Goal: Task Accomplishment & Management: Complete application form

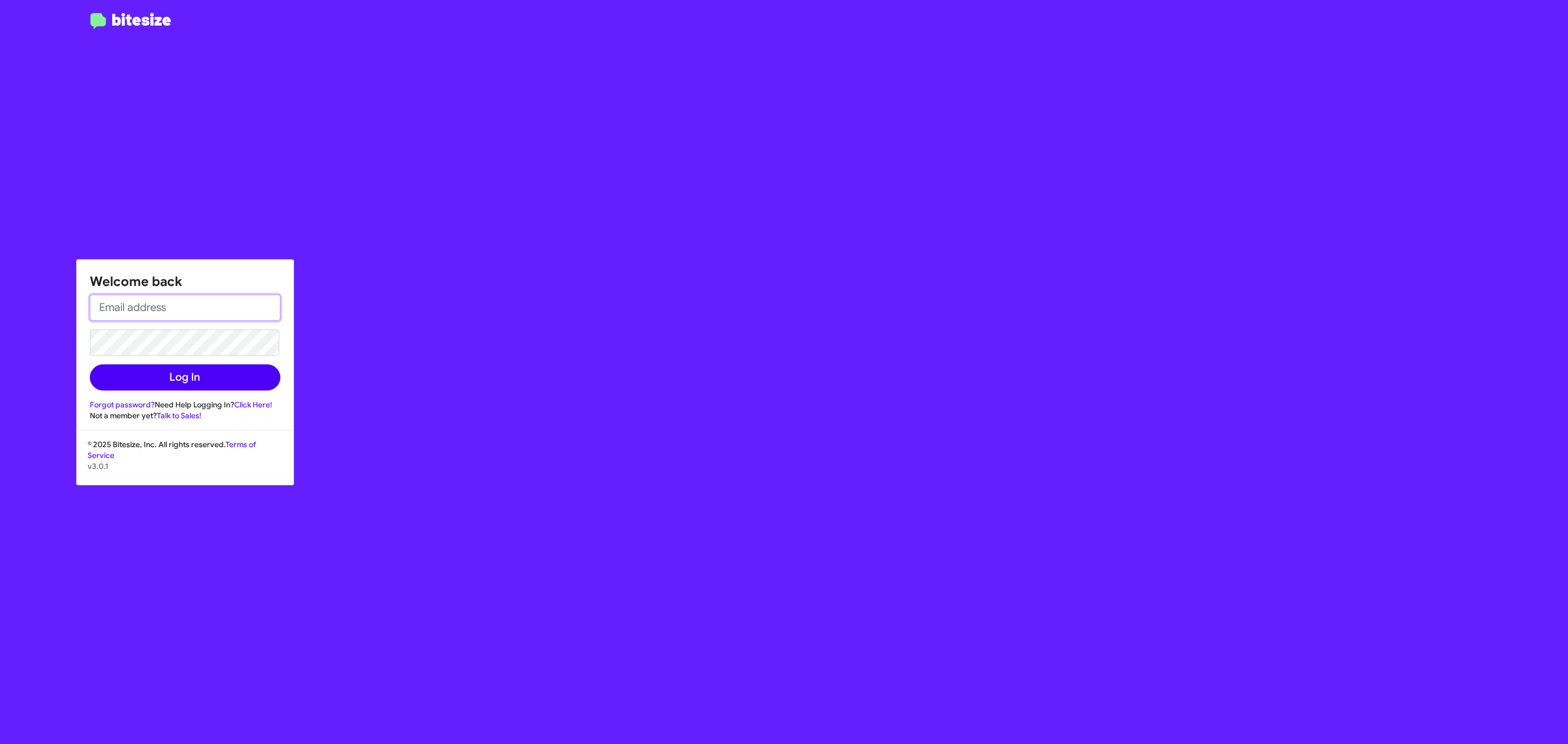
type input "jeks.ocampo1717@gmail.com"
click at [163, 371] on button "Log In" at bounding box center [185, 377] width 190 height 26
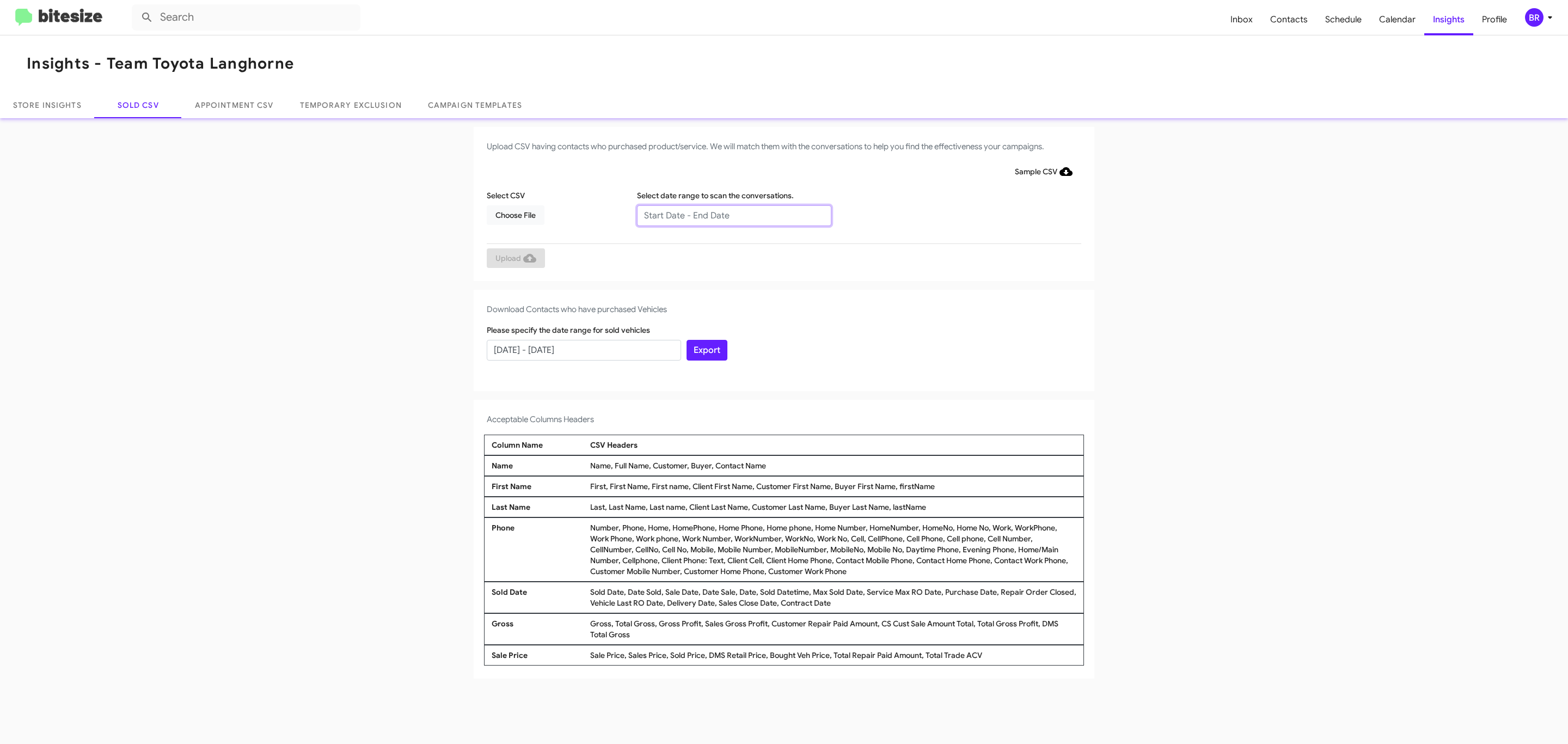
click at [733, 214] on input "text" at bounding box center [734, 215] width 194 height 21
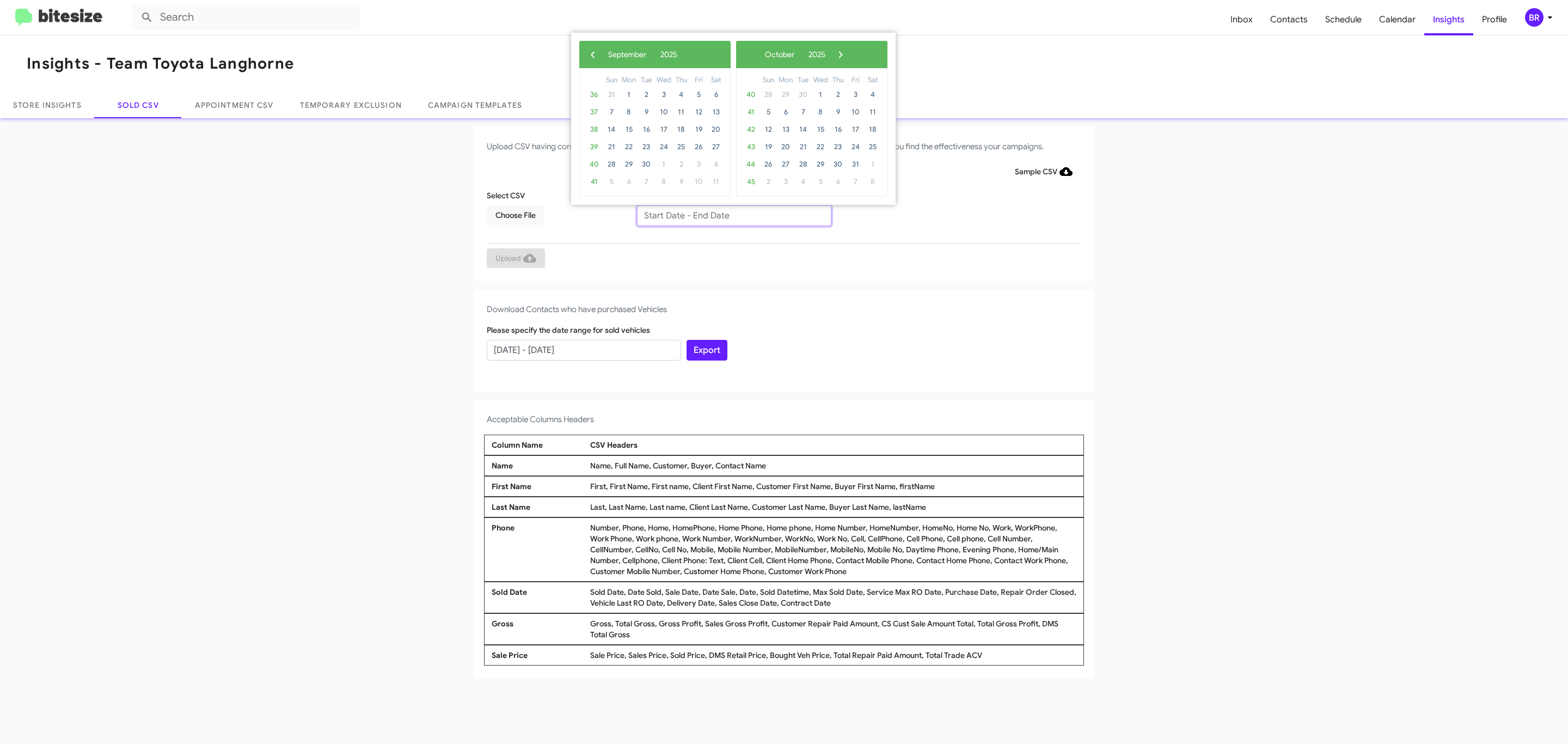
type input "07/29/2025 - 09/29/2025"
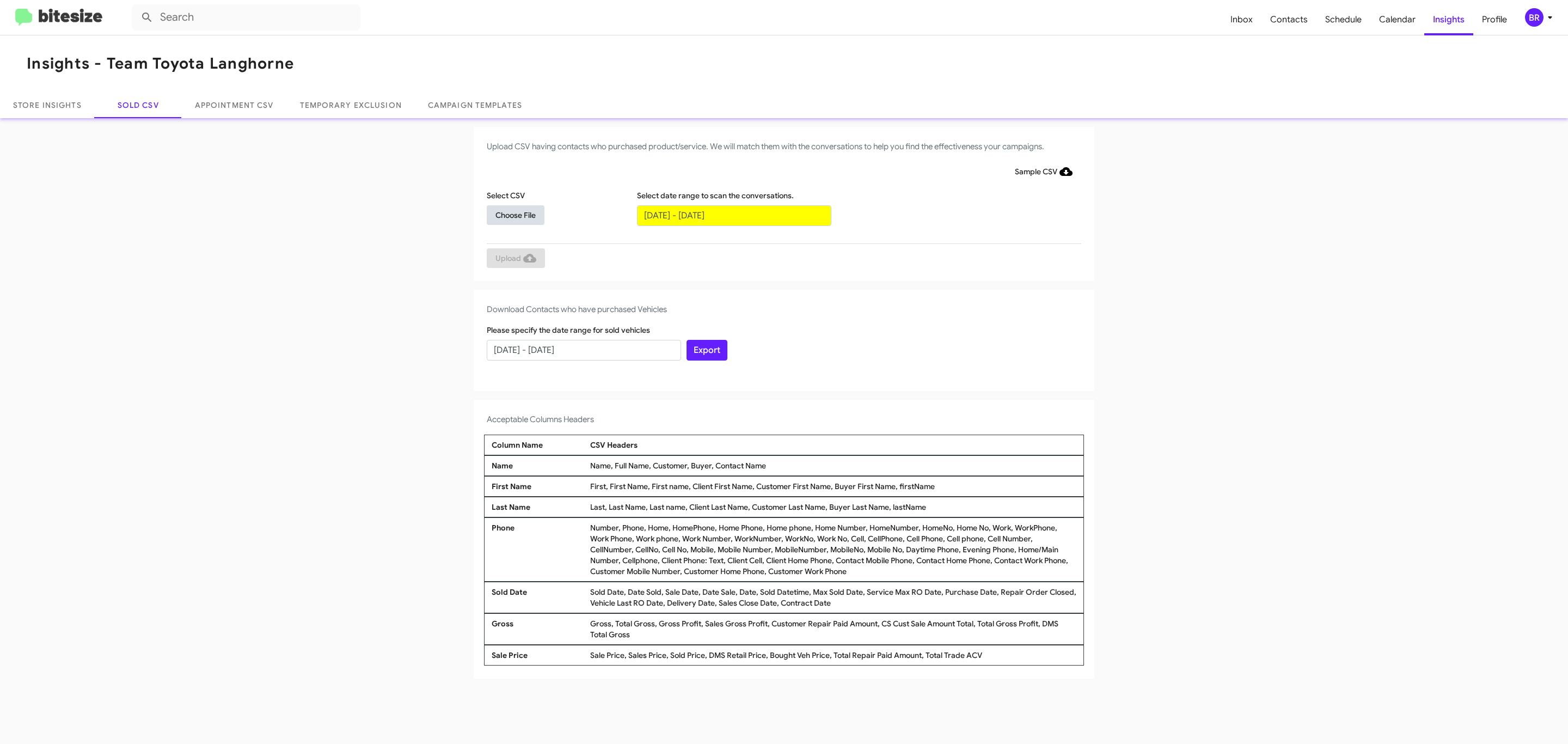
click at [515, 214] on span "Choose File" at bounding box center [515, 215] width 40 height 20
click at [514, 259] on span "Upload" at bounding box center [516, 260] width 41 height 20
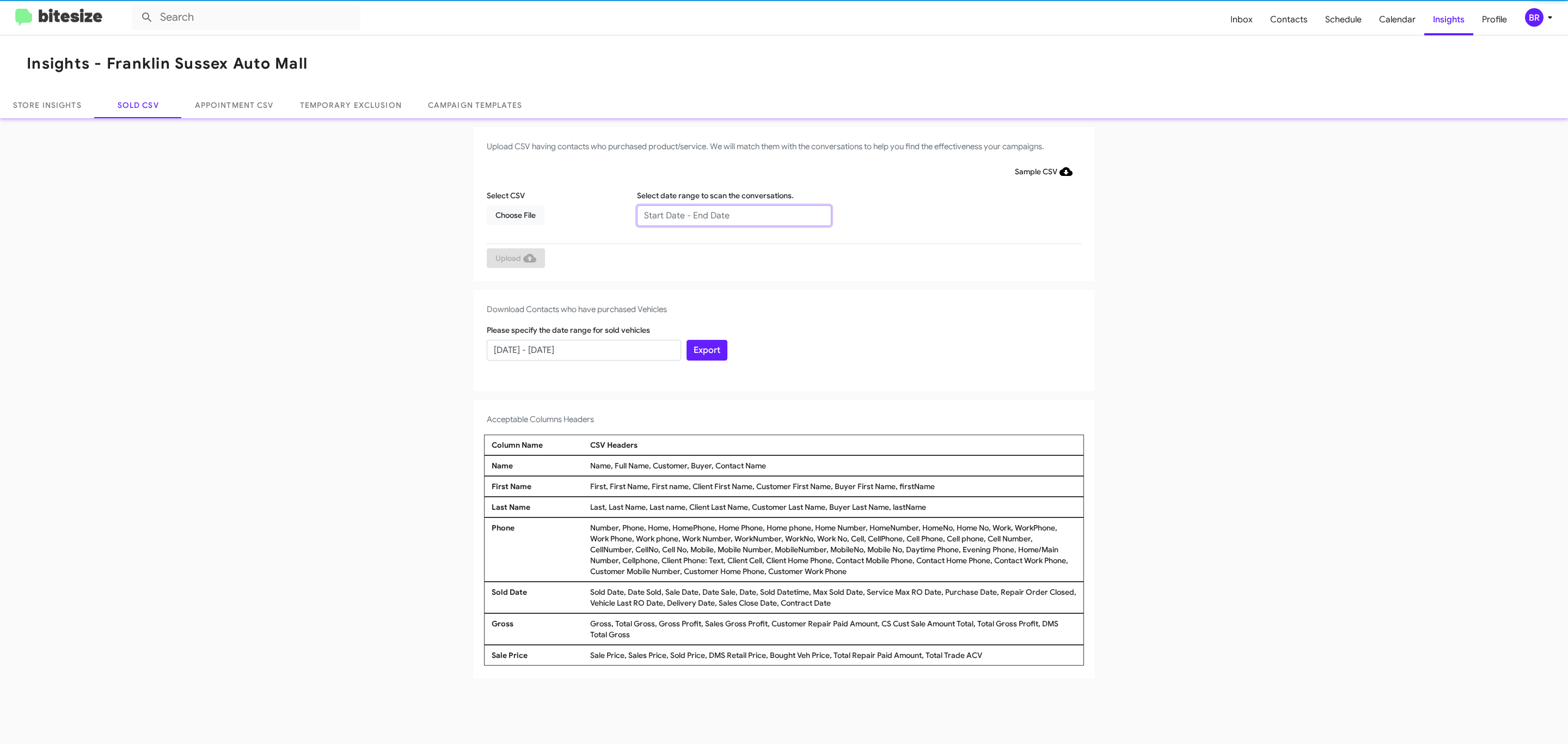
click at [733, 214] on input "text" at bounding box center [734, 215] width 194 height 21
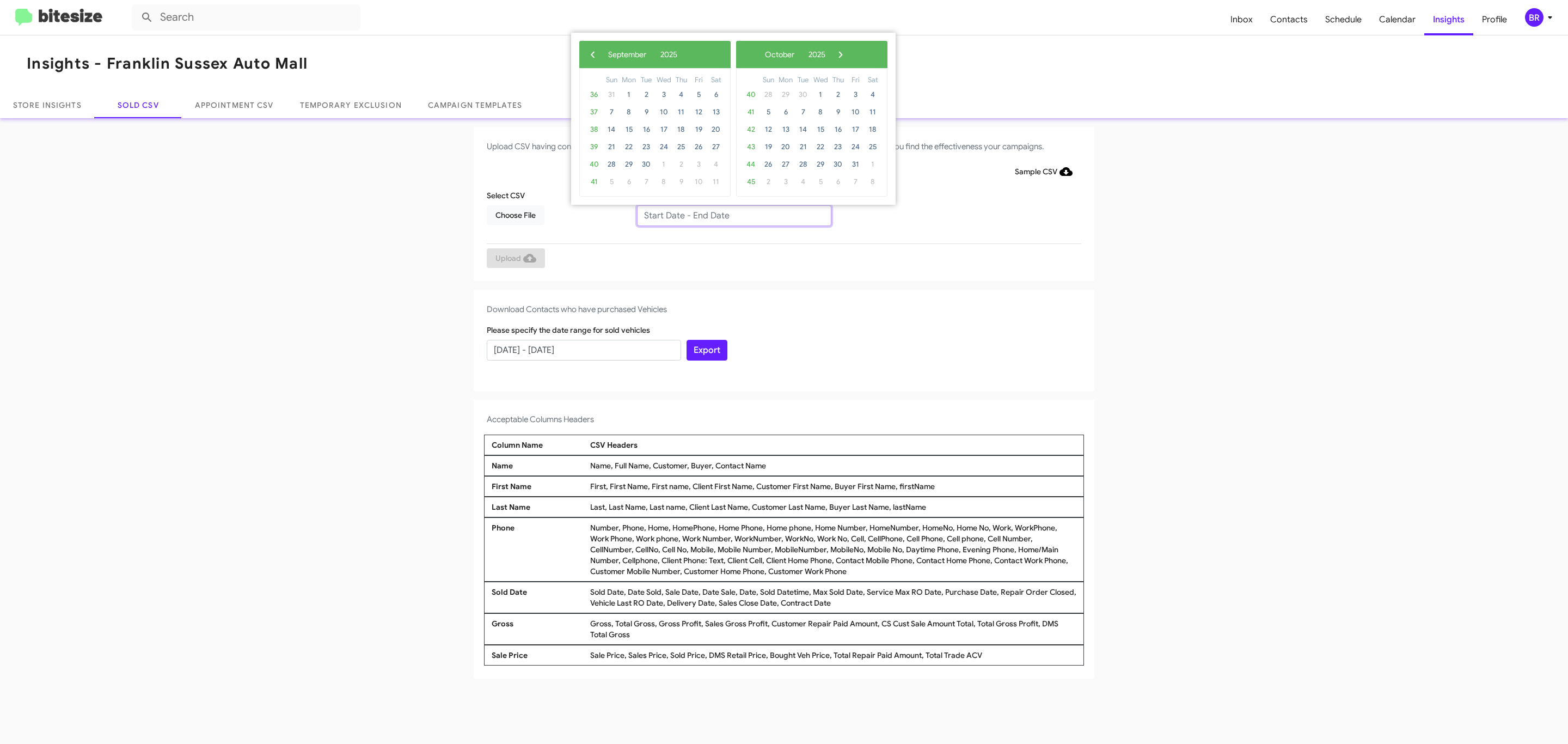
type input "07/29/2025 - 09/29/2025"
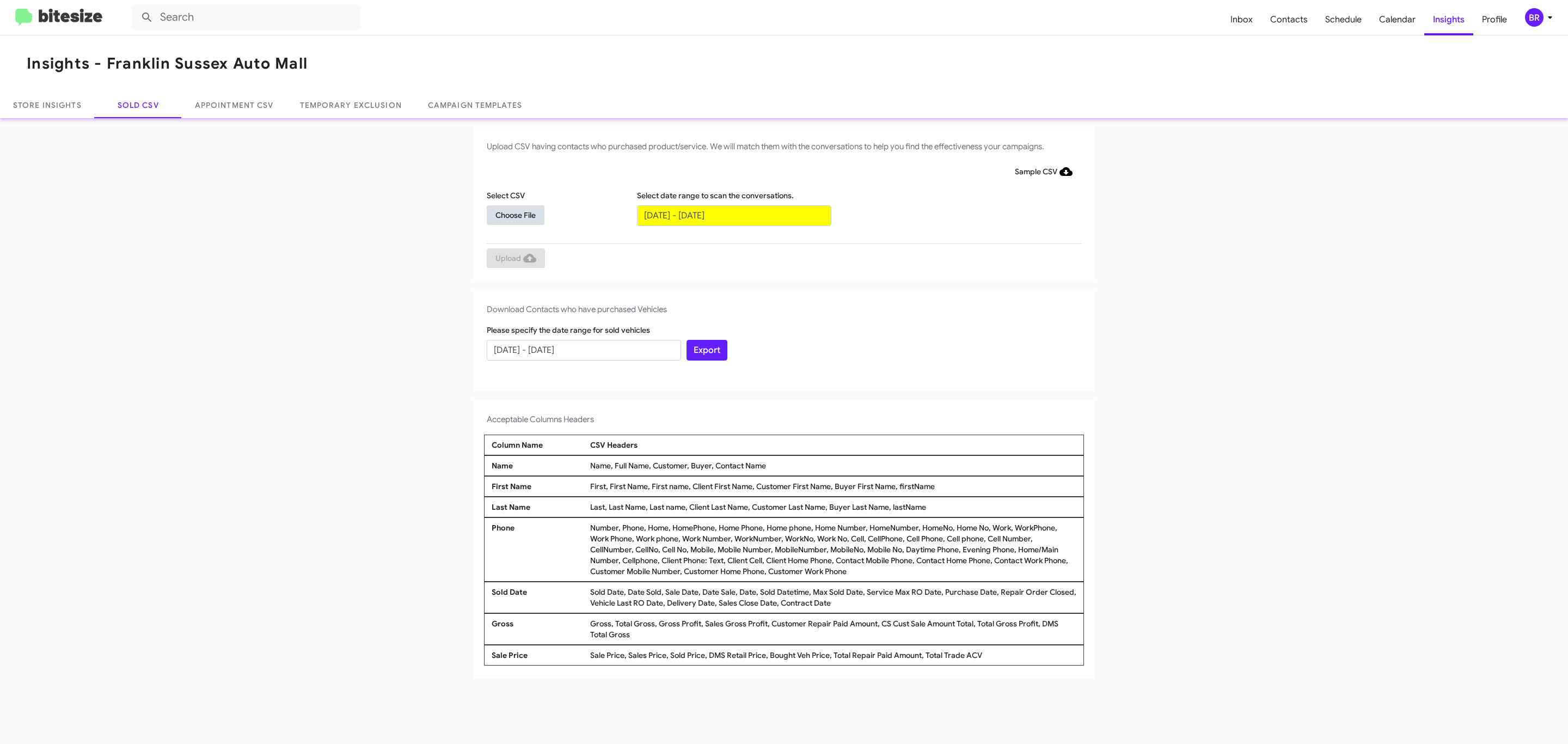
click at [515, 214] on span "Choose File" at bounding box center [515, 215] width 40 height 20
click at [514, 259] on span "Upload" at bounding box center [516, 260] width 41 height 20
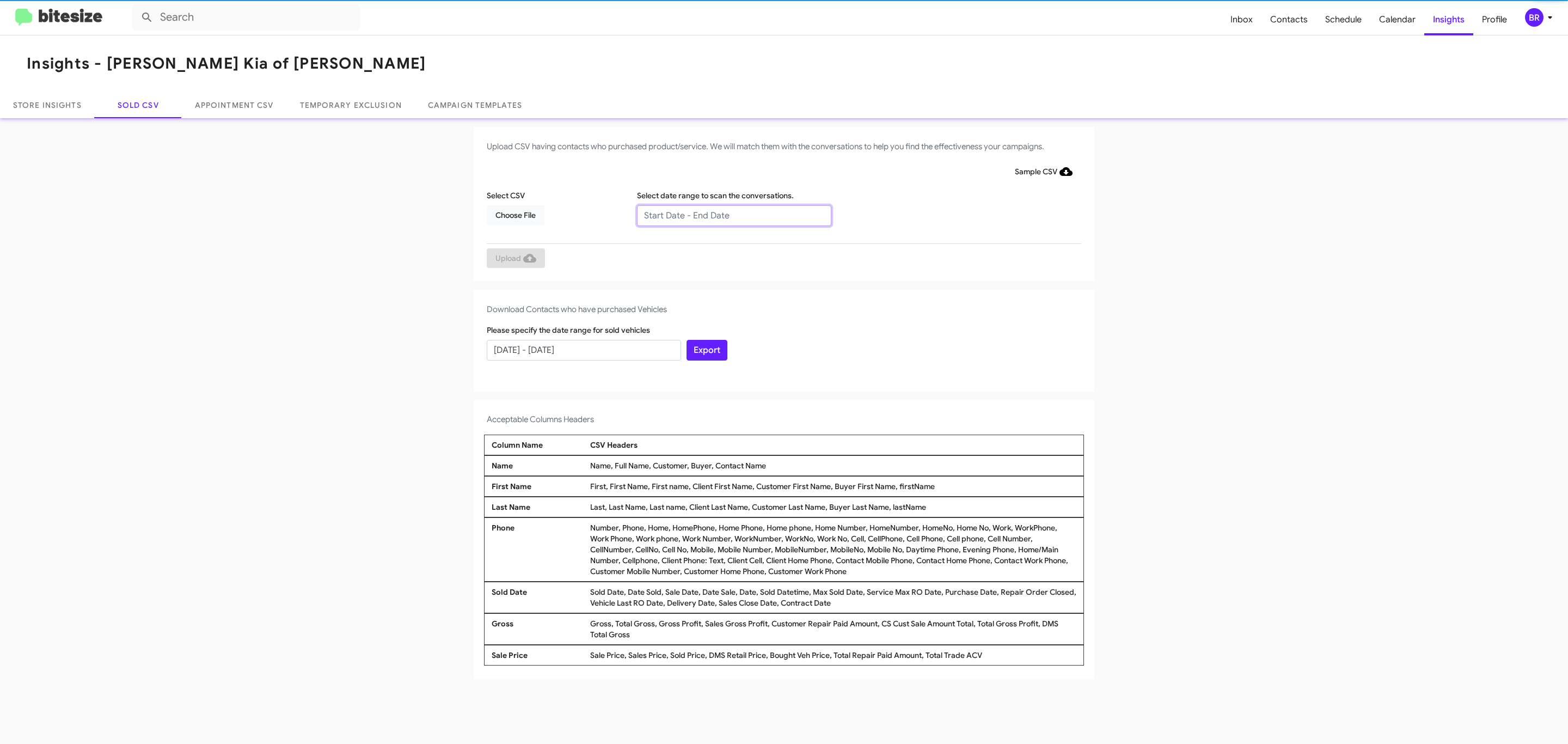
click at [733, 214] on input "text" at bounding box center [734, 215] width 194 height 21
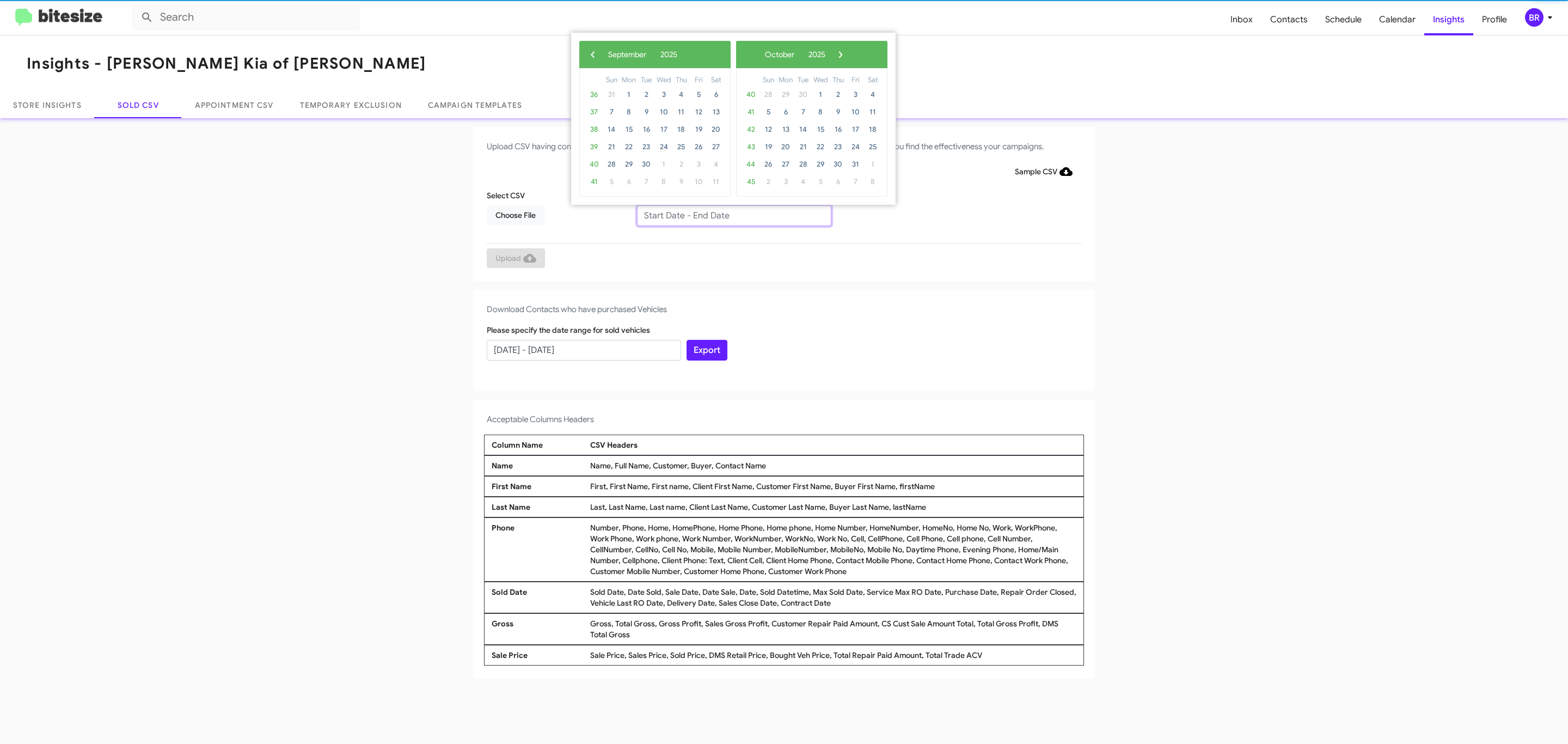
type input "07/29/2025 - 09/29/2025"
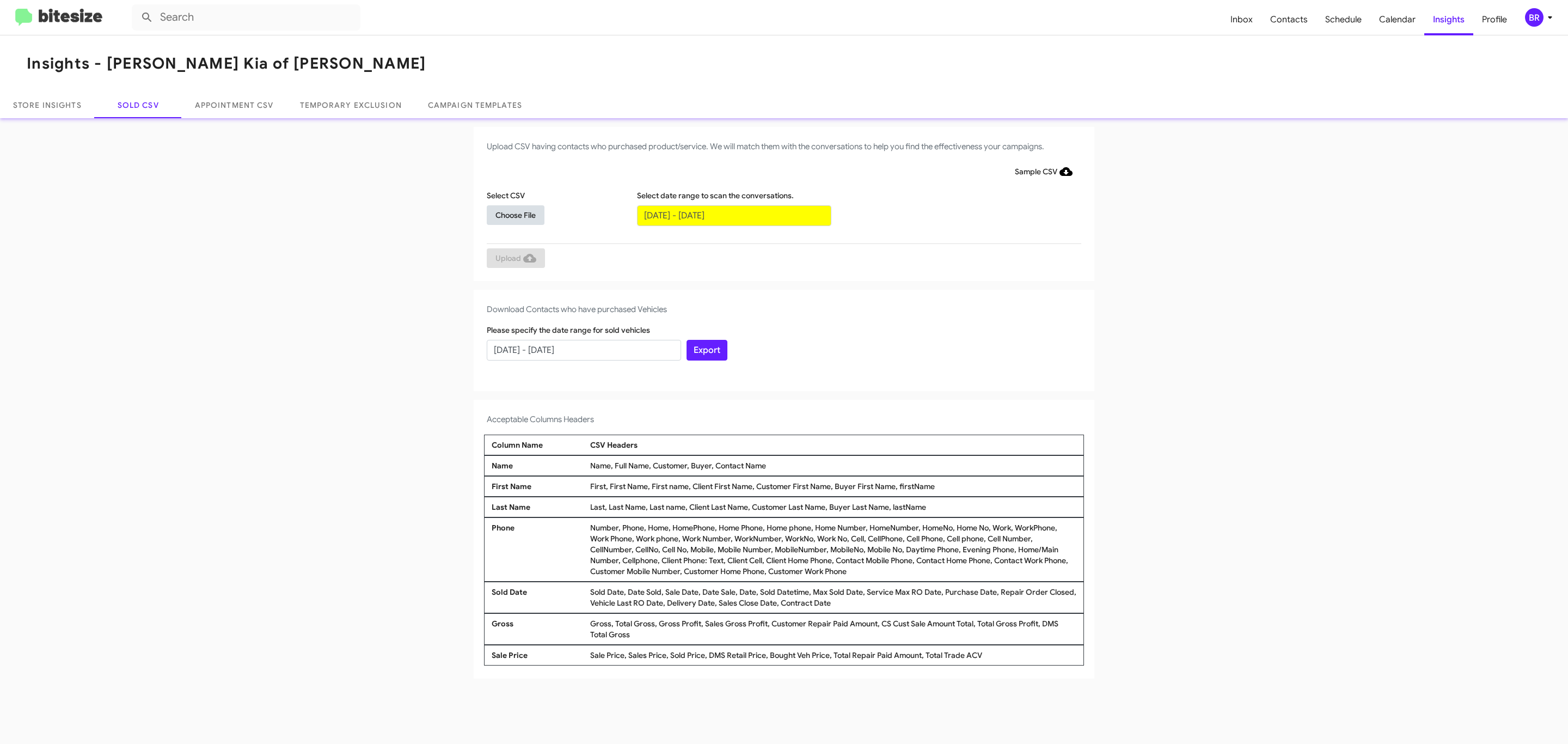
click at [515, 214] on span "Choose File" at bounding box center [515, 215] width 40 height 20
click at [514, 259] on span "Upload" at bounding box center [516, 260] width 41 height 20
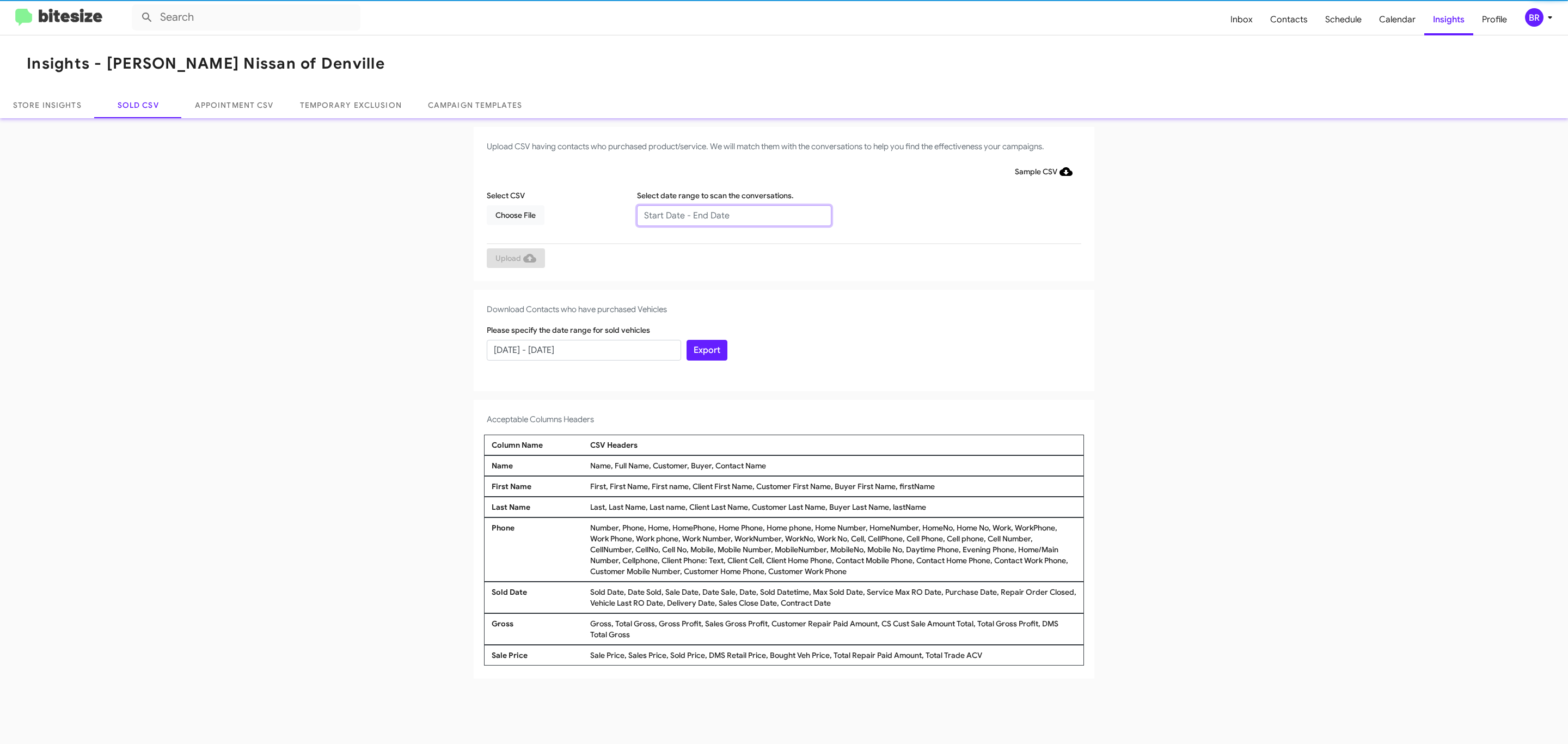
click at [733, 214] on input "text" at bounding box center [734, 215] width 194 height 21
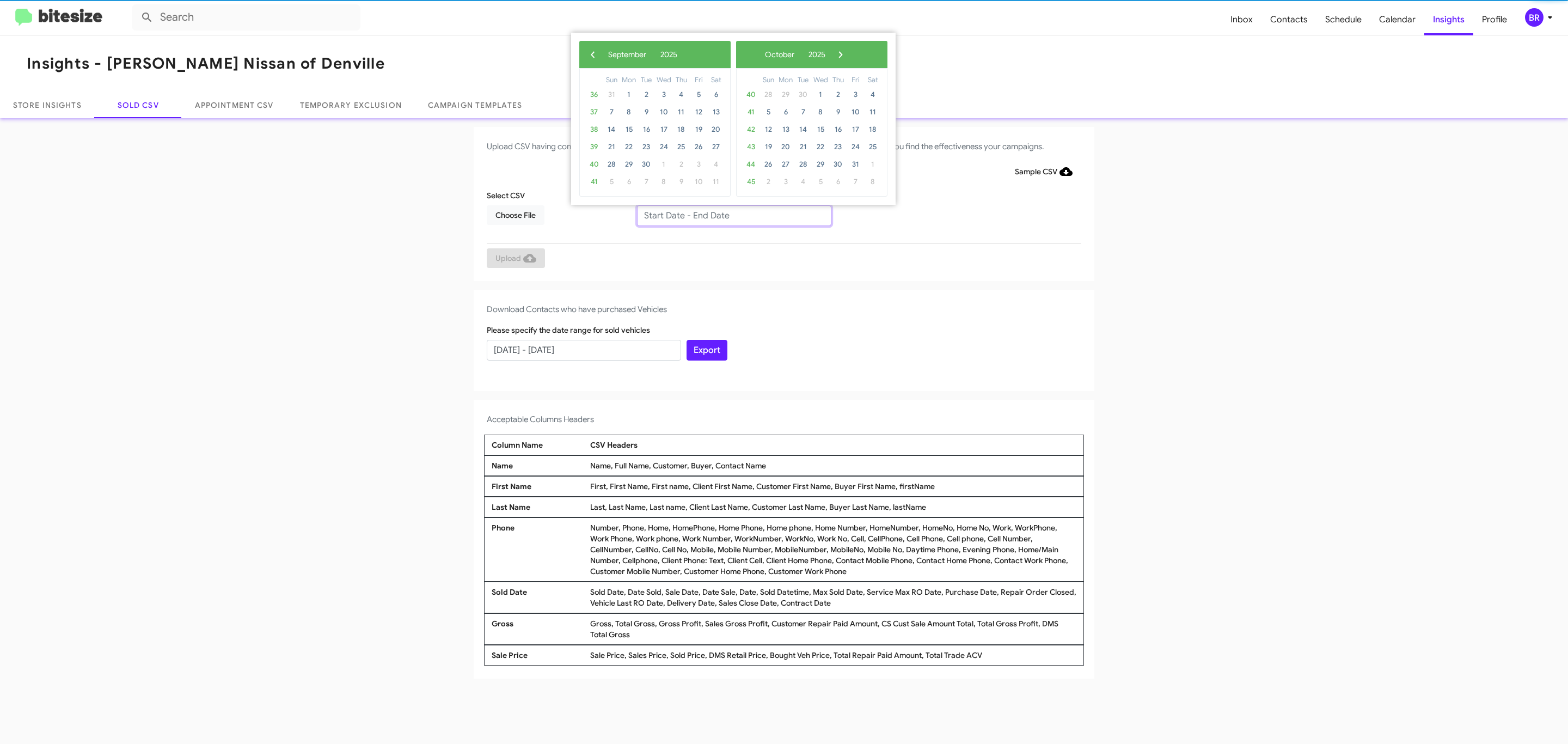
type input "[DATE] - [DATE]"
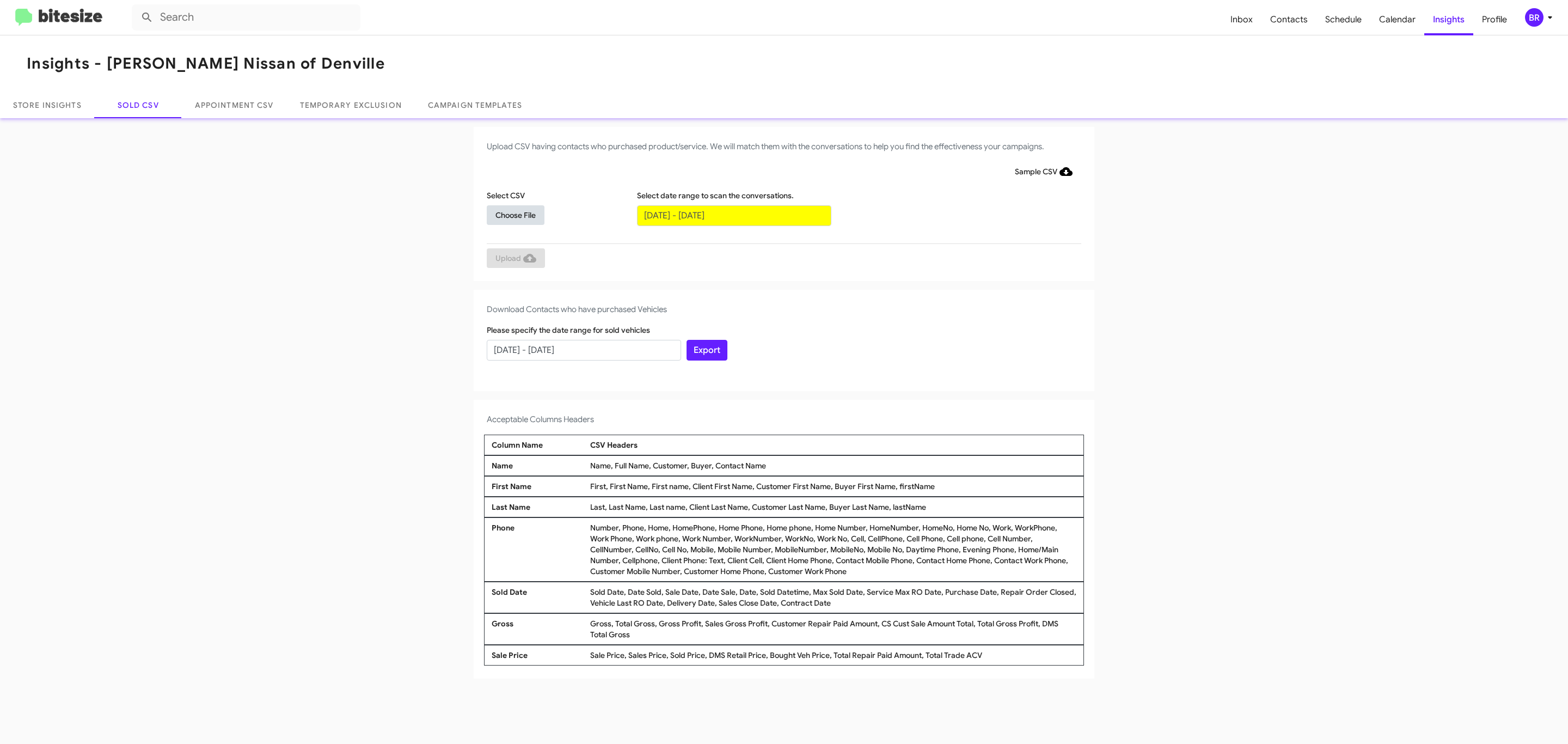
click at [515, 214] on span "Choose File" at bounding box center [515, 215] width 40 height 20
click at [514, 259] on span "Upload" at bounding box center [516, 260] width 41 height 20
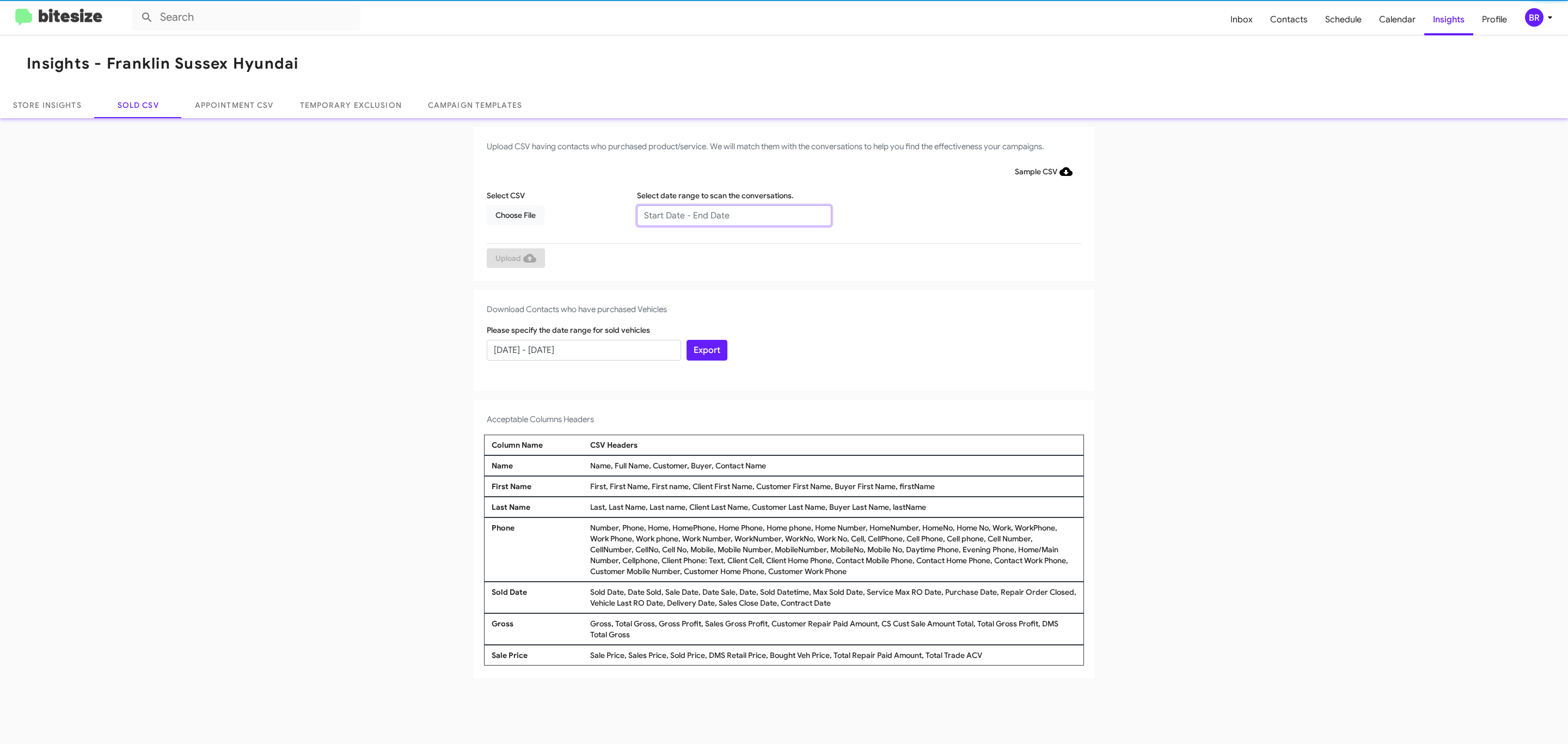
click at [733, 214] on input "text" at bounding box center [734, 215] width 194 height 21
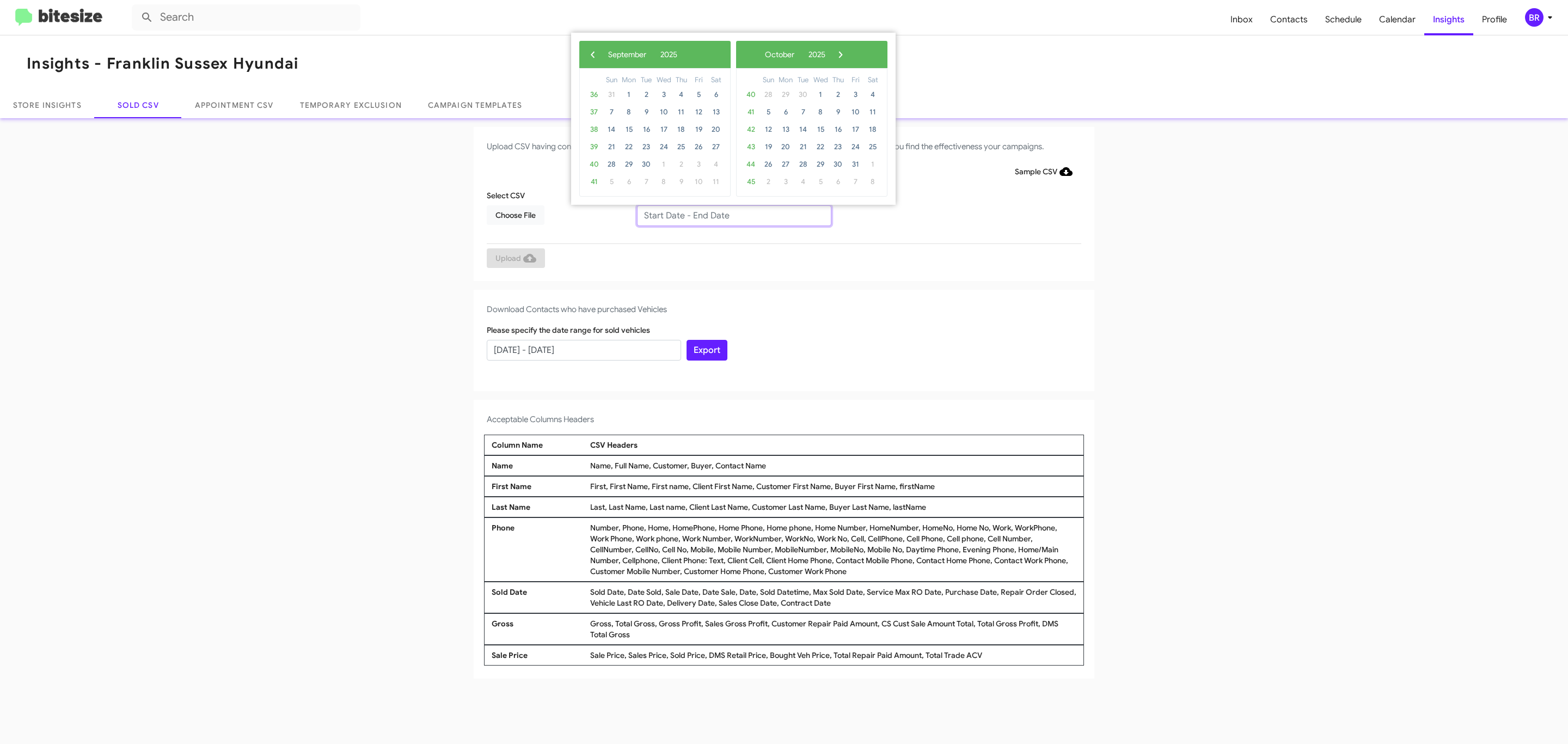
type input "07/29/2025 - 09/29/2025"
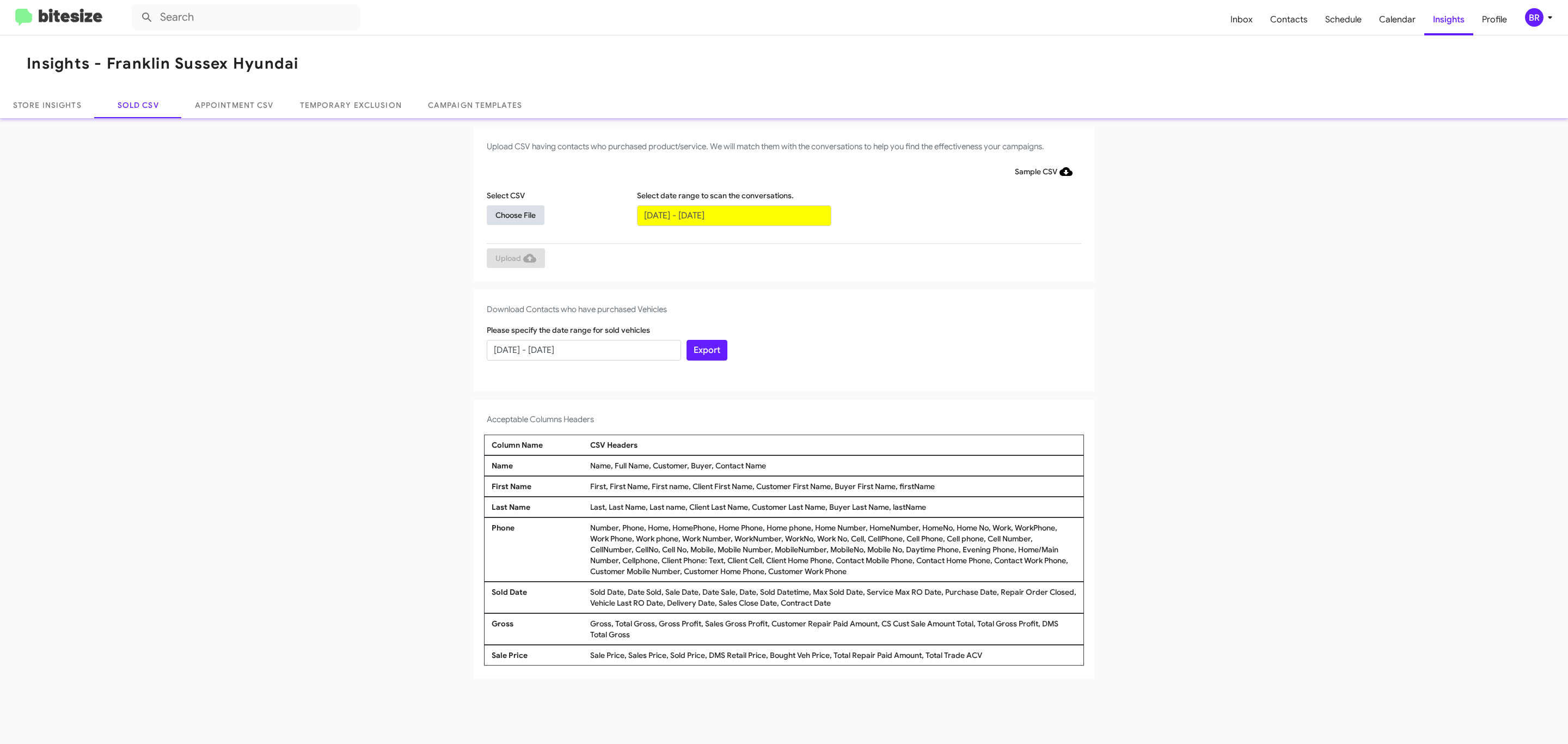
click at [515, 214] on span "Choose File" at bounding box center [515, 215] width 40 height 20
click at [514, 259] on span "Upload" at bounding box center [516, 260] width 41 height 20
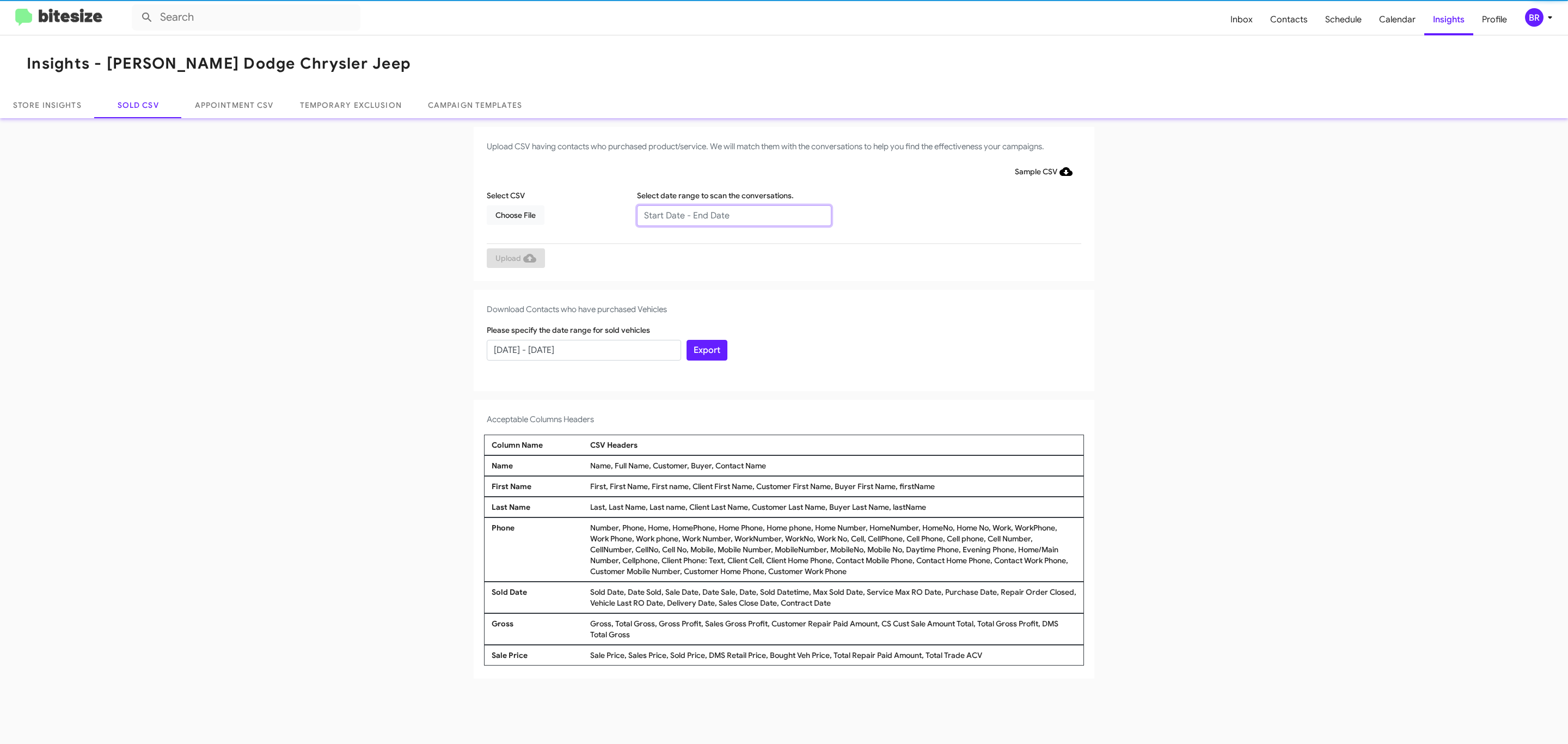
click at [733, 214] on input "text" at bounding box center [734, 215] width 194 height 21
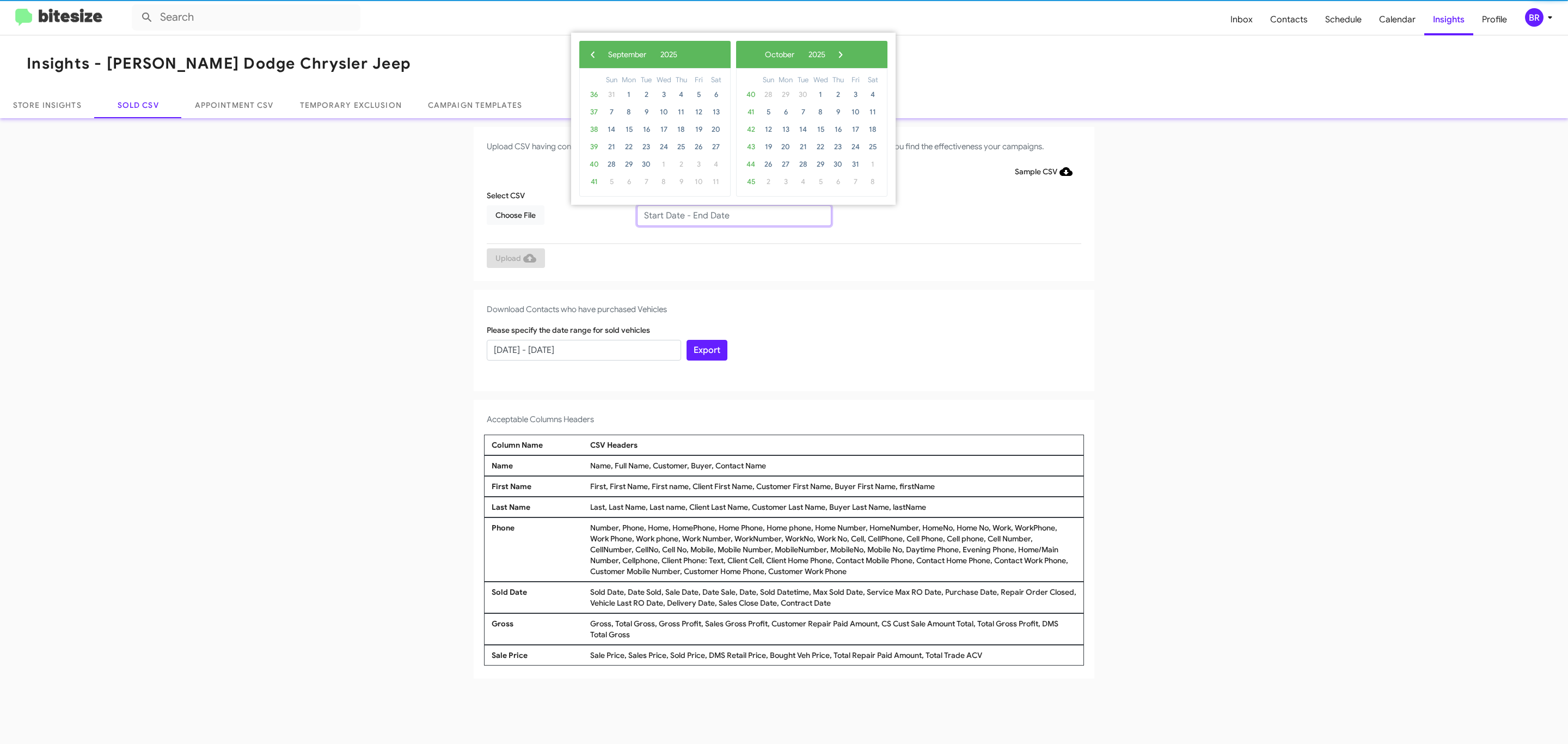
type input "[DATE] - [DATE]"
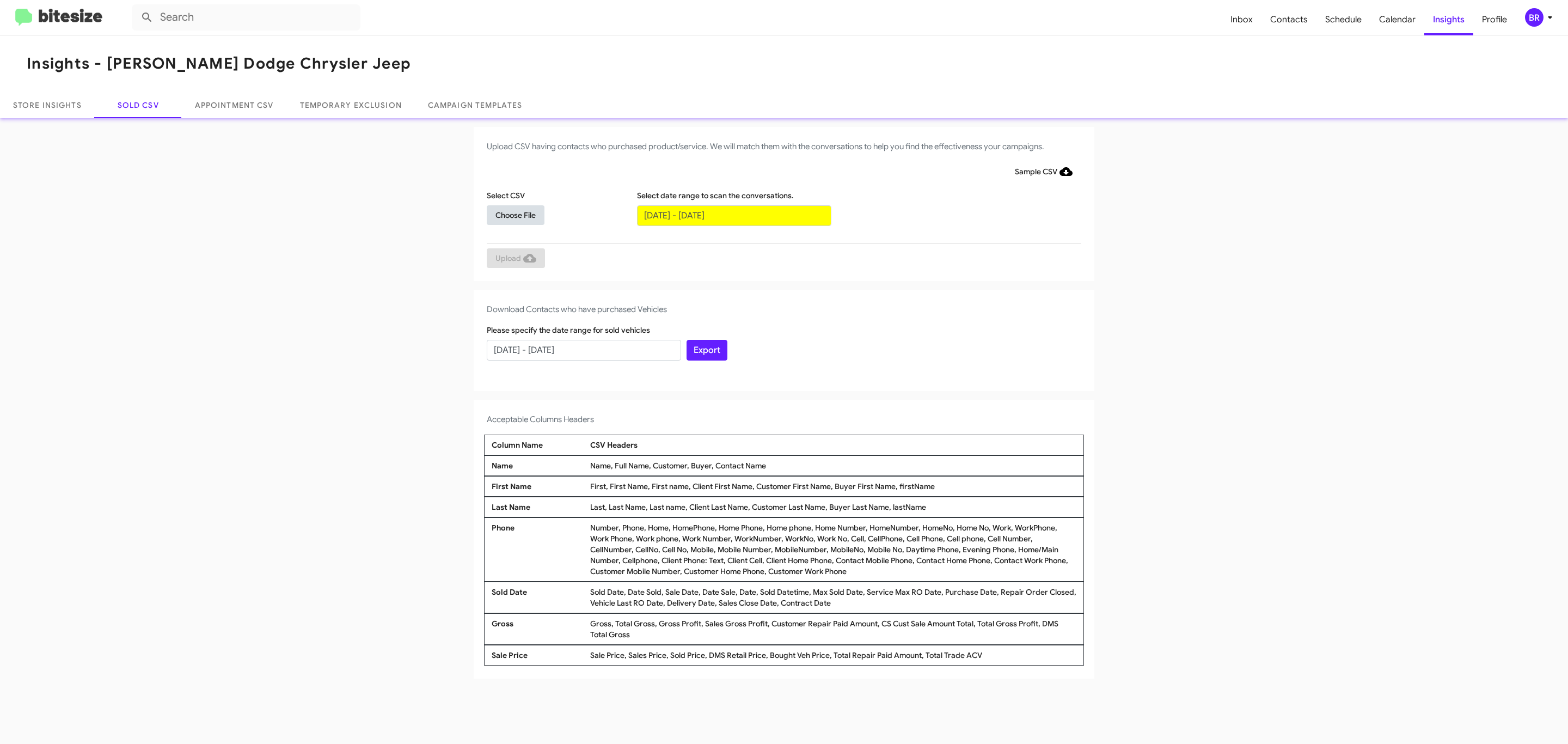
click at [515, 214] on span "Choose File" at bounding box center [515, 215] width 40 height 20
click at [514, 259] on span "Upload" at bounding box center [516, 260] width 41 height 20
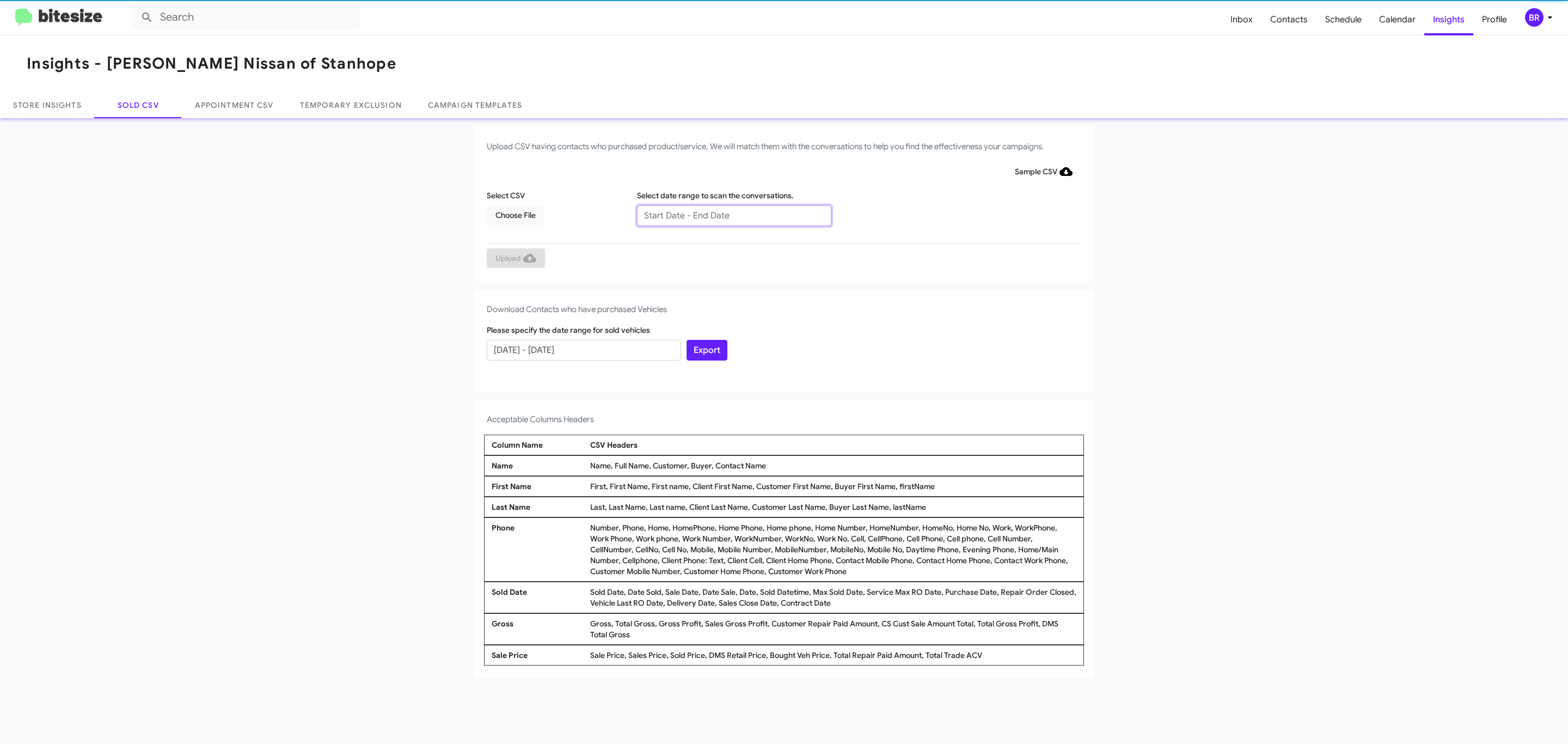
click at [733, 214] on input "text" at bounding box center [734, 215] width 194 height 21
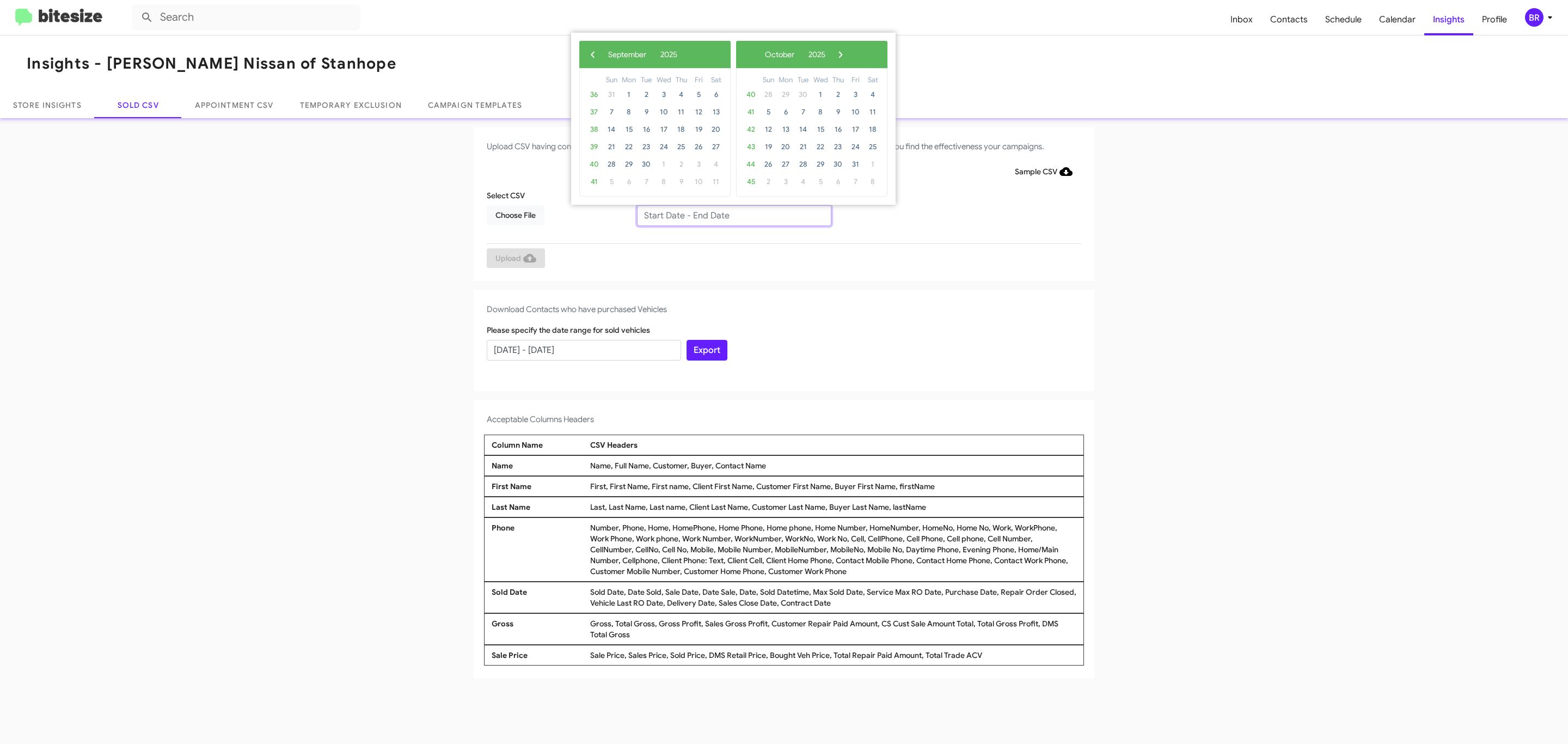
type input "07/29/2025 - 09/29/2025"
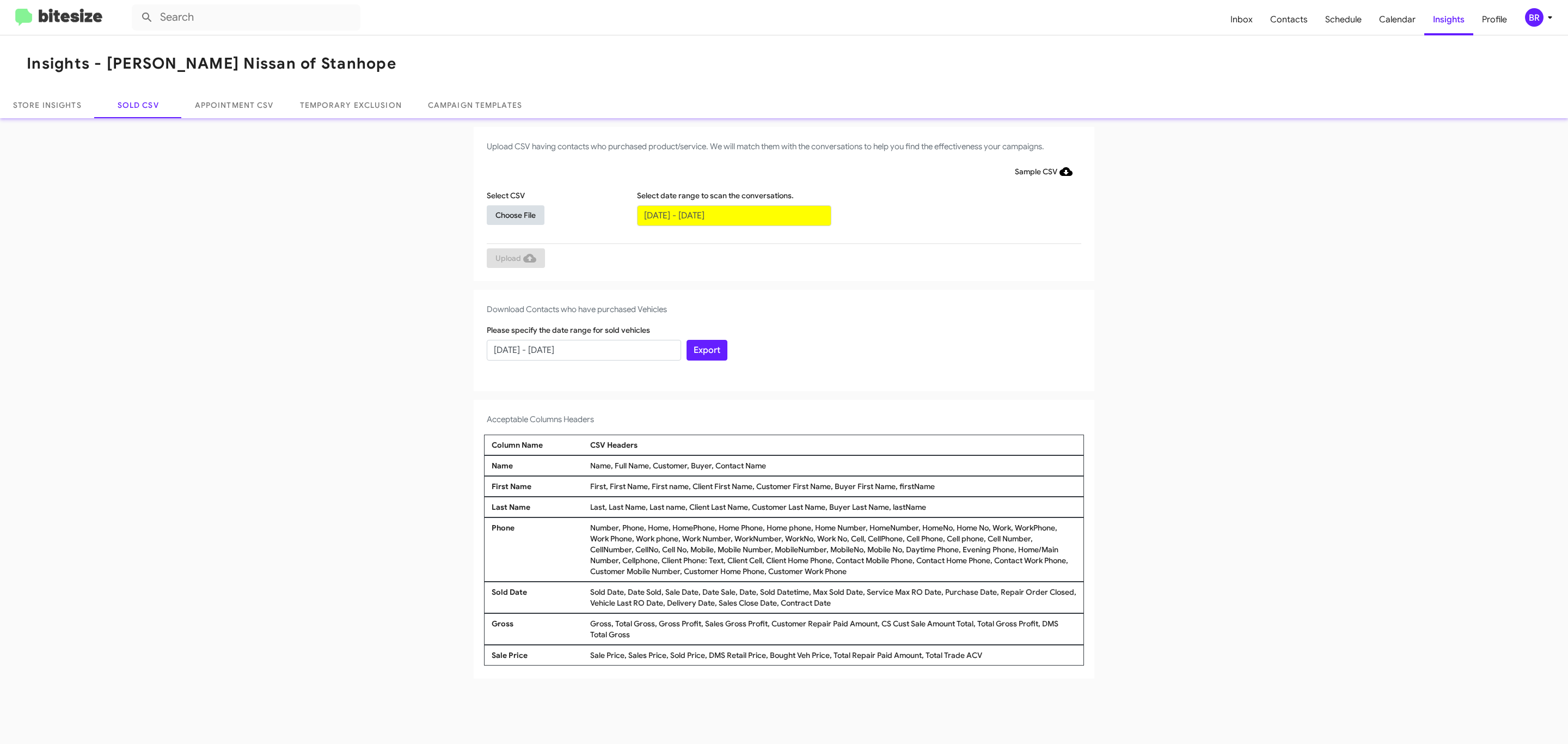
click at [515, 214] on span "Choose File" at bounding box center [515, 215] width 40 height 20
click at [514, 259] on span "Upload" at bounding box center [516, 260] width 41 height 20
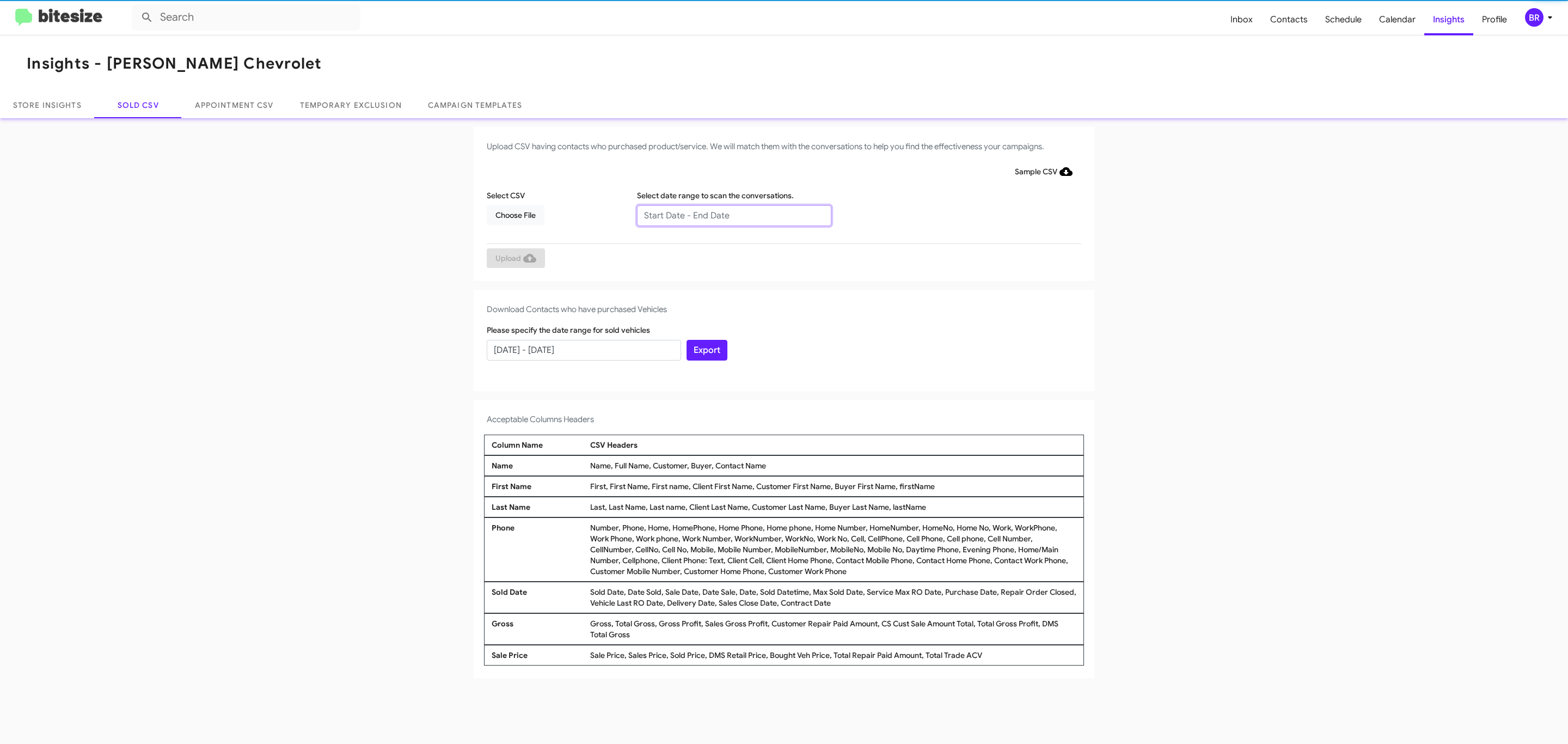
click at [733, 214] on input "text" at bounding box center [734, 215] width 194 height 21
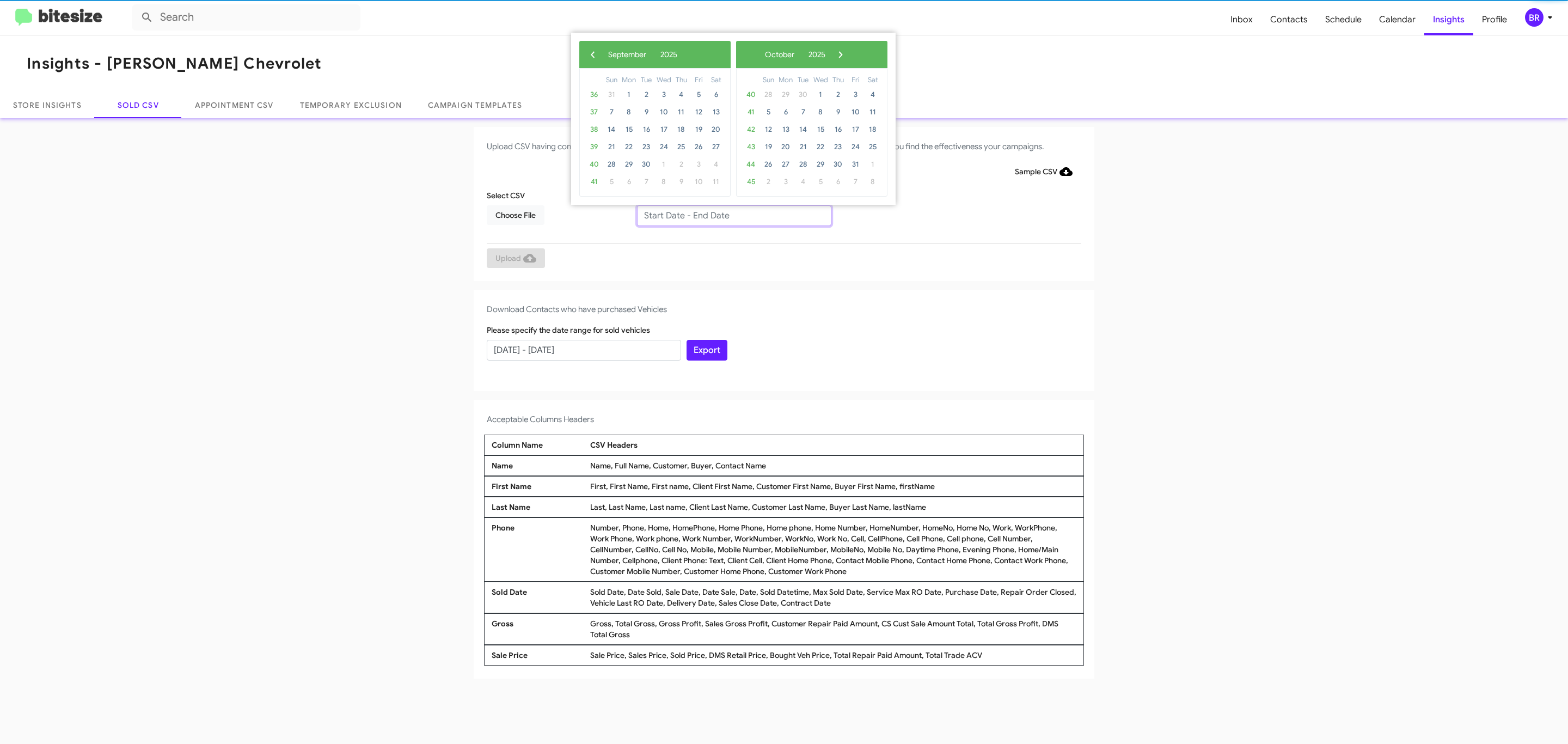
type input "07/29/2025 - 09/29/2025"
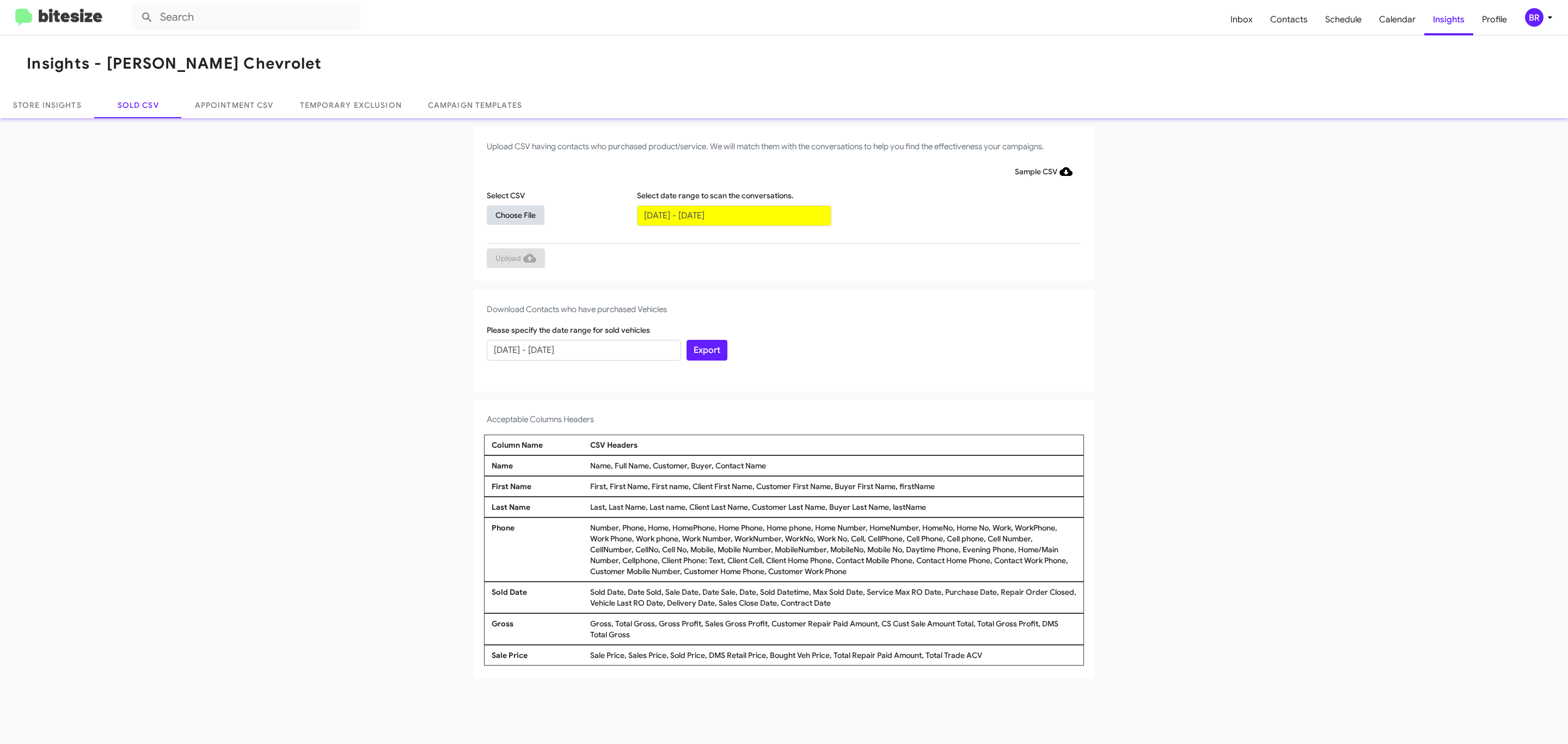
click at [515, 214] on span "Choose File" at bounding box center [515, 215] width 40 height 20
click at [514, 259] on span "Upload" at bounding box center [516, 260] width 41 height 20
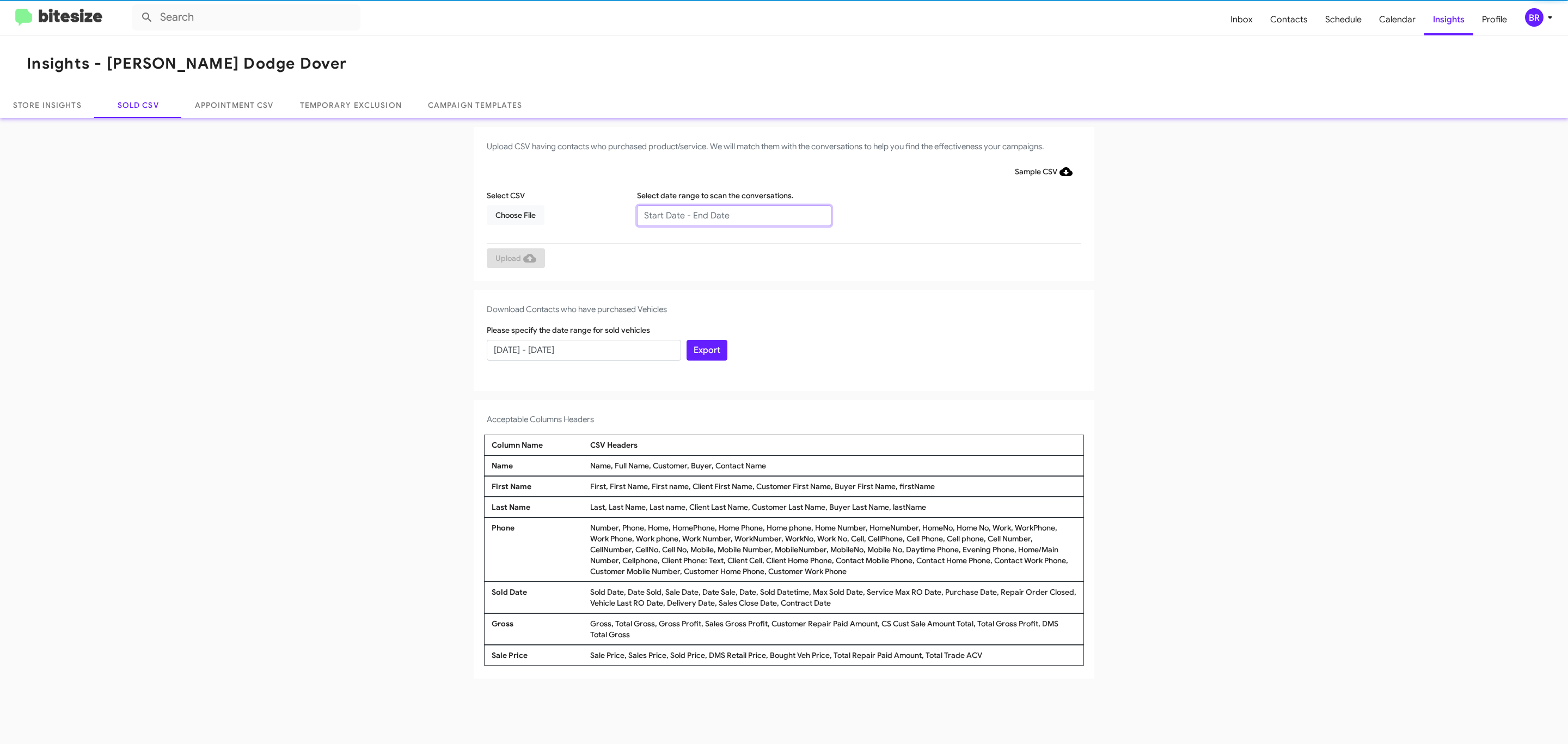
click at [733, 214] on input "text" at bounding box center [734, 215] width 194 height 21
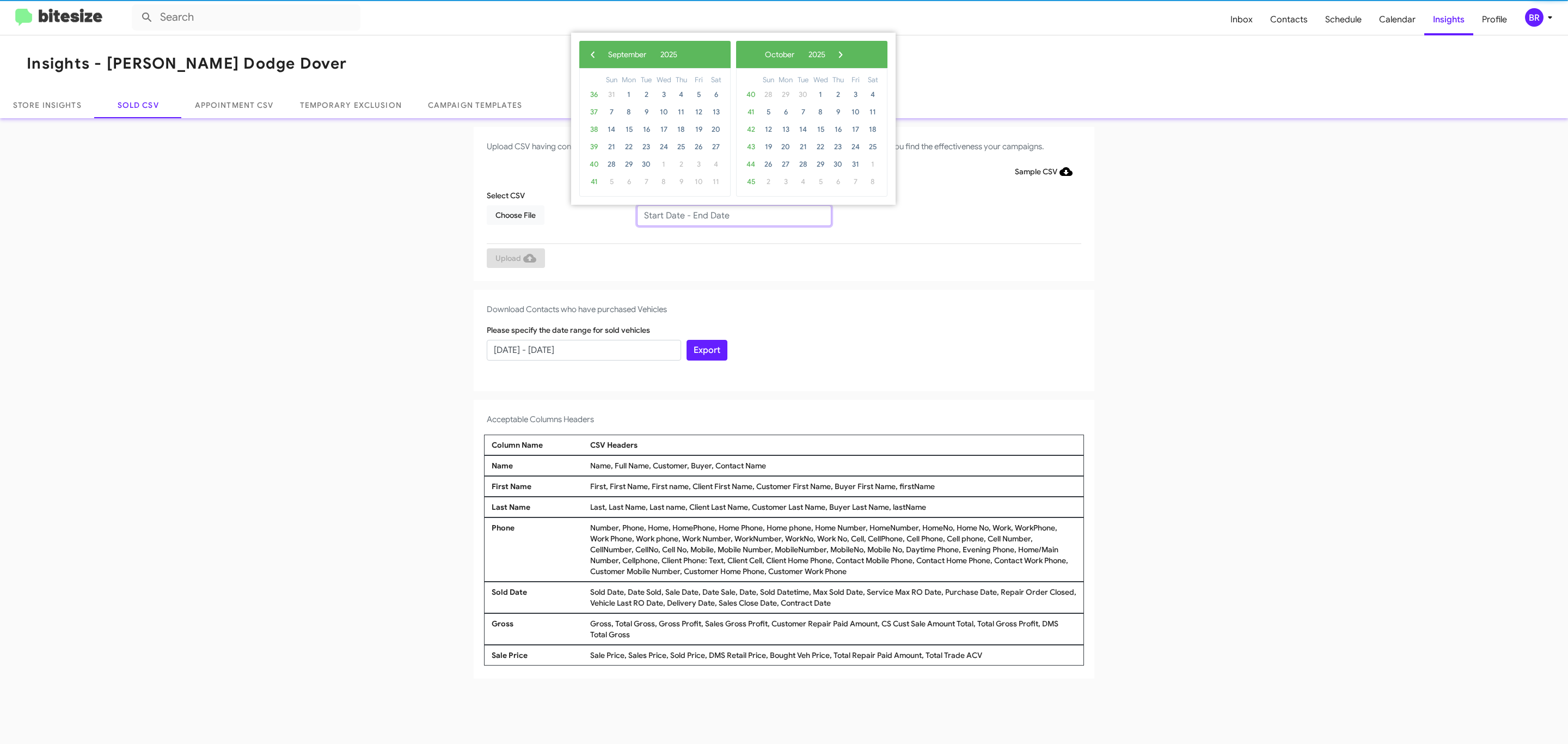
type input "07/29/2025 - 09/29/2025"
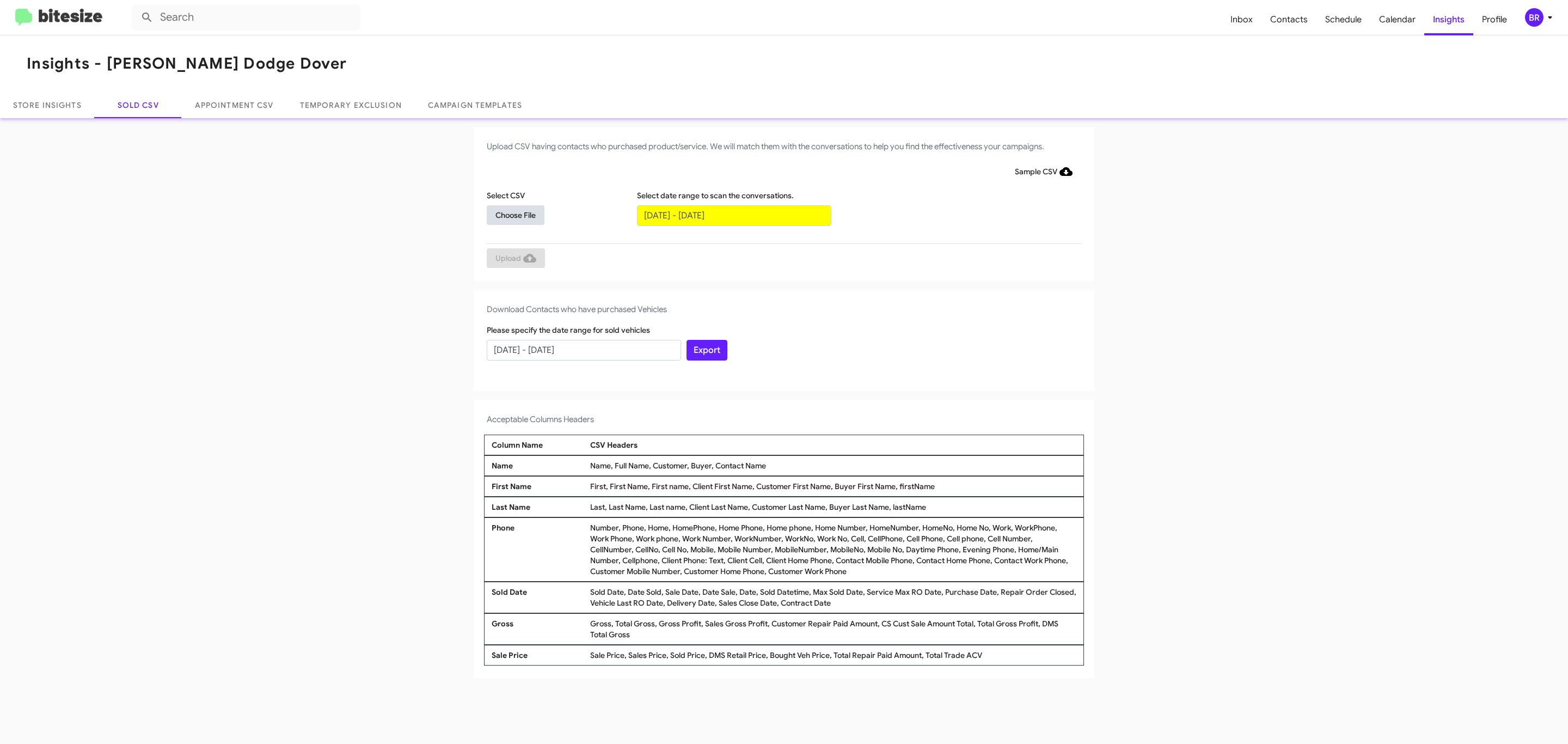
click at [515, 214] on span "Choose File" at bounding box center [515, 215] width 40 height 20
click at [514, 259] on span "Upload" at bounding box center [516, 260] width 41 height 20
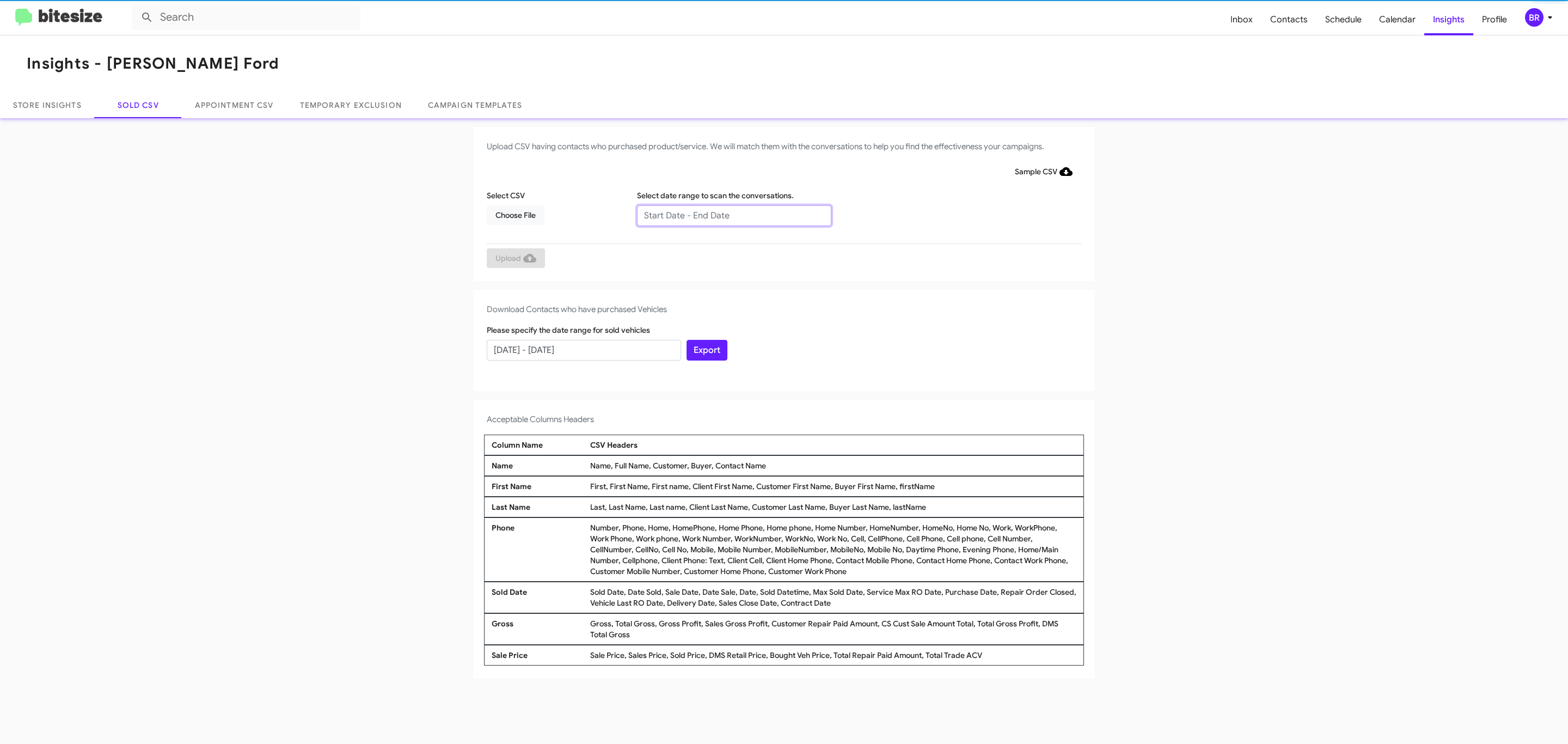
click at [733, 214] on input "text" at bounding box center [734, 215] width 194 height 21
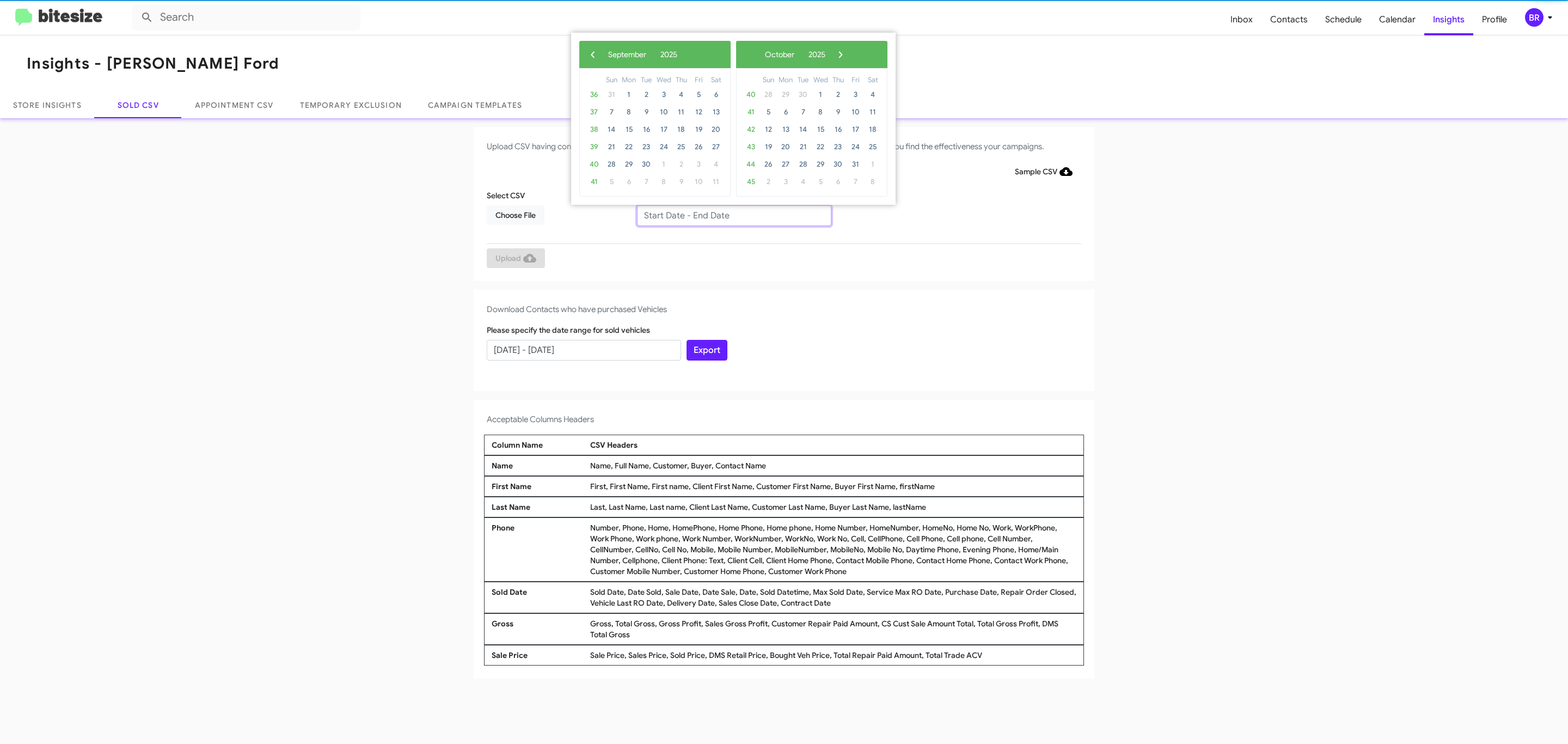
type input "[DATE] - [DATE]"
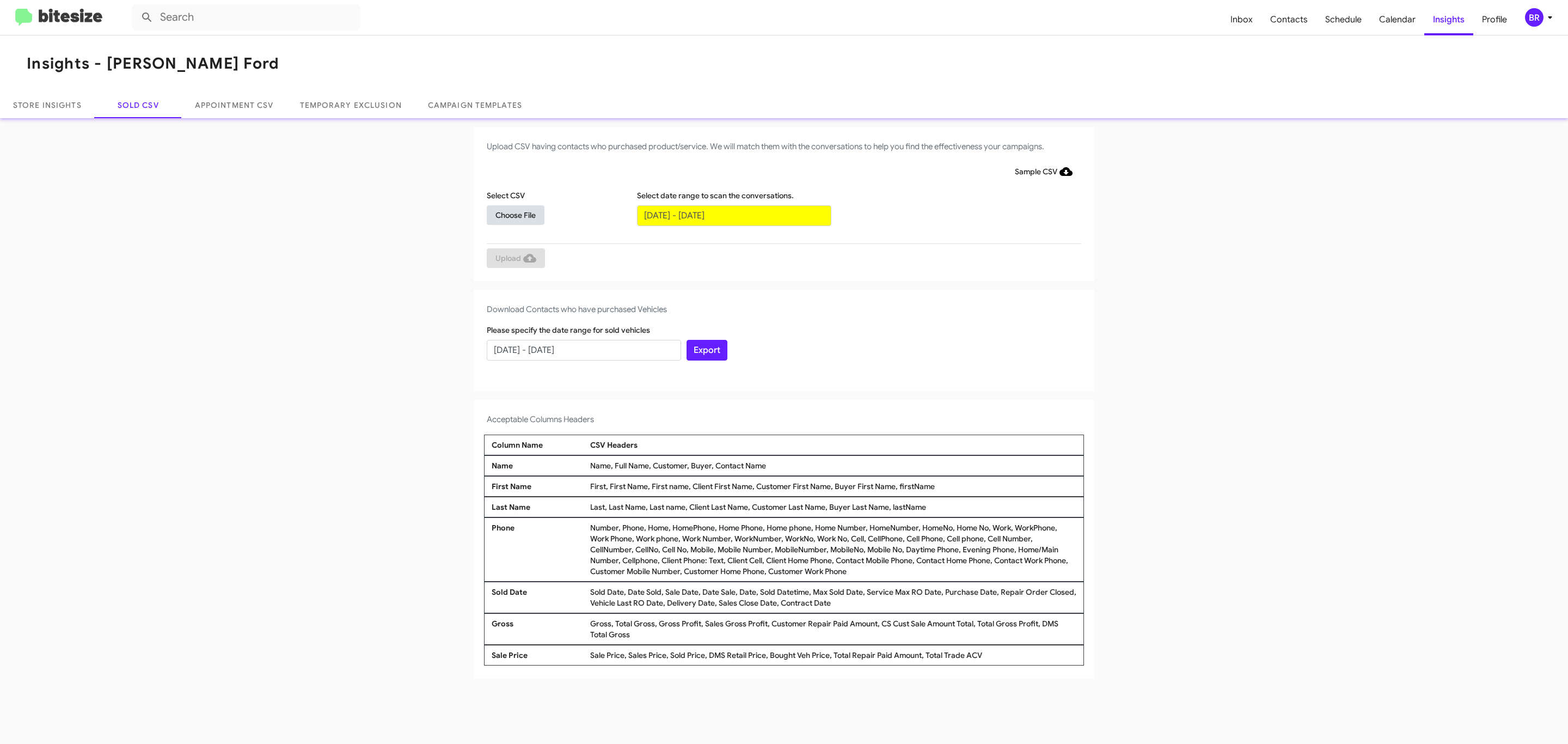
click at [515, 214] on span "Choose File" at bounding box center [515, 215] width 40 height 20
click at [514, 259] on span "Upload" at bounding box center [516, 260] width 41 height 20
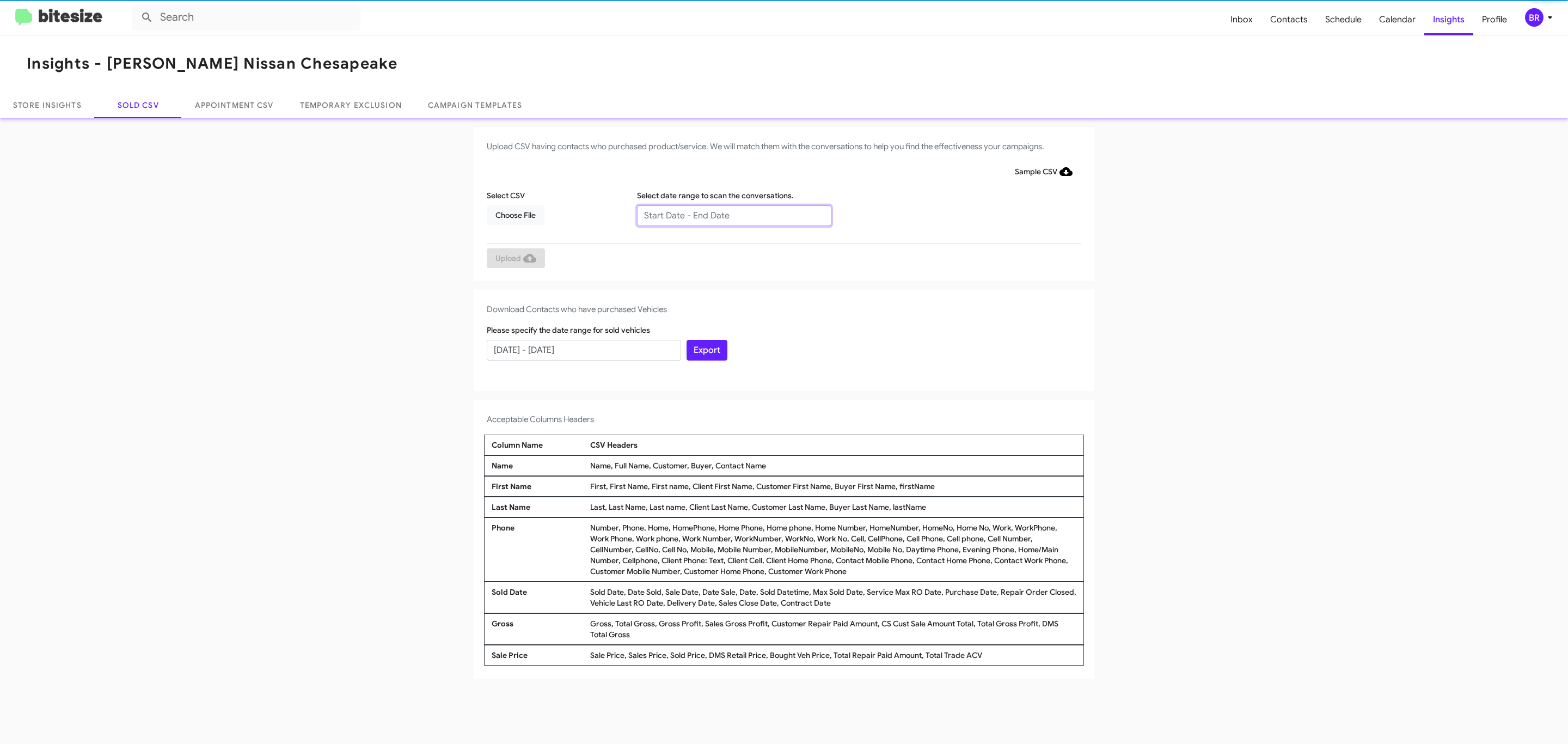
click at [733, 214] on input "text" at bounding box center [734, 215] width 194 height 21
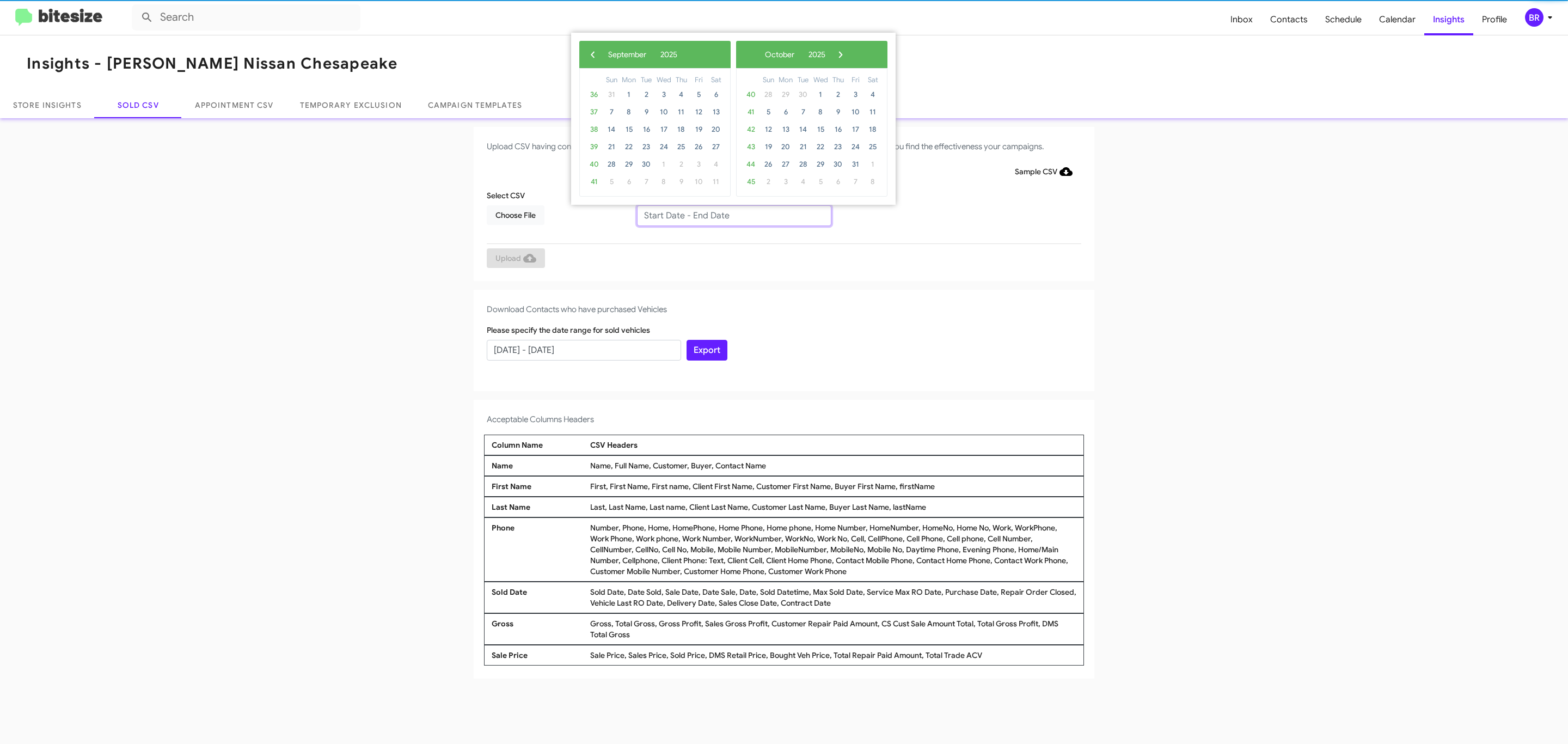
type input "07/29/2025 - 09/29/2025"
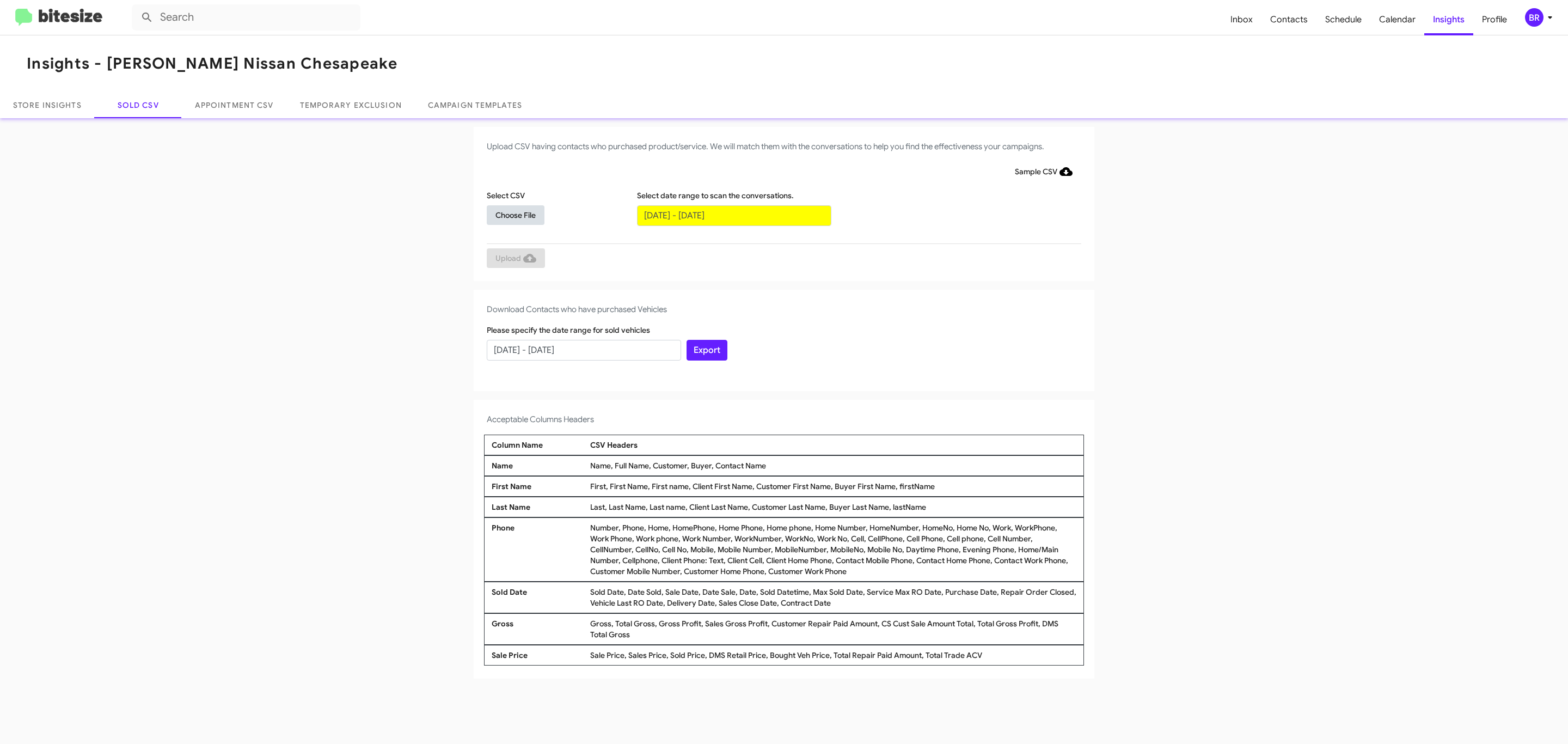
click at [515, 214] on span "Choose File" at bounding box center [515, 215] width 40 height 20
click at [514, 259] on span "Upload" at bounding box center [516, 260] width 41 height 20
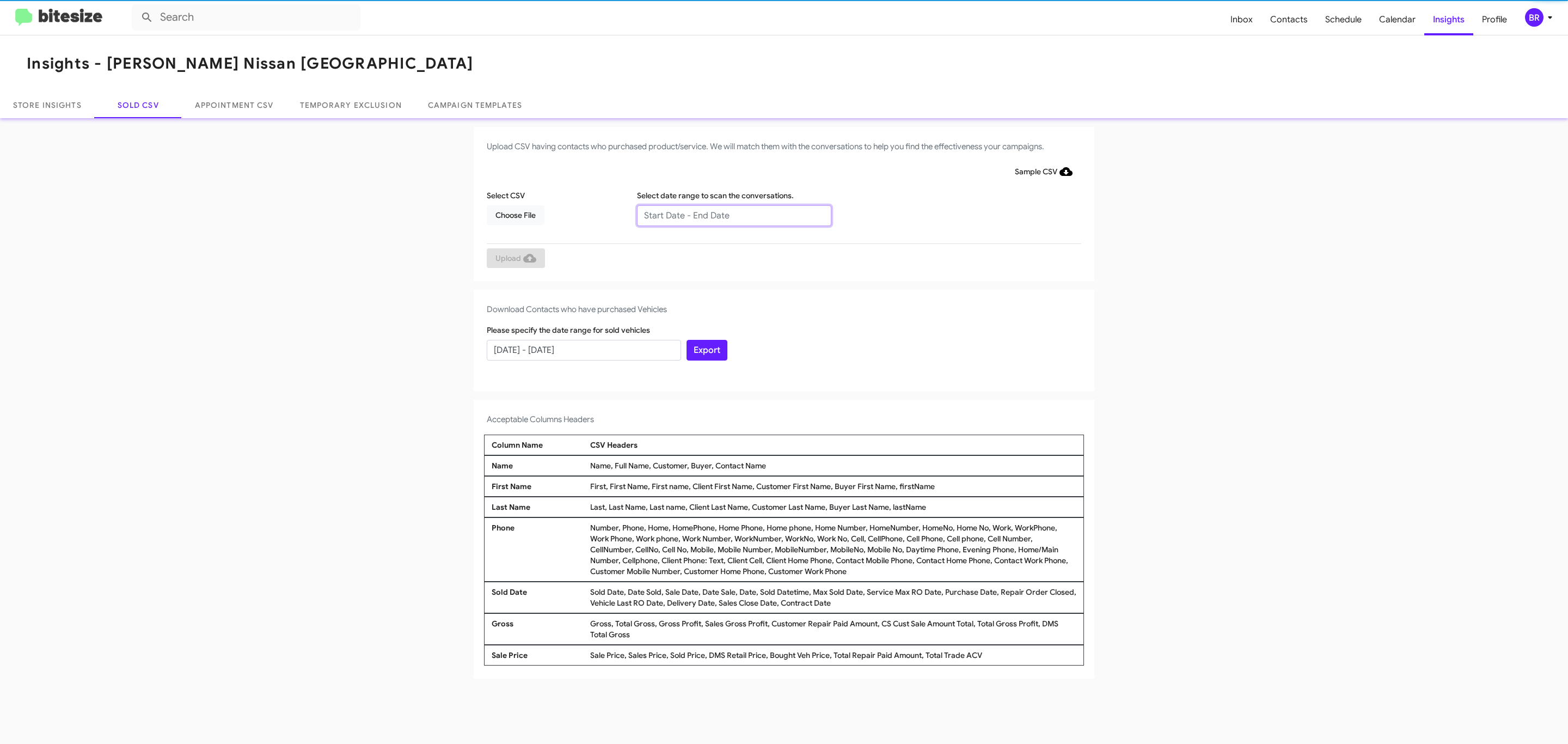
click at [733, 214] on input "text" at bounding box center [734, 215] width 194 height 21
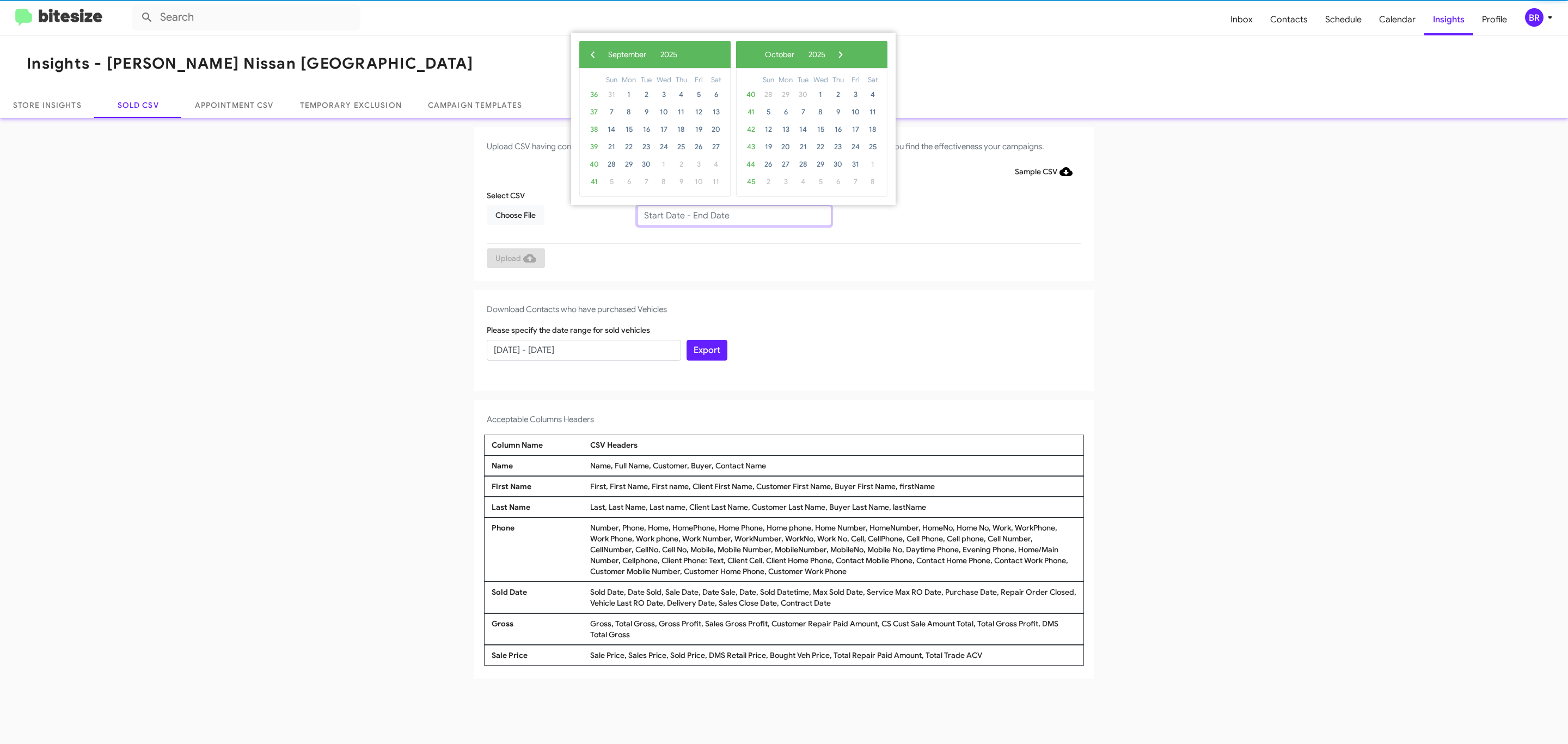
type input "[DATE] - [DATE]"
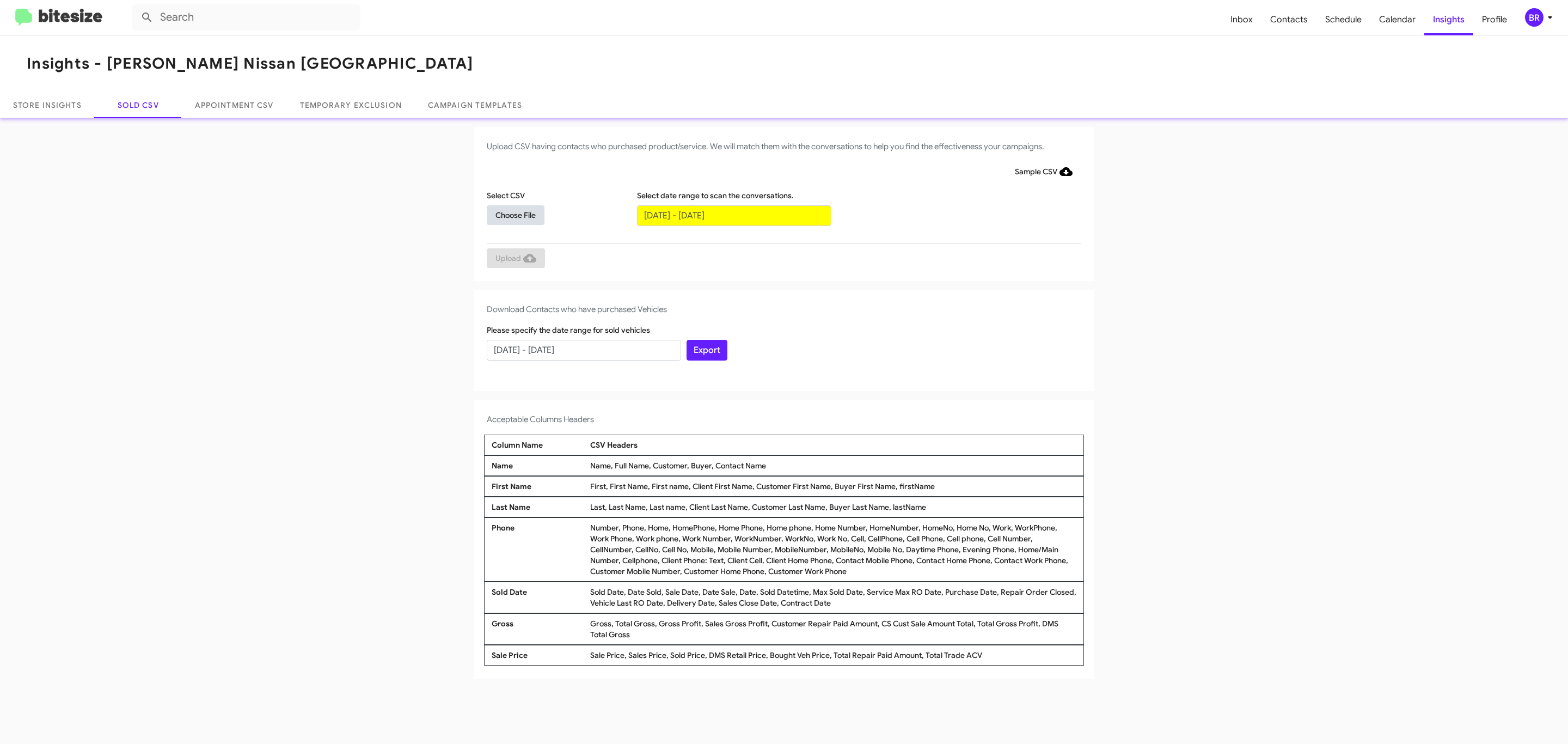
click at [515, 214] on span "Choose File" at bounding box center [515, 215] width 40 height 20
click at [514, 259] on span "Upload" at bounding box center [516, 260] width 41 height 20
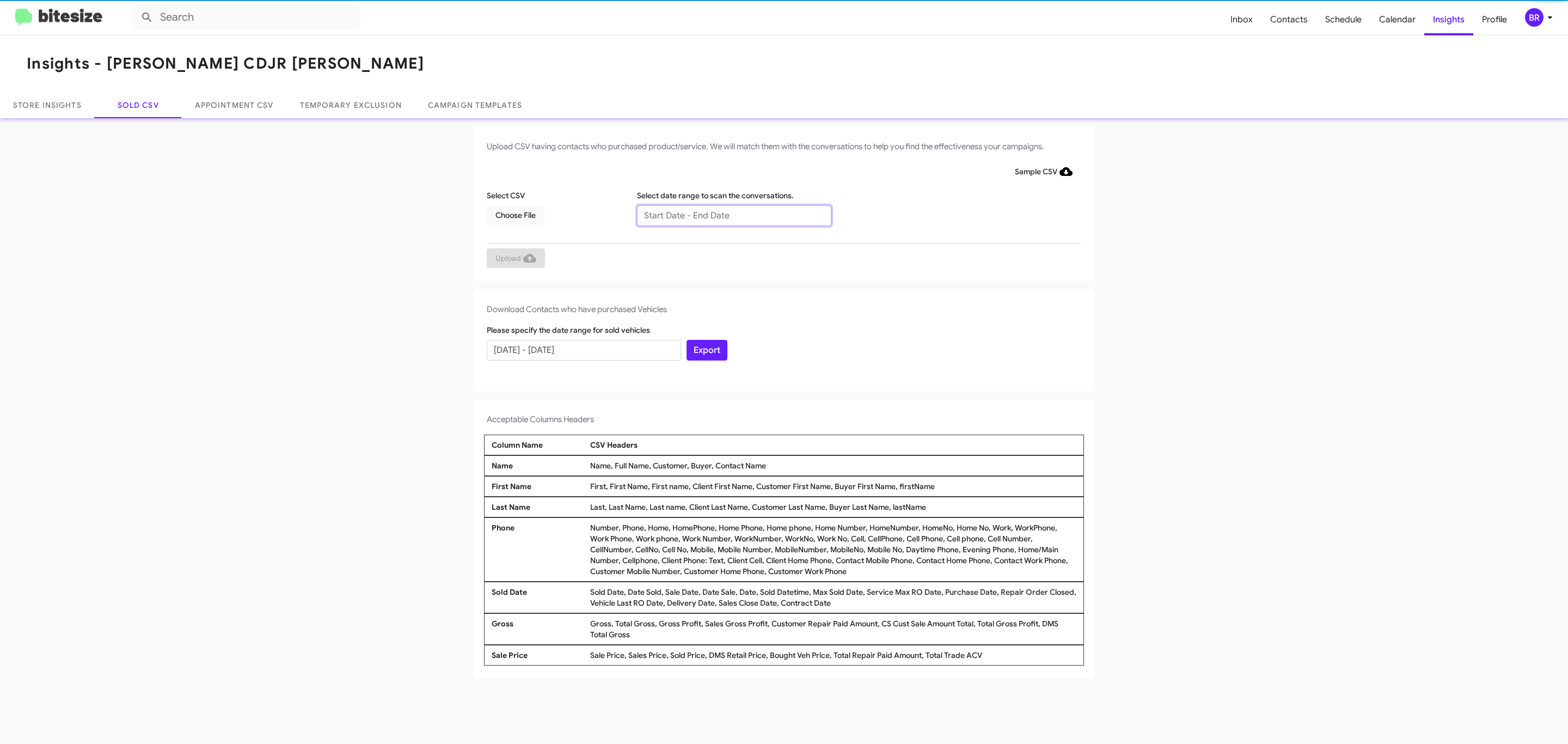
click at [733, 214] on input "text" at bounding box center [734, 215] width 194 height 21
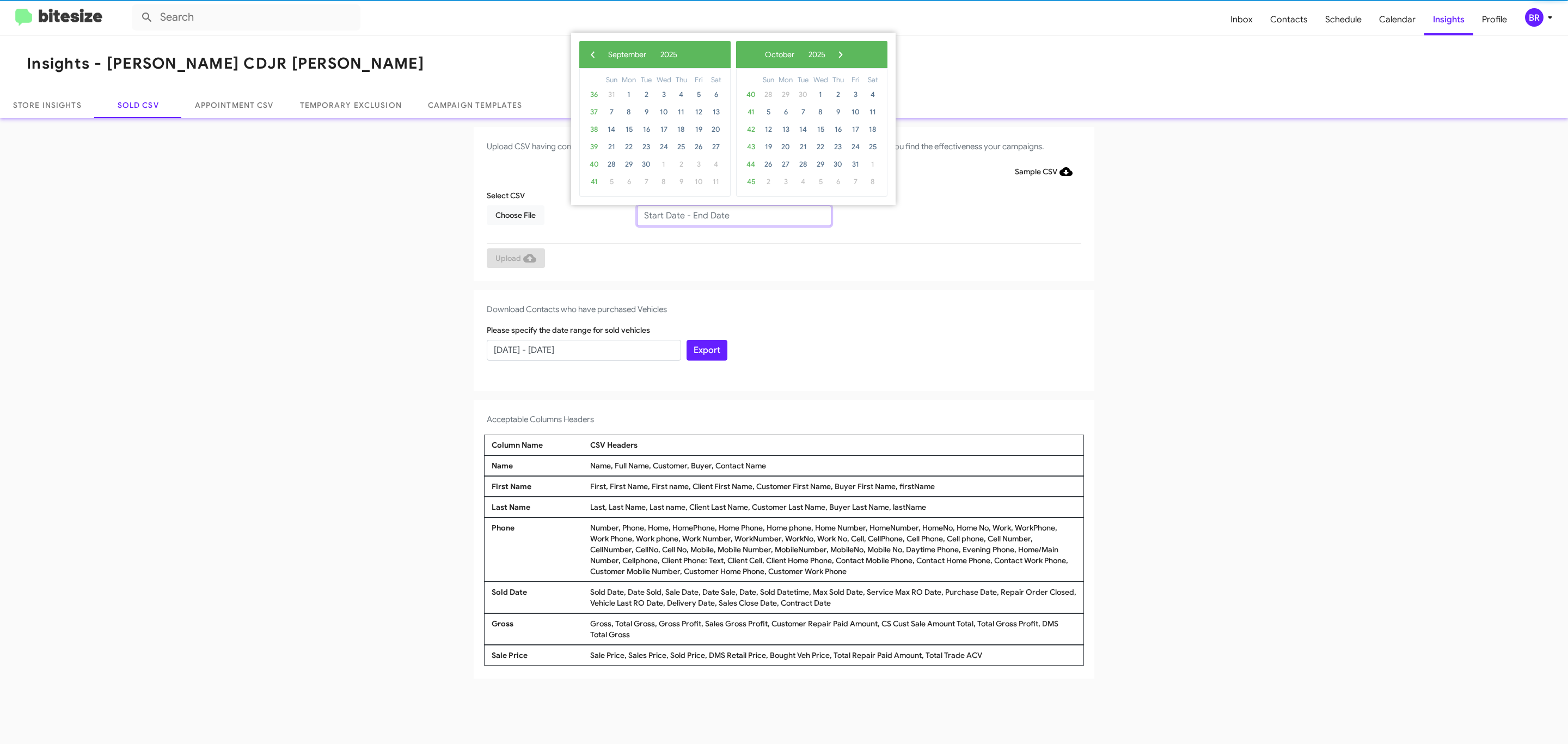
type input "[DATE] - [DATE]"
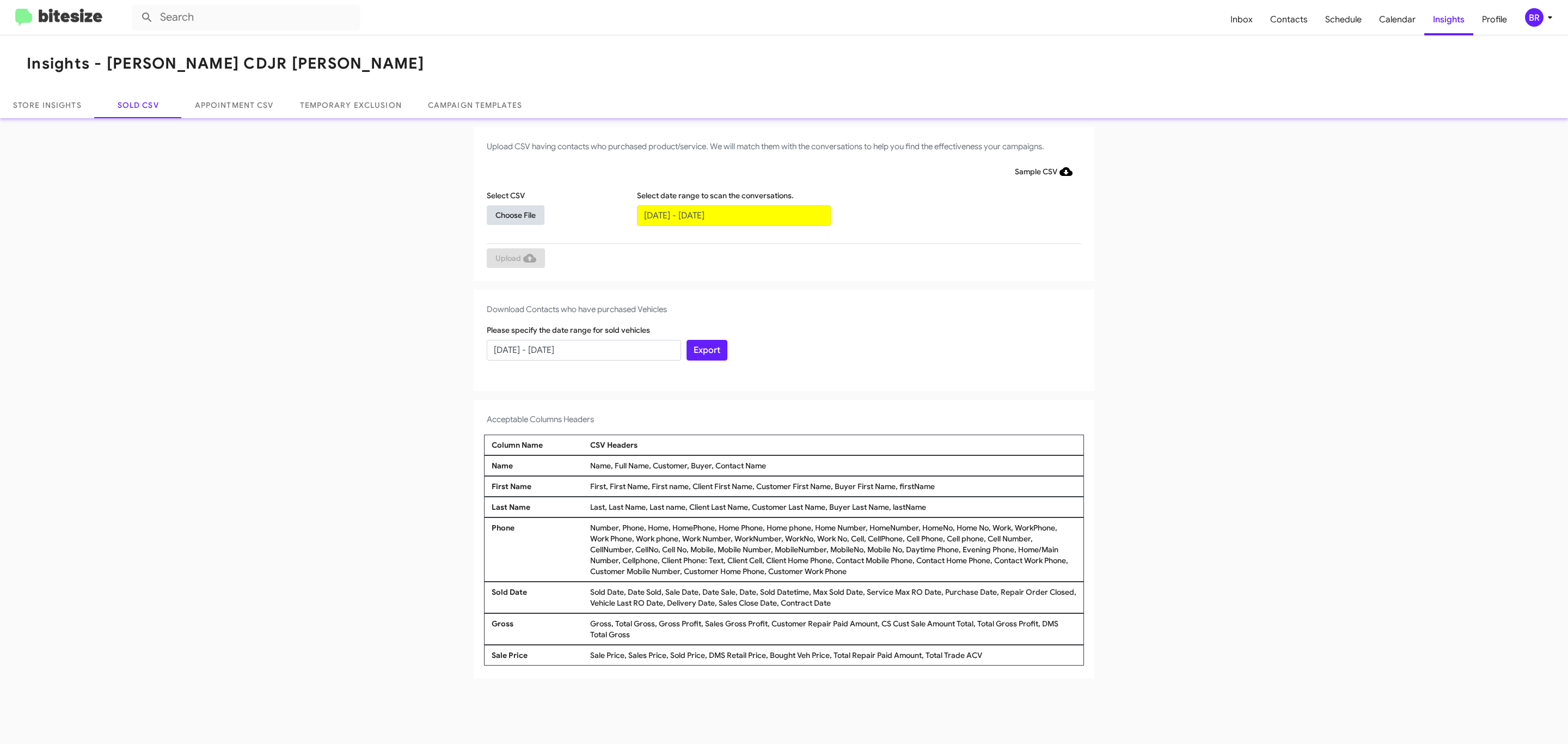
click at [515, 214] on span "Choose File" at bounding box center [515, 215] width 40 height 20
click at [514, 259] on span "Upload" at bounding box center [516, 260] width 41 height 20
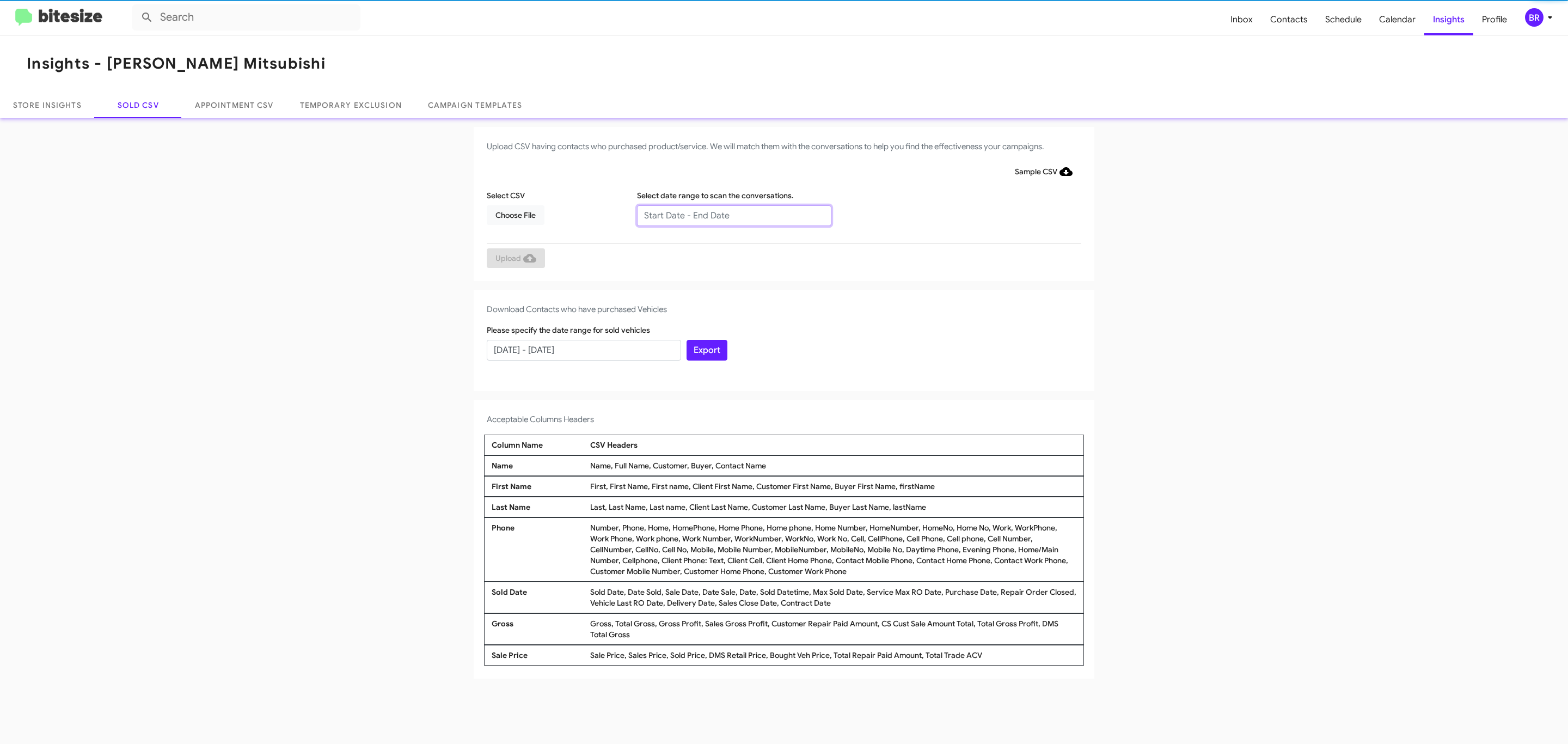
click at [733, 214] on input "text" at bounding box center [734, 215] width 194 height 21
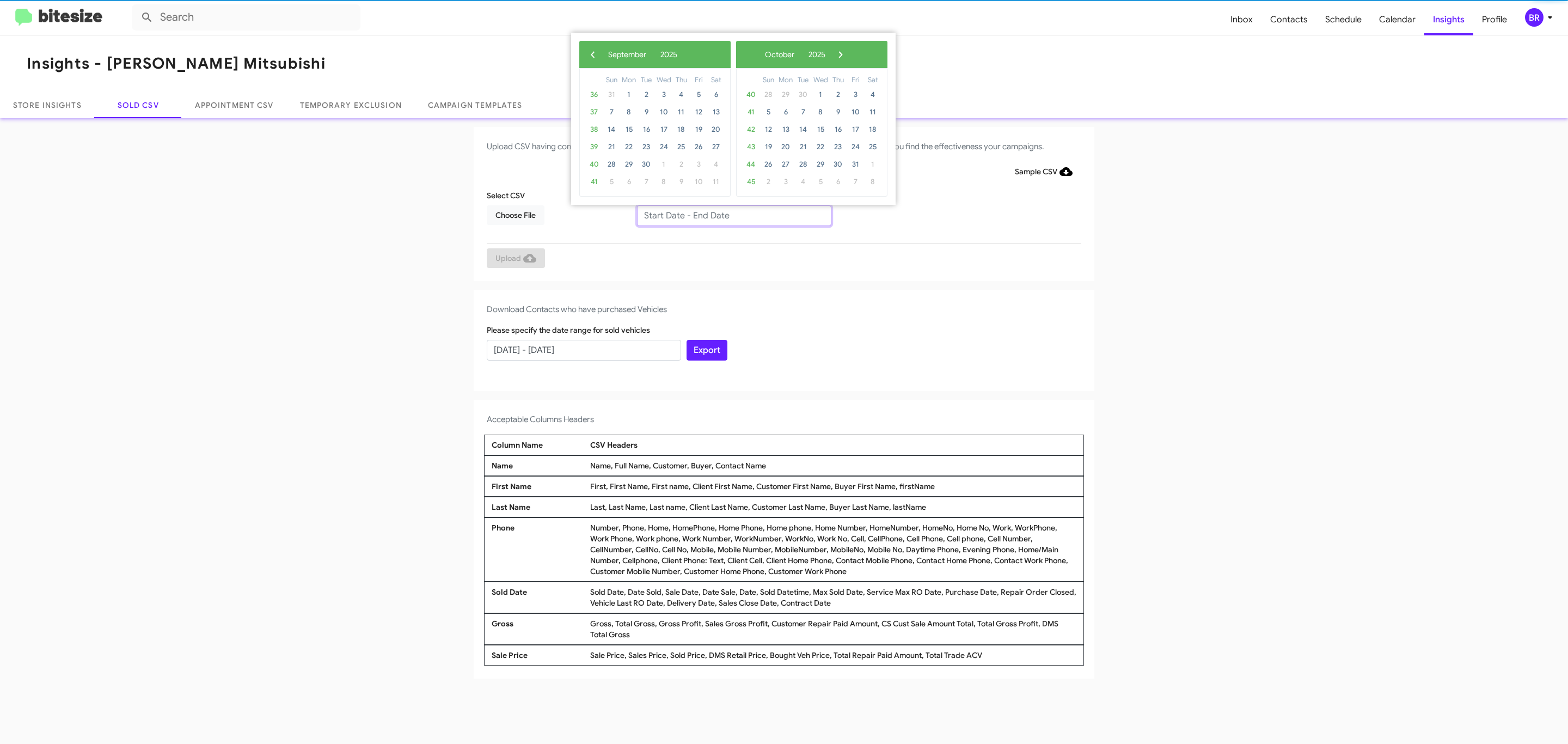
type input "[DATE] - [DATE]"
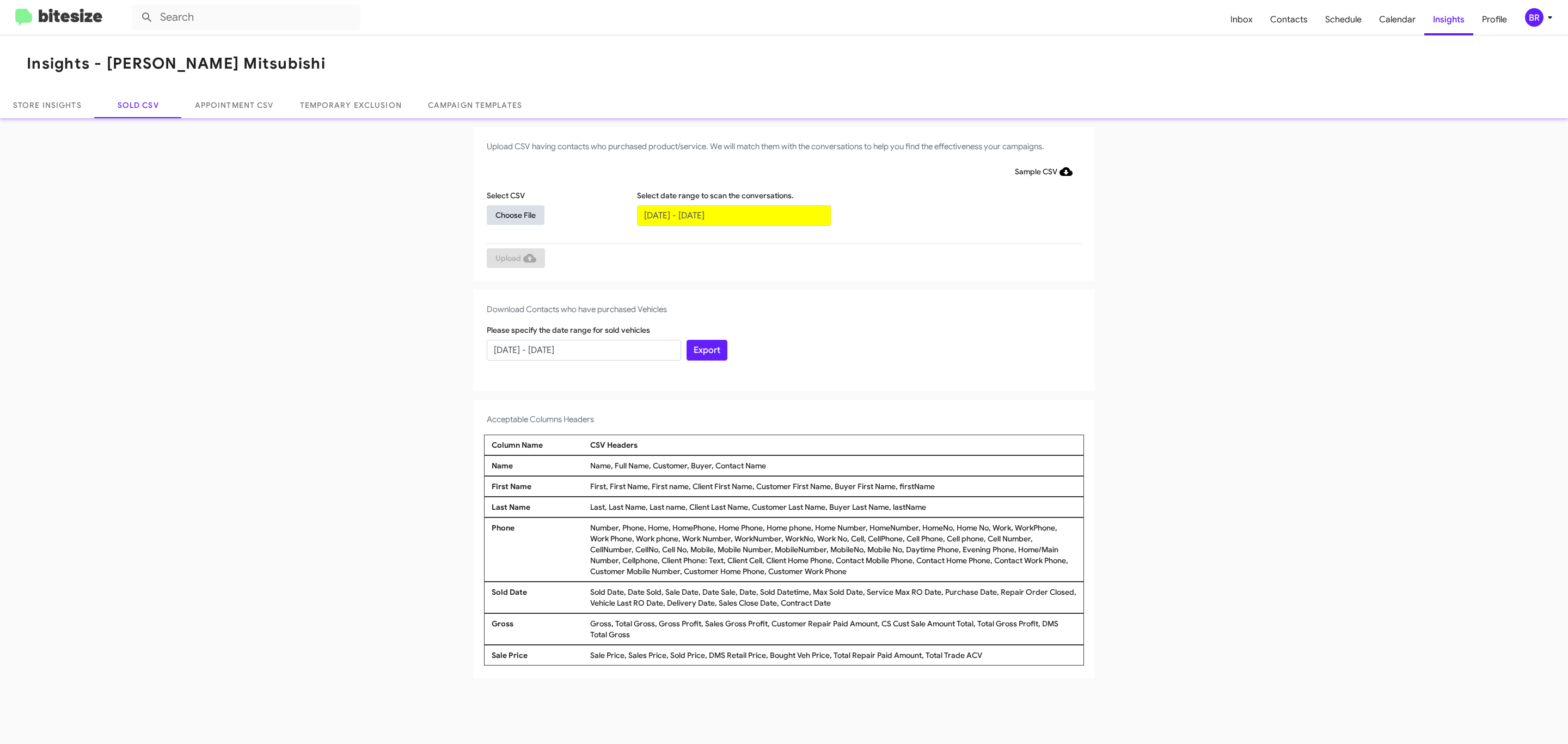
click at [515, 214] on span "Choose File" at bounding box center [515, 215] width 40 height 20
click at [514, 259] on span "Upload" at bounding box center [516, 260] width 41 height 20
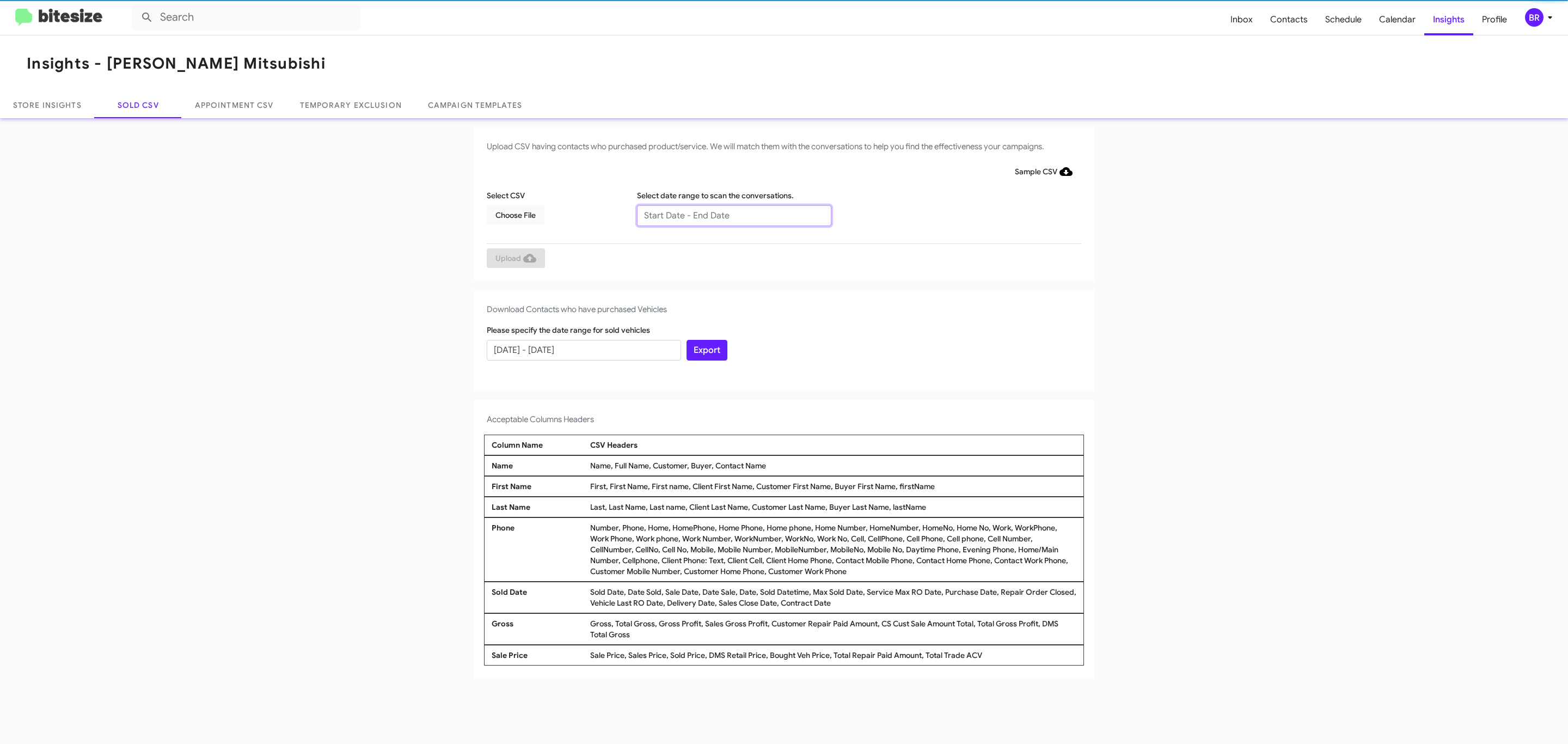
click at [733, 214] on input "text" at bounding box center [734, 215] width 194 height 21
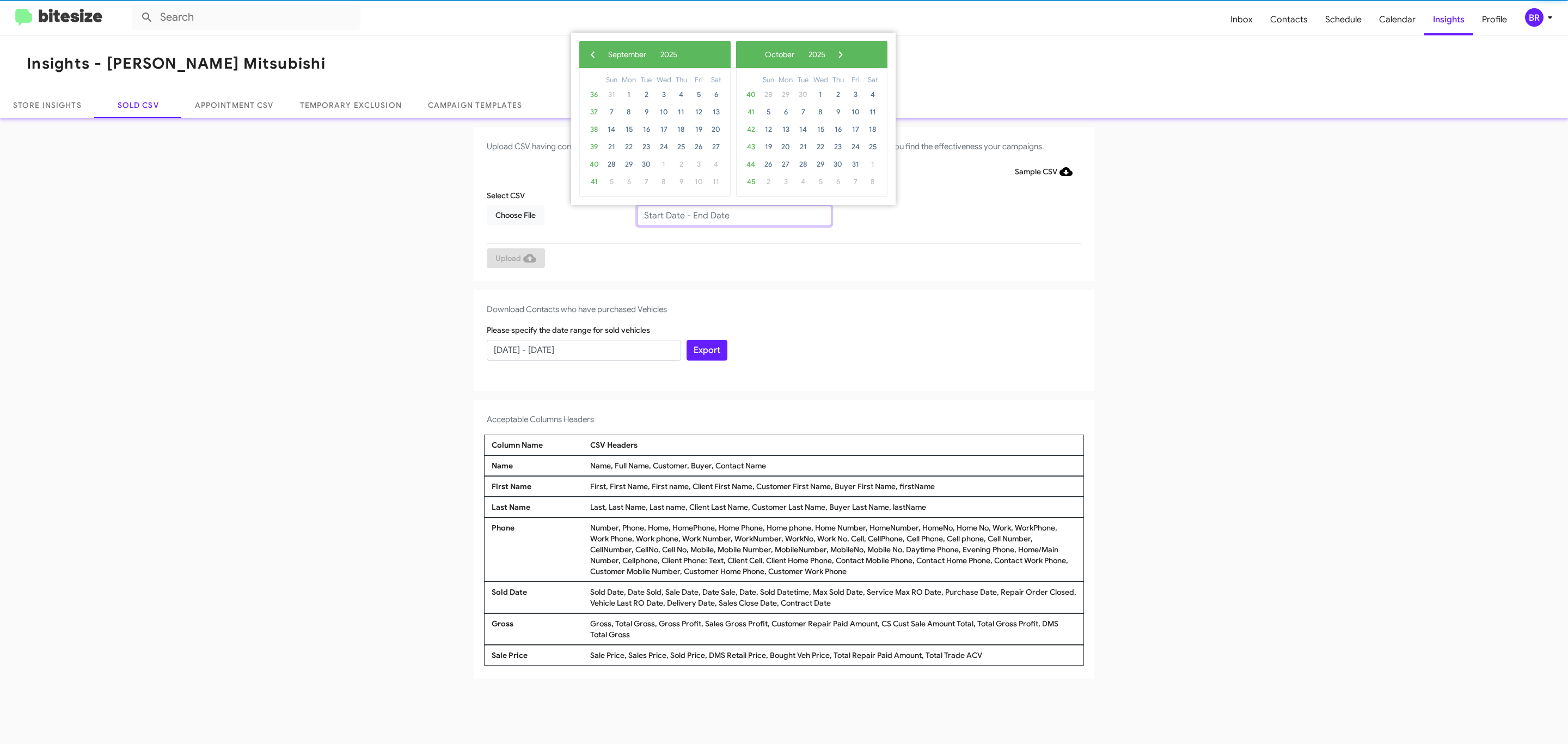
type input "07/29/2025 - 09/29/2025"
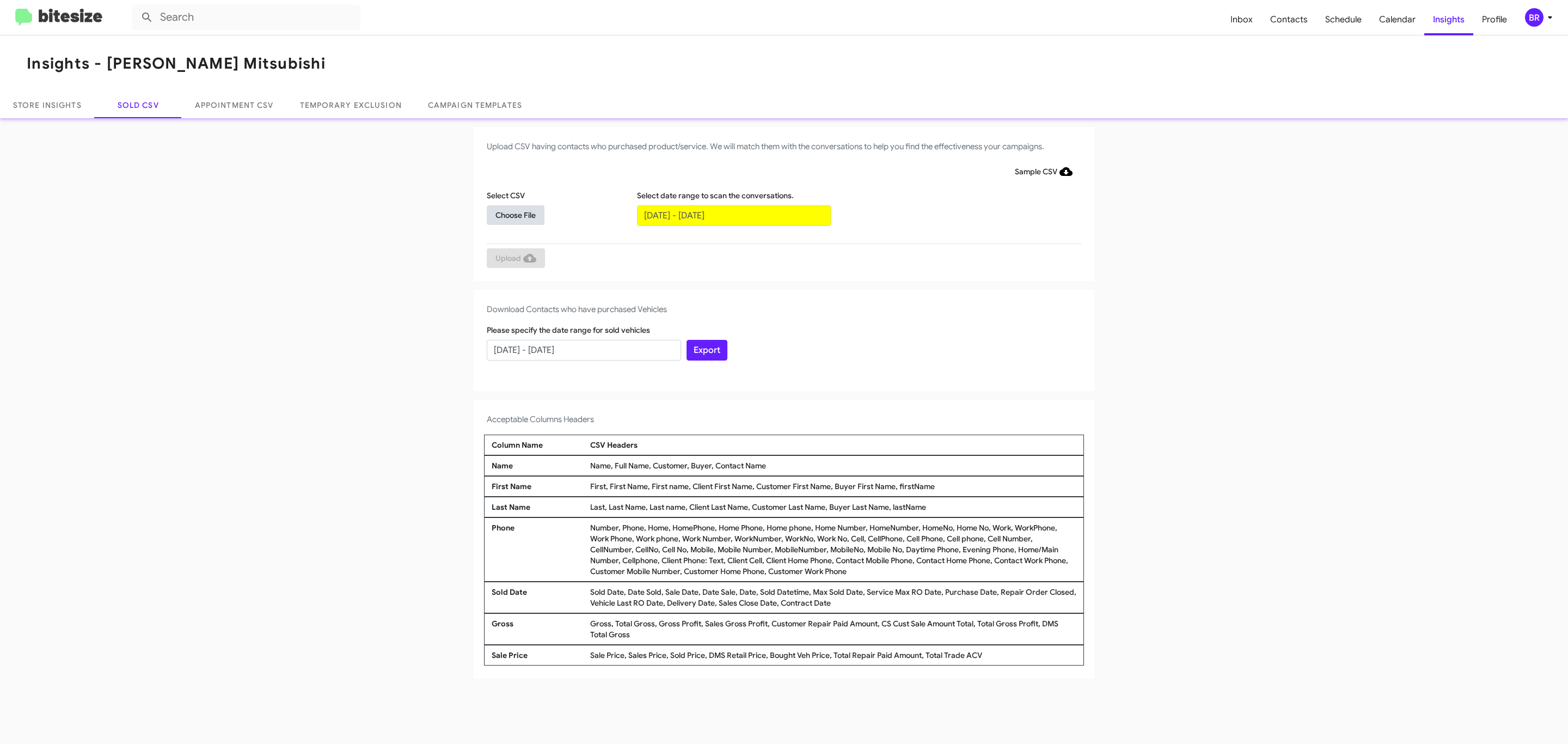
click at [515, 214] on span "Choose File" at bounding box center [515, 215] width 40 height 20
click at [514, 259] on span "Upload" at bounding box center [516, 260] width 41 height 20
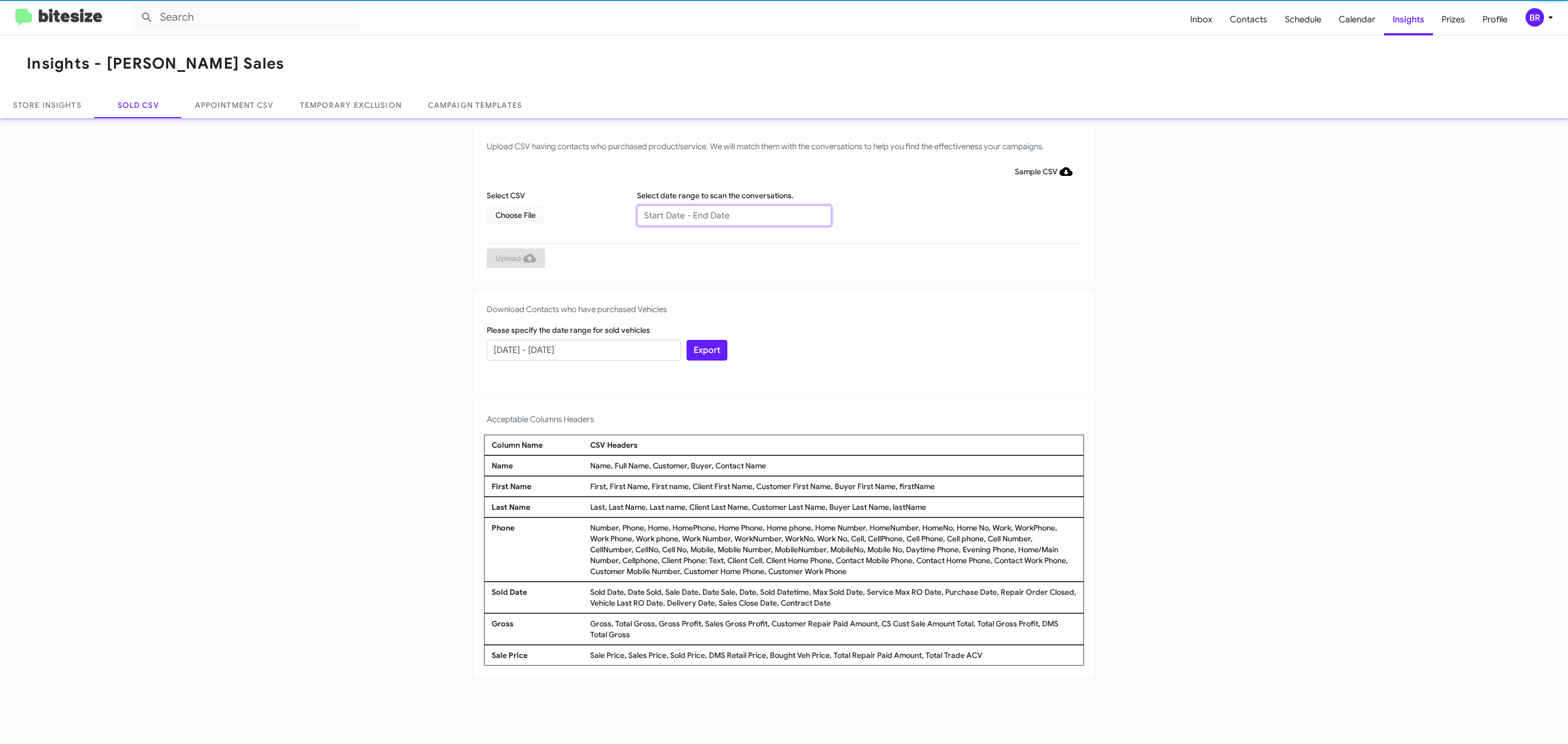
click at [733, 214] on input "text" at bounding box center [734, 215] width 194 height 21
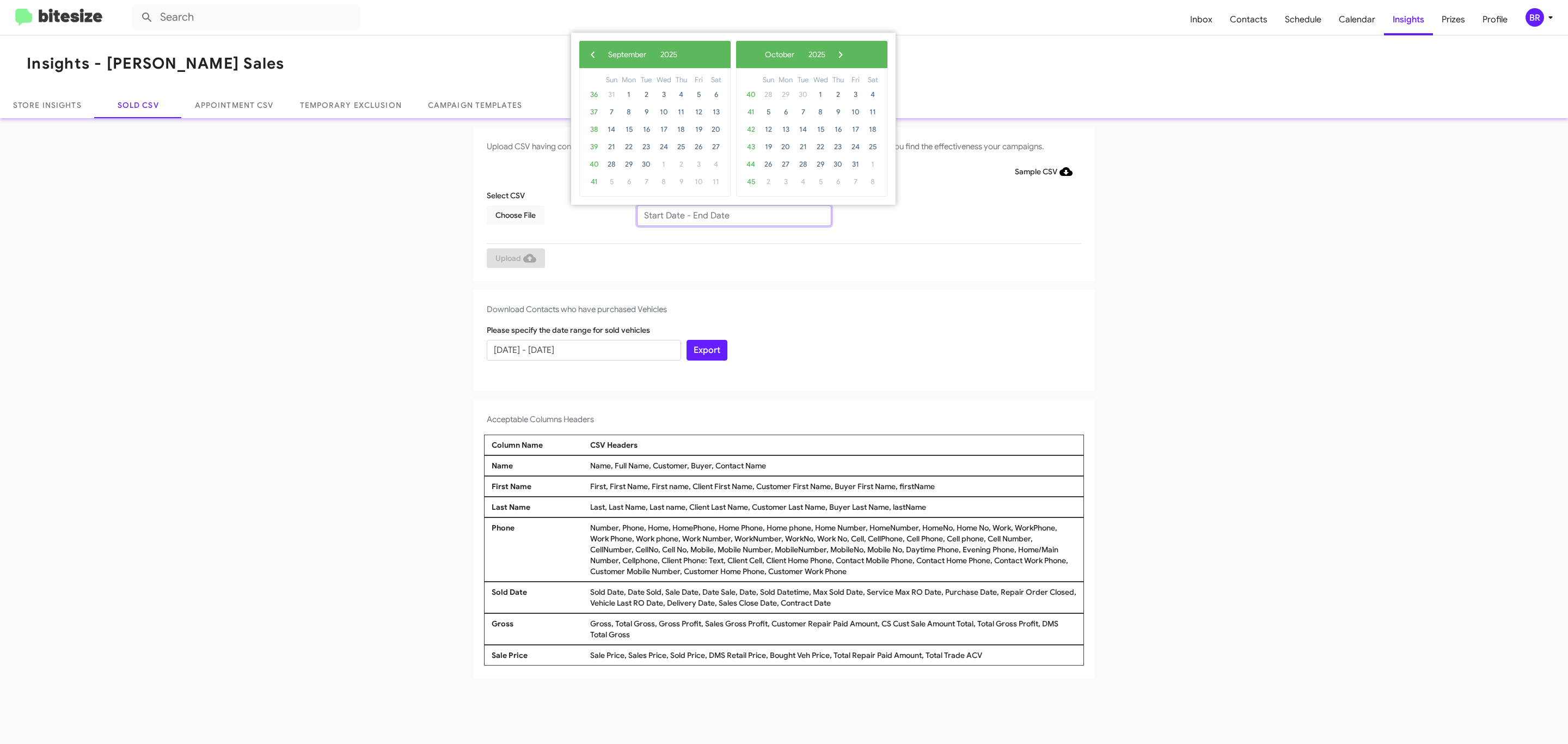
type input "[DATE] - [DATE]"
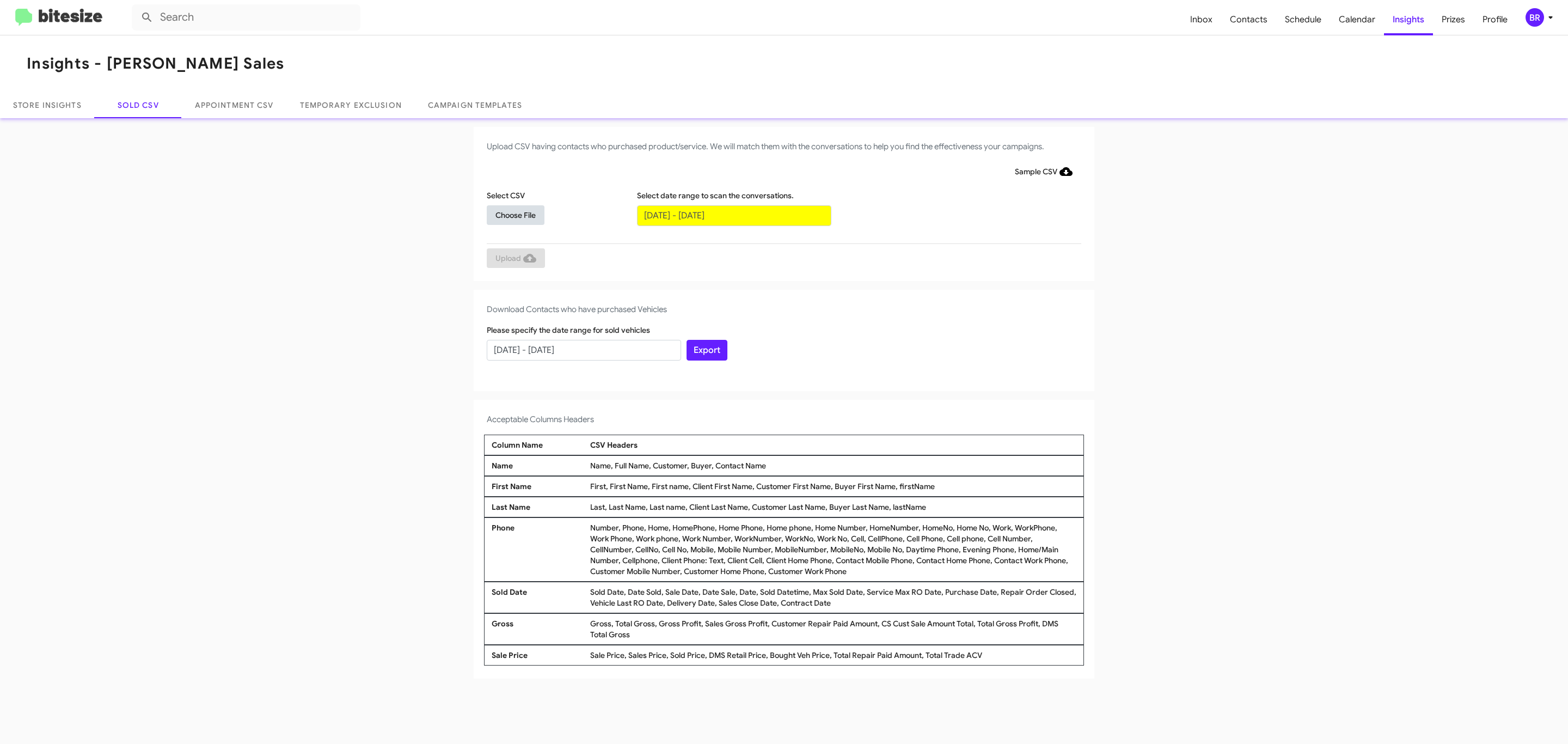
click at [515, 214] on span "Choose File" at bounding box center [515, 215] width 40 height 20
click at [514, 259] on span "Upload" at bounding box center [516, 260] width 41 height 20
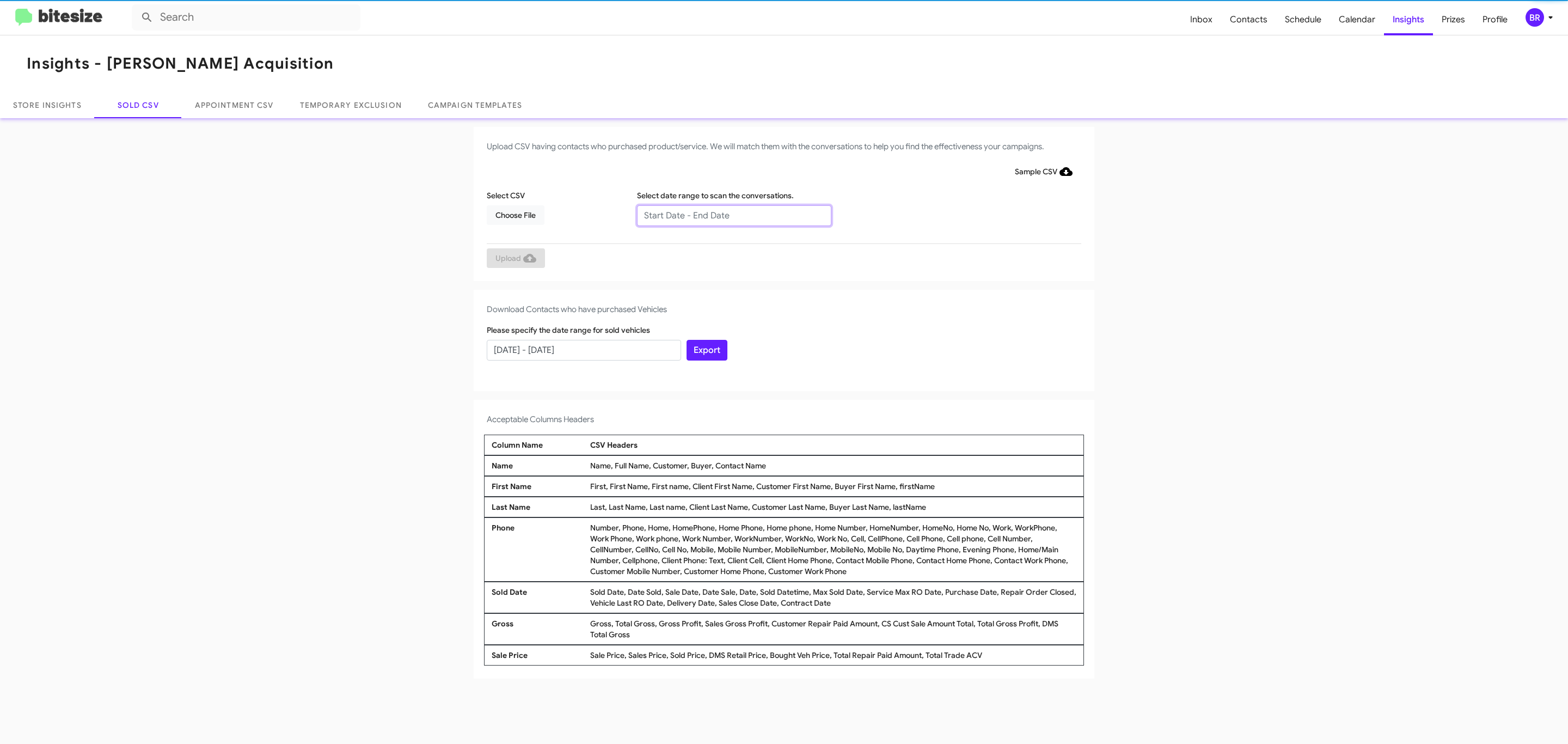
click at [733, 214] on input "text" at bounding box center [734, 215] width 194 height 21
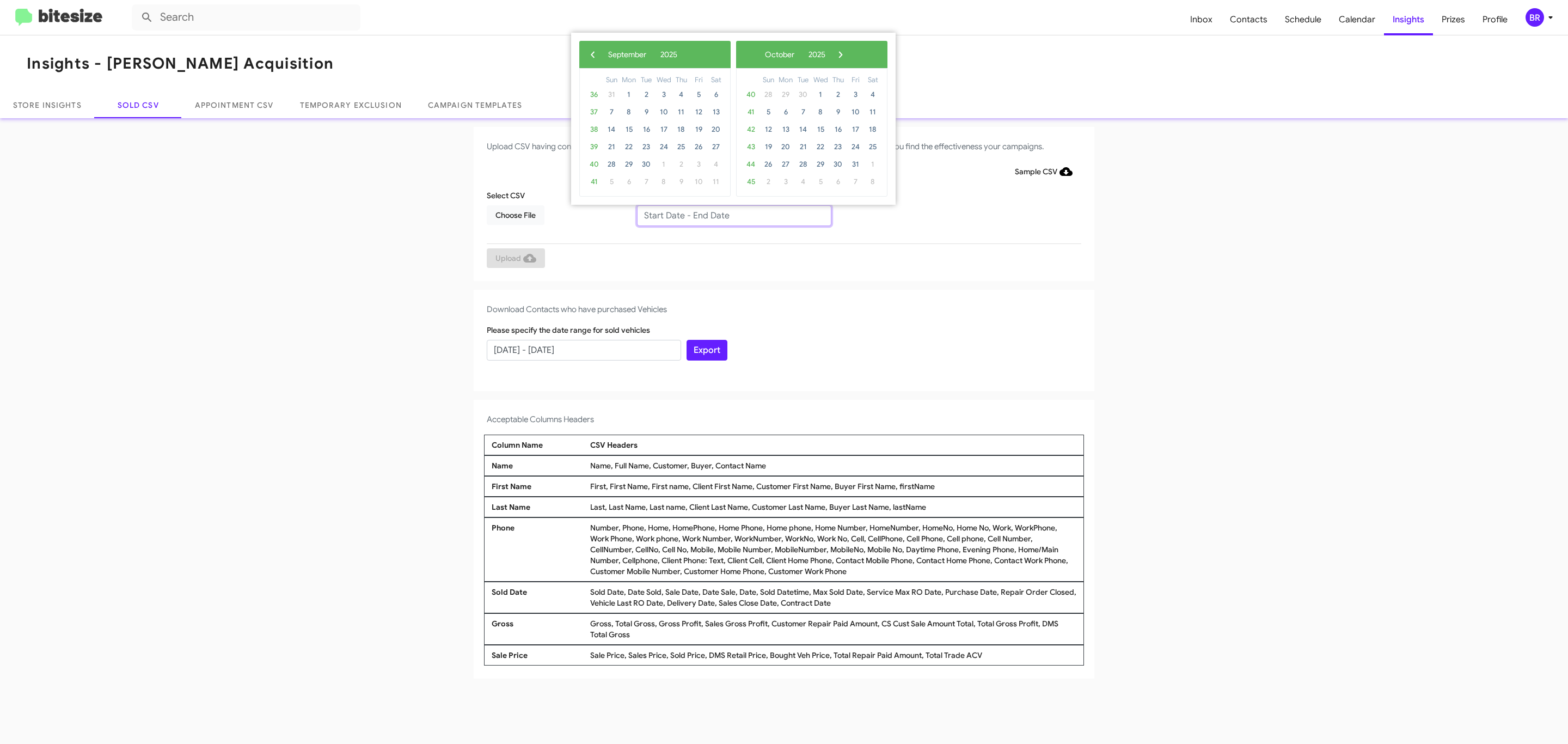
type input "07/29/2025 - 09/29/2025"
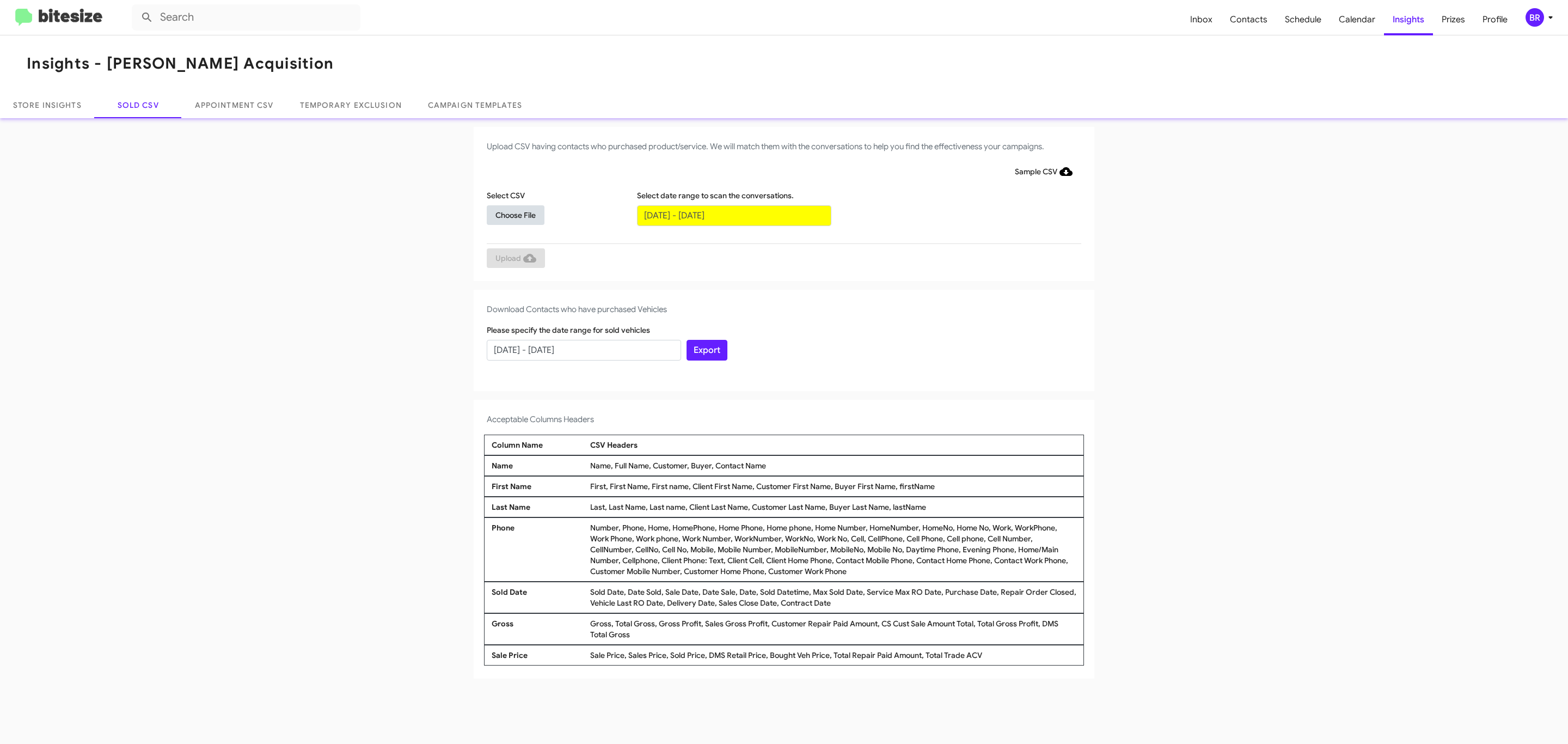
click at [515, 214] on span "Choose File" at bounding box center [515, 215] width 40 height 20
click at [514, 259] on span "Upload" at bounding box center [516, 260] width 41 height 20
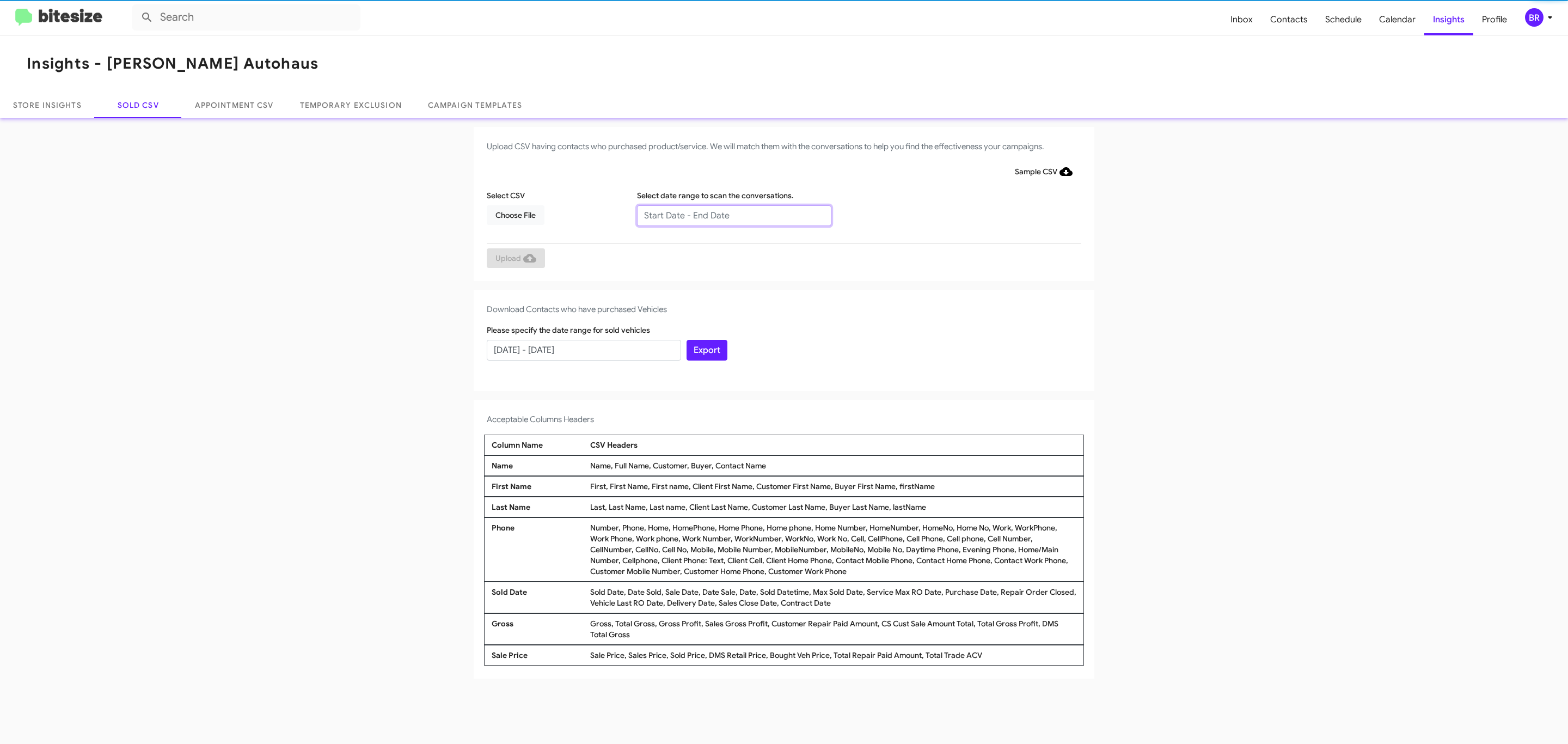
click at [733, 214] on input "text" at bounding box center [734, 215] width 194 height 21
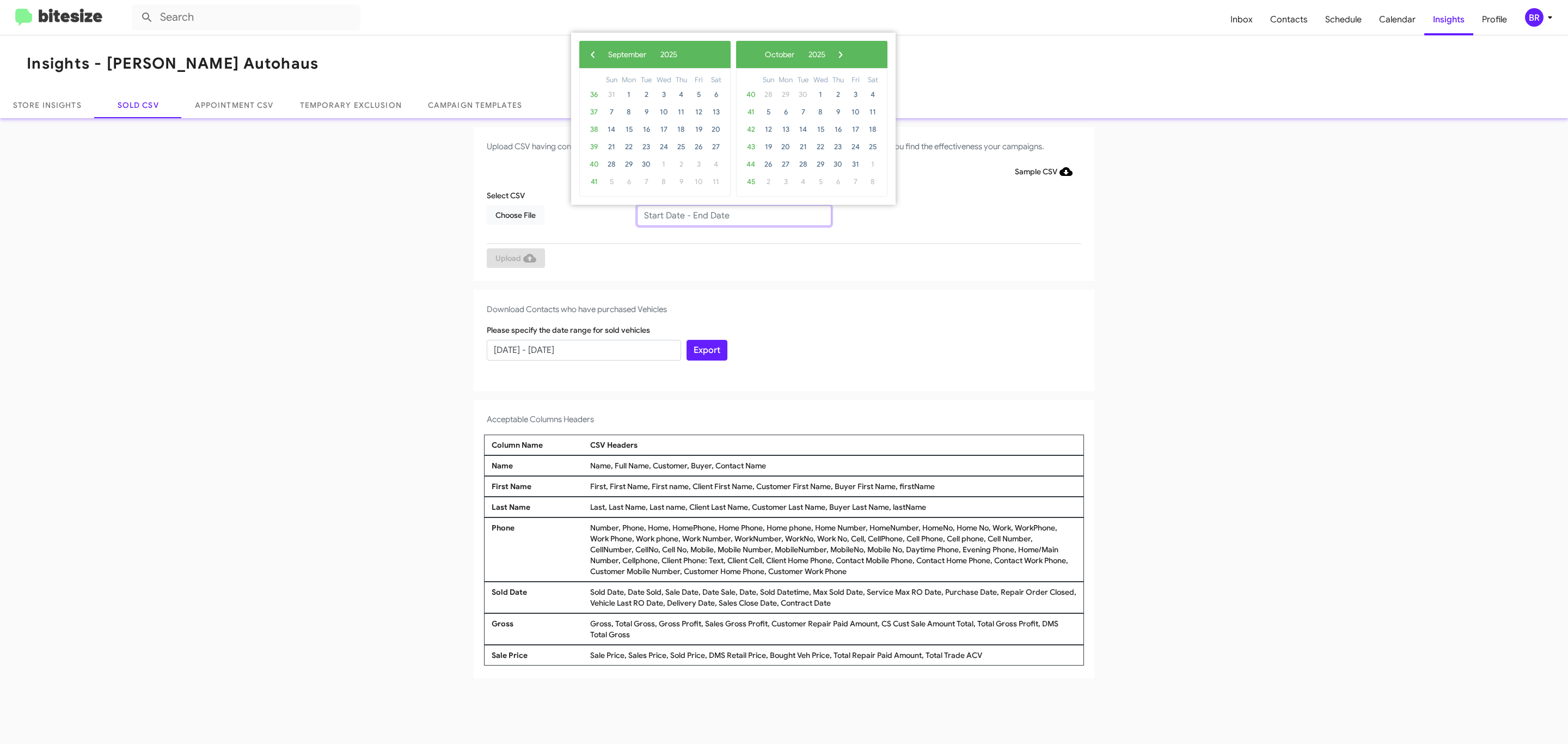
type input "[DATE] - [DATE]"
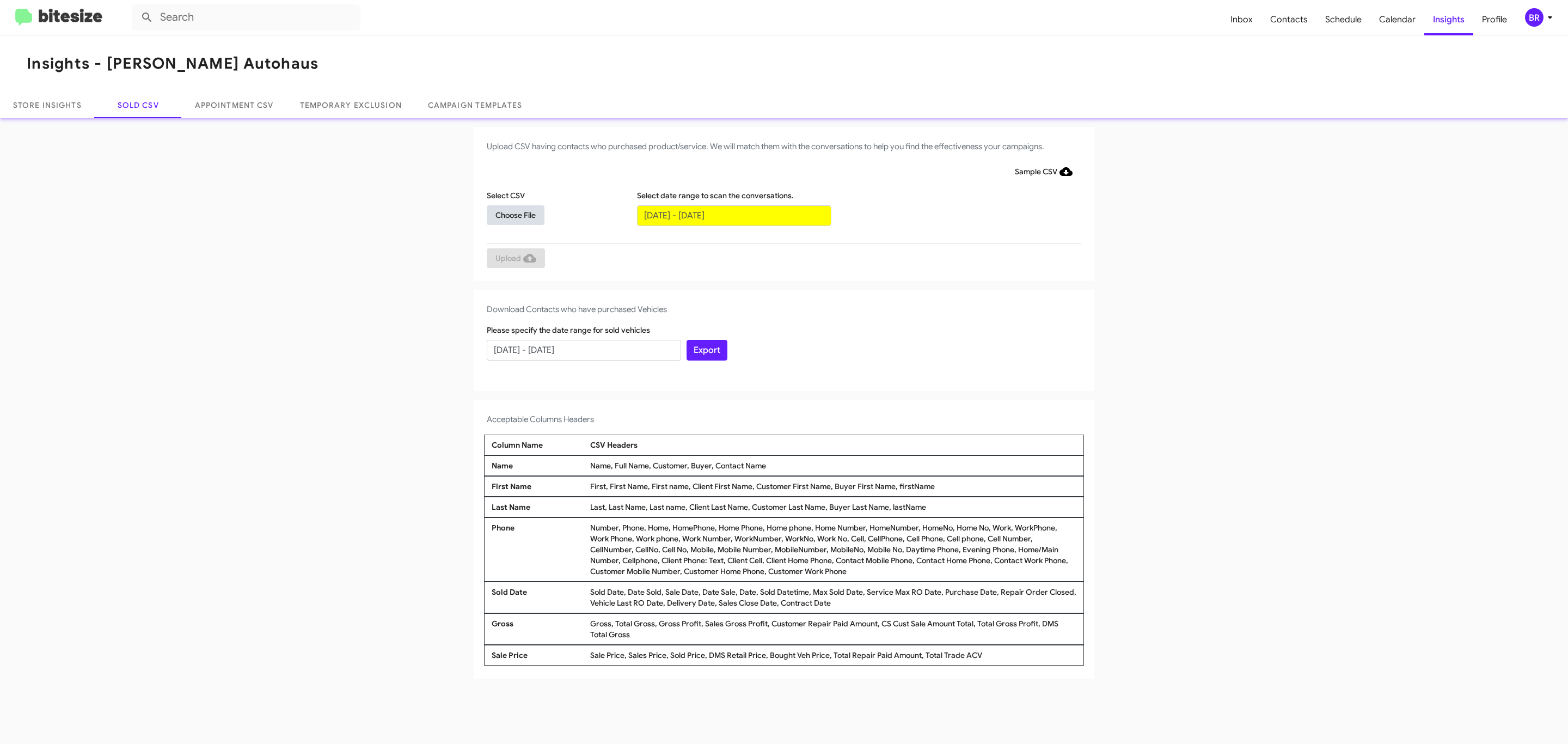
click at [515, 214] on span "Choose File" at bounding box center [515, 215] width 40 height 20
click at [514, 259] on span "Upload" at bounding box center [516, 260] width 41 height 20
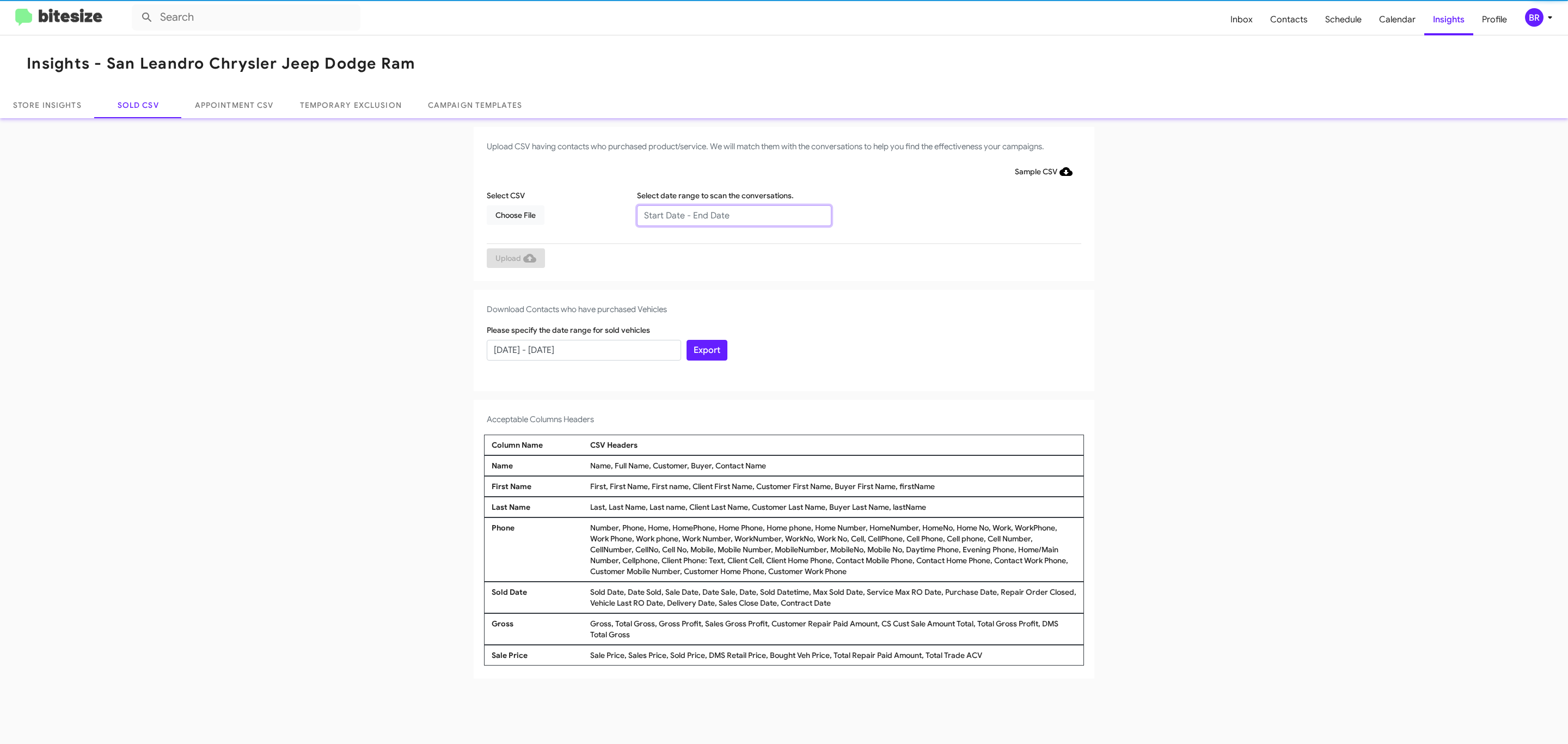
click at [733, 214] on input "text" at bounding box center [734, 215] width 194 height 21
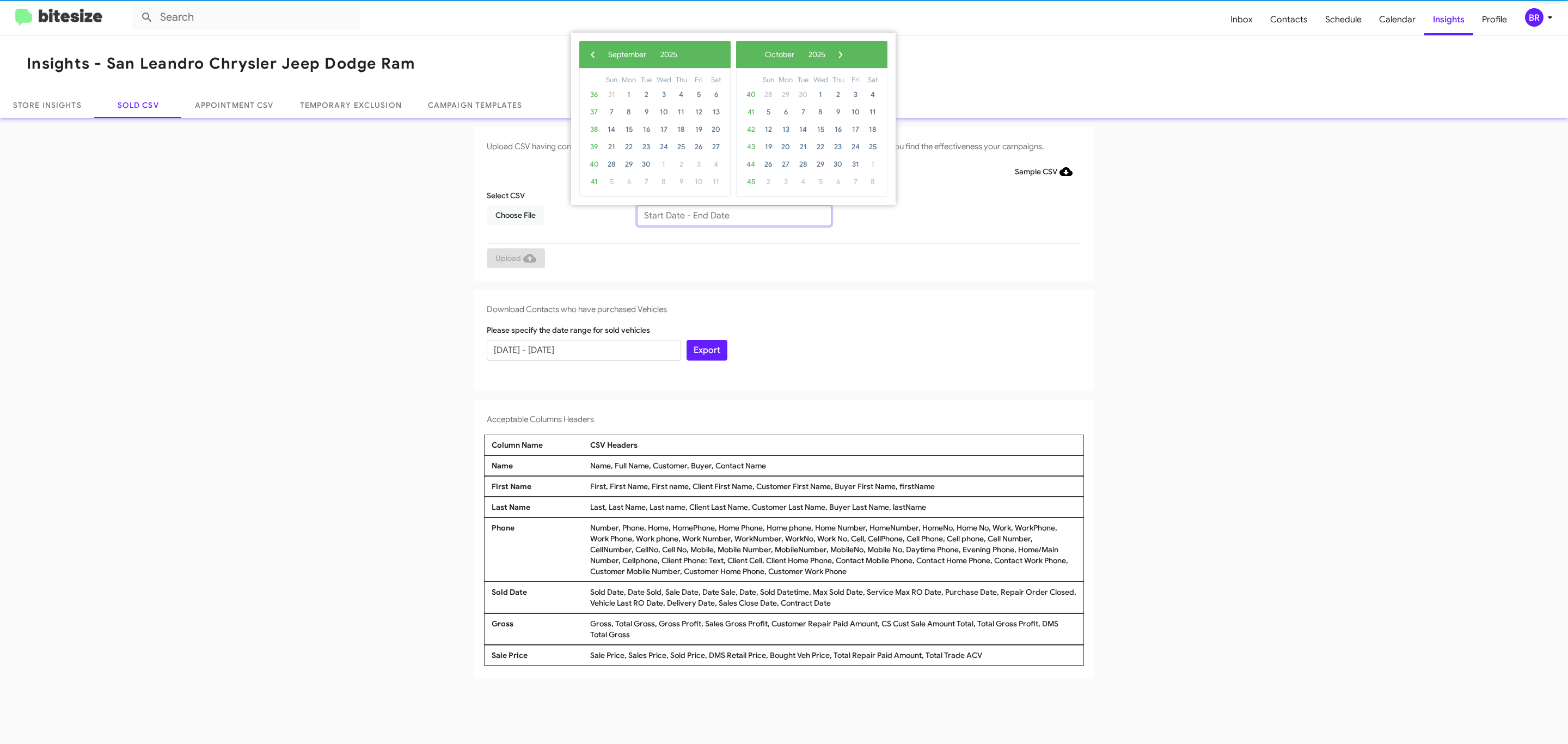
type input "07/29/2025 - 09/29/2025"
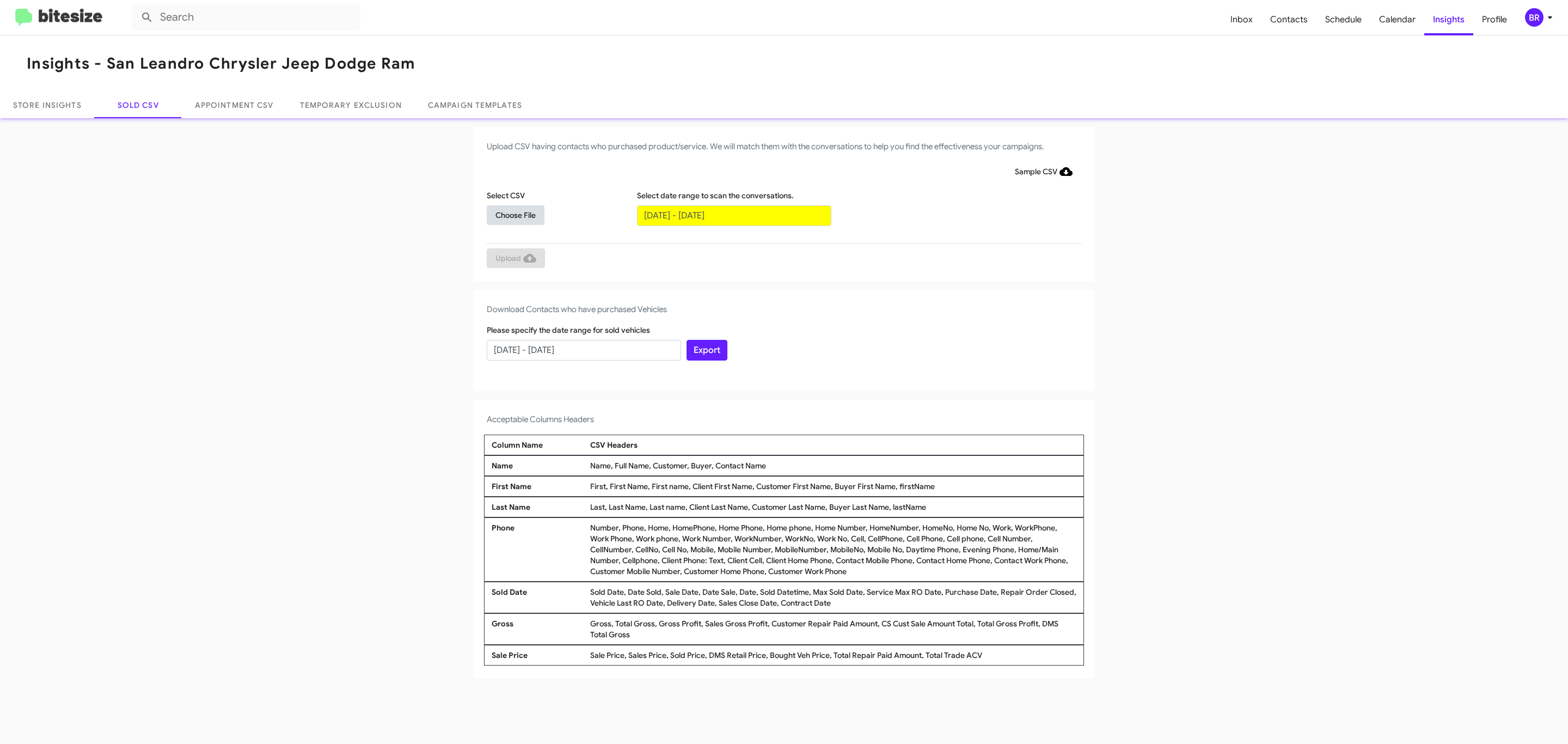
click at [515, 214] on span "Choose File" at bounding box center [515, 215] width 40 height 20
click at [514, 259] on span "Upload" at bounding box center [516, 260] width 41 height 20
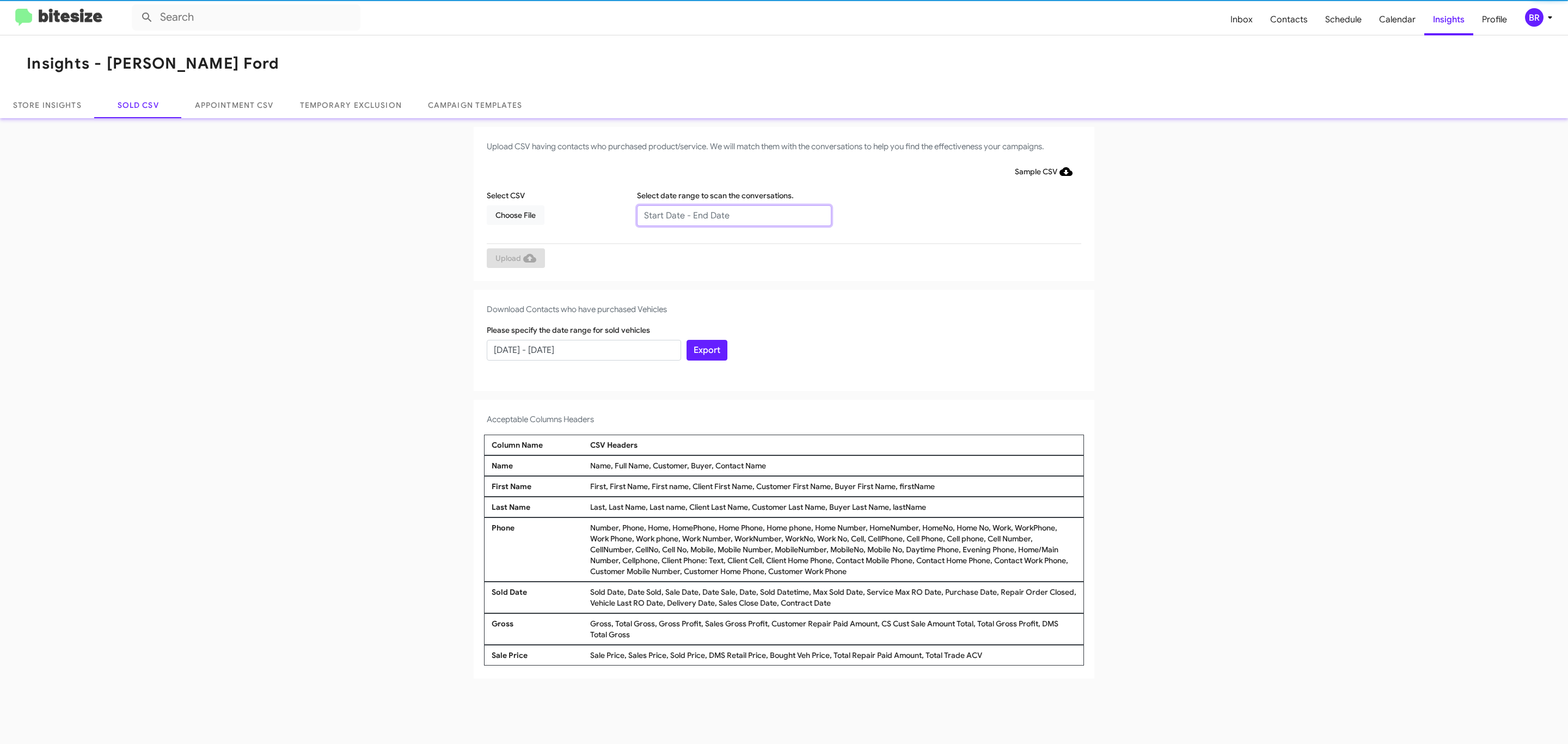
click at [733, 214] on input "text" at bounding box center [734, 215] width 194 height 21
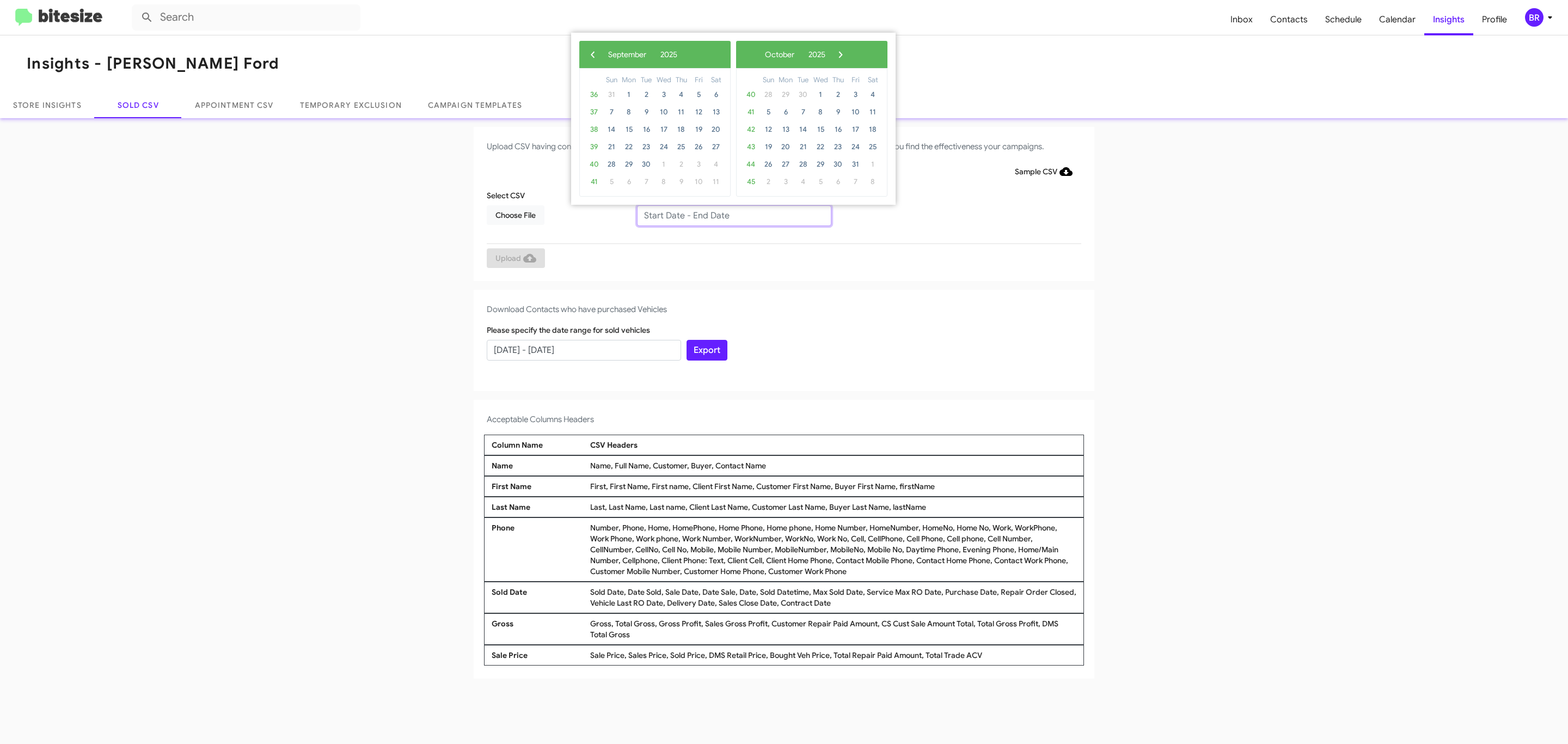
type input "[DATE] - [DATE]"
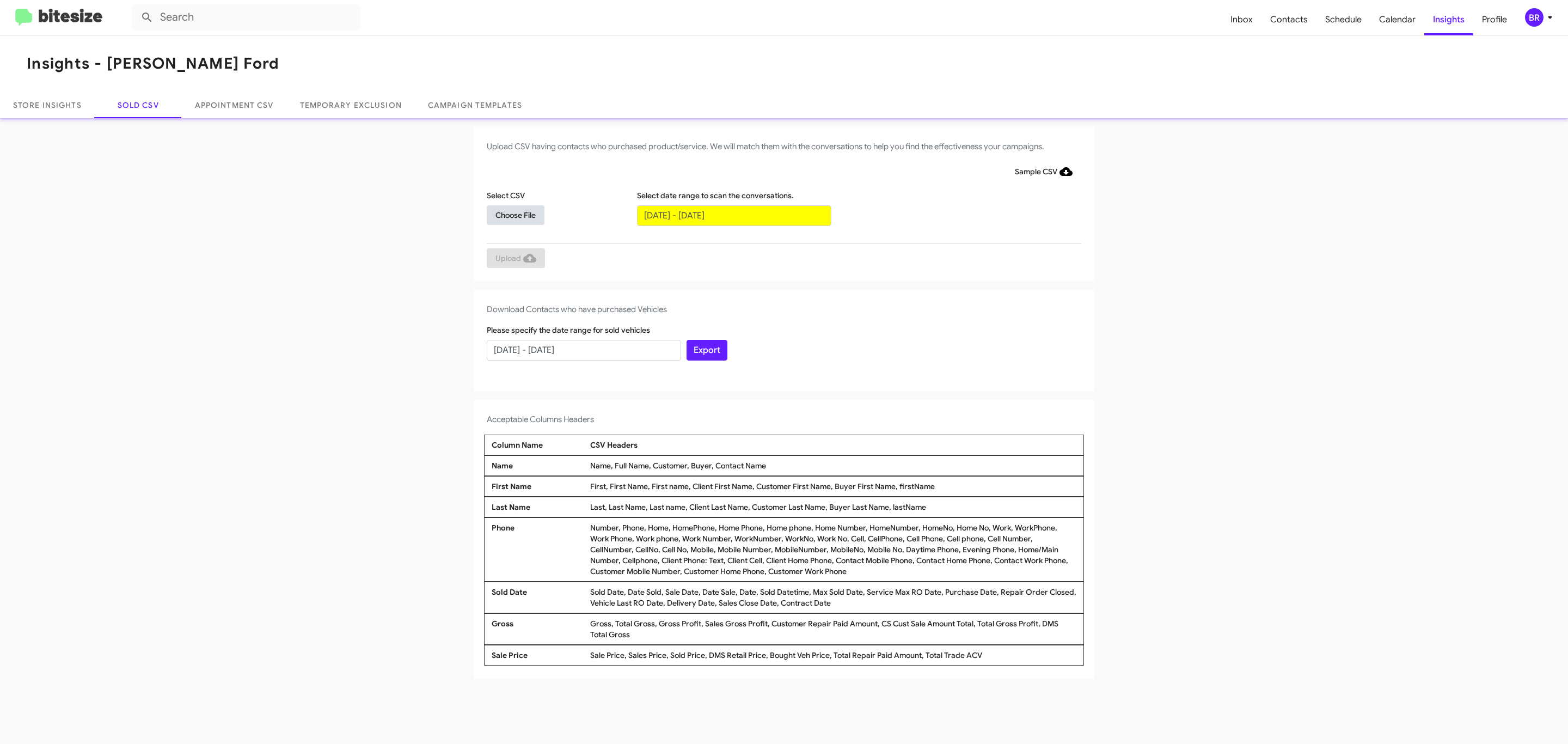
click at [515, 214] on span "Choose File" at bounding box center [515, 215] width 40 height 20
click at [514, 259] on span "Upload" at bounding box center [516, 260] width 41 height 20
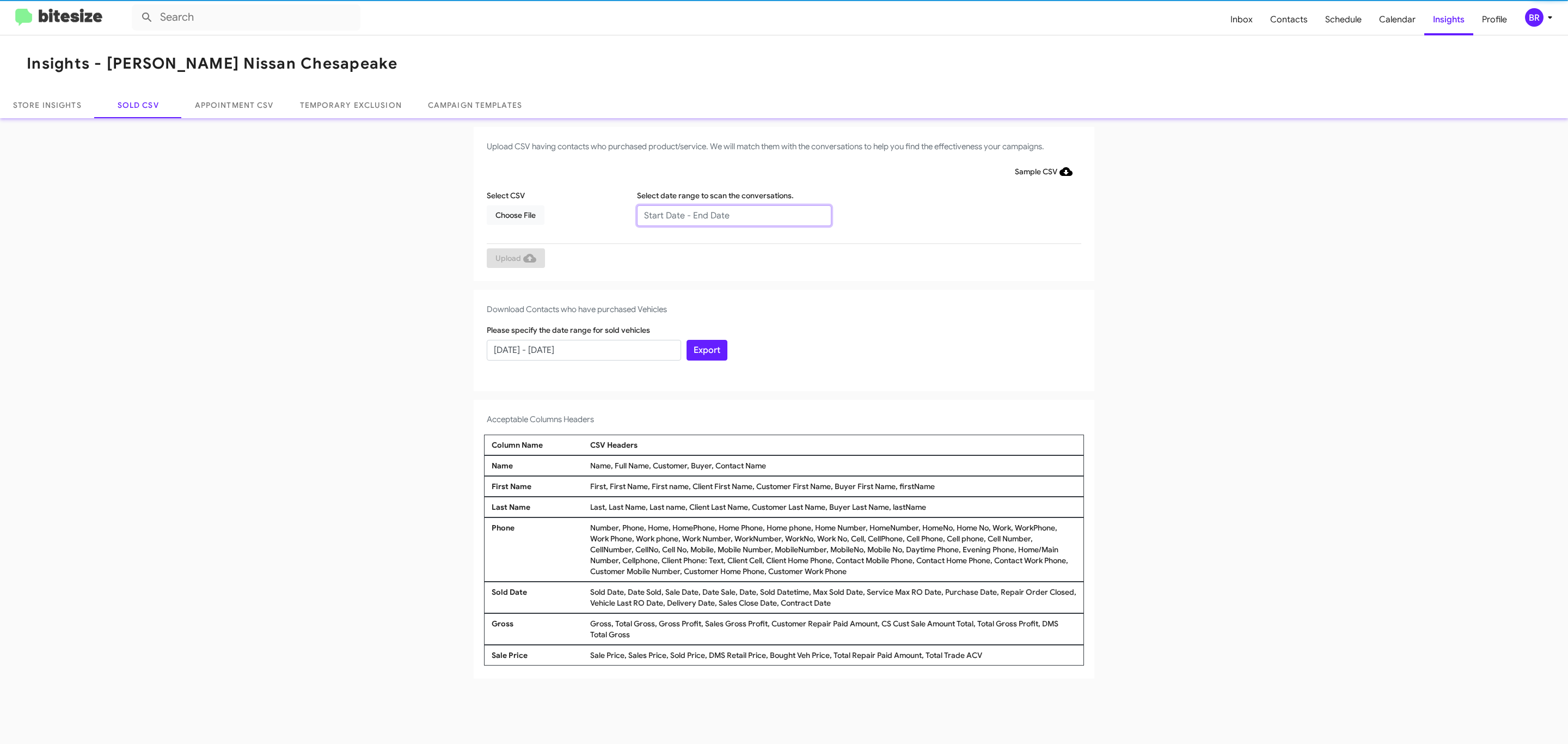
click at [733, 214] on input "text" at bounding box center [734, 215] width 194 height 21
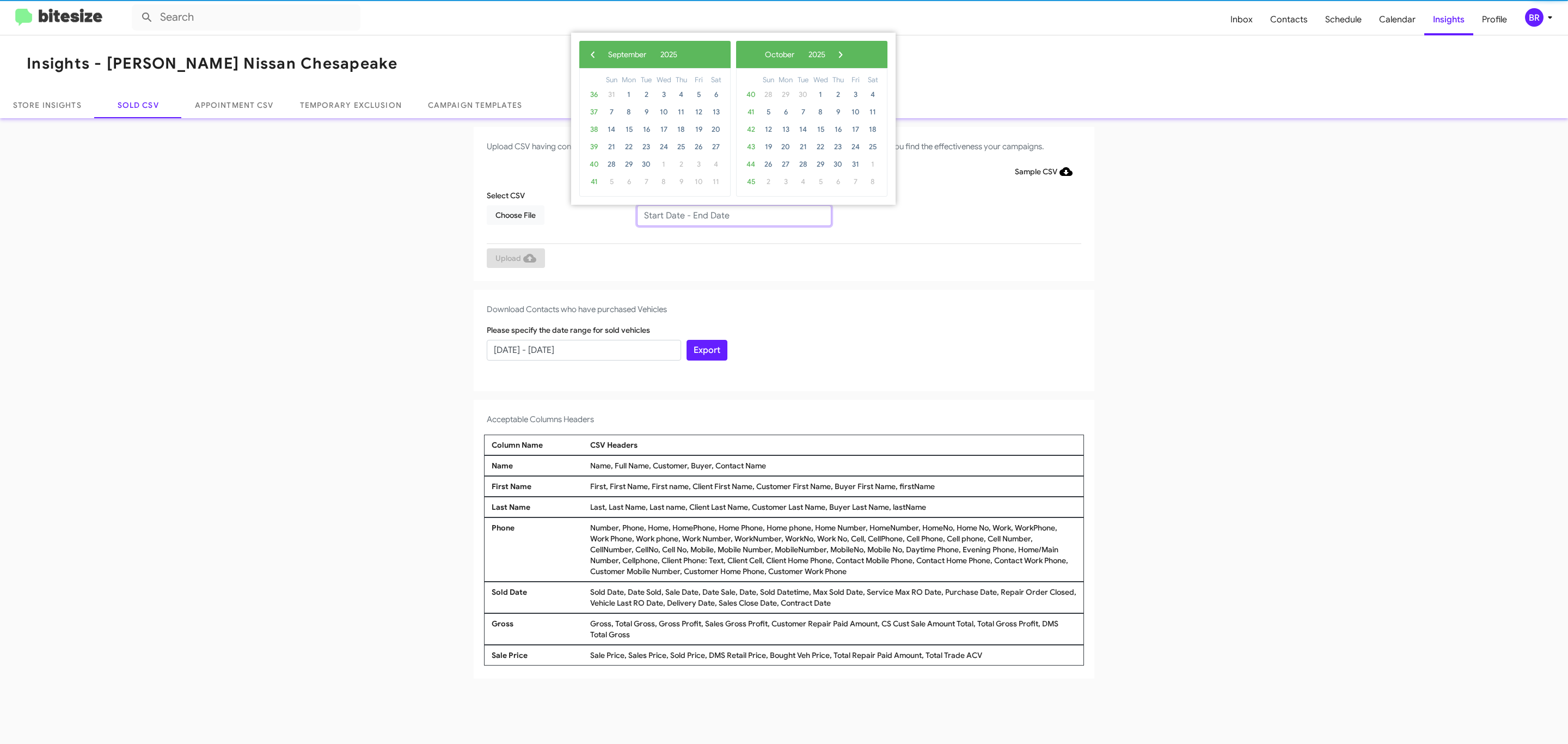
type input "07/29/2025 - 09/29/2025"
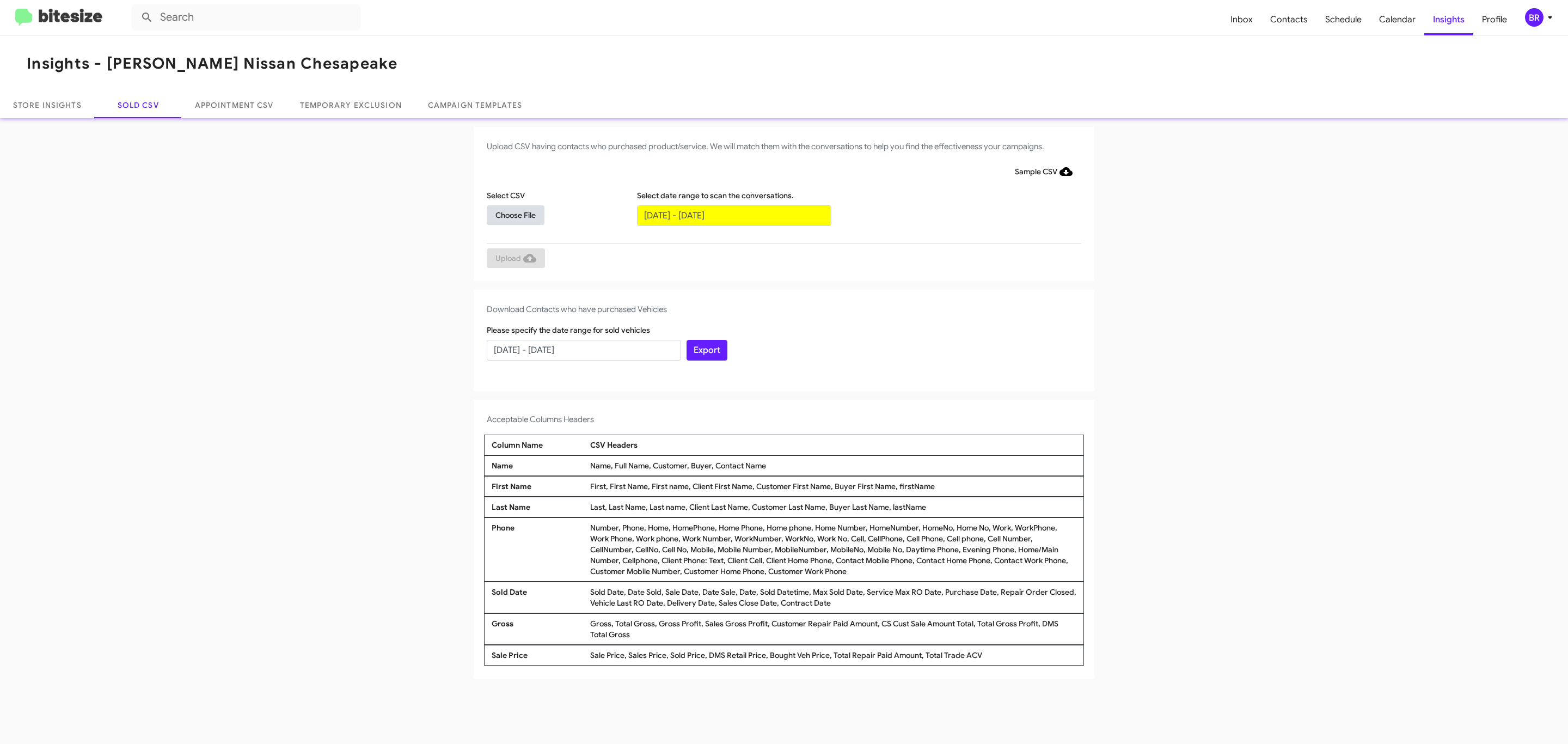
click at [515, 214] on span "Choose File" at bounding box center [515, 215] width 40 height 20
click at [514, 259] on span "Upload" at bounding box center [516, 260] width 41 height 20
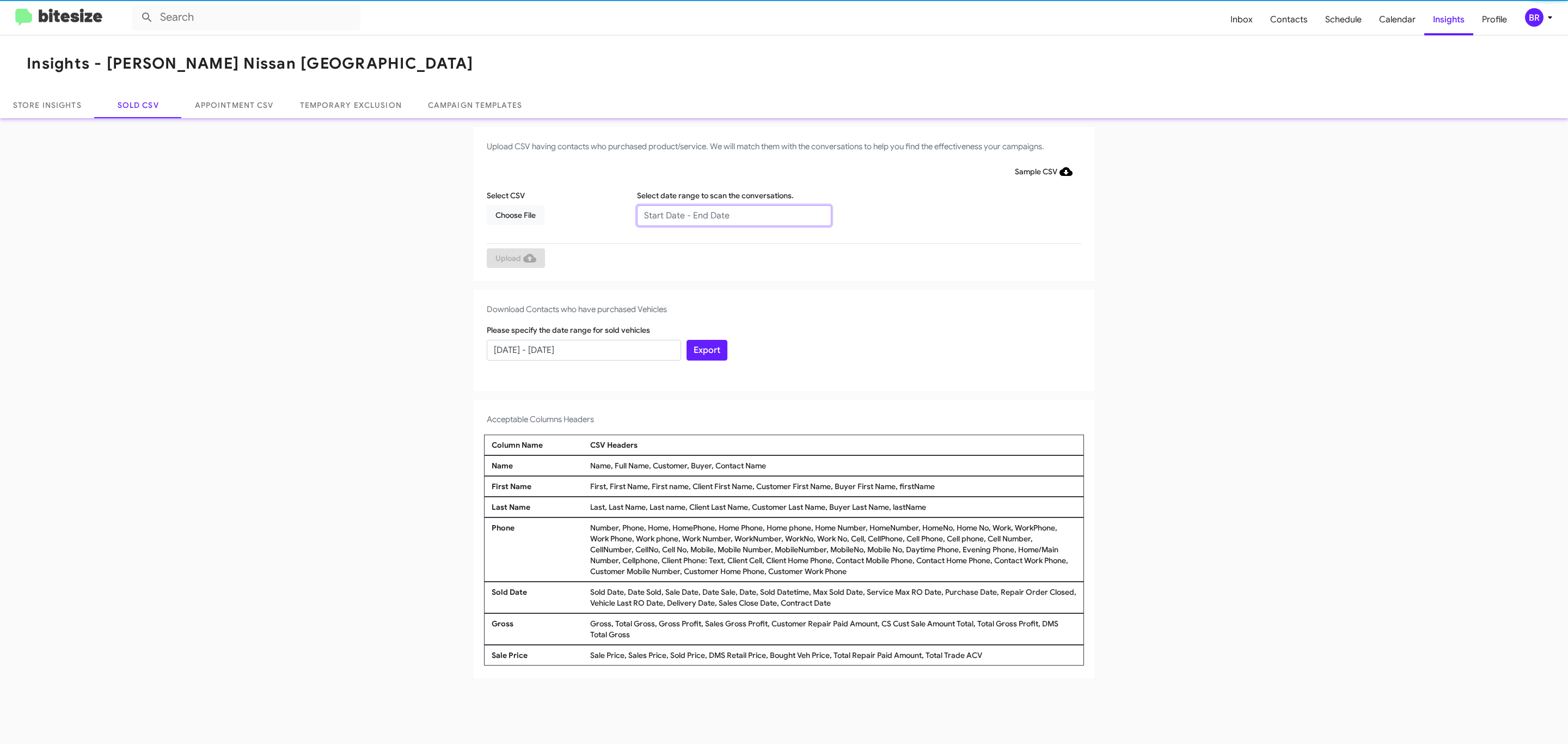
click at [733, 214] on input "text" at bounding box center [734, 215] width 194 height 21
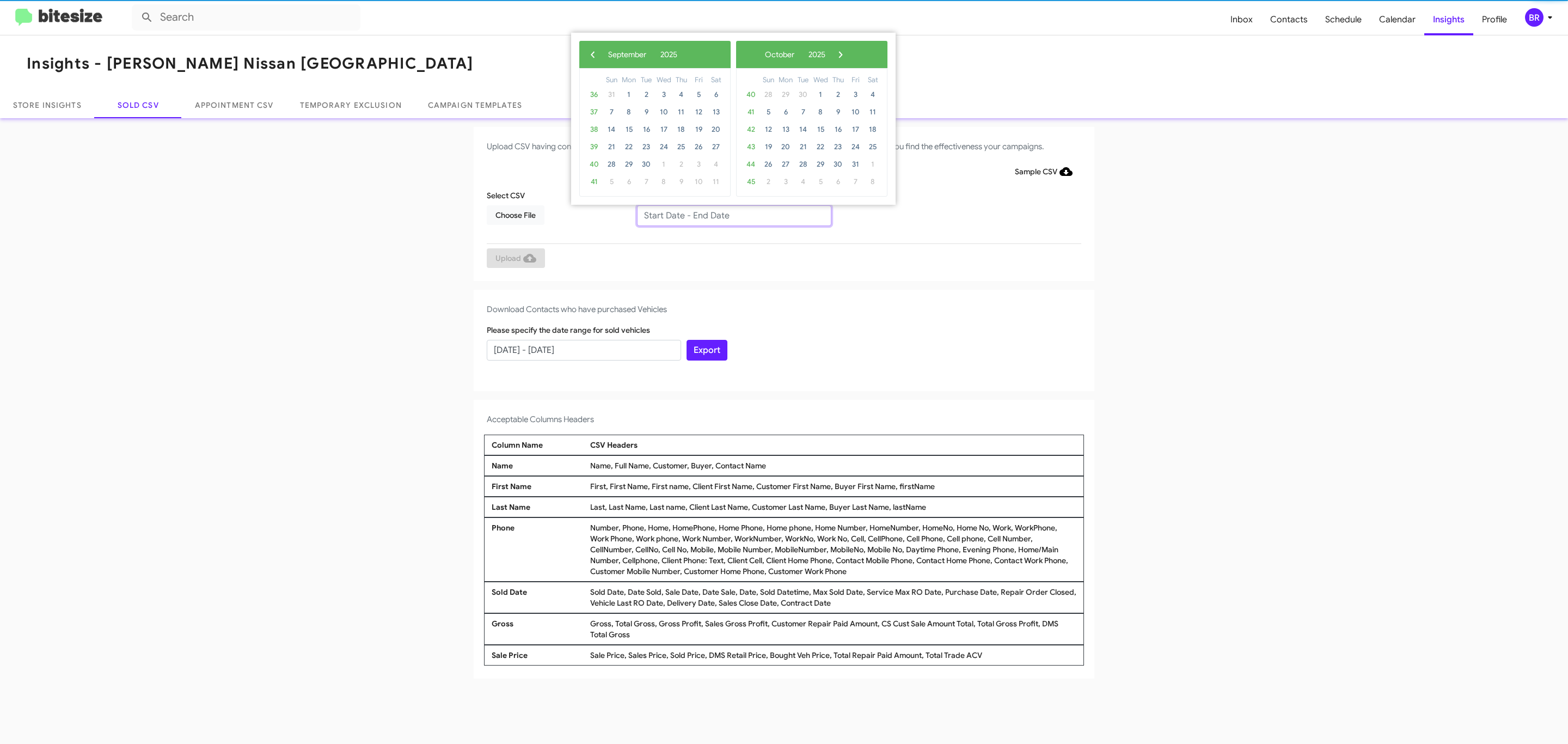
type input "07/29/2025 - 09/29/2025"
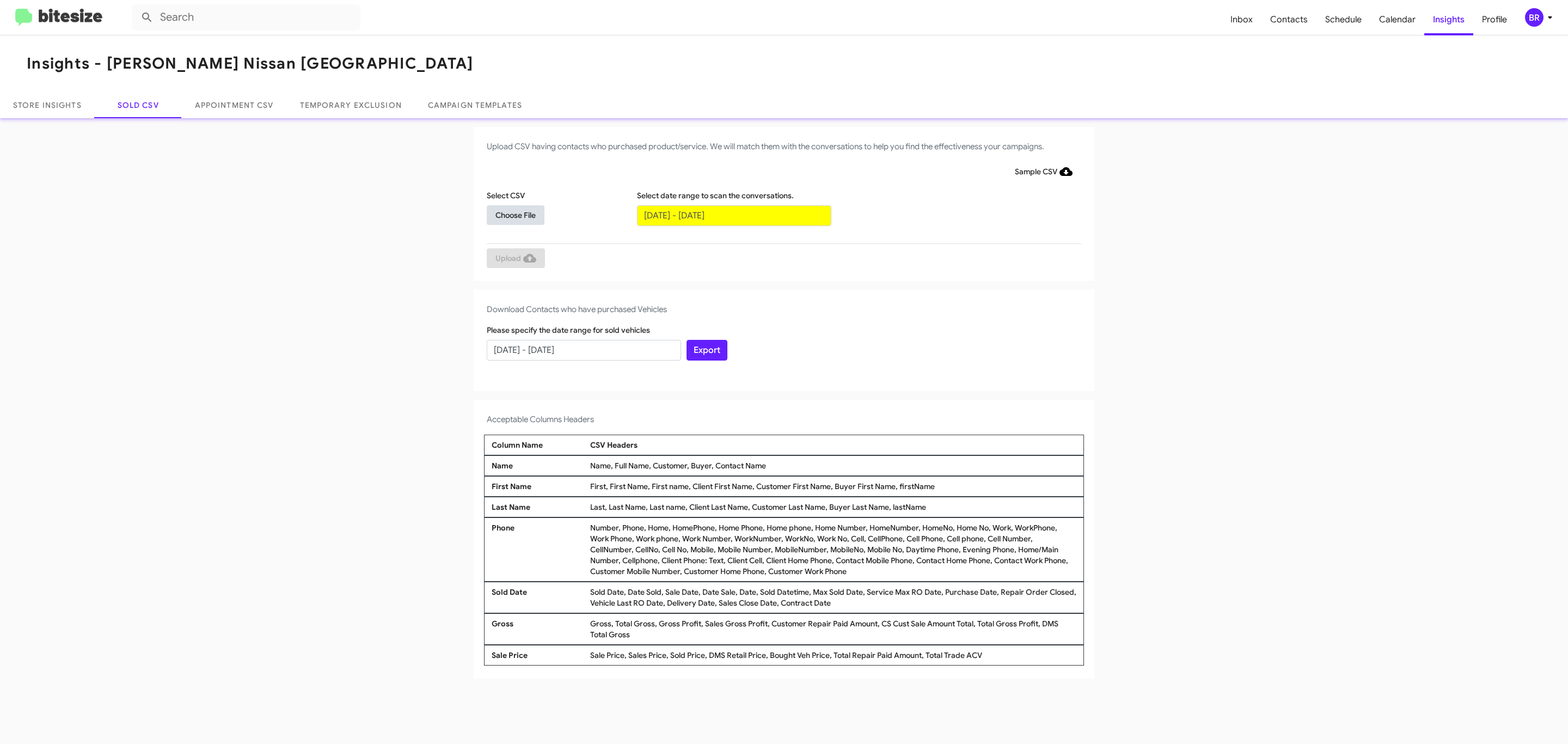
click at [515, 214] on span "Choose File" at bounding box center [515, 215] width 40 height 20
click at [514, 259] on span "Upload" at bounding box center [516, 260] width 41 height 20
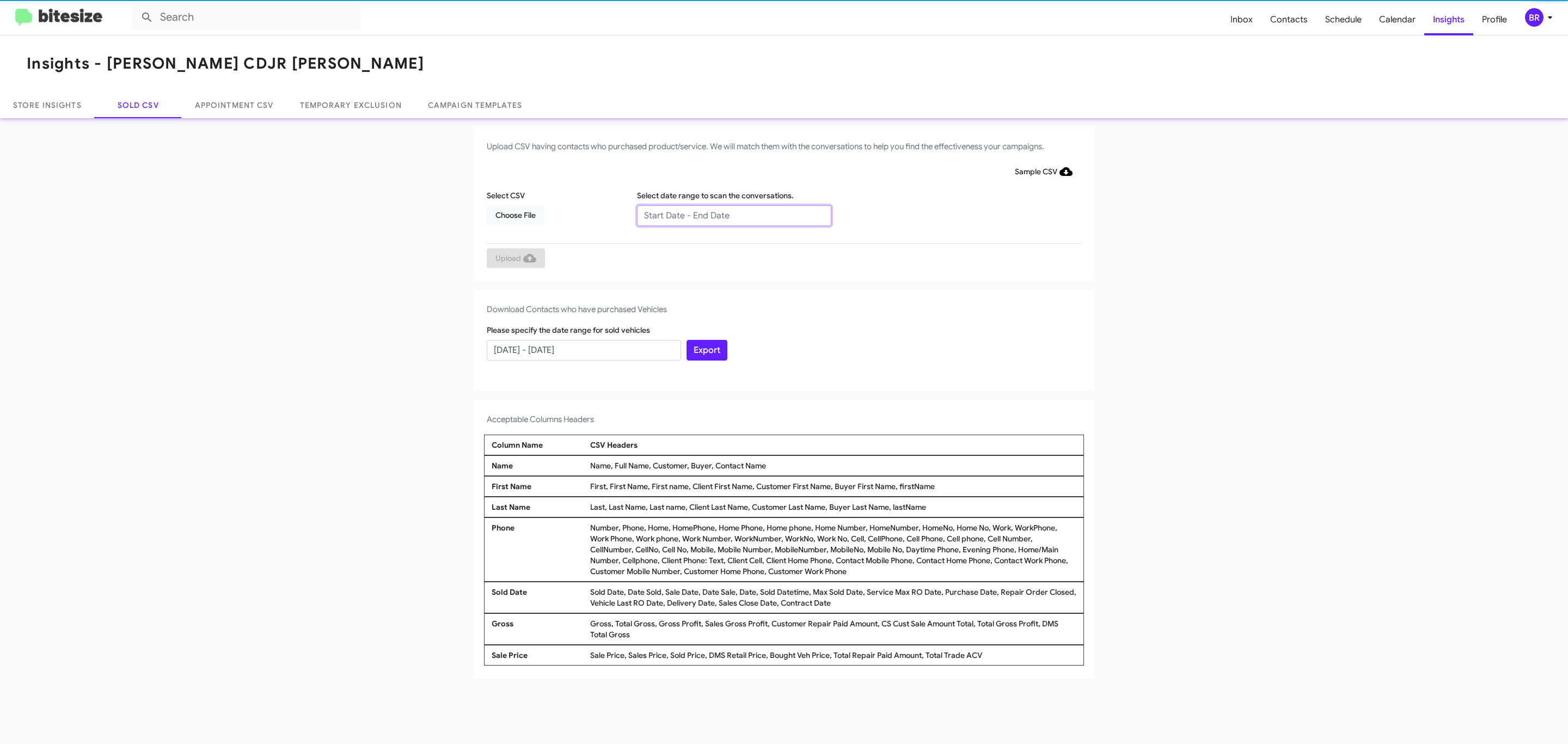
click at [733, 214] on input "text" at bounding box center [734, 215] width 194 height 21
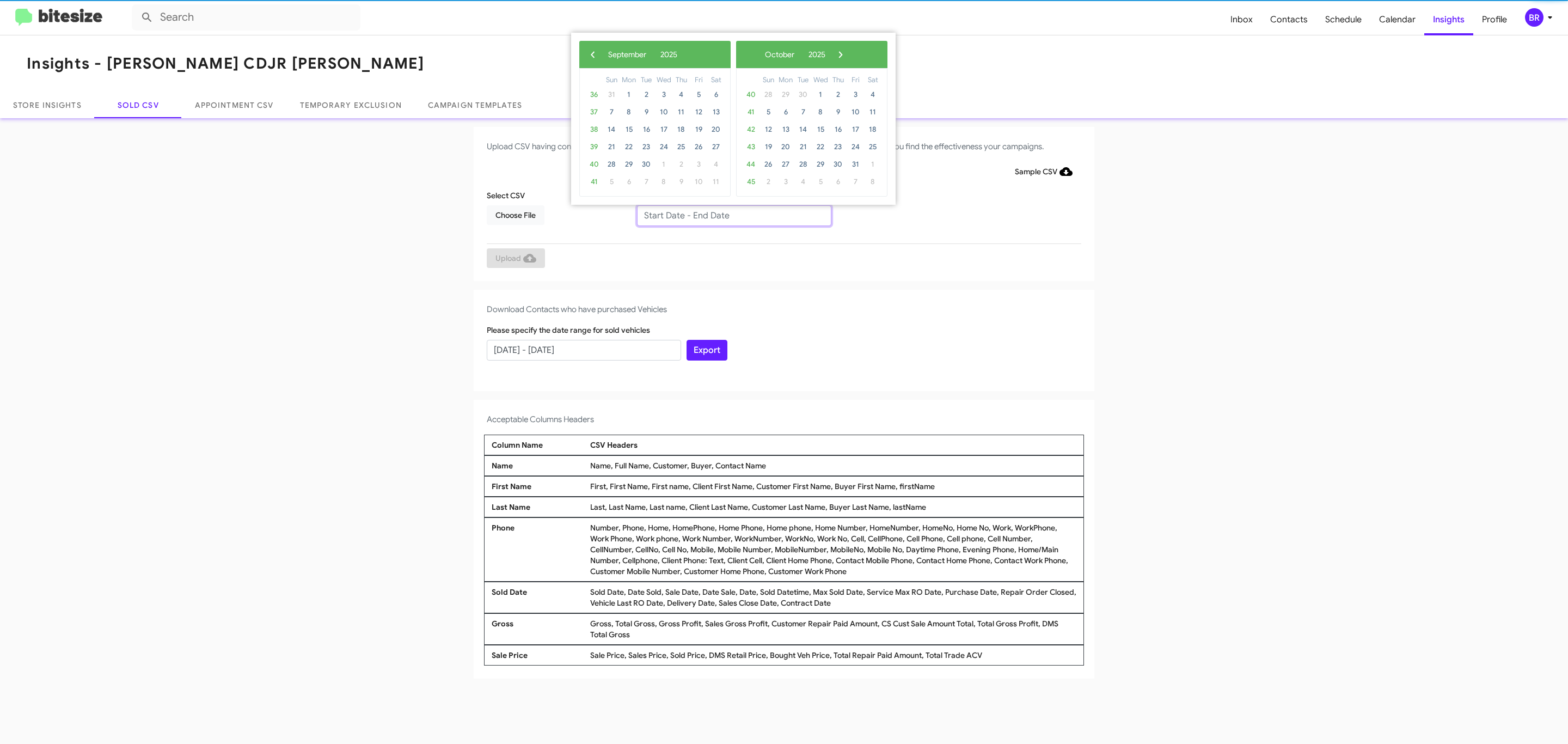
type input "[DATE] - [DATE]"
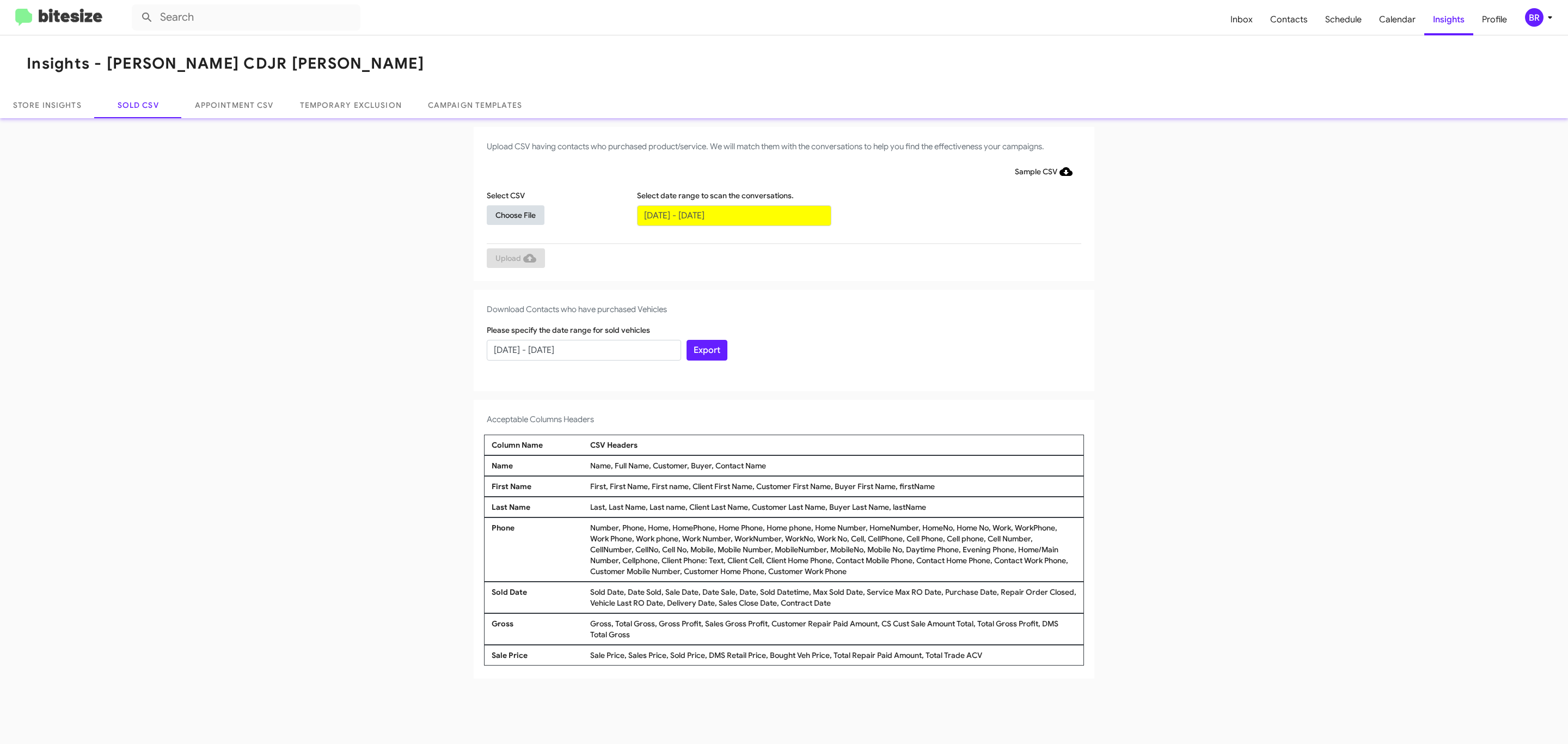
click at [515, 214] on span "Choose File" at bounding box center [515, 215] width 40 height 20
click at [514, 259] on span "Upload" at bounding box center [516, 260] width 41 height 20
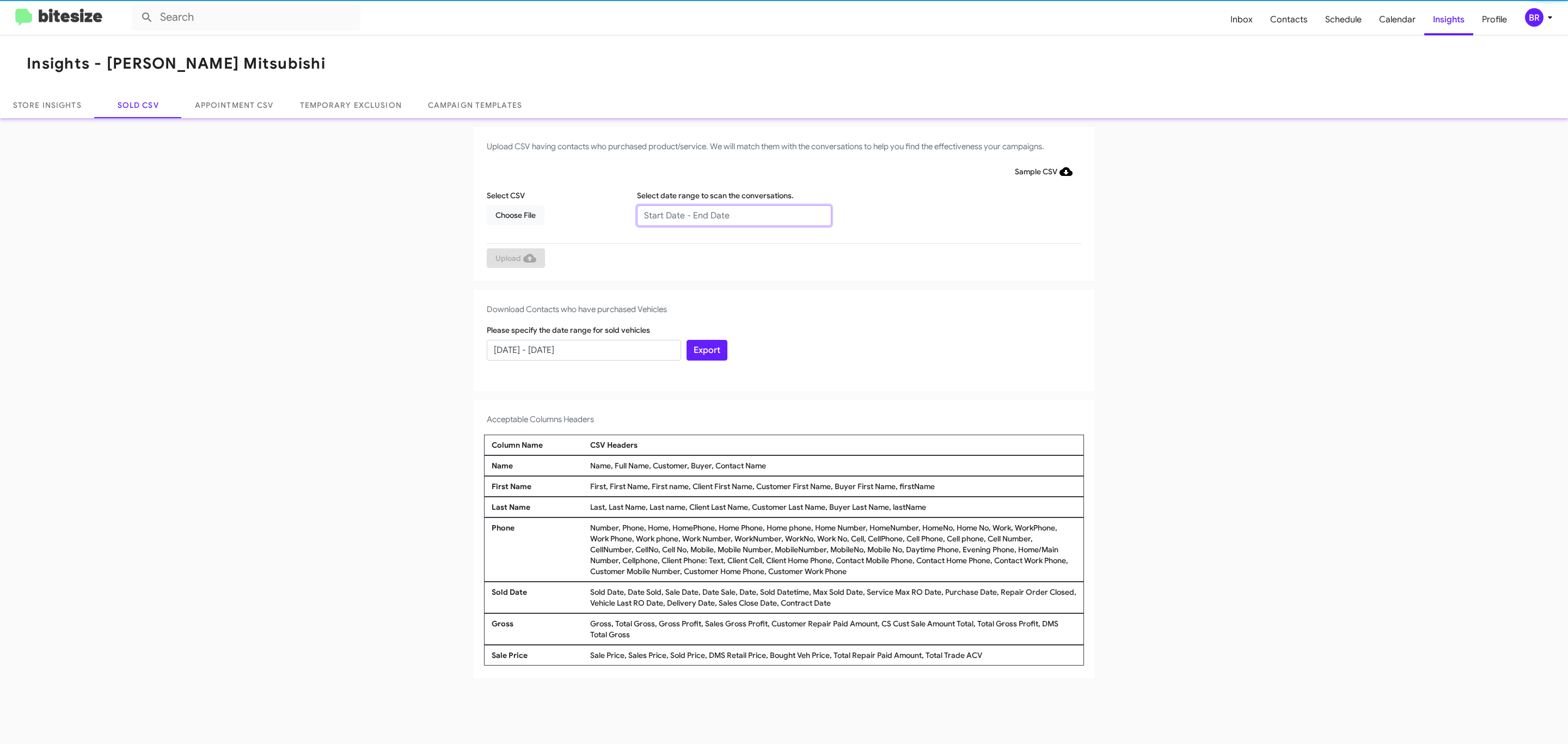
click at [733, 214] on input "text" at bounding box center [734, 215] width 194 height 21
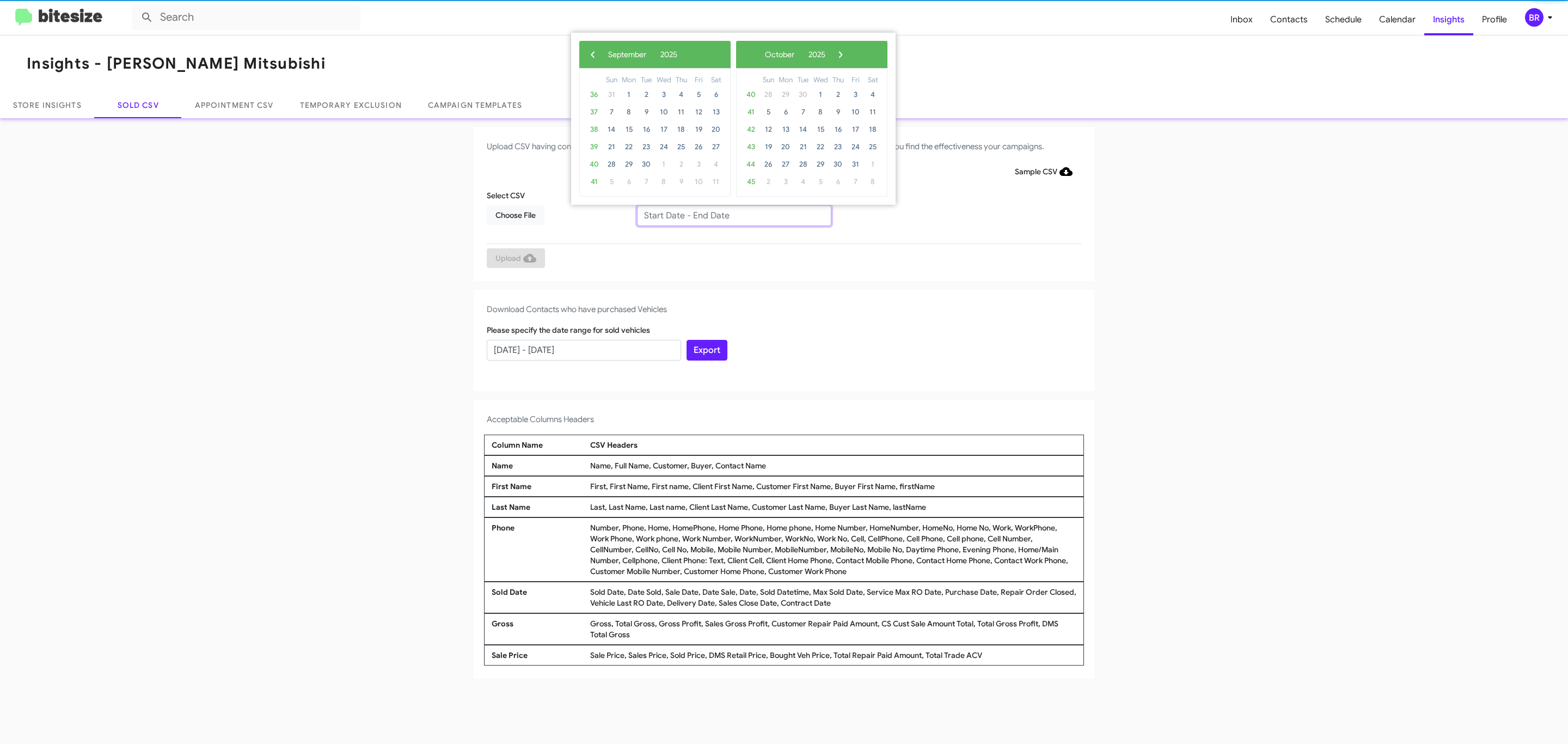
type input "07/29/2025 - 09/29/2025"
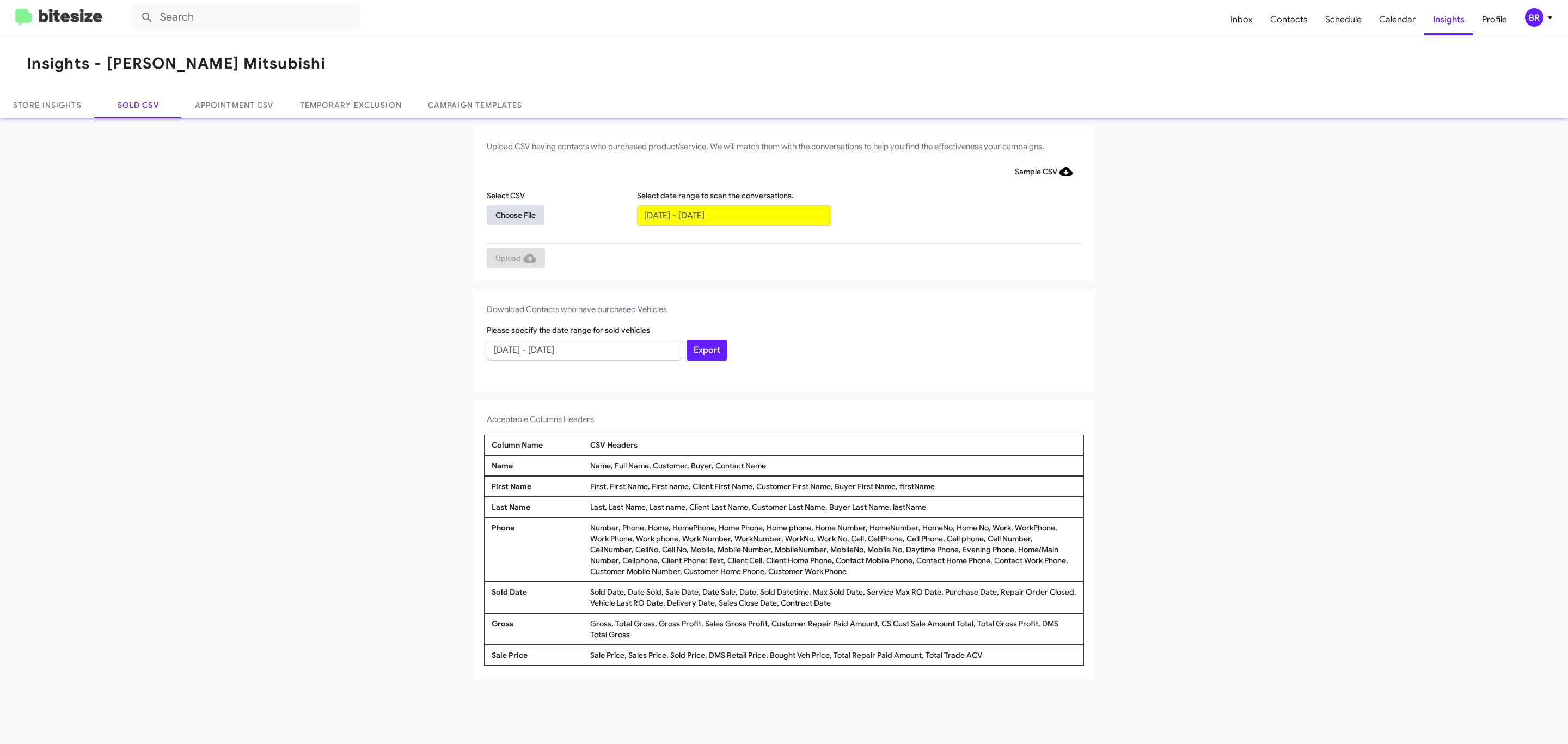
click at [515, 214] on span "Choose File" at bounding box center [515, 215] width 40 height 20
click at [514, 259] on span "Upload" at bounding box center [516, 260] width 41 height 20
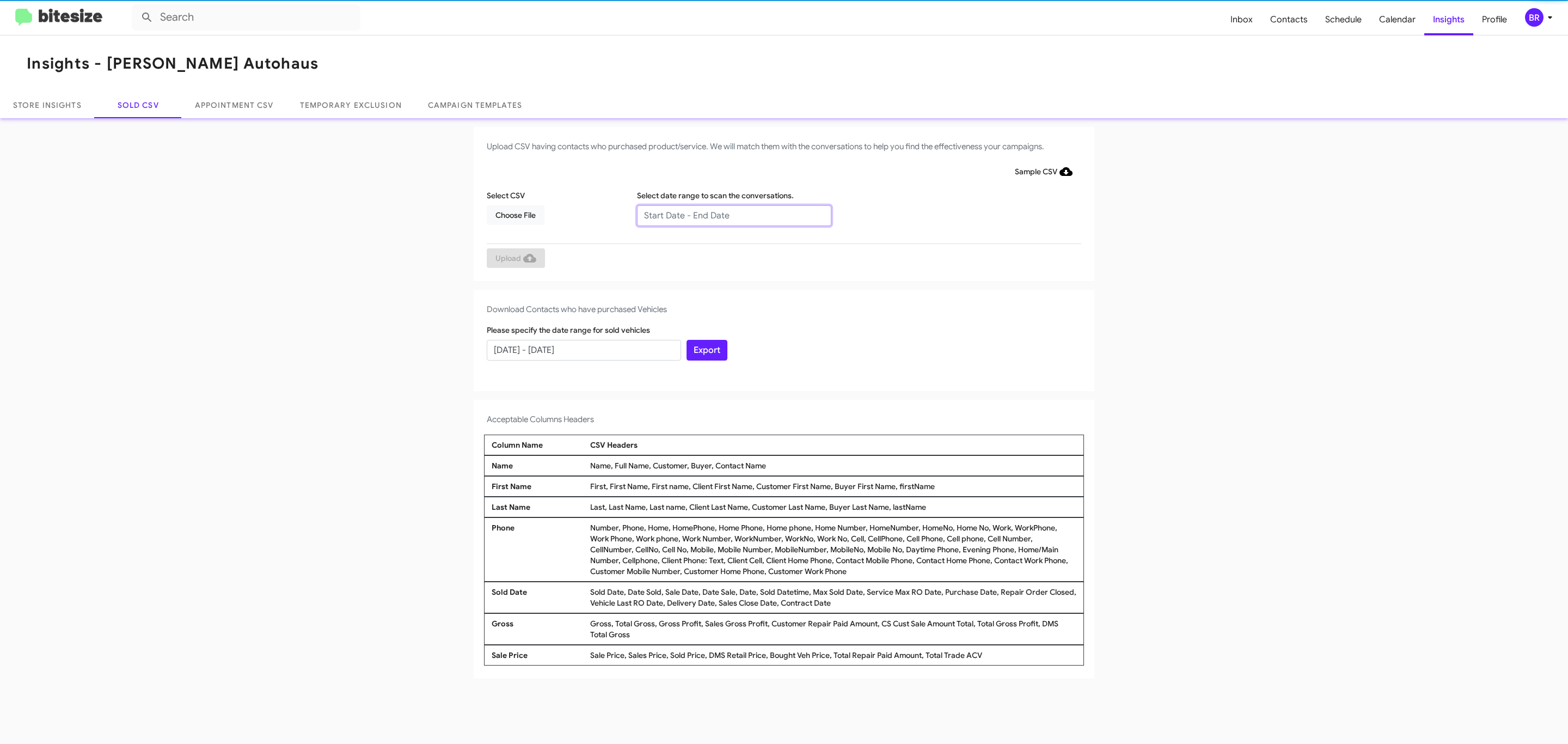
click at [733, 214] on input "text" at bounding box center [734, 215] width 194 height 21
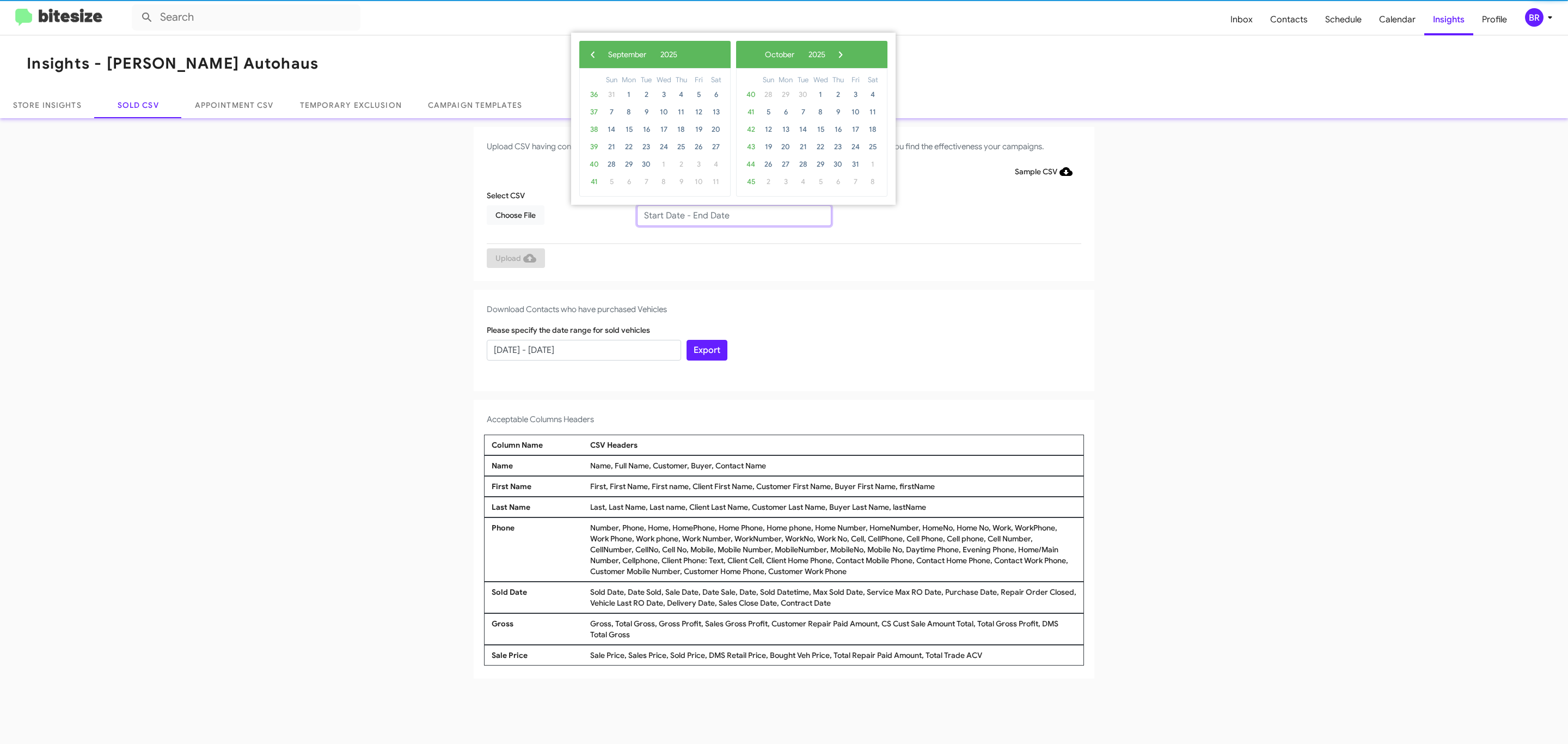
type input "[DATE] - [DATE]"
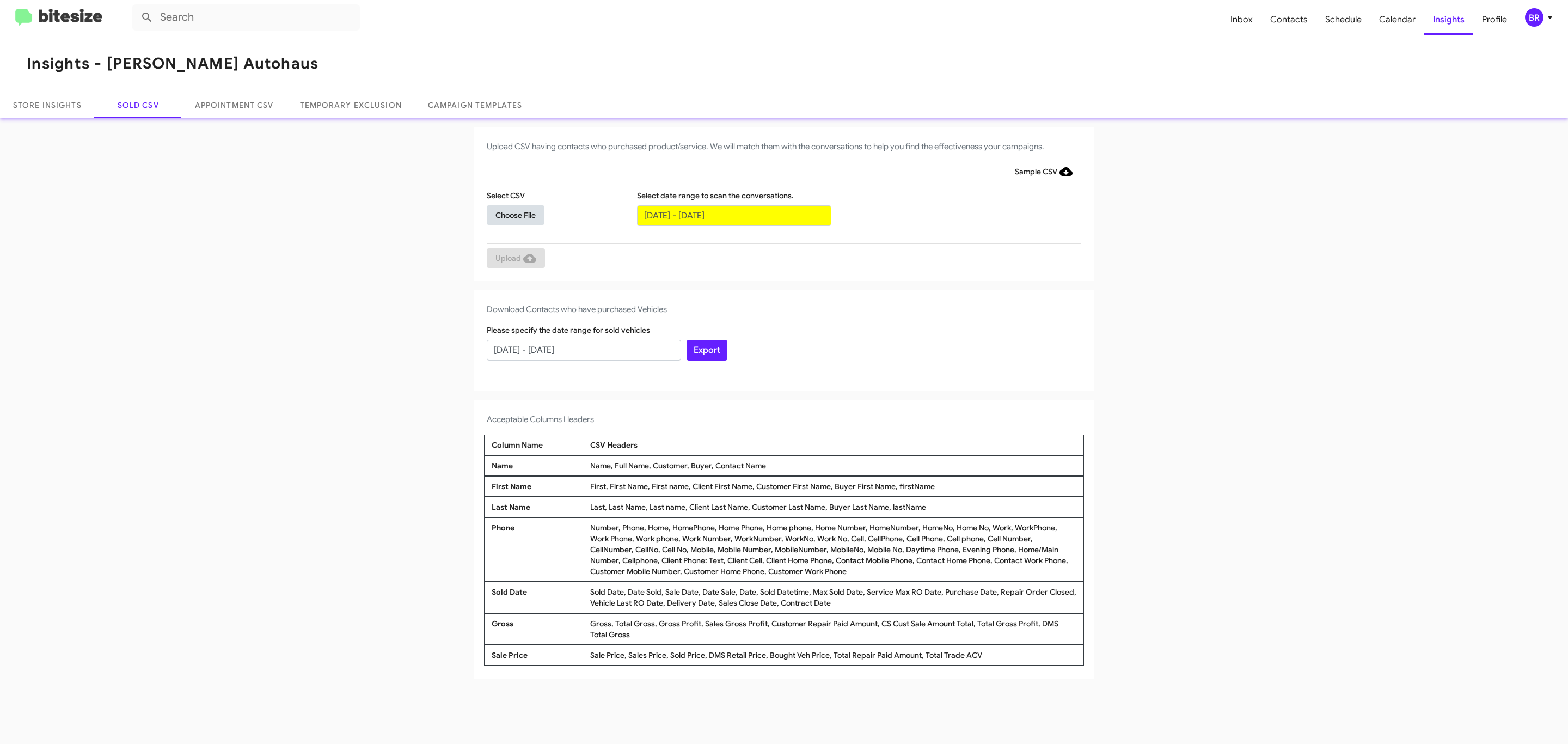
click at [515, 214] on span "Choose File" at bounding box center [515, 215] width 40 height 20
click at [514, 259] on span "Upload" at bounding box center [516, 260] width 41 height 20
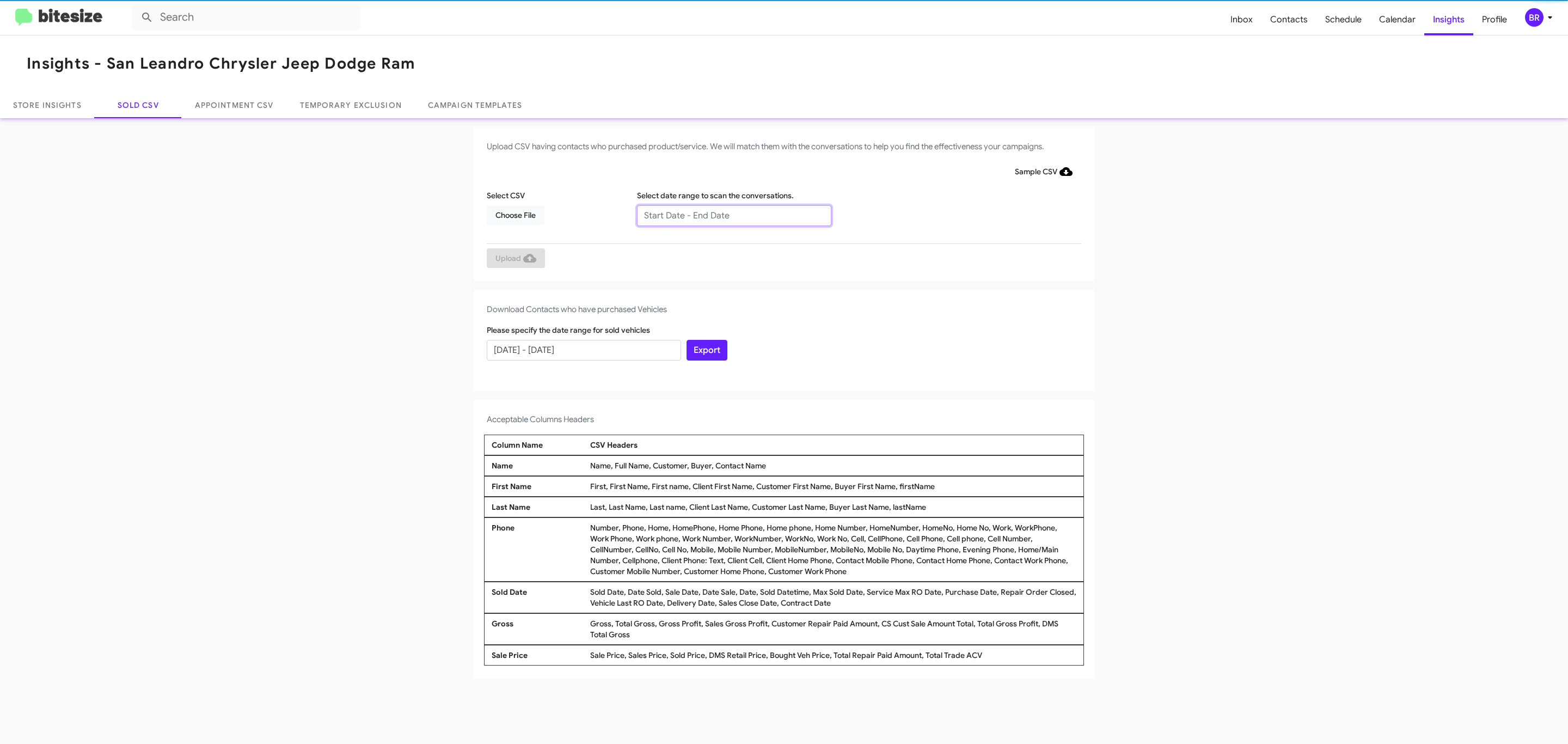
click at [733, 214] on input "text" at bounding box center [734, 215] width 194 height 21
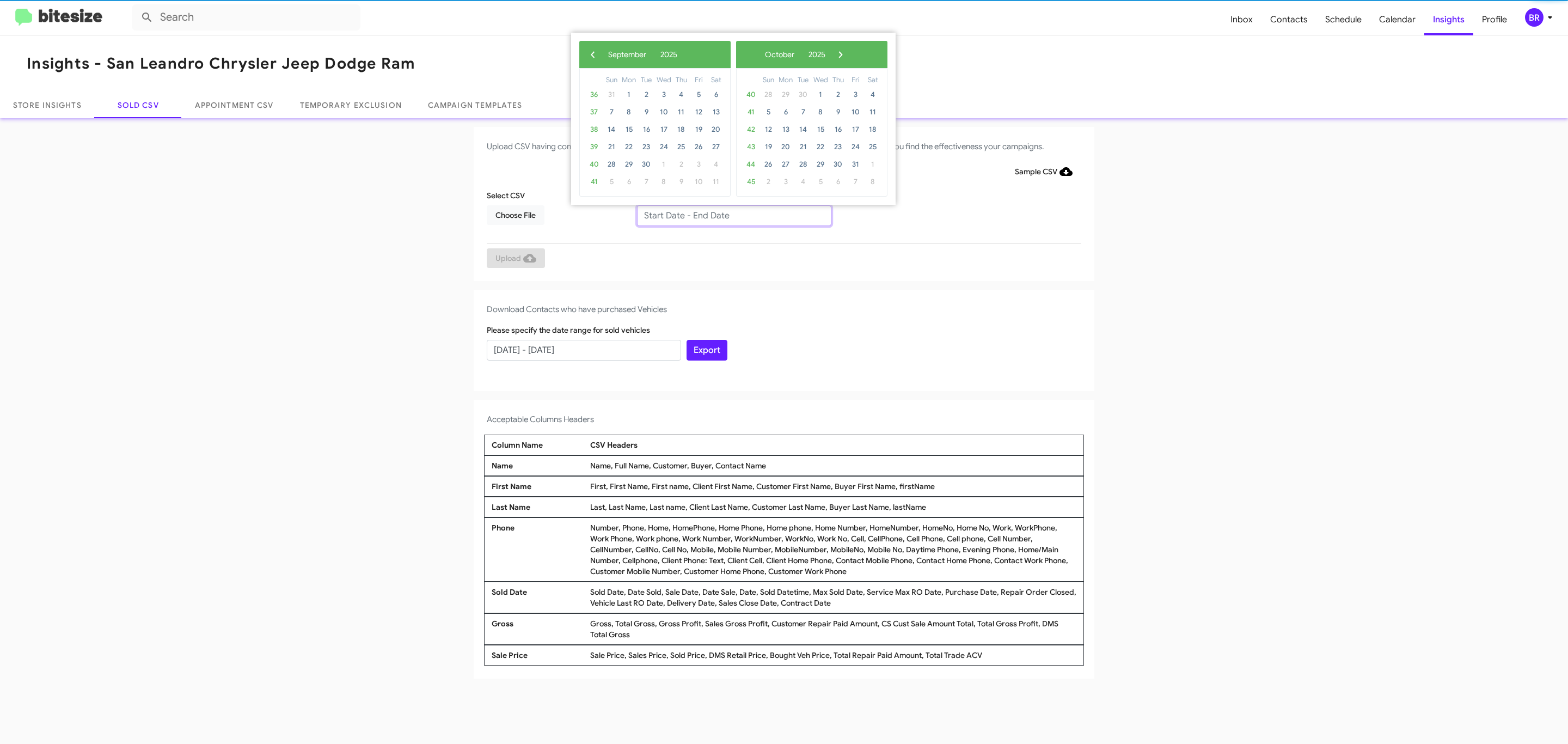
type input "[DATE] - [DATE]"
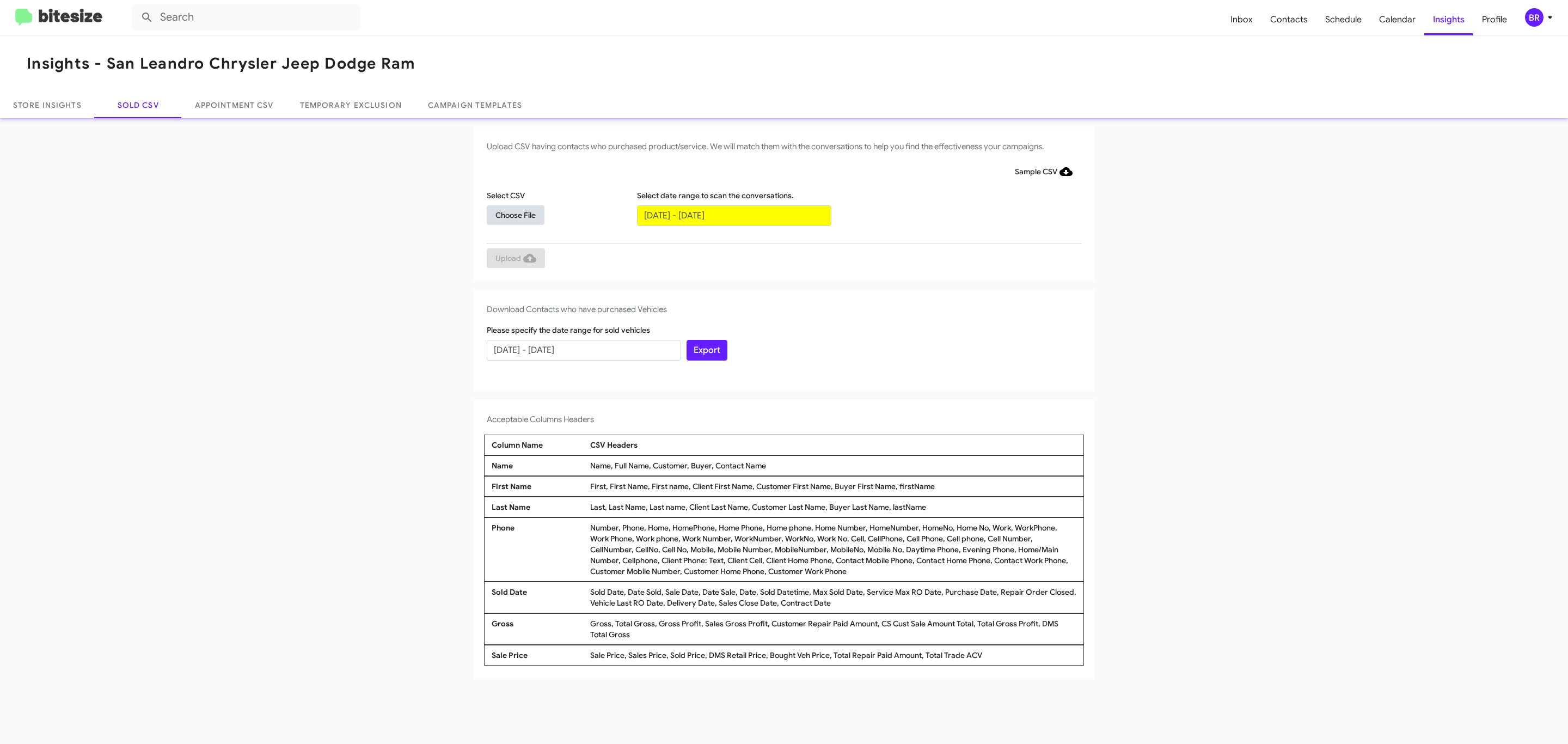
click at [515, 214] on span "Choose File" at bounding box center [515, 215] width 40 height 20
click at [514, 259] on span "Upload" at bounding box center [516, 260] width 41 height 20
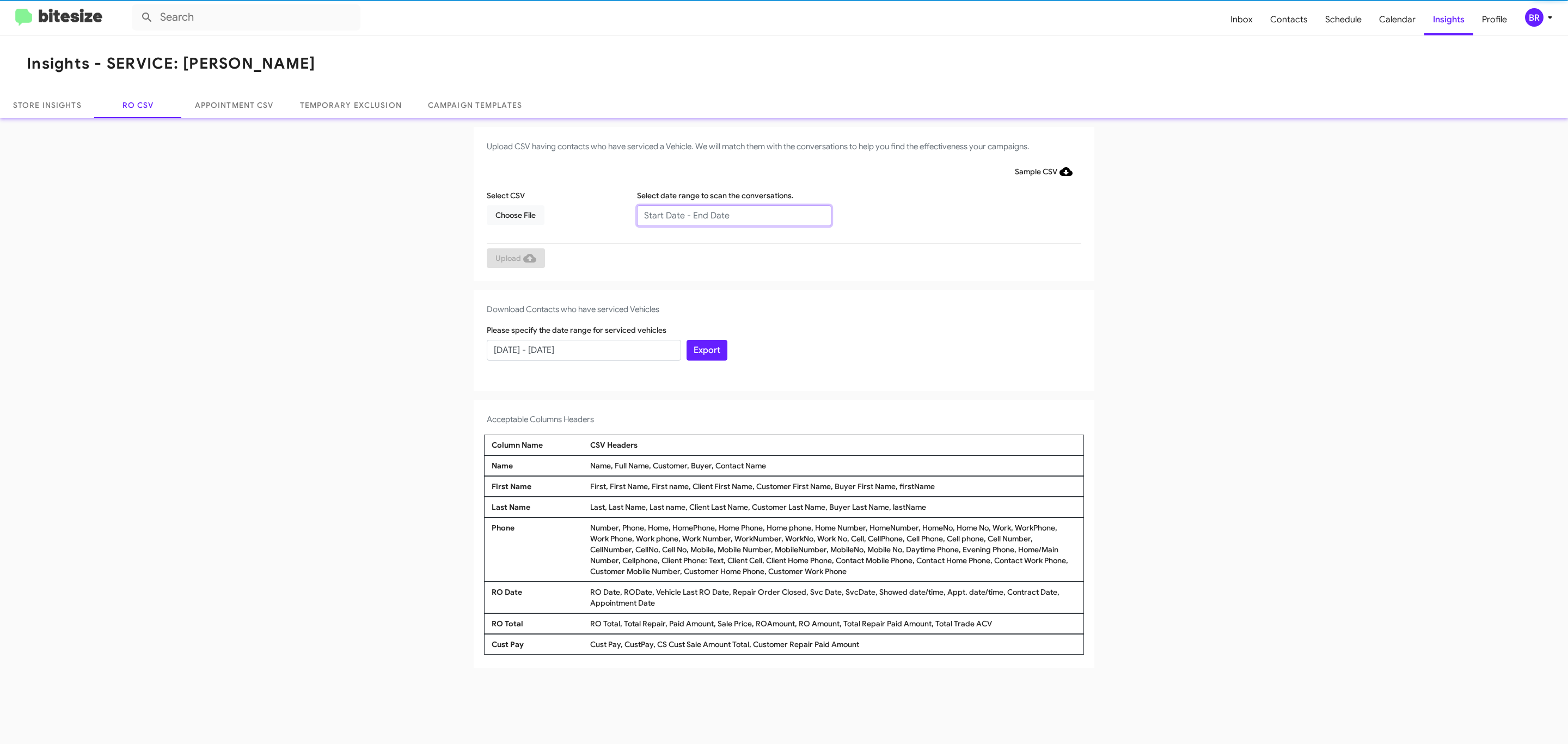
click at [733, 214] on input "text" at bounding box center [734, 215] width 194 height 21
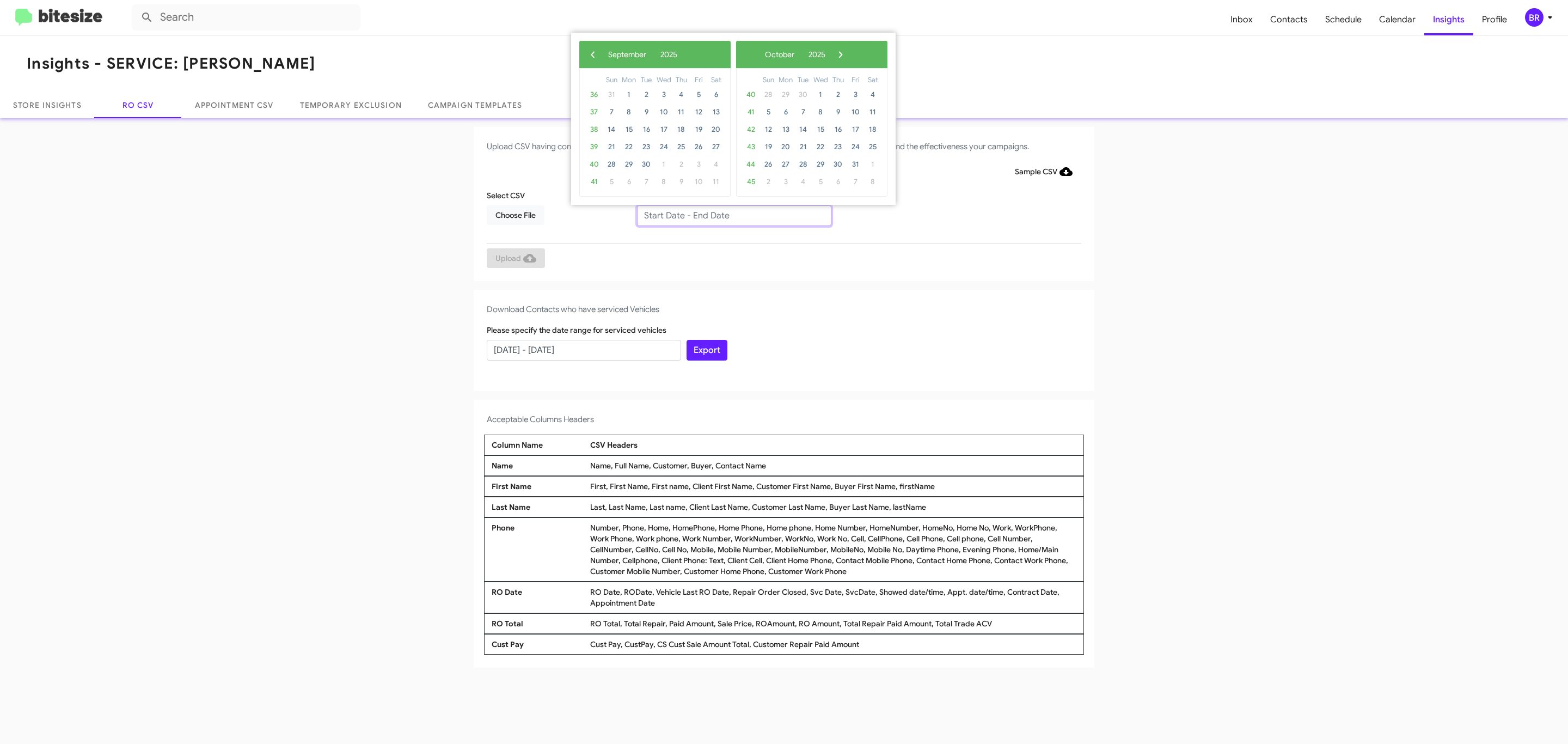
click at [733, 214] on input "text" at bounding box center [734, 215] width 194 height 21
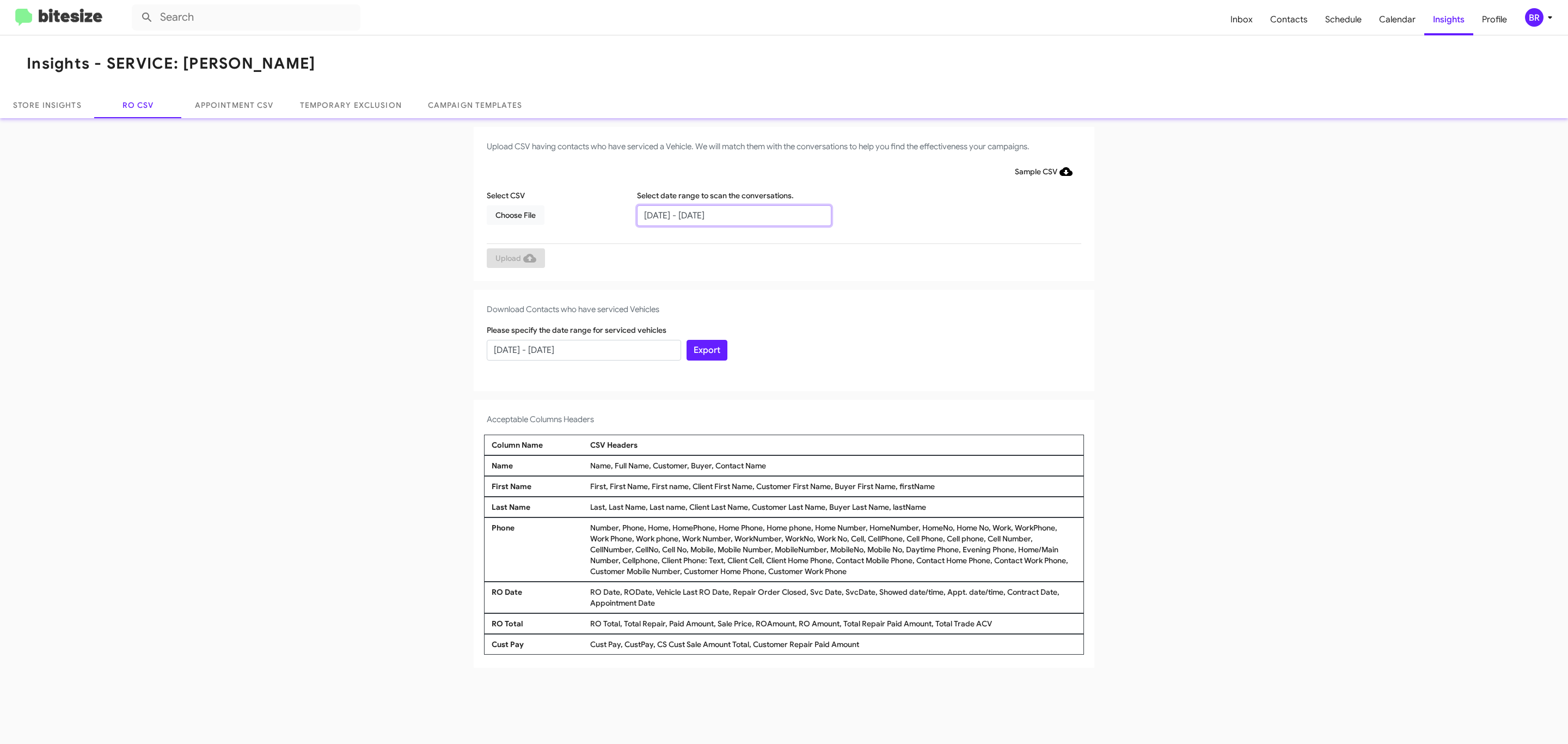
type input "[DATE] - [DATE]"
click at [515, 214] on span "Choose File" at bounding box center [515, 215] width 40 height 20
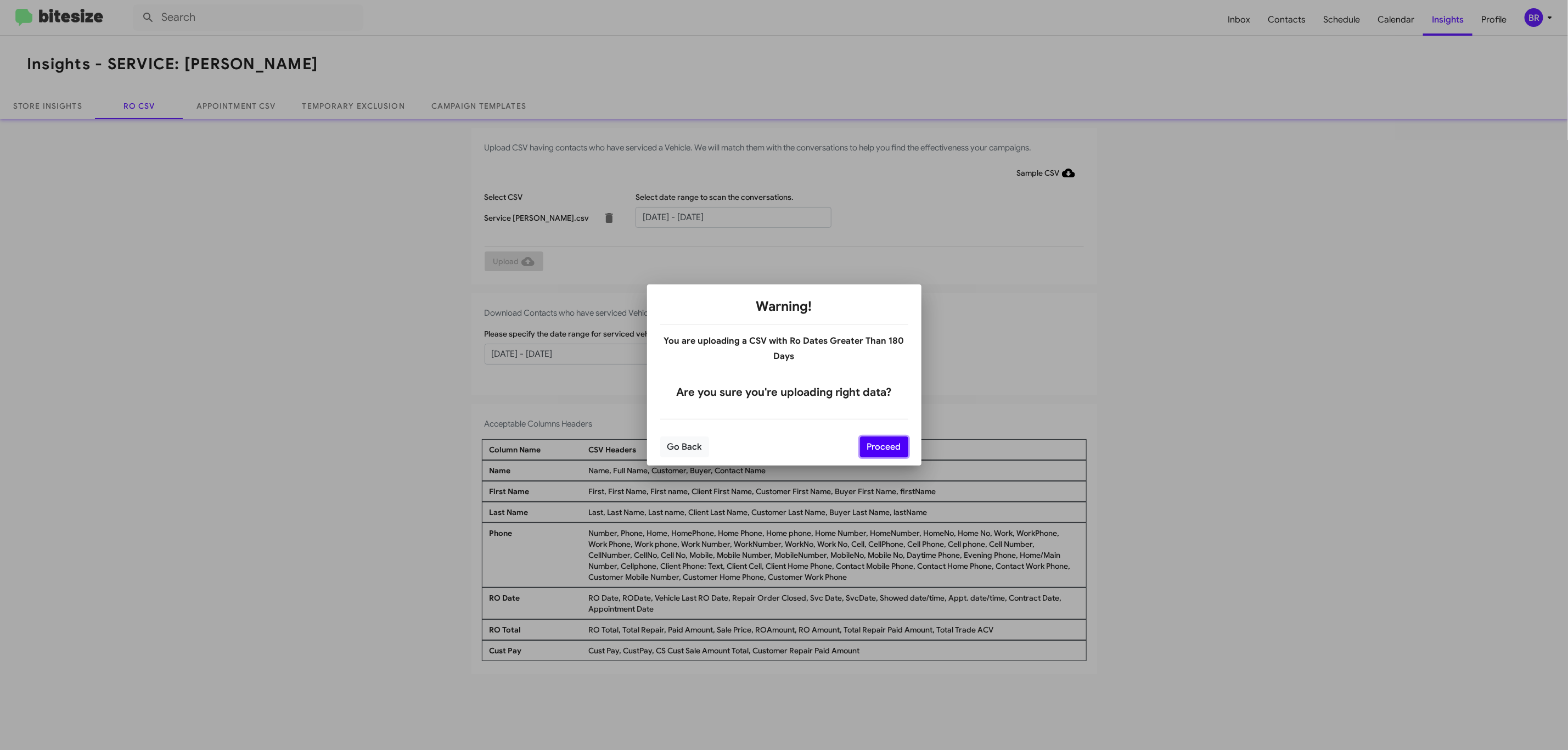
click at [883, 446] on button "Proceed" at bounding box center [884, 446] width 48 height 21
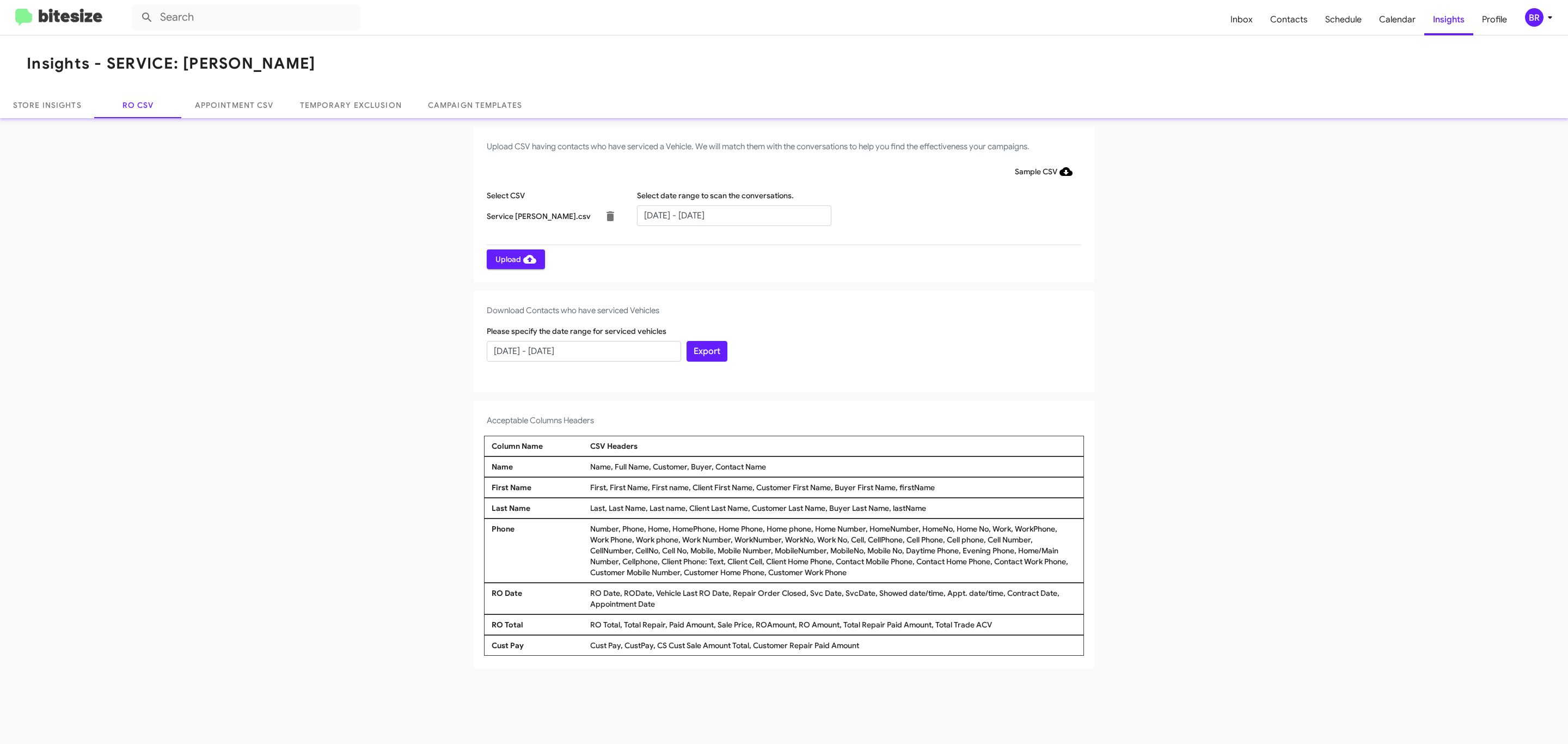
click at [514, 259] on span "Upload" at bounding box center [516, 260] width 41 height 20
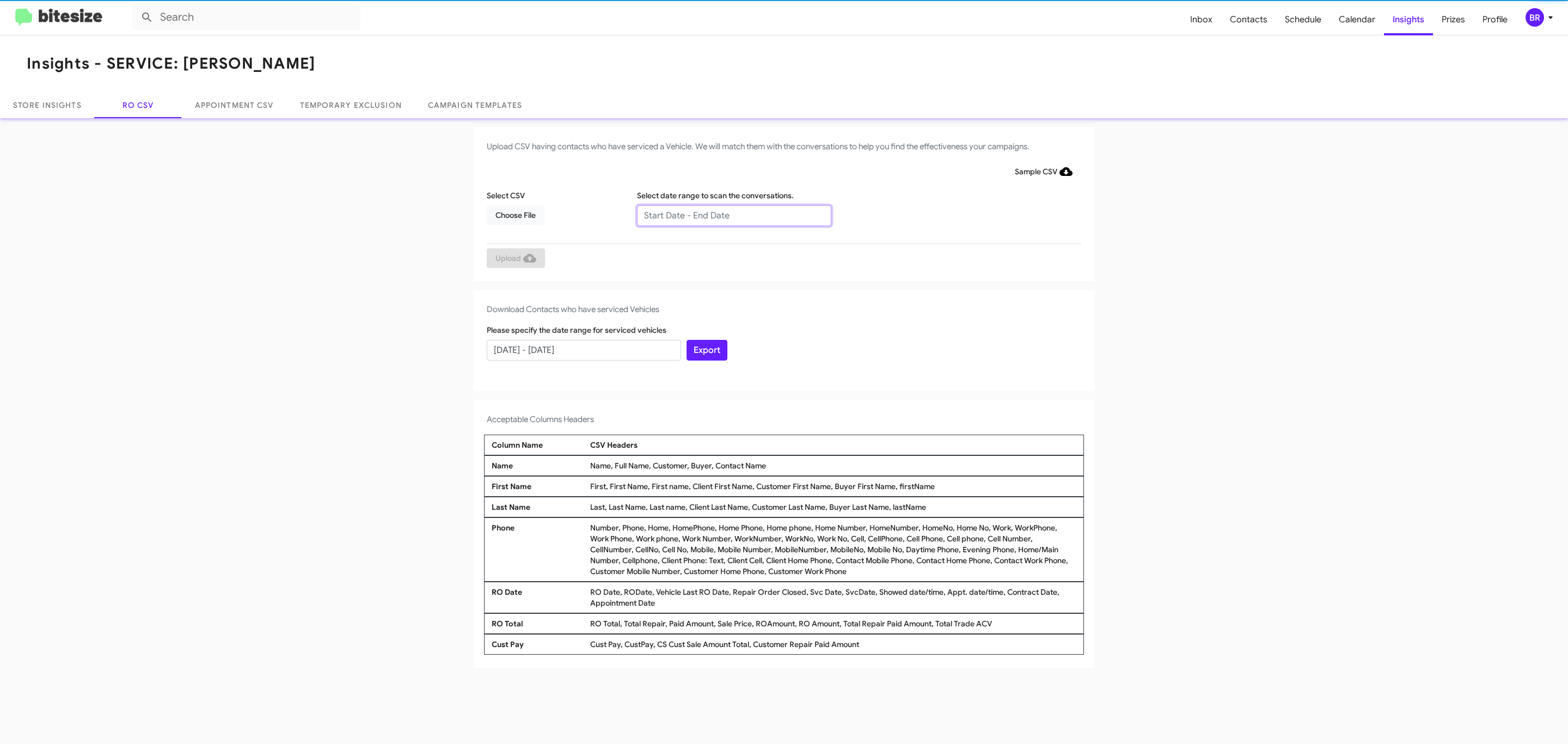
click at [733, 214] on input "text" at bounding box center [734, 215] width 194 height 21
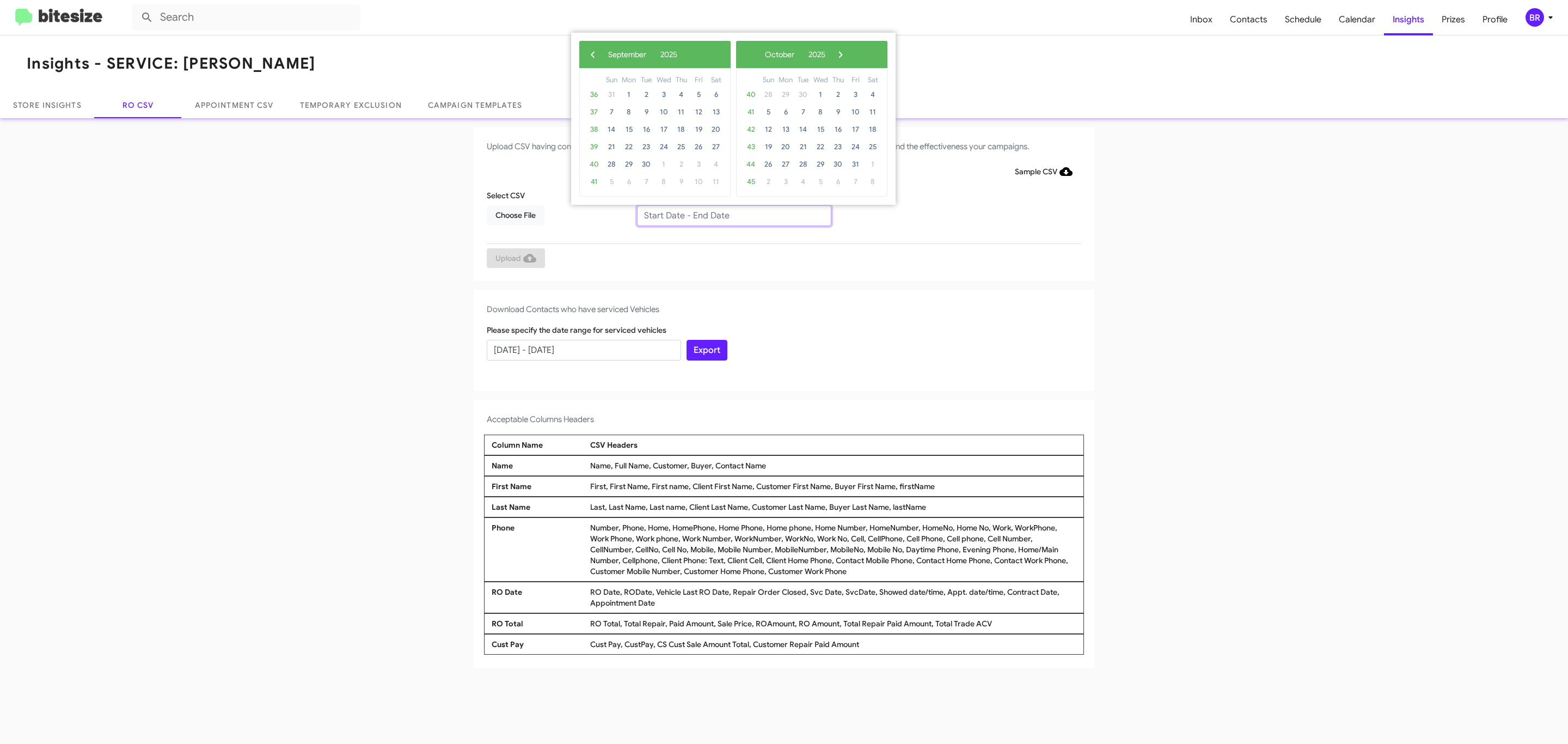
click at [733, 214] on input "text" at bounding box center [734, 215] width 194 height 21
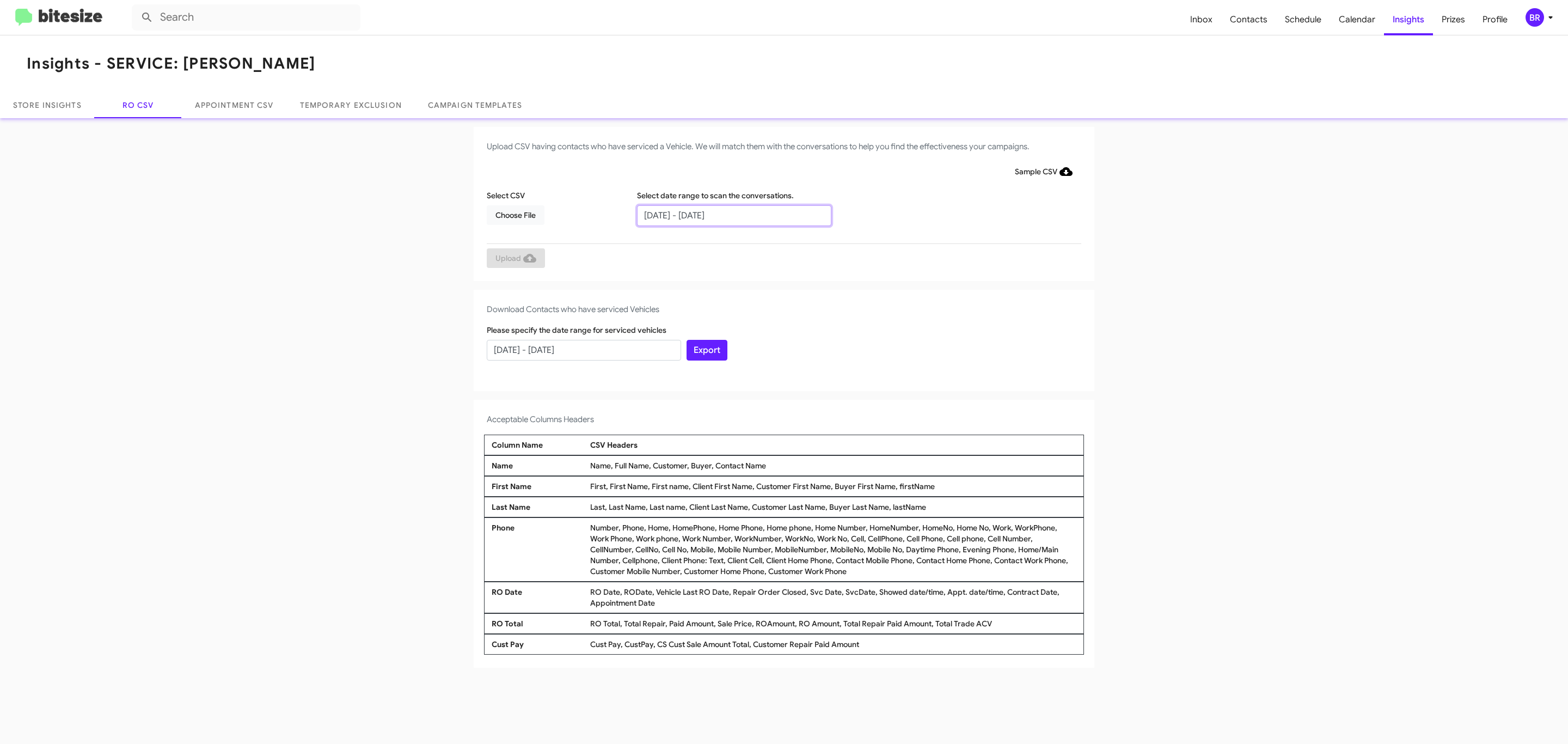
type input "07/29/2025 - 09/29/2025"
click at [515, 214] on span "Choose File" at bounding box center [515, 215] width 40 height 20
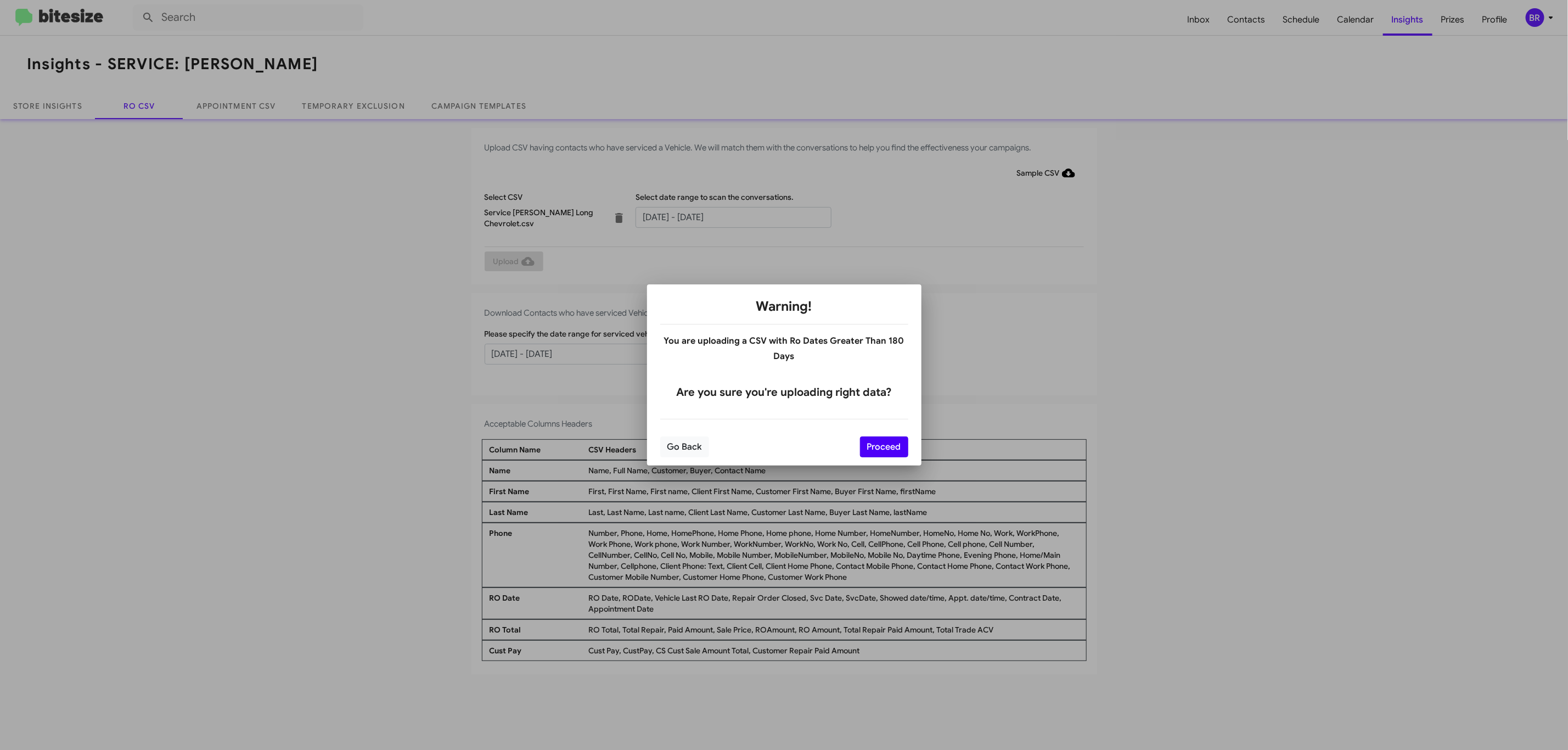
click at [883, 446] on button "Proceed" at bounding box center [884, 446] width 48 height 21
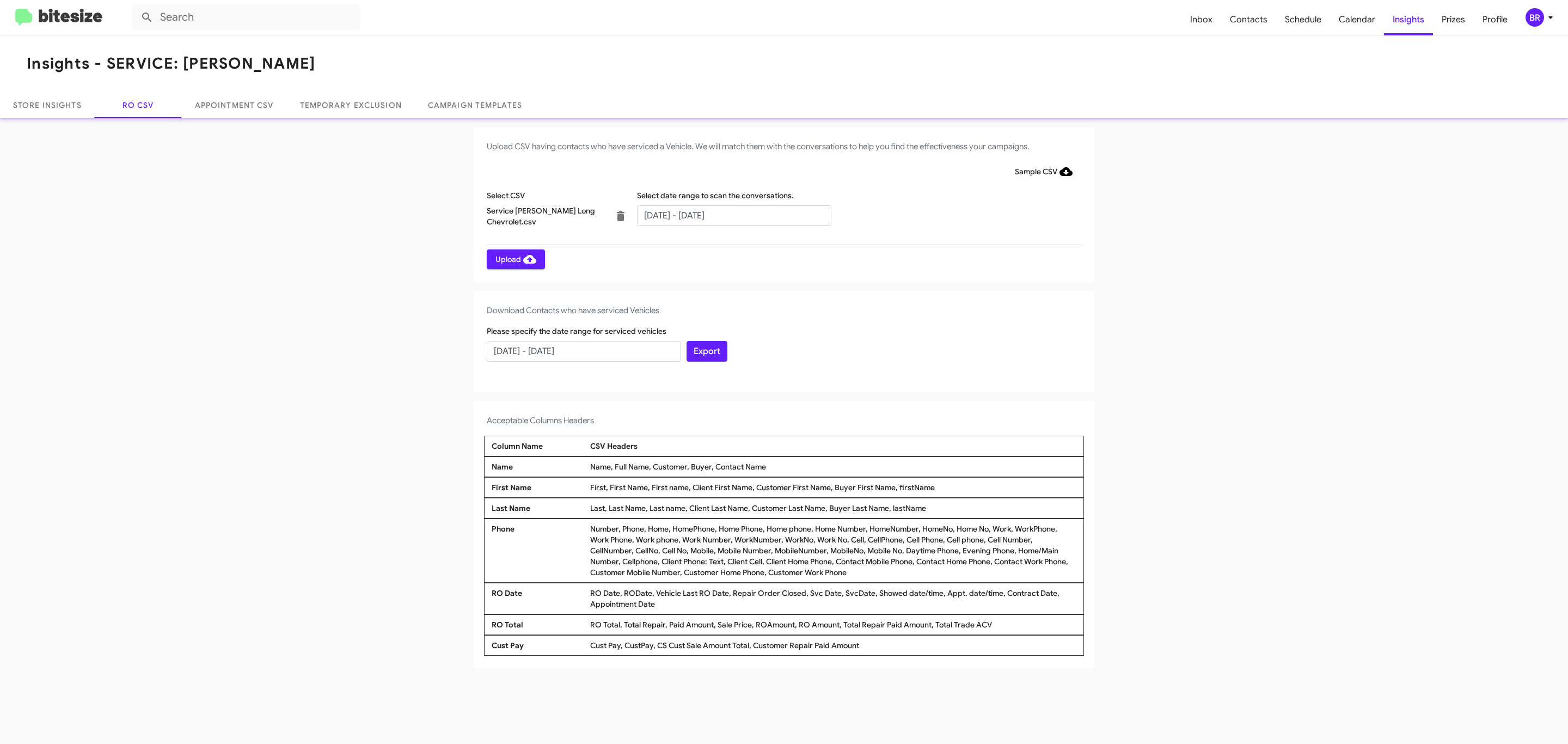
click at [514, 259] on span "Upload" at bounding box center [516, 260] width 41 height 20
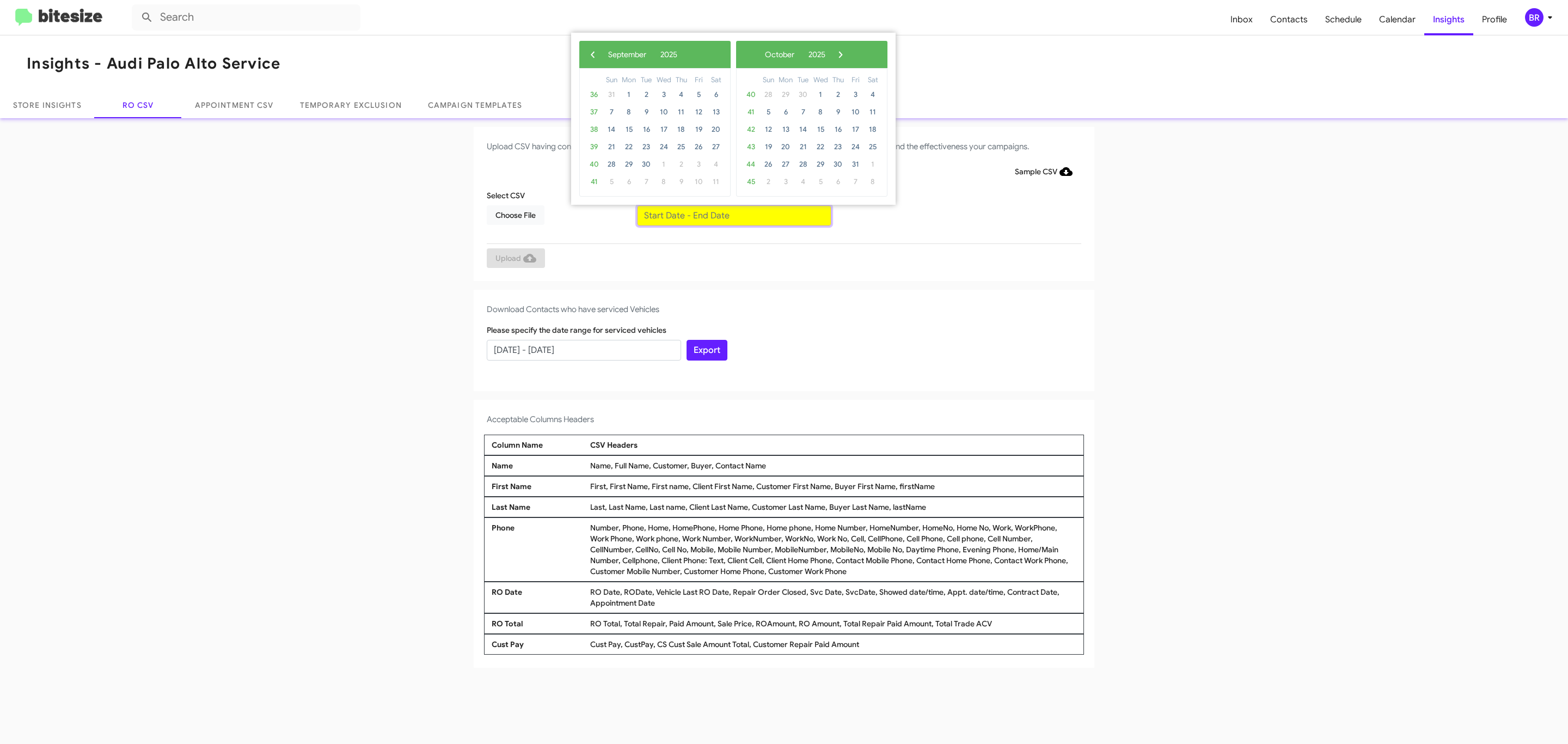
type input "[DATE] - [DATE]"
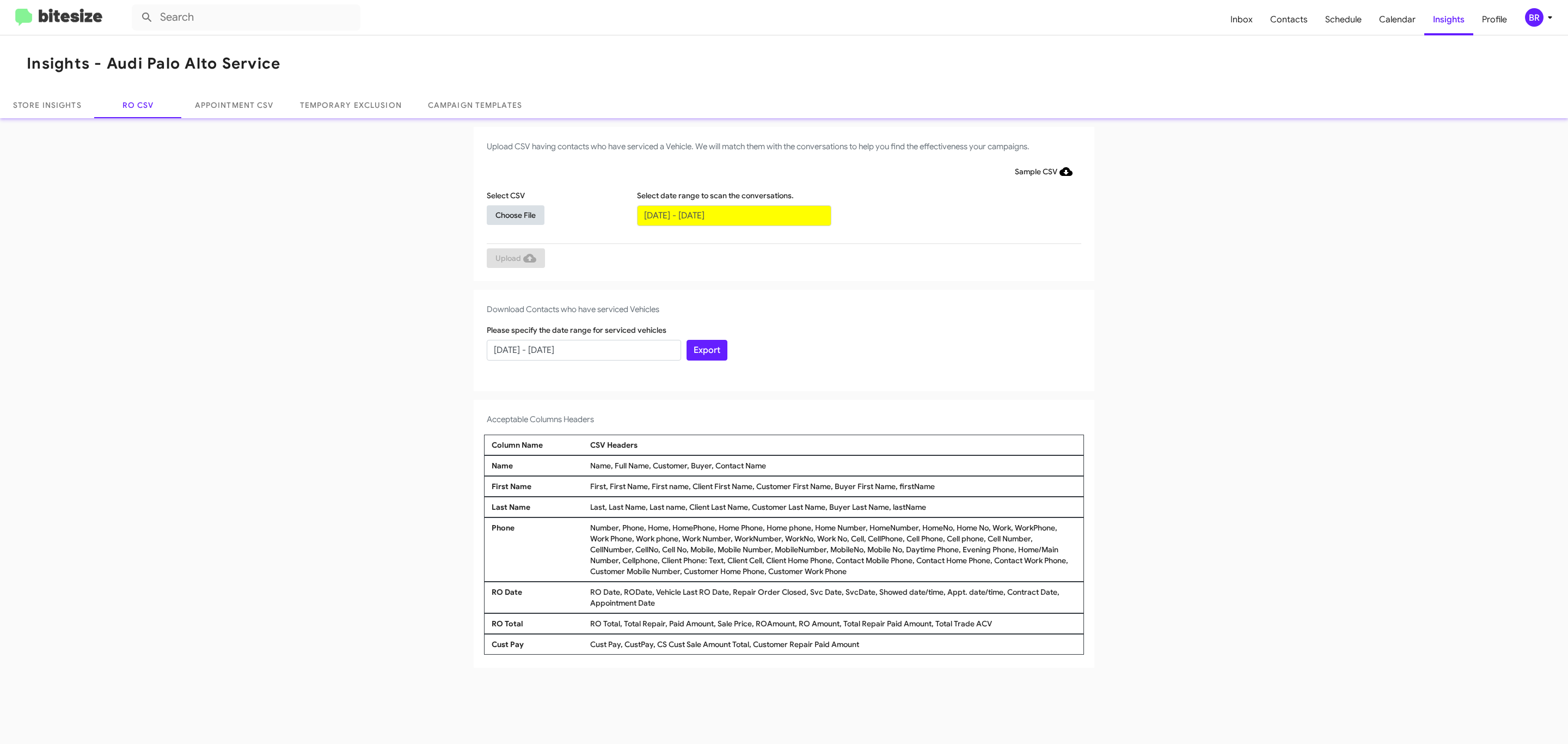
click at [515, 214] on span "Choose File" at bounding box center [515, 215] width 40 height 20
click at [514, 259] on span "Upload" at bounding box center [516, 260] width 41 height 20
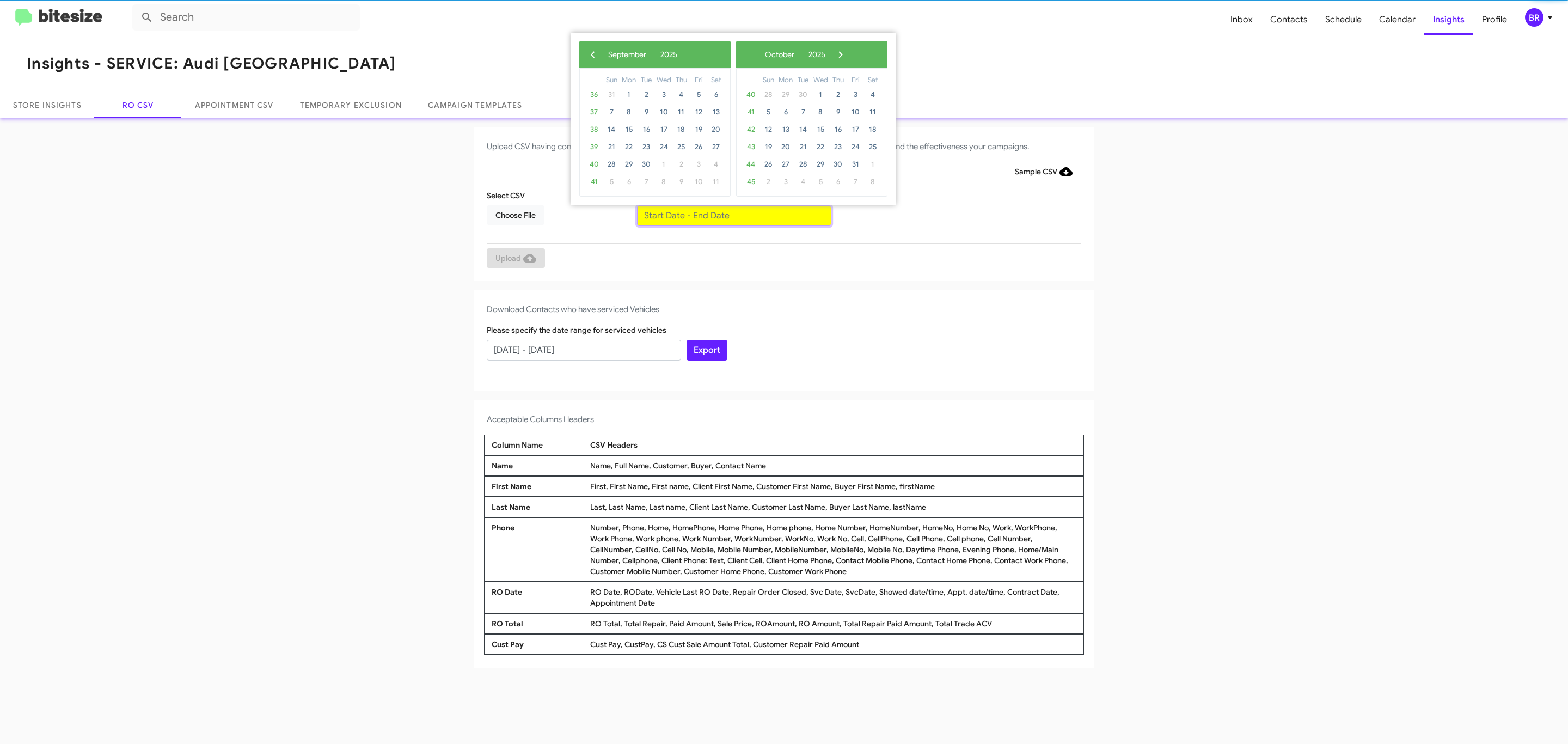
type input "07/29/2025 - 09/29/2025"
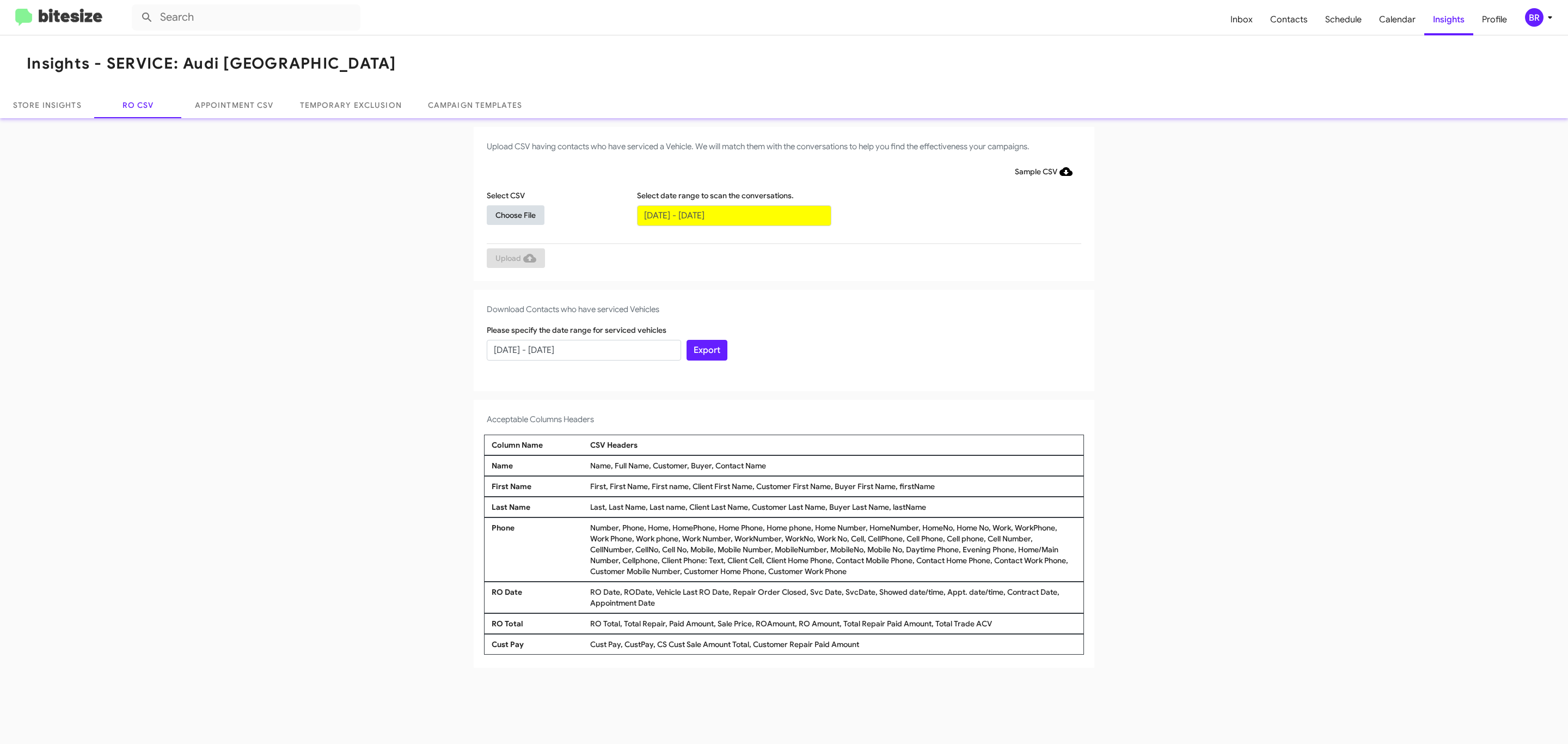
click at [515, 214] on span "Choose File" at bounding box center [515, 215] width 40 height 20
click at [514, 259] on span "Upload" at bounding box center [516, 260] width 41 height 20
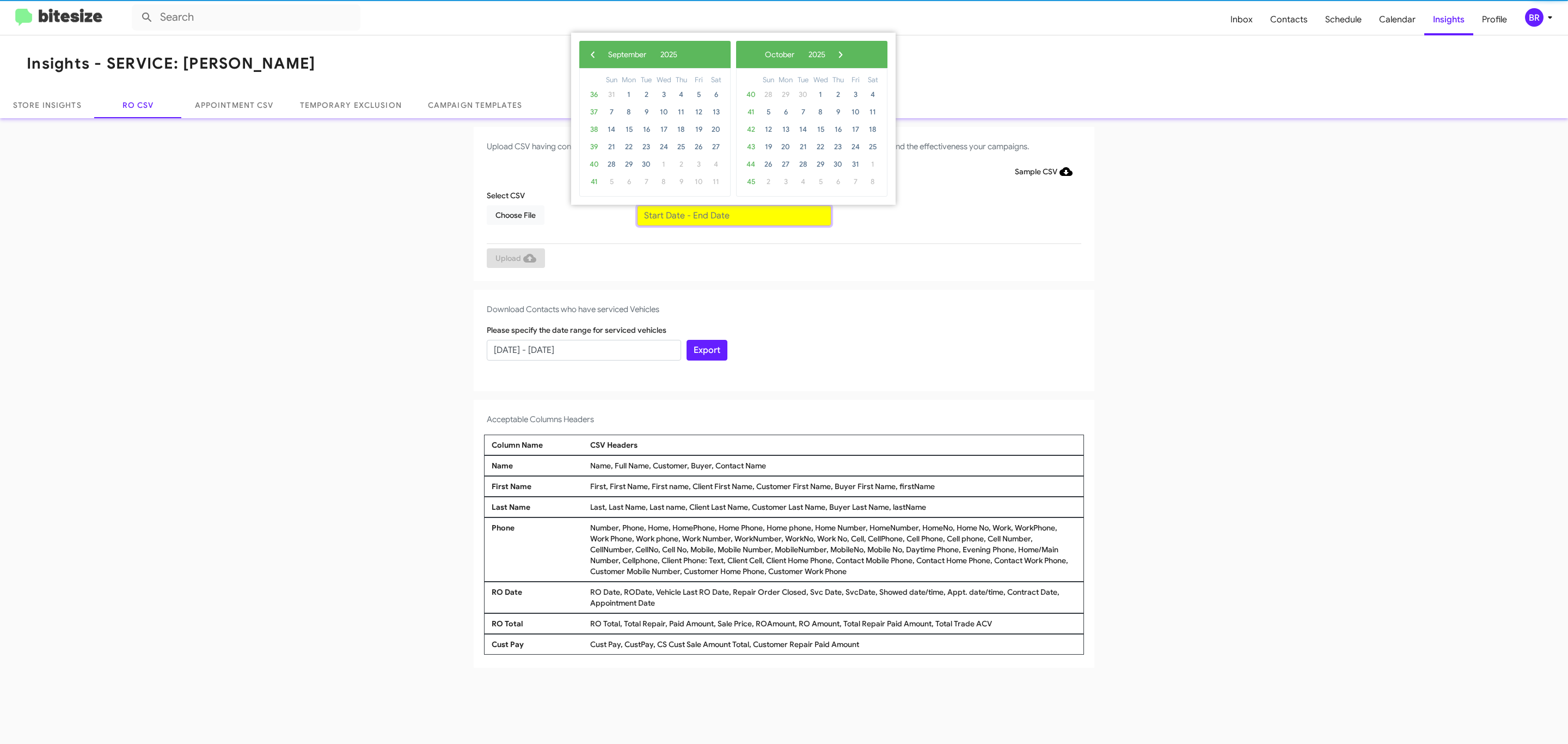
type input "[DATE] - [DATE]"
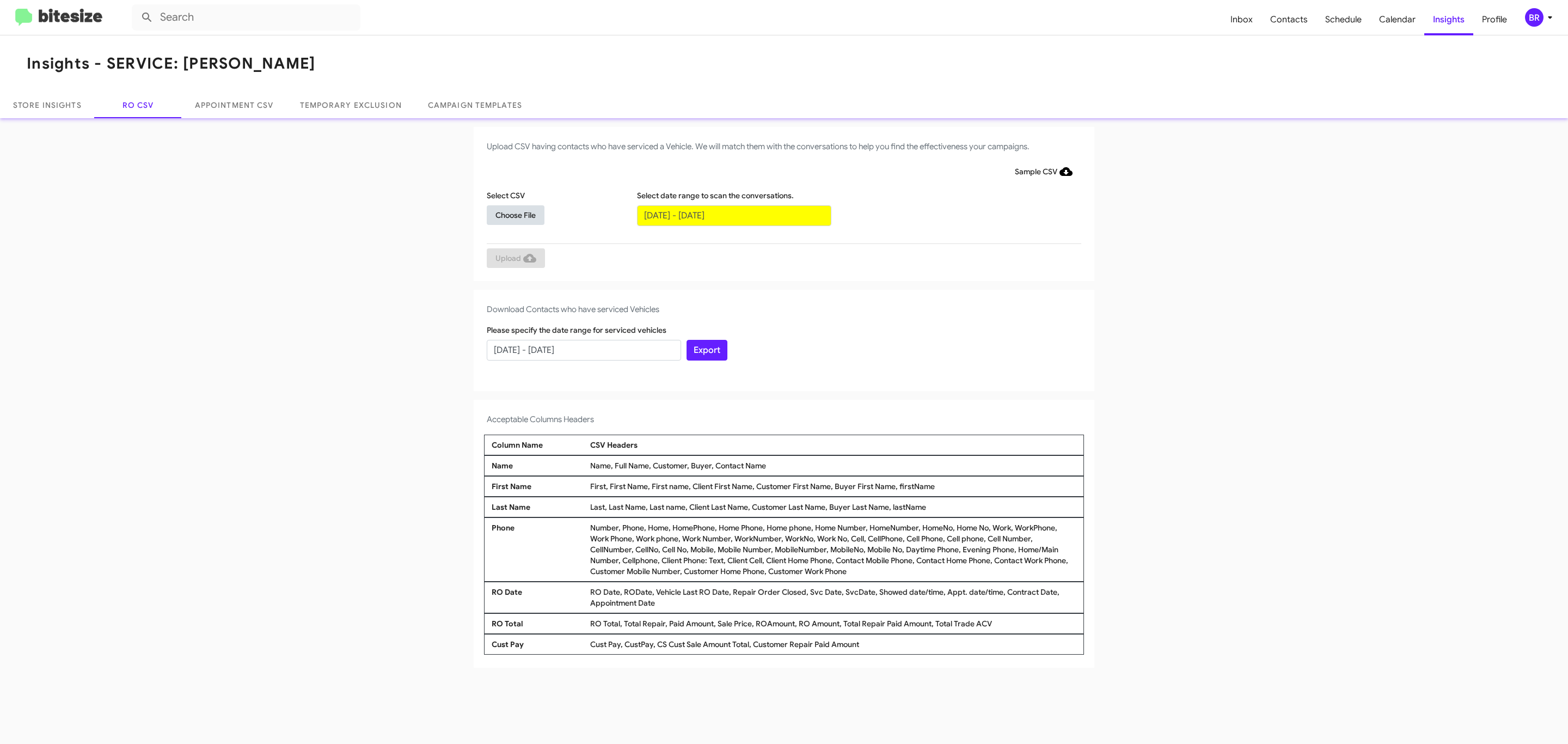
click at [515, 214] on span "Choose File" at bounding box center [515, 215] width 40 height 20
click at [514, 259] on span "Upload" at bounding box center [516, 260] width 41 height 20
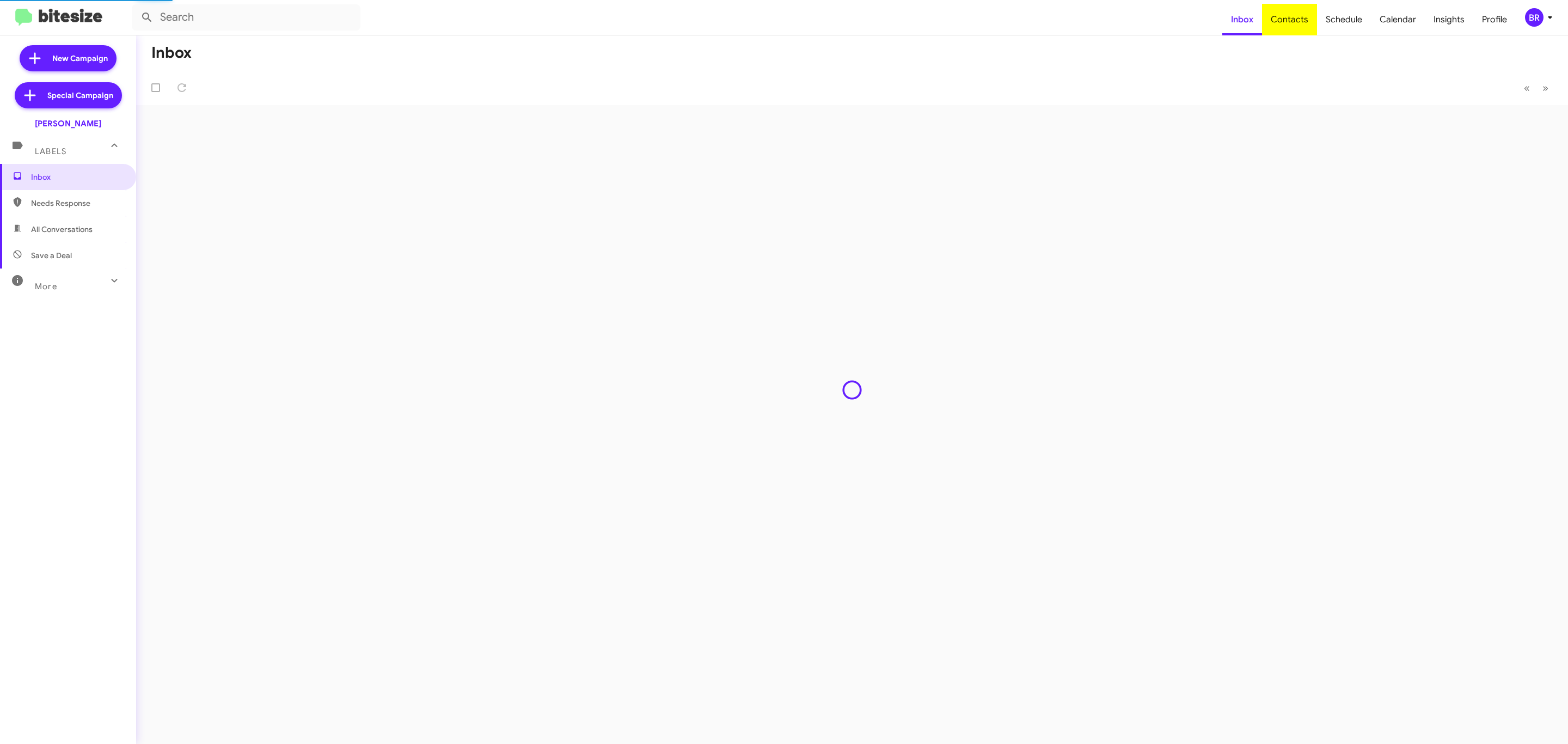
type input "in:groups"
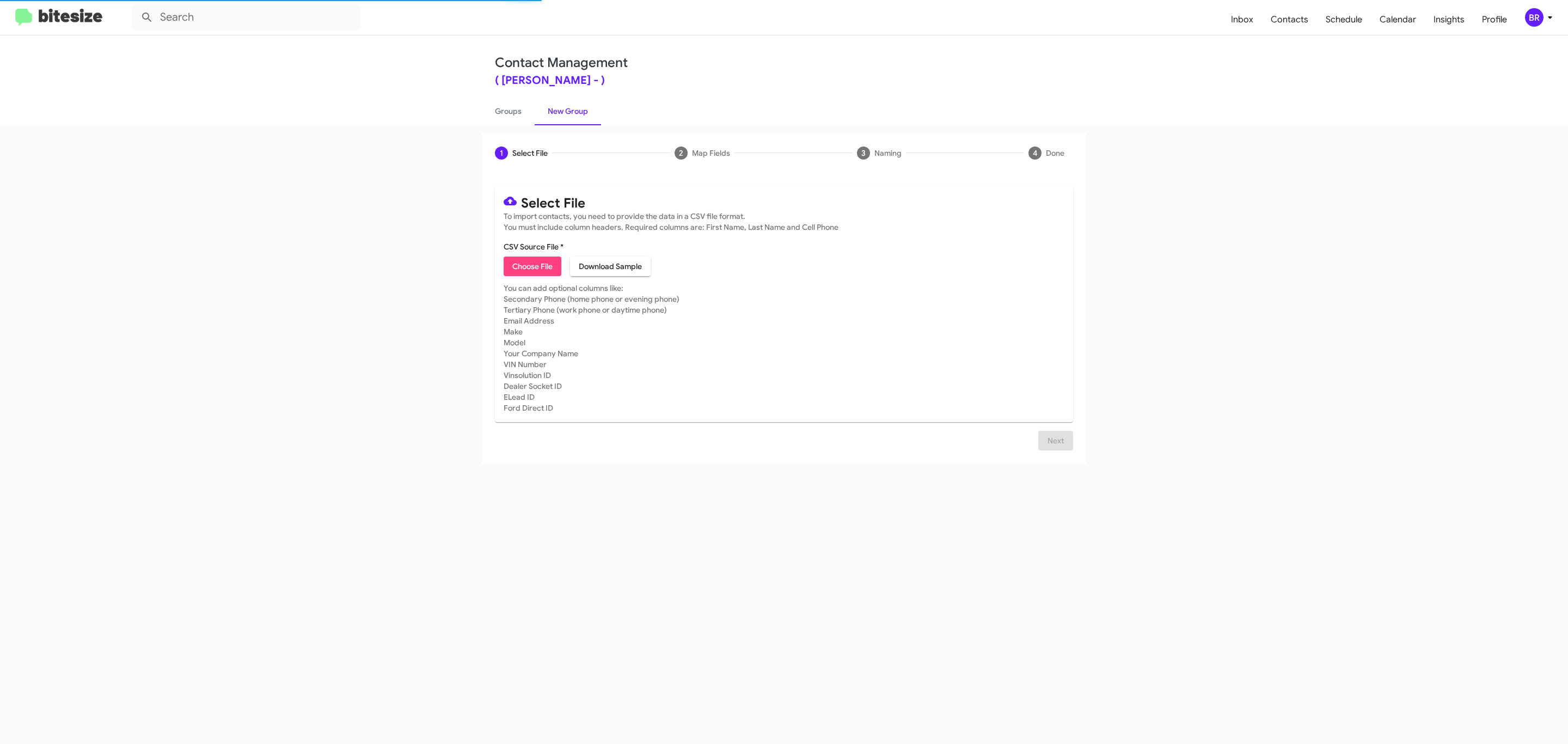
click at [531, 266] on span "Choose File" at bounding box center [532, 267] width 40 height 20
type input "[PERSON_NAME]"
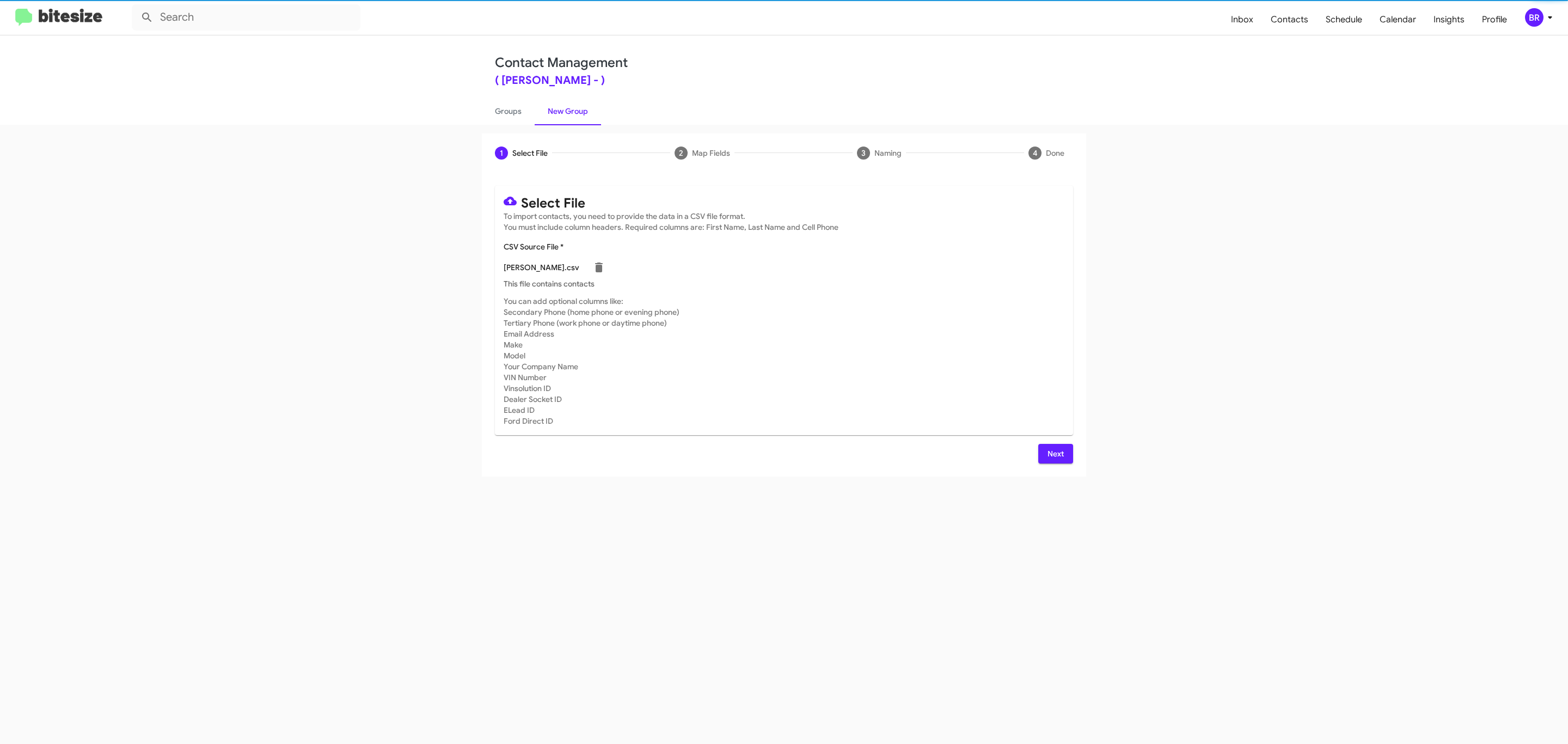
click at [1054, 453] on span "Next" at bounding box center [1055, 453] width 18 height 20
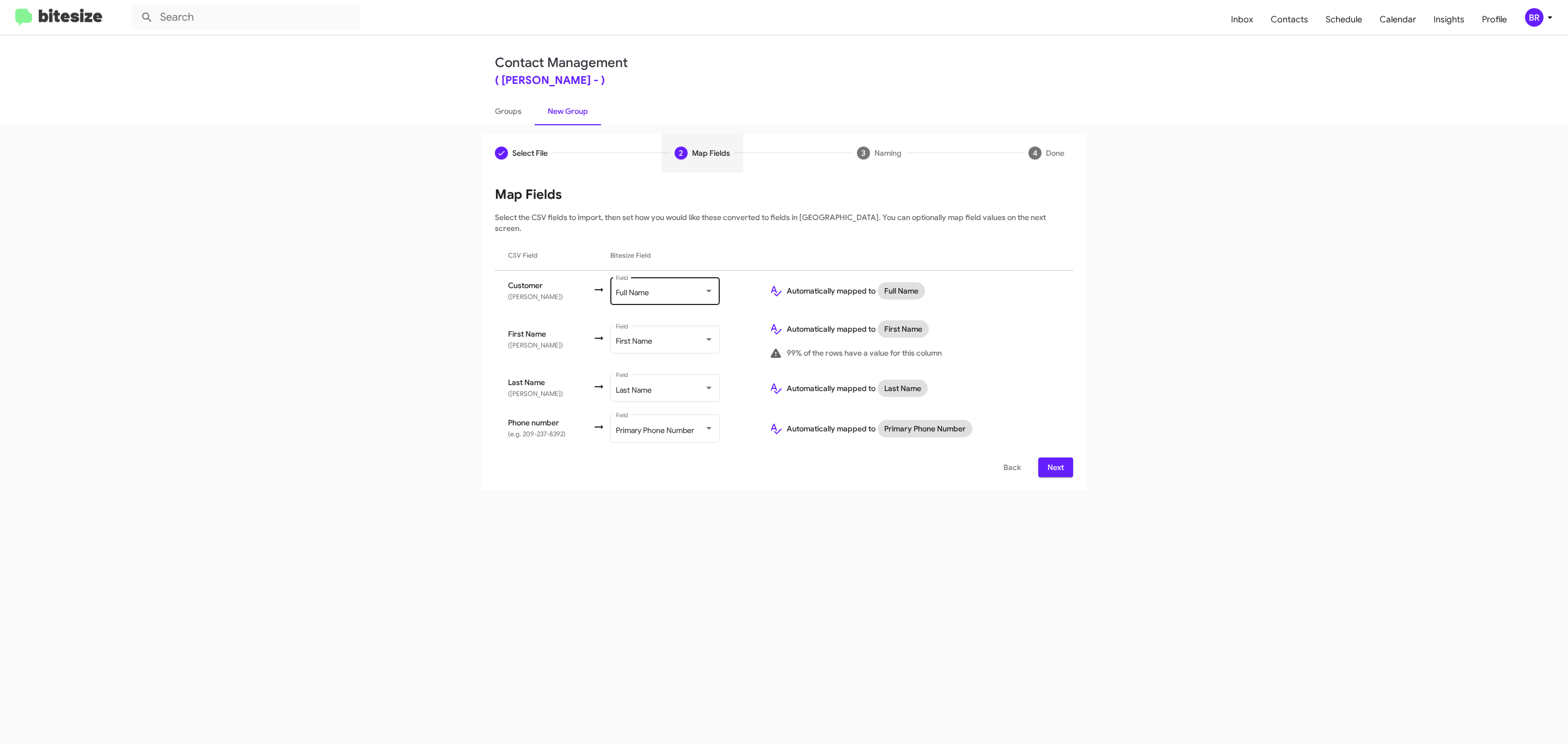
click at [677, 289] on div "Full Name" at bounding box center [660, 293] width 88 height 8
click at [690, 236] on span "Don't map this field" at bounding box center [690, 236] width 122 height 23
click at [1054, 458] on span "Next" at bounding box center [1055, 467] width 18 height 20
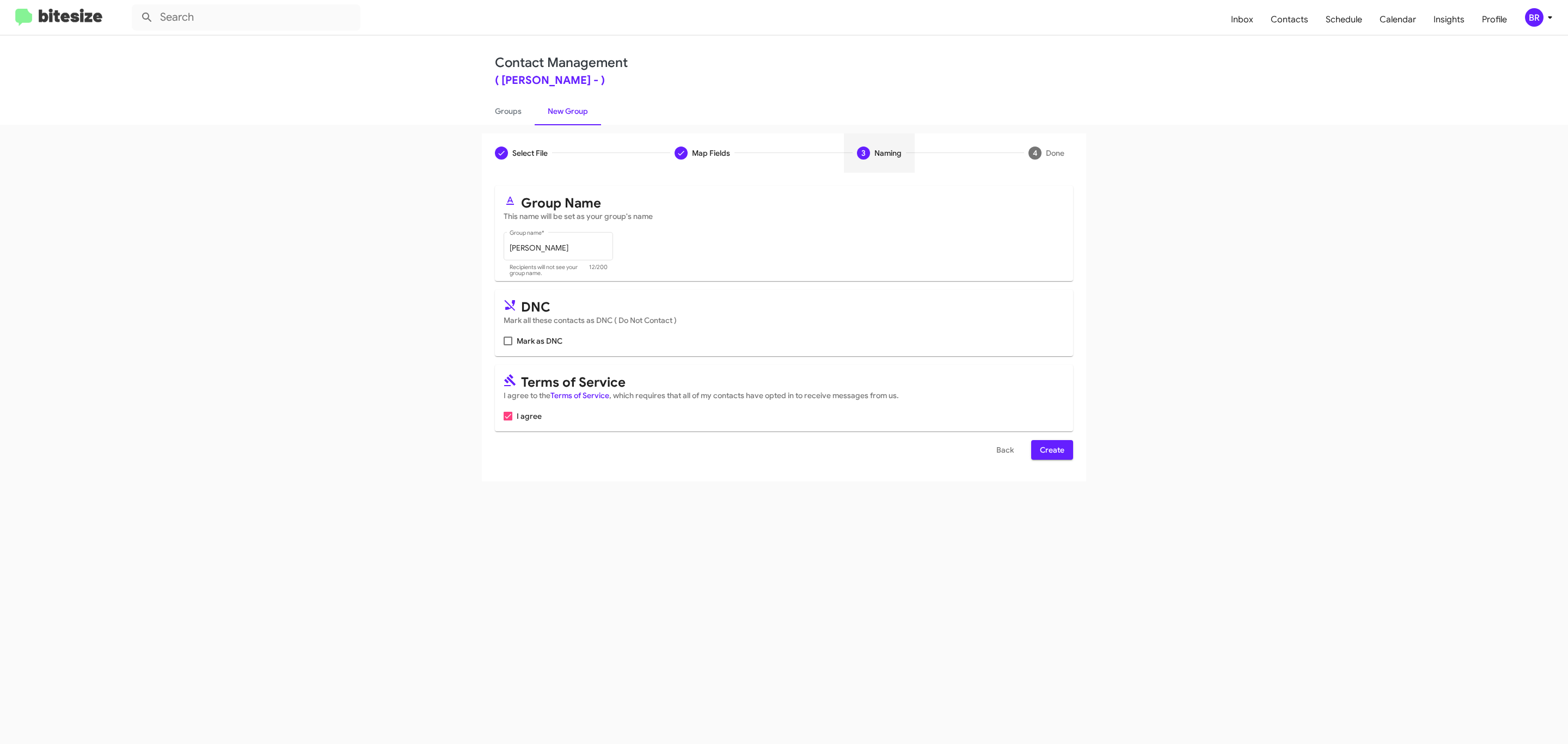
click at [507, 345] on input "Mark as DNC" at bounding box center [507, 345] width 1 height 1
checkbox input "true"
click at [1051, 451] on span "Create" at bounding box center [1052, 450] width 25 height 20
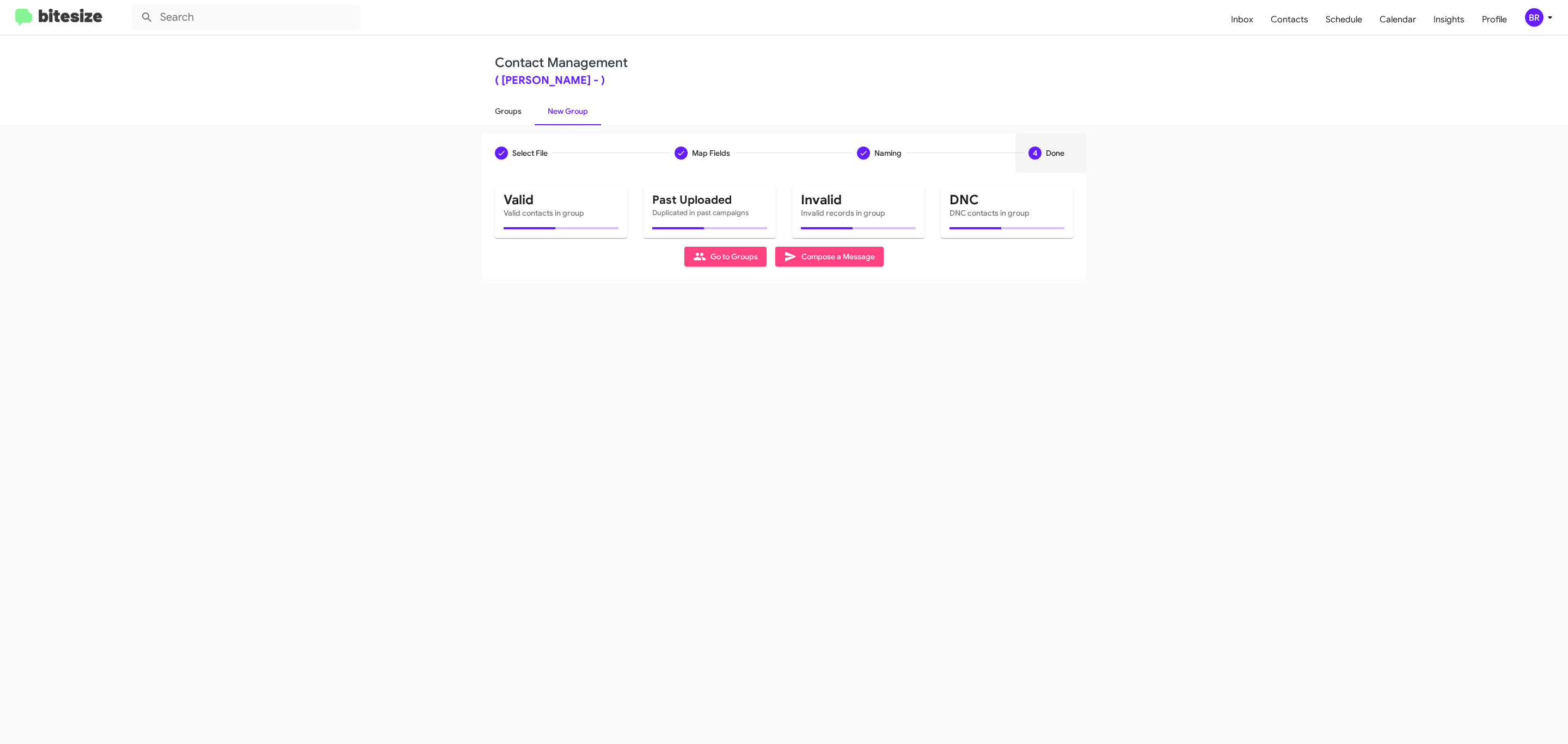
click at [507, 110] on link "Groups" at bounding box center [508, 111] width 53 height 28
type input "in:groups"
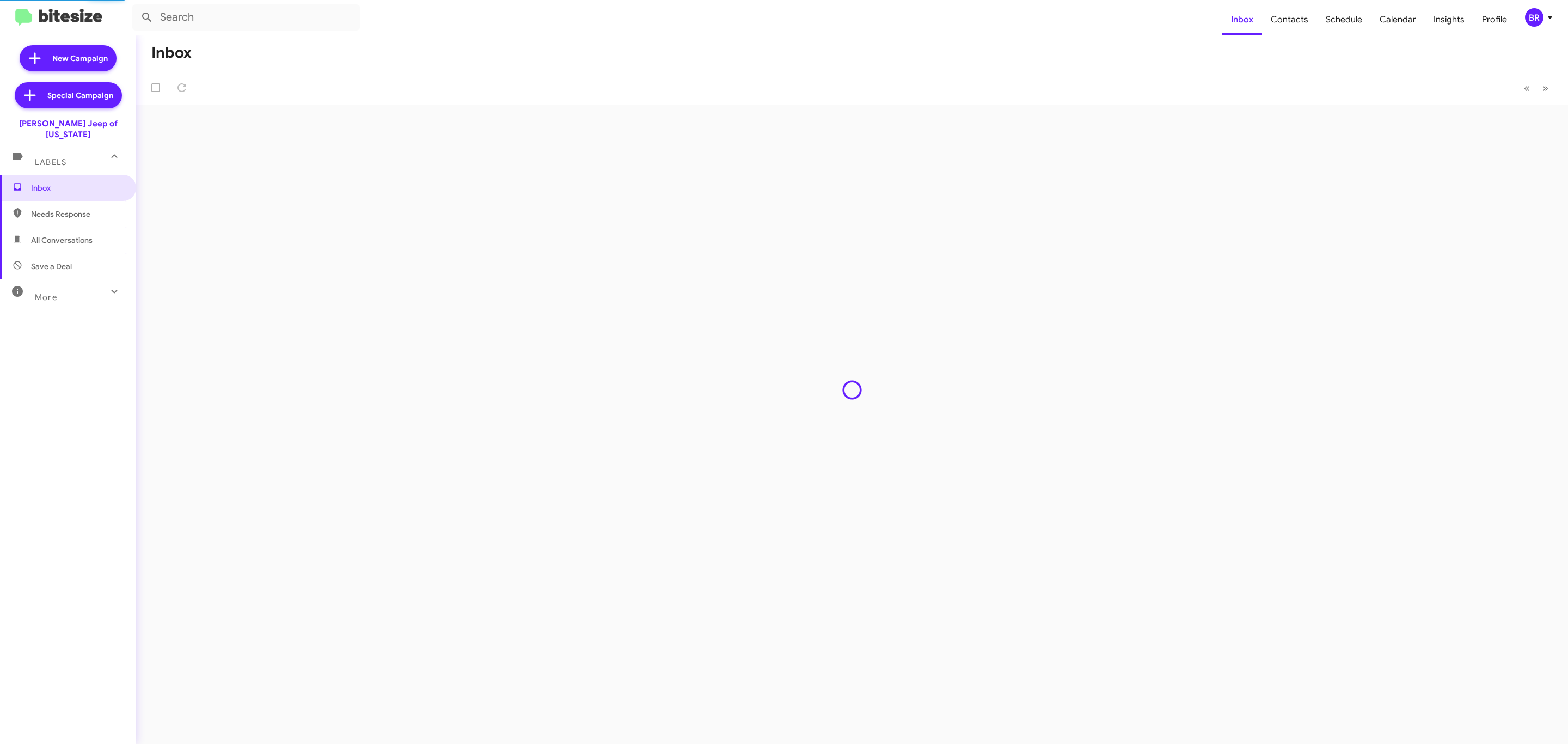
type input "in:groups"
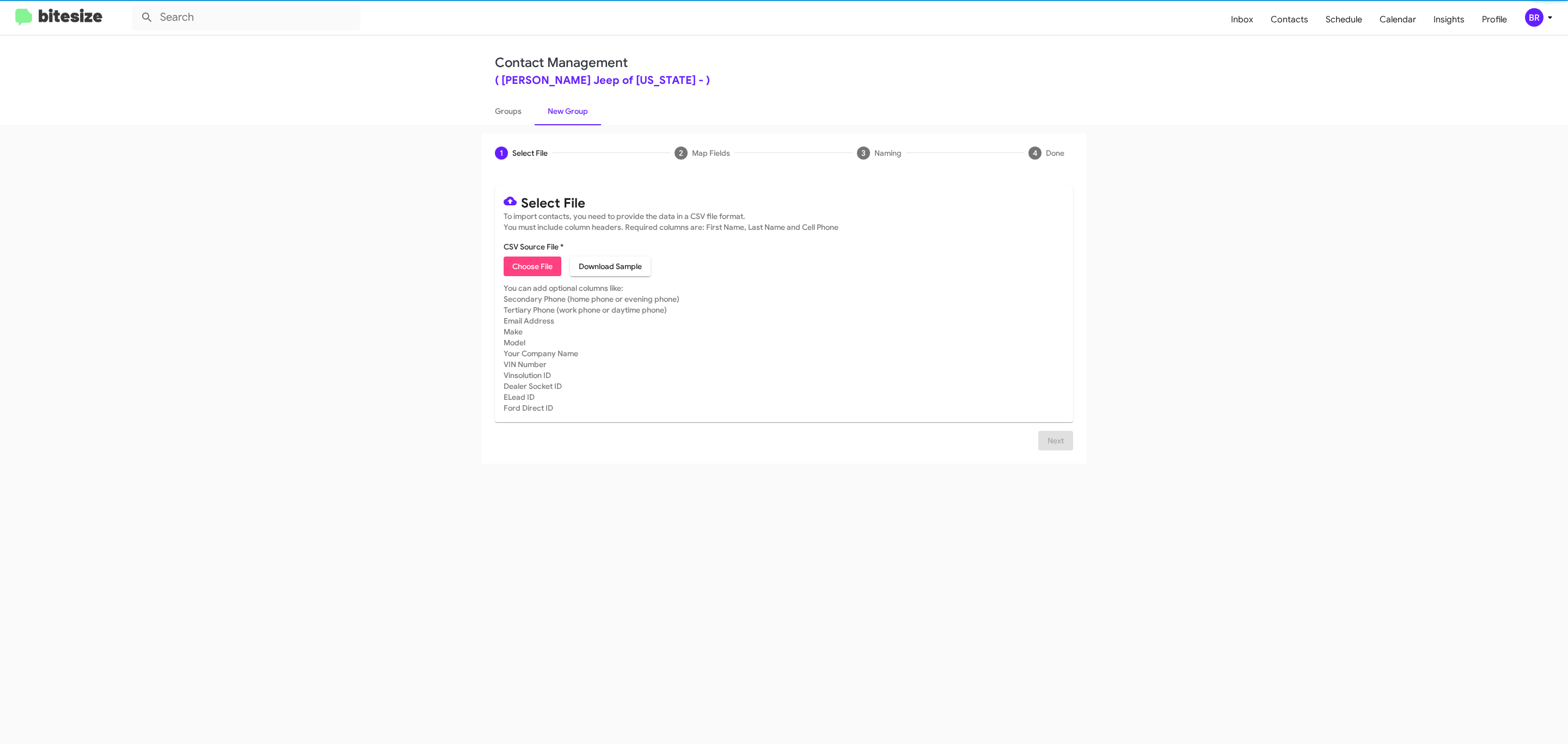
click at [531, 266] on span "Choose File" at bounding box center [532, 267] width 40 height 20
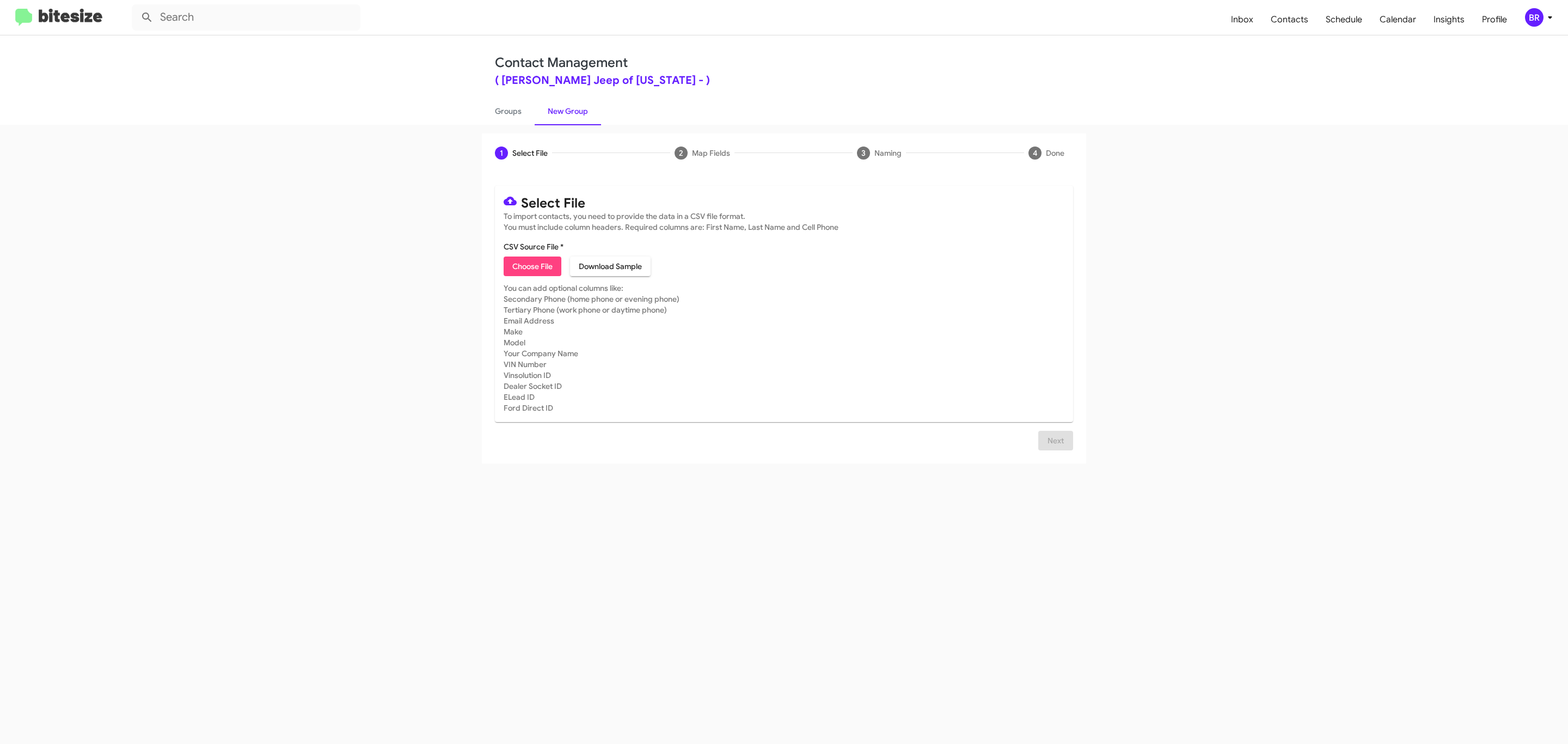
type input "[PERSON_NAME] Jeep of [US_STATE]"
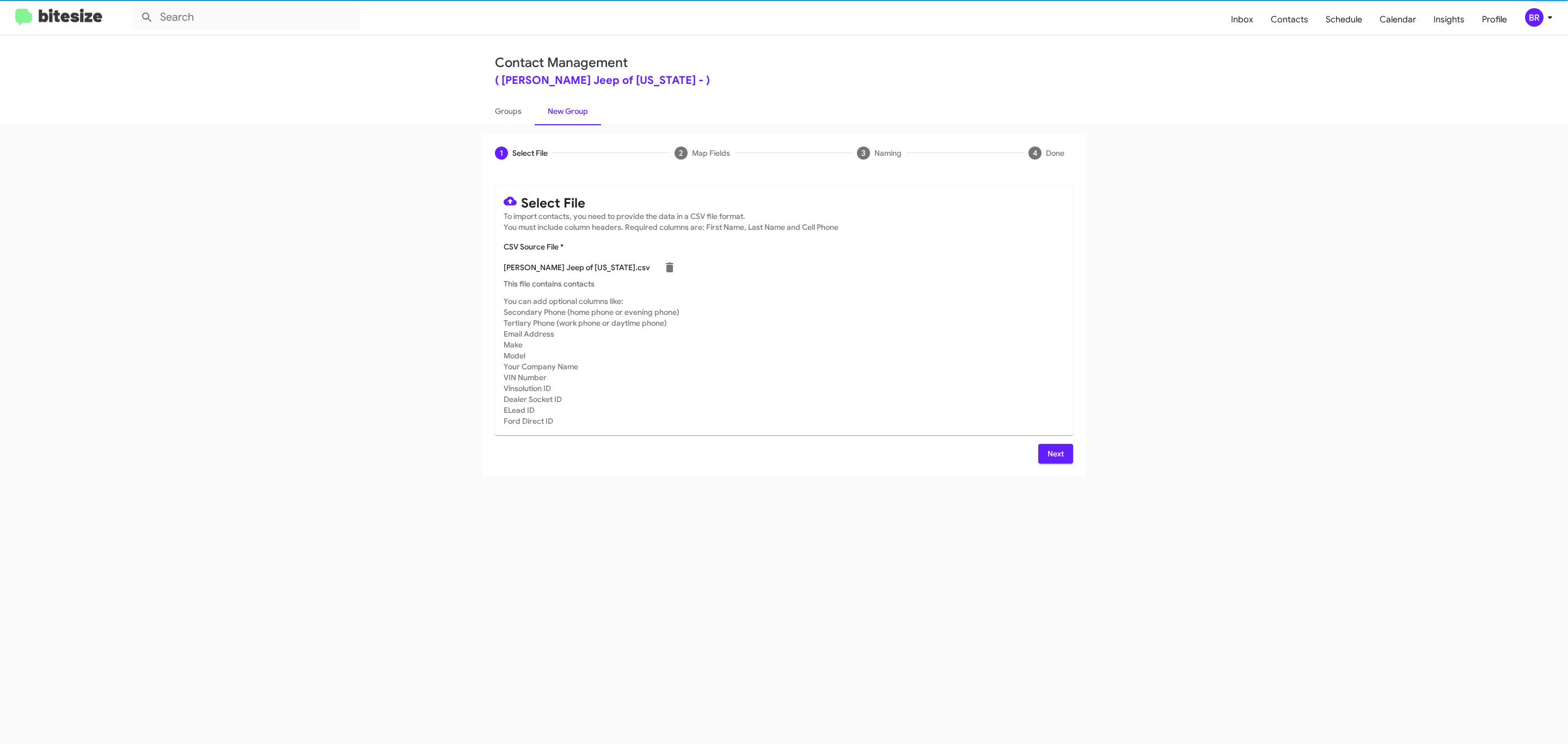
click at [1054, 453] on span "Next" at bounding box center [1055, 453] width 18 height 20
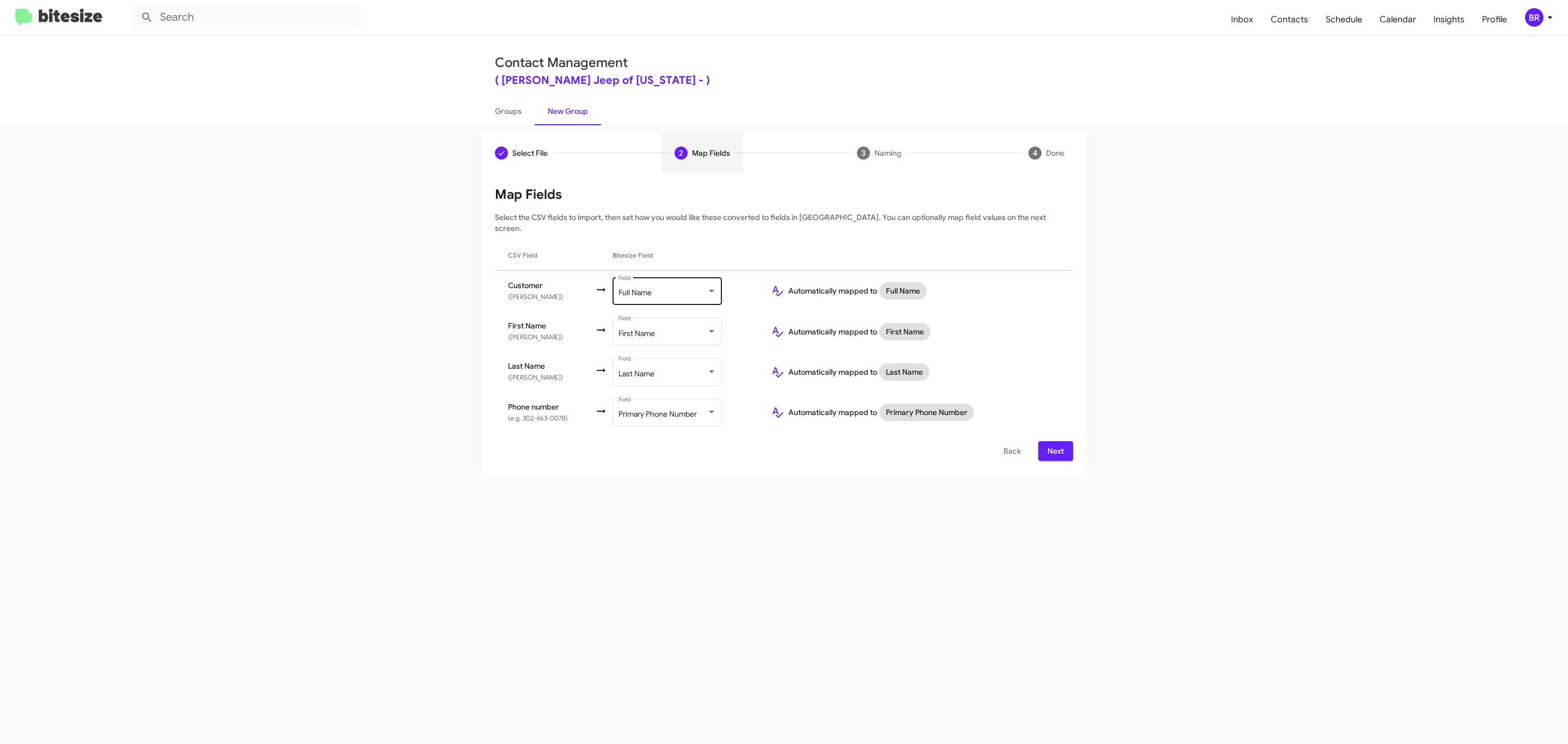
click at [666, 289] on div "Full Name" at bounding box center [662, 293] width 88 height 8
click at [678, 236] on span "Don't map this field" at bounding box center [678, 236] width 122 height 23
click at [1054, 441] on span "Next" at bounding box center [1055, 451] width 18 height 20
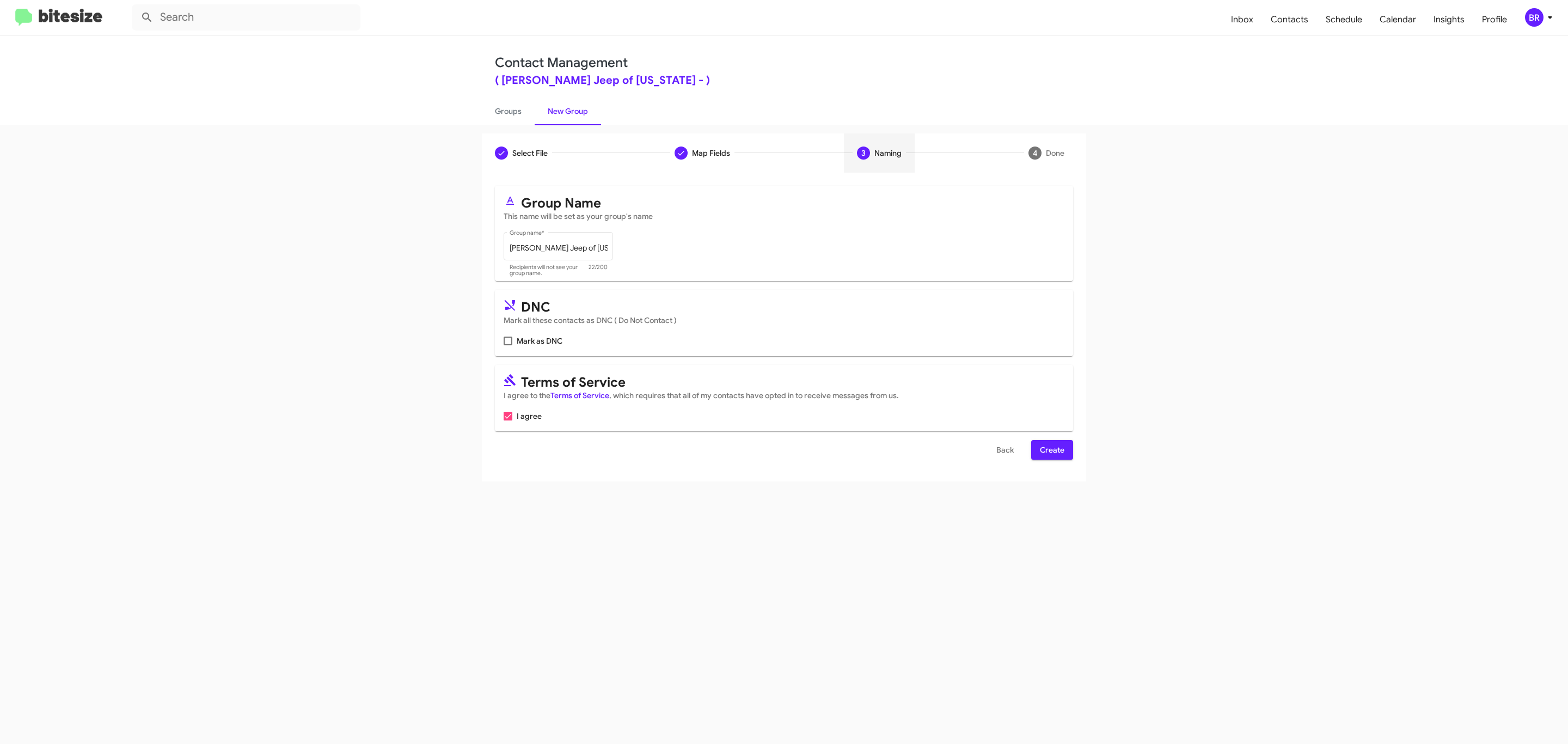
click at [507, 345] on input "Mark as DNC" at bounding box center [507, 345] width 1 height 1
checkbox input "true"
click at [1051, 451] on span "Create" at bounding box center [1052, 450] width 25 height 20
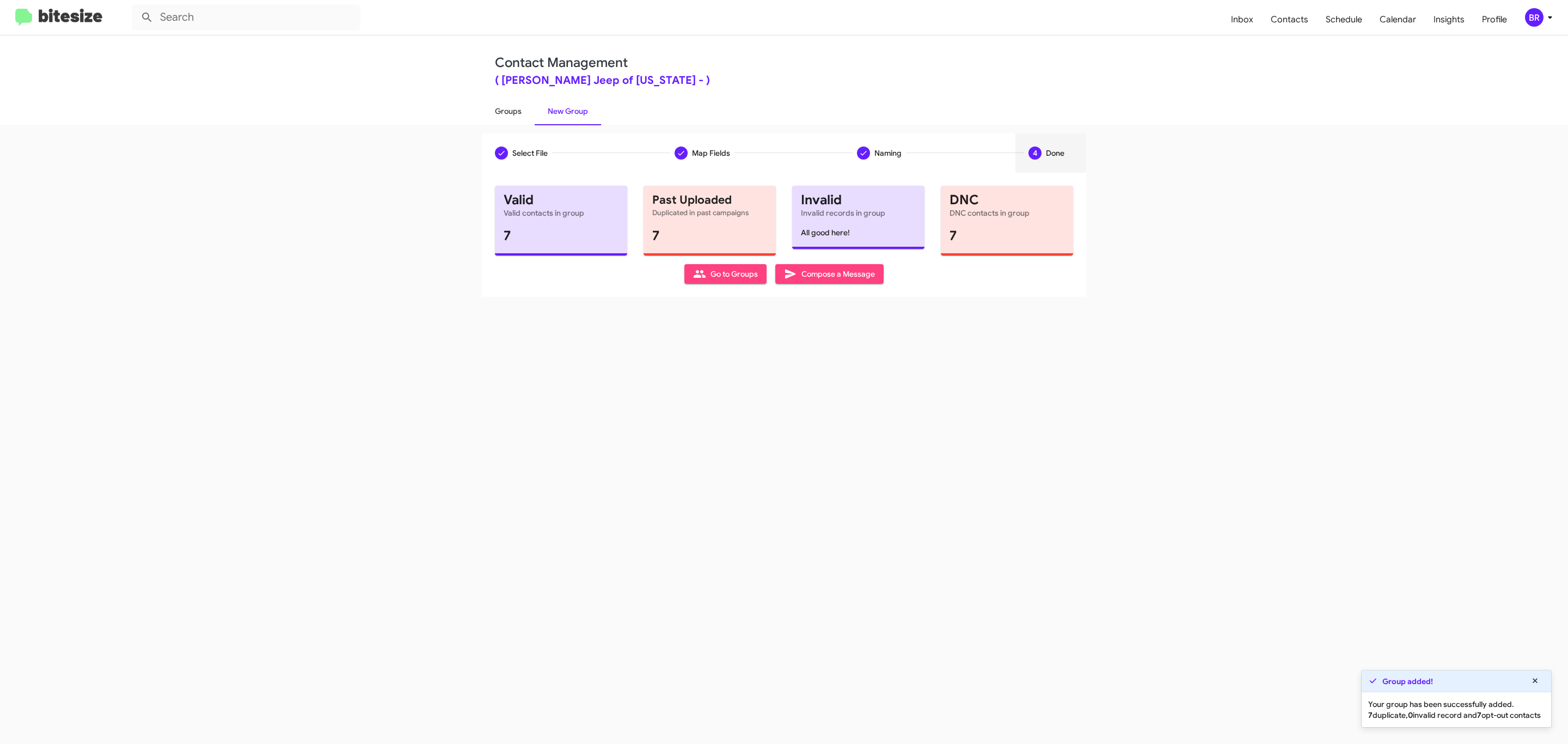
click at [507, 110] on link "Groups" at bounding box center [508, 111] width 53 height 28
type input "in:groups"
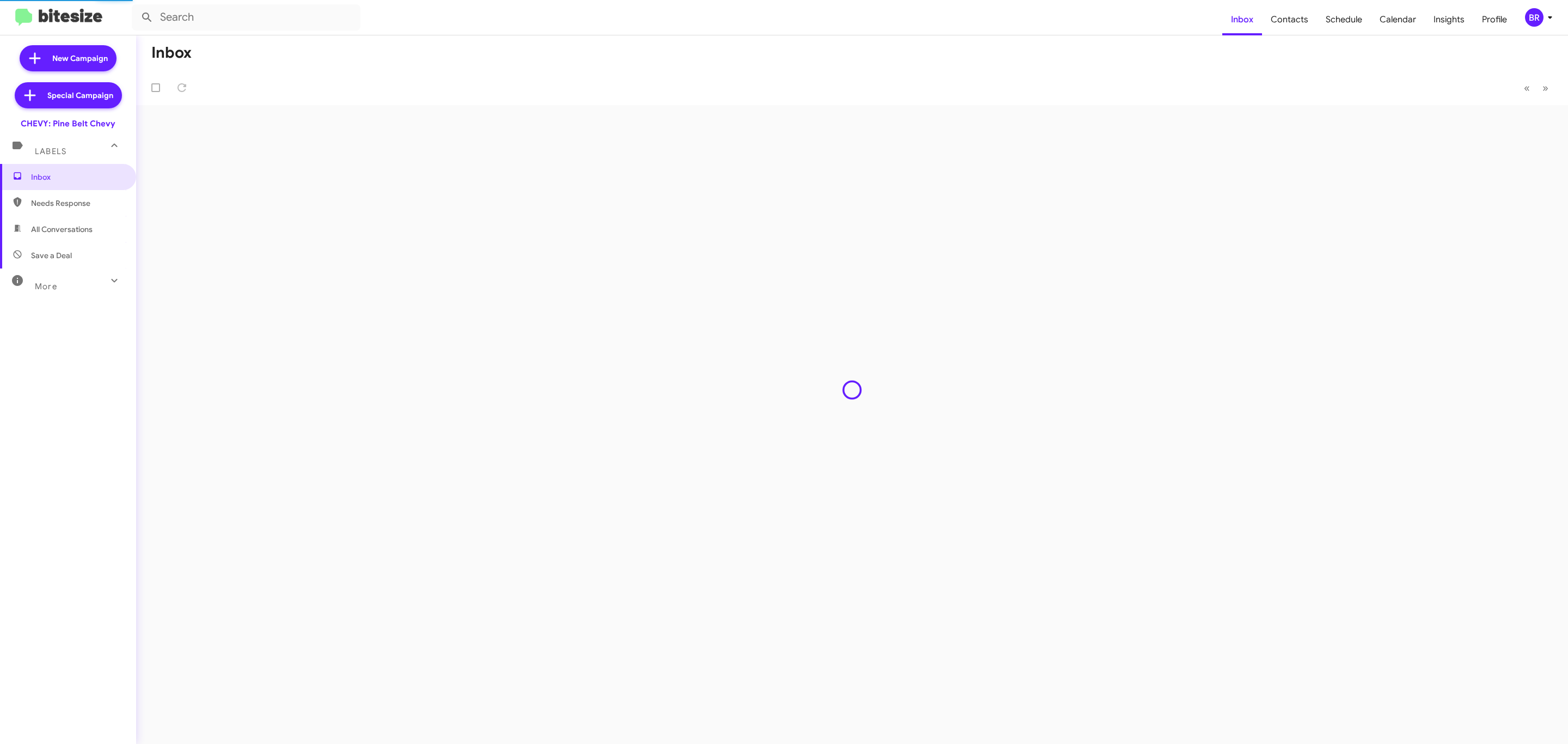
type input "in:groups"
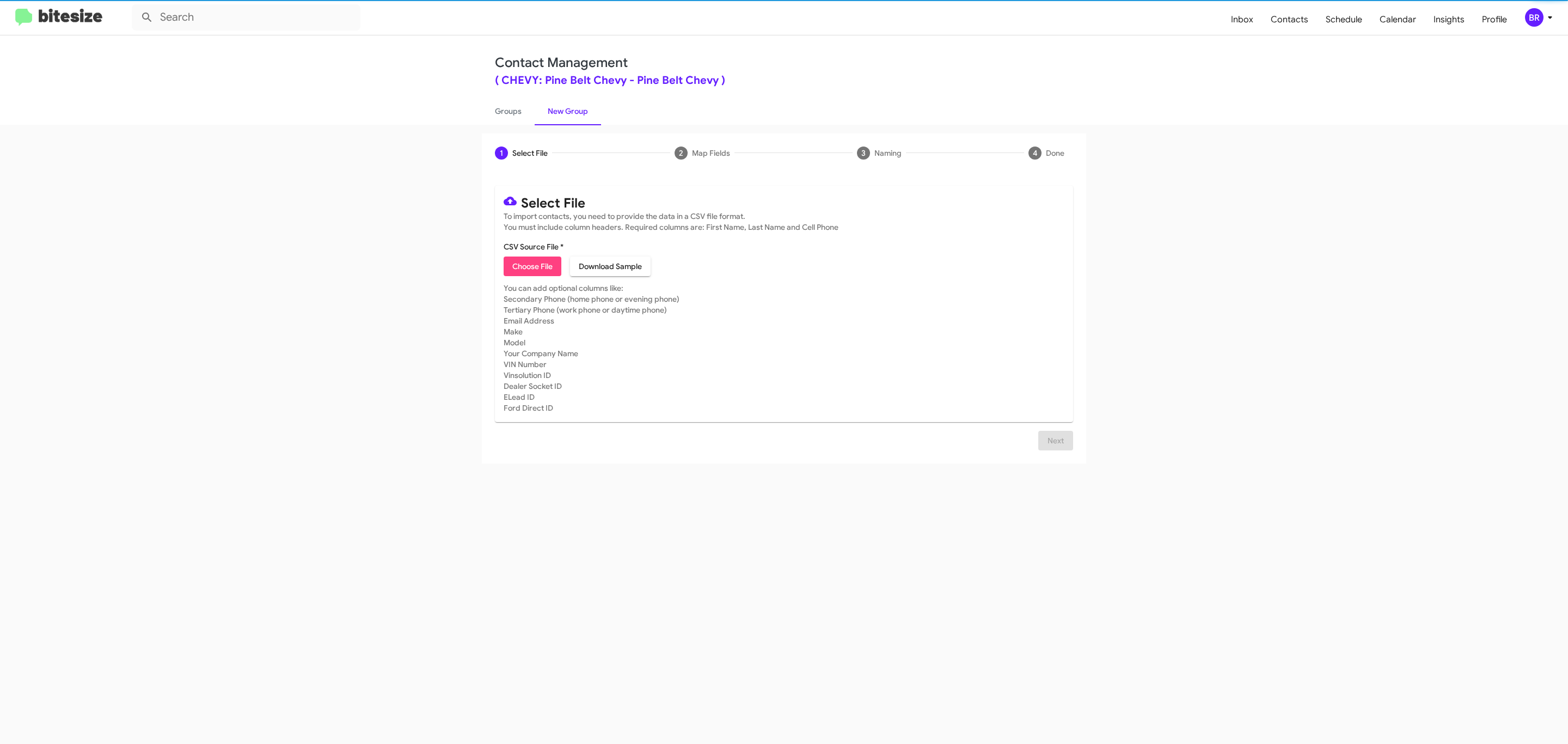
click at [531, 266] on span "Choose File" at bounding box center [532, 267] width 40 height 20
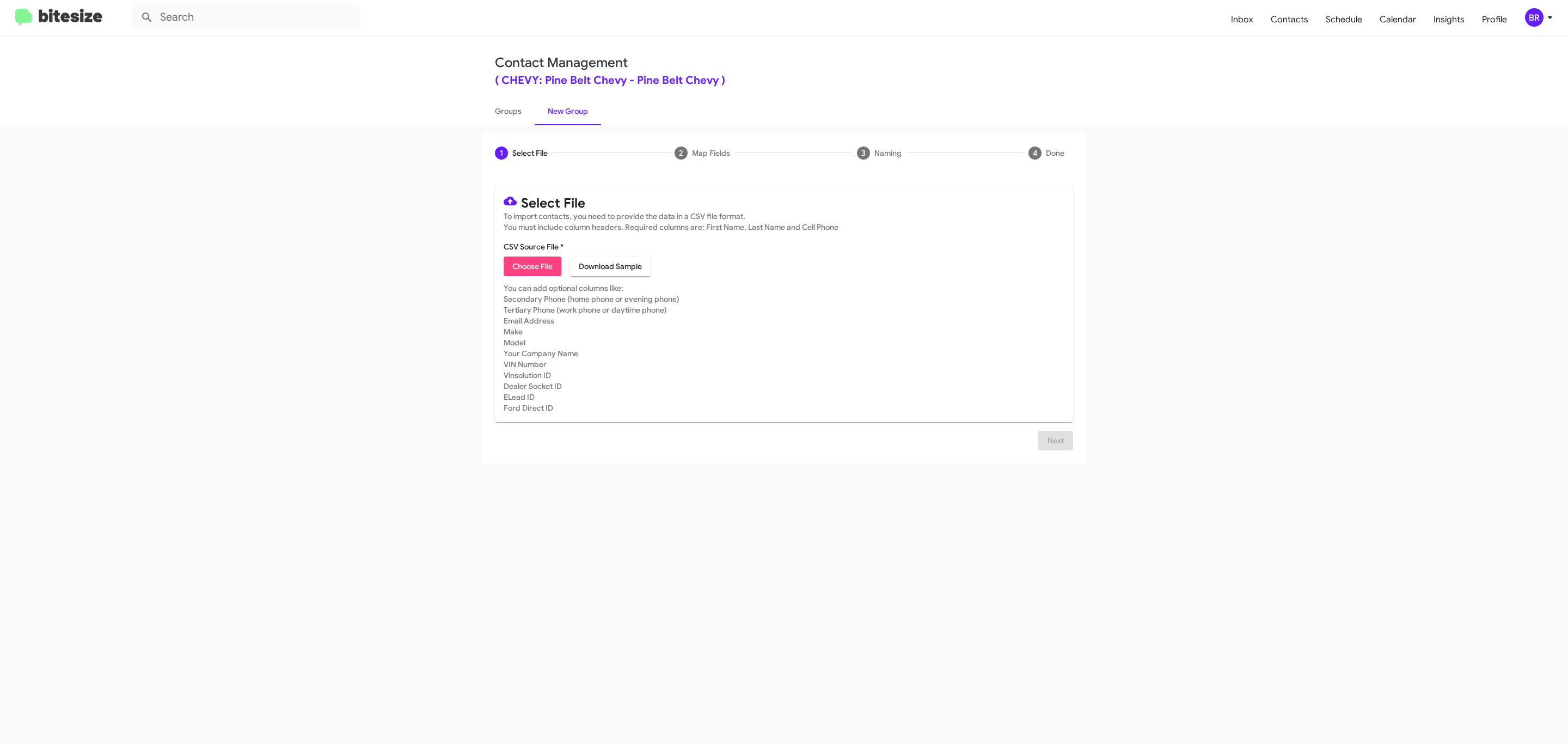
type input "Pine Belt Chevy"
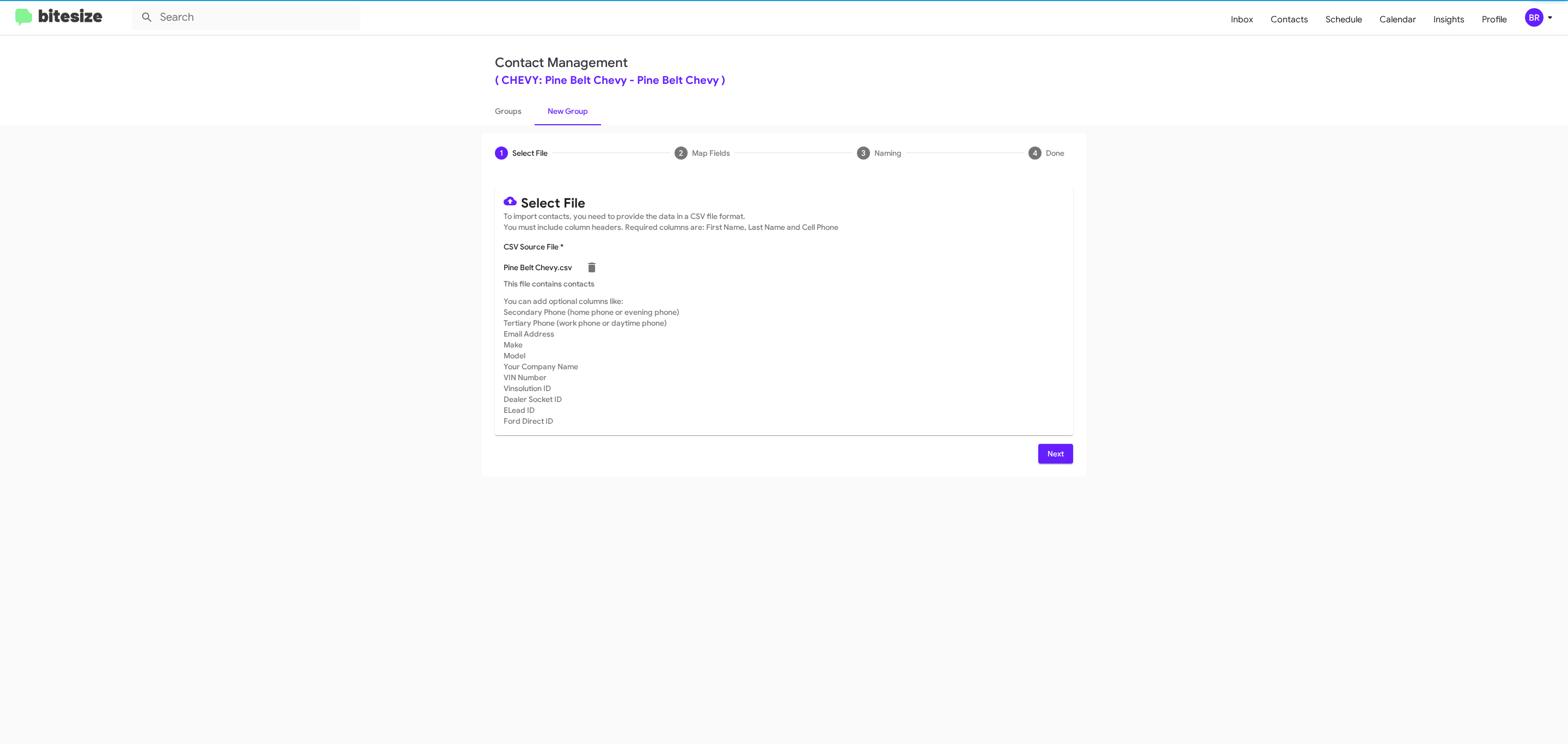
click at [1054, 453] on span "Next" at bounding box center [1055, 453] width 18 height 20
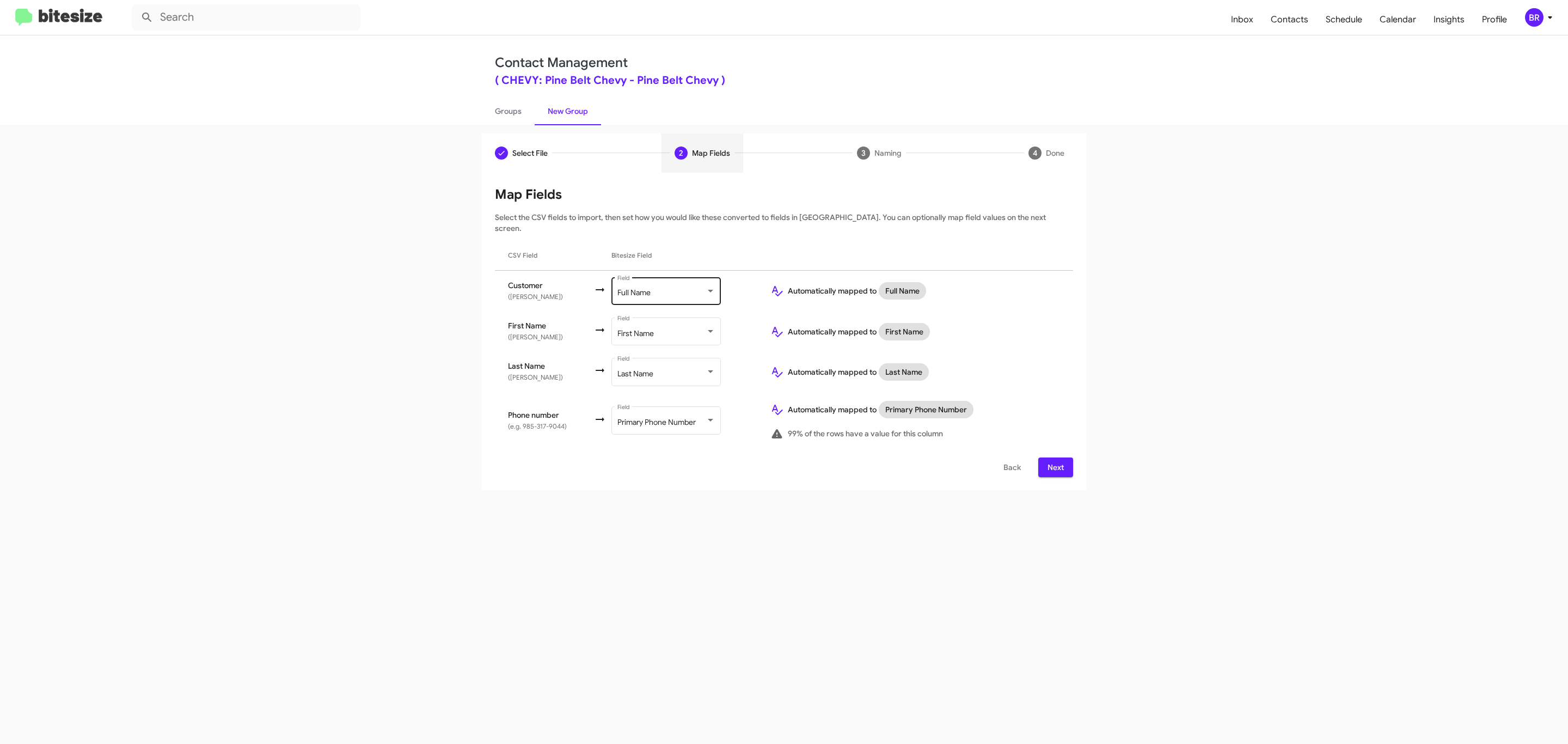
click at [663, 289] on div "Full Name" at bounding box center [661, 293] width 88 height 8
click at [676, 236] on span "Don't map this field" at bounding box center [677, 236] width 122 height 23
click at [1054, 458] on span "Next" at bounding box center [1055, 467] width 18 height 20
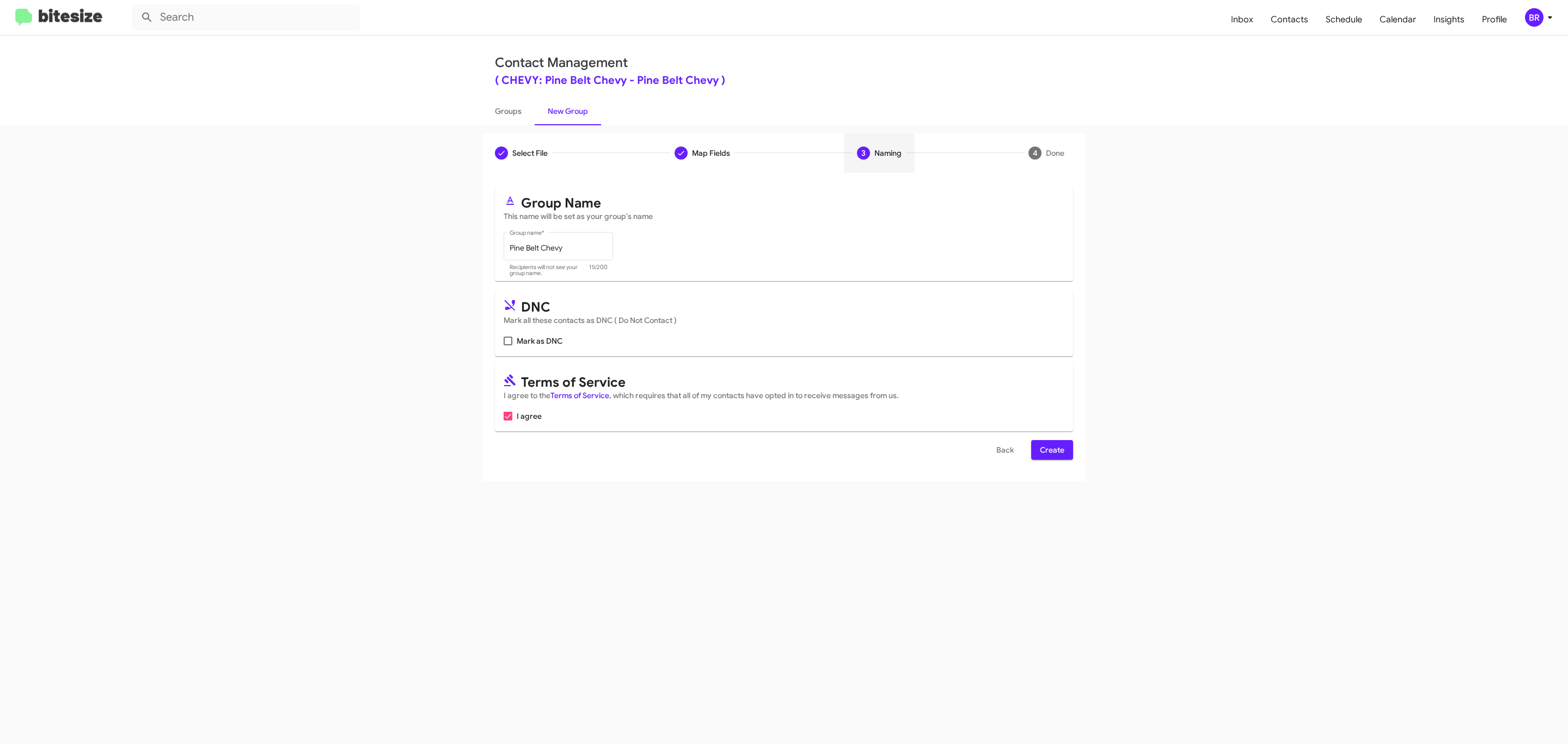
click at [507, 345] on input "Mark as DNC" at bounding box center [507, 345] width 1 height 1
checkbox input "true"
click at [1051, 451] on span "Create" at bounding box center [1052, 450] width 25 height 20
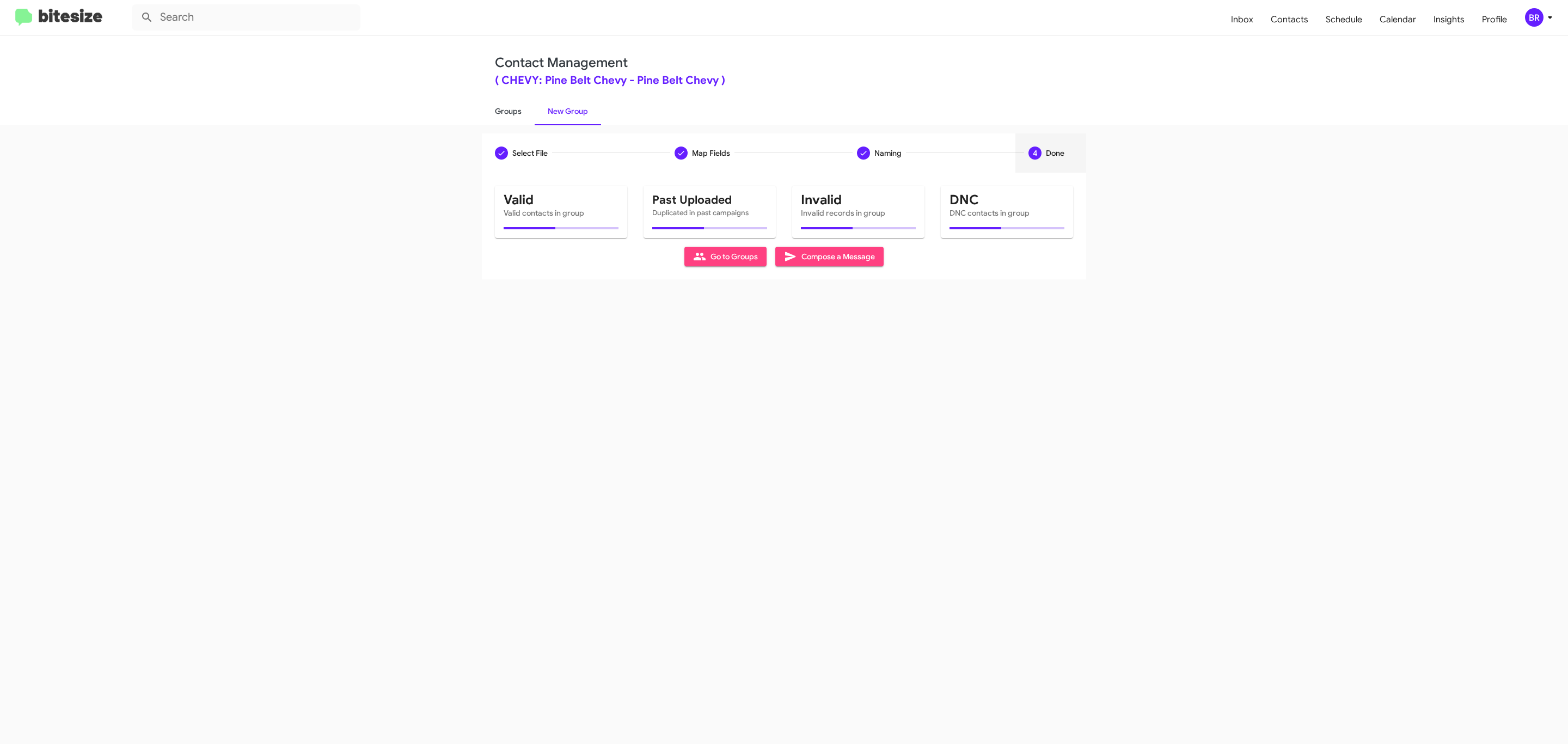
click at [507, 110] on link "Groups" at bounding box center [508, 111] width 53 height 28
type input "in:groups"
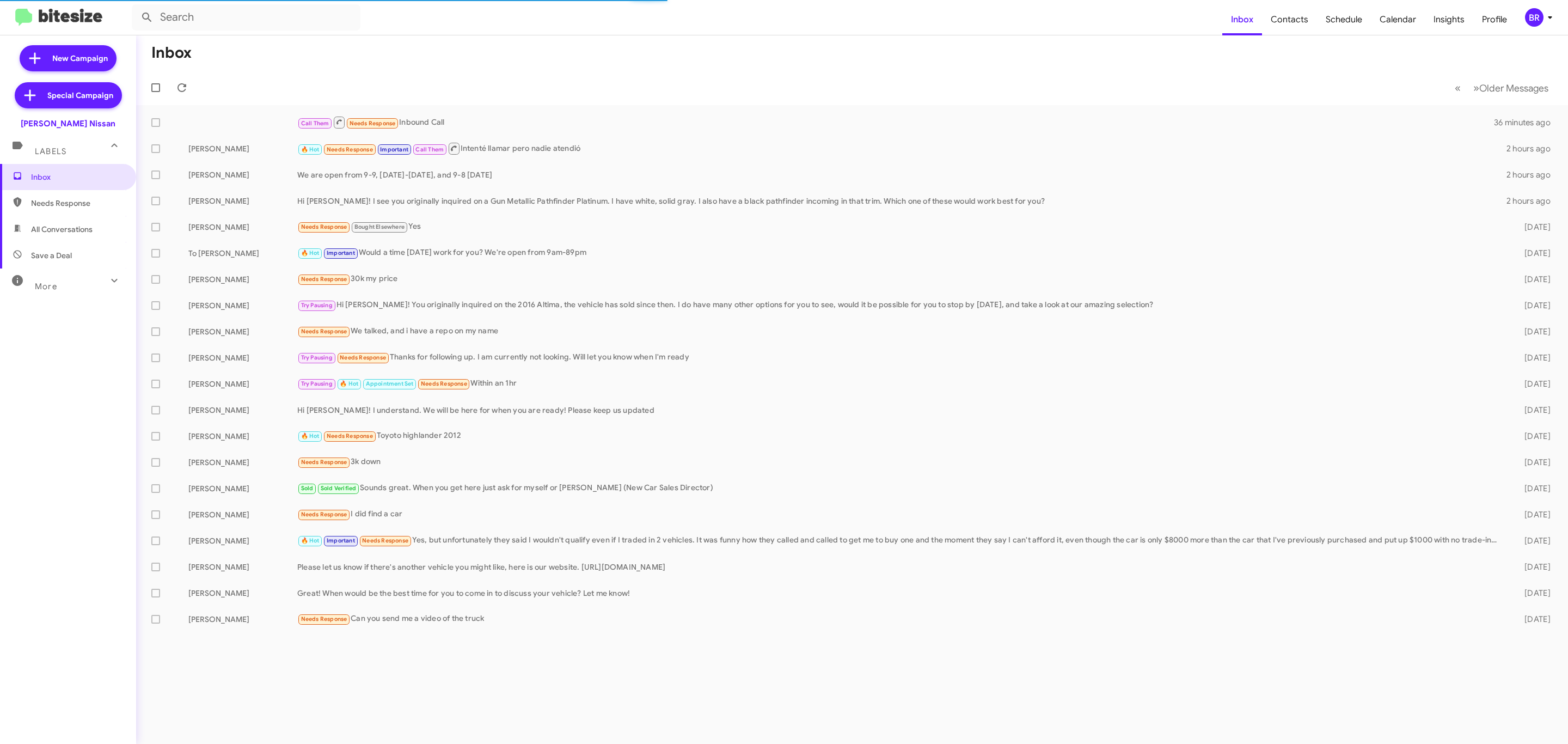
type input "in:groups"
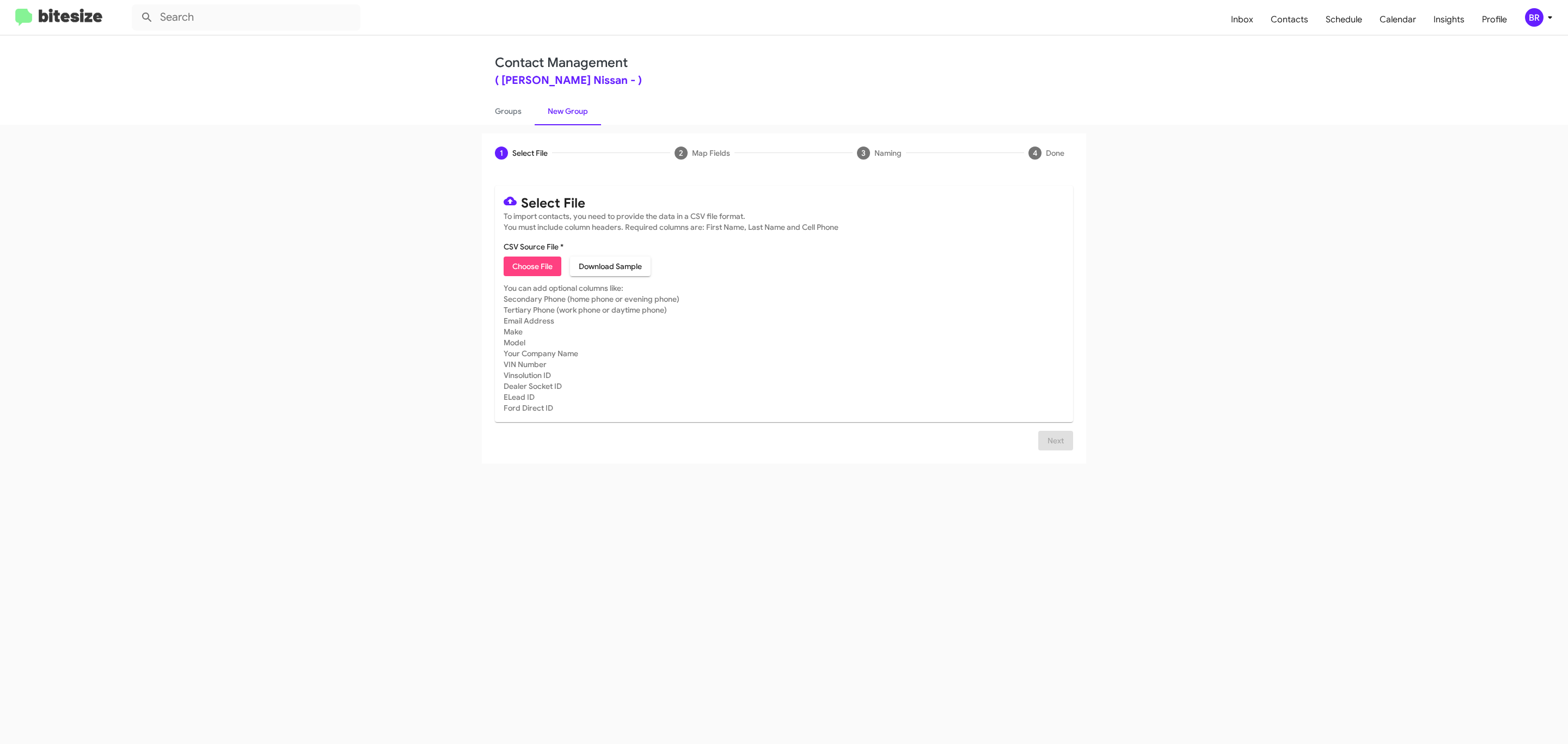
click at [531, 266] on span "Choose File" at bounding box center [532, 267] width 40 height 20
type input "Baker Nissan"
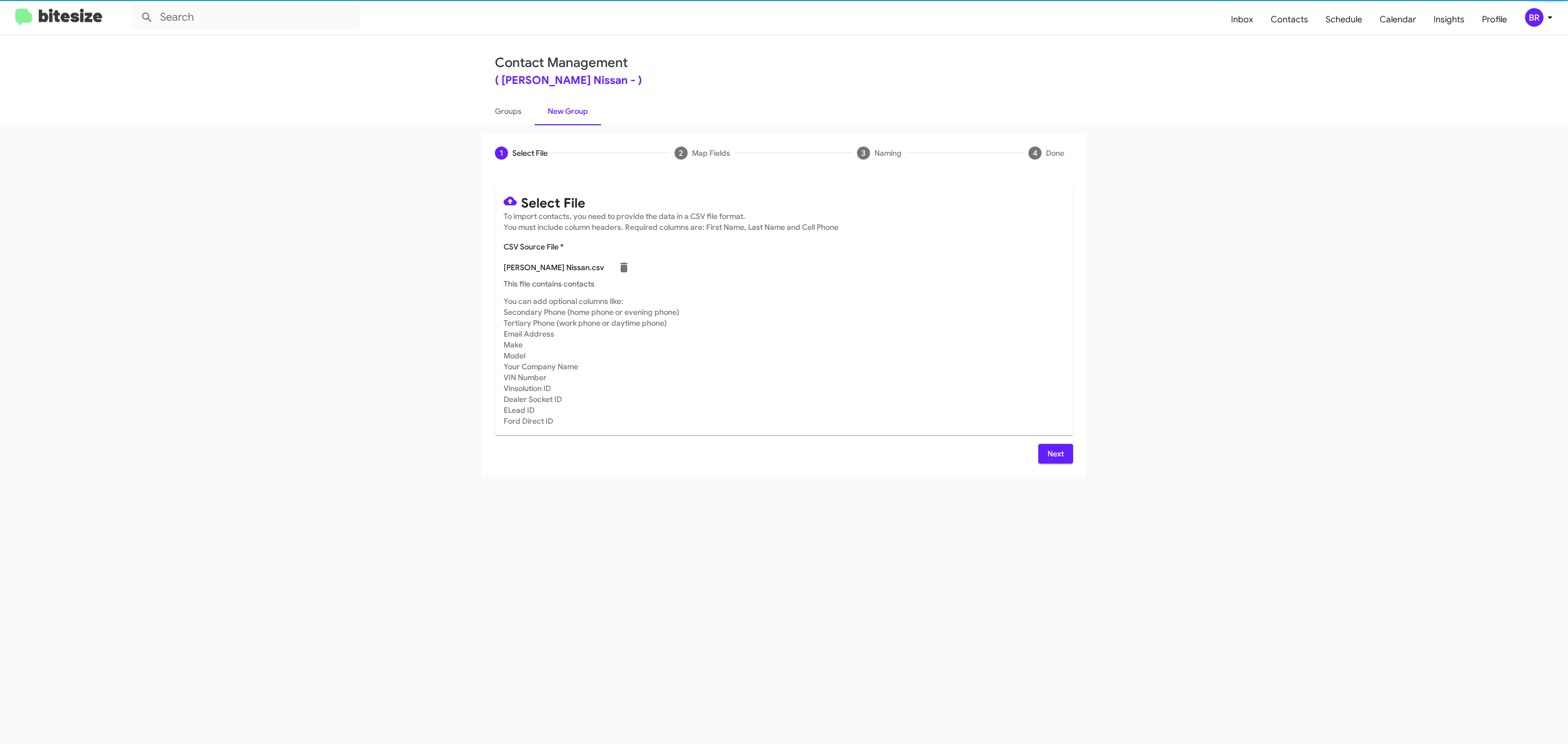
click at [1054, 453] on span "Next" at bounding box center [1055, 453] width 18 height 20
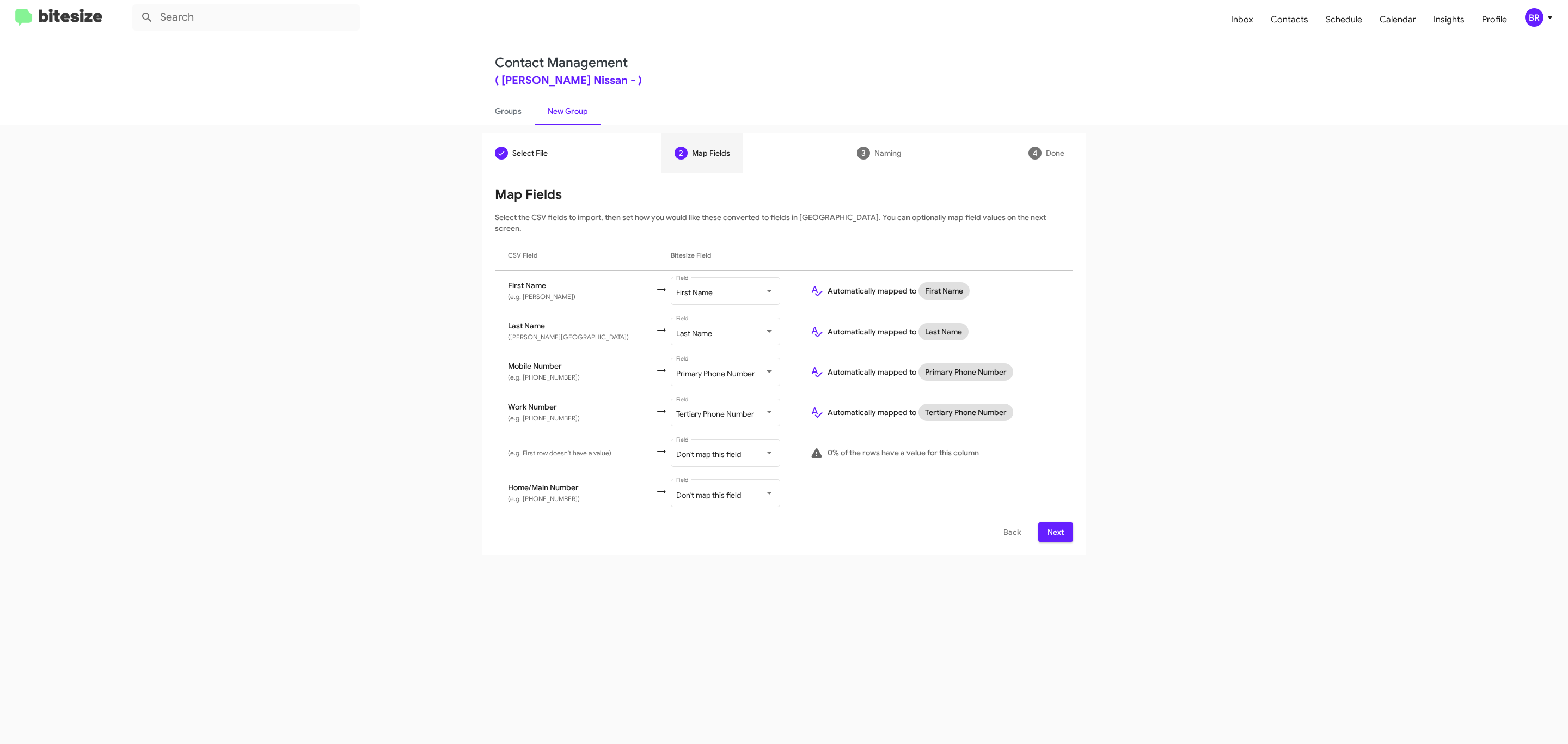
click at [1054, 522] on span "Next" at bounding box center [1055, 532] width 18 height 20
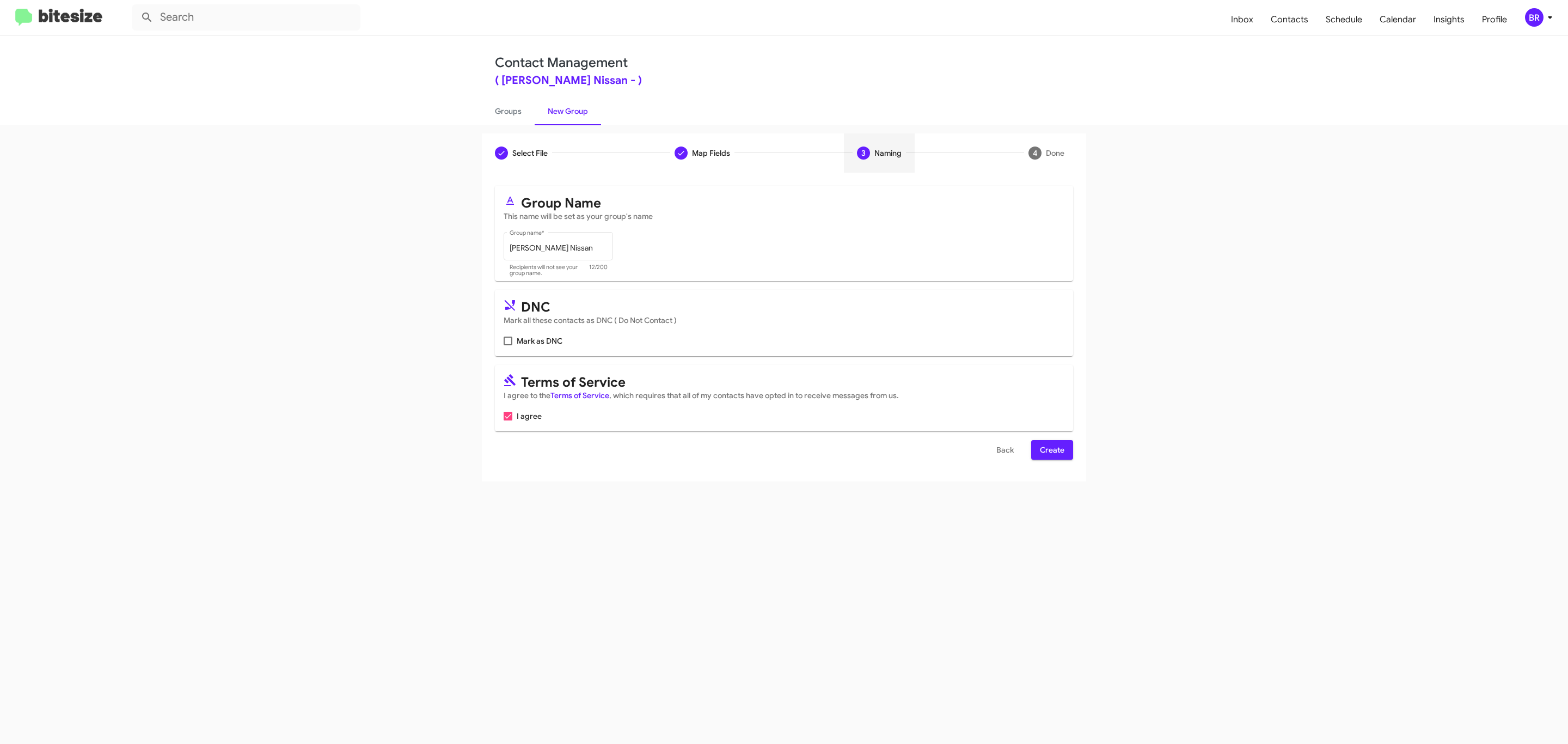
click at [507, 345] on input "Mark as DNC" at bounding box center [507, 345] width 1 height 1
checkbox input "true"
click at [1051, 451] on span "Create" at bounding box center [1052, 450] width 25 height 20
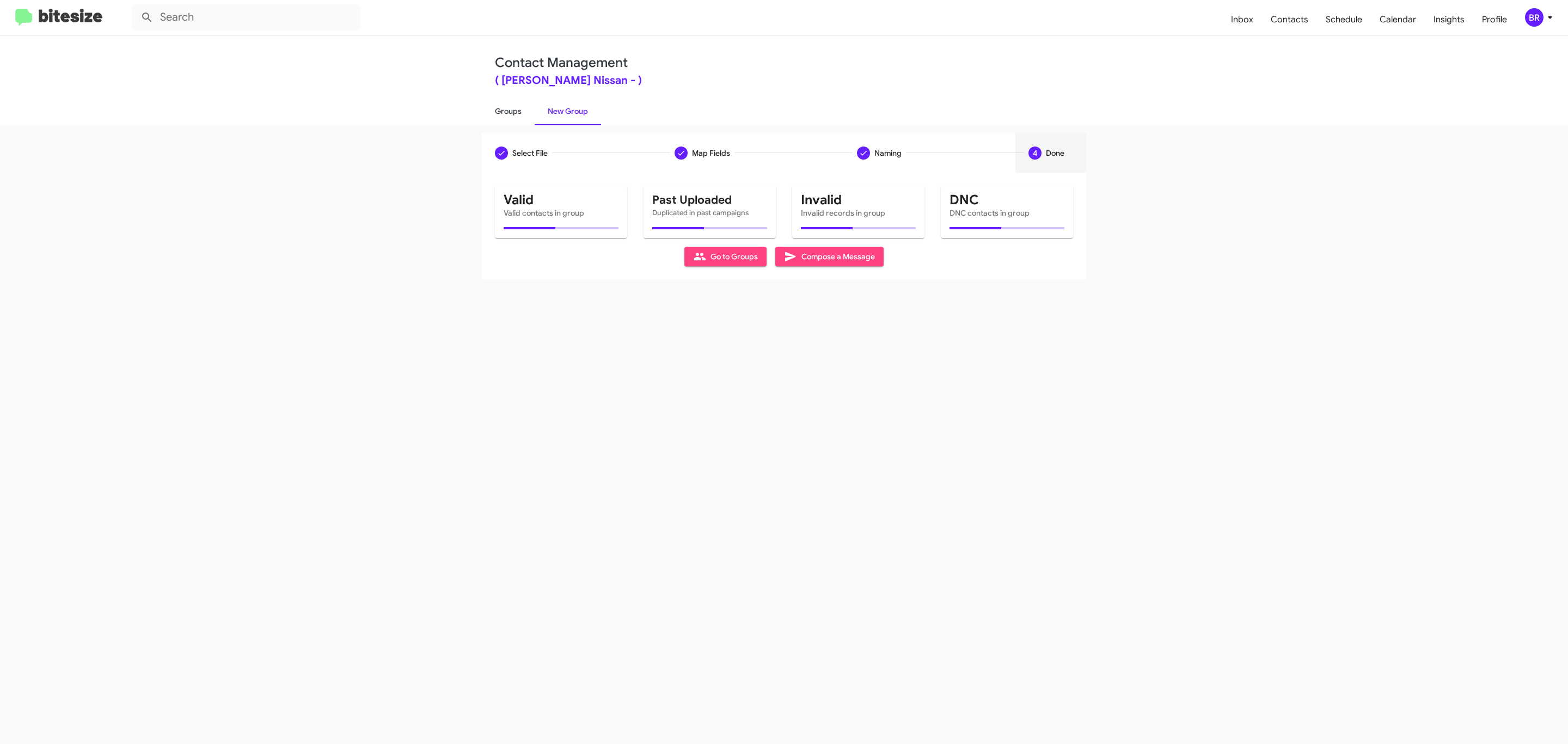
click at [507, 110] on link "Groups" at bounding box center [508, 111] width 53 height 28
type input "in:groups"
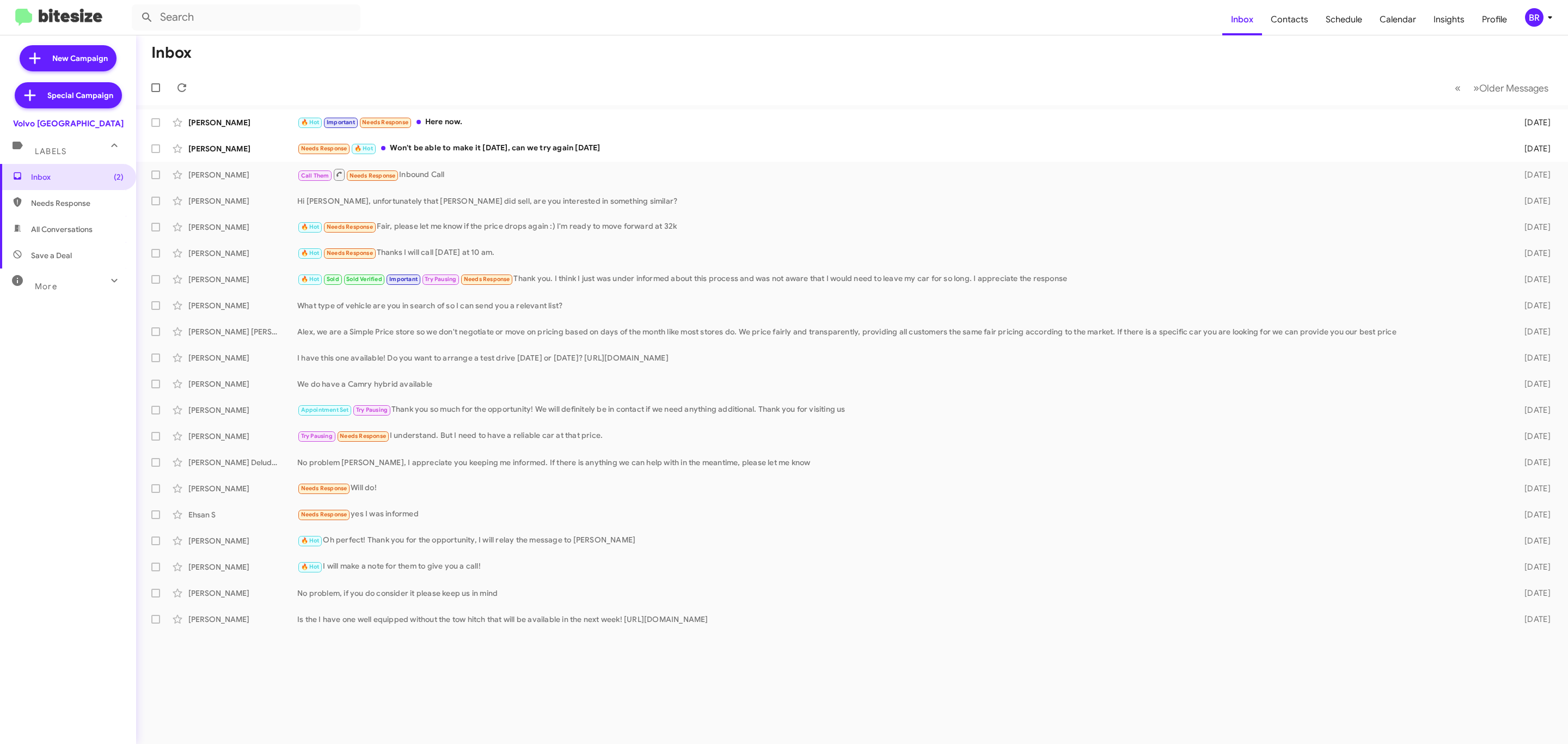
type input "in:groups"
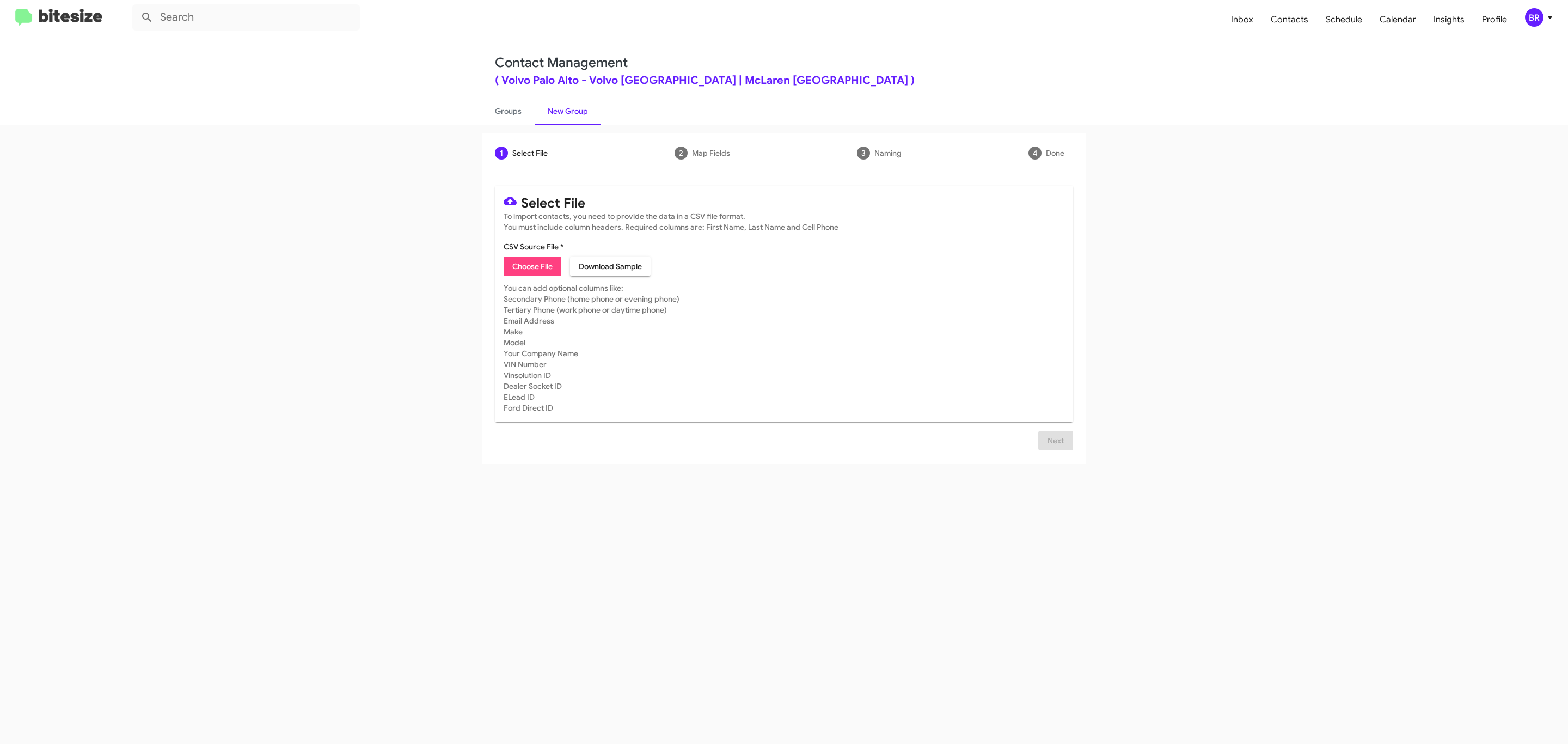
click at [531, 266] on span "Choose File" at bounding box center [532, 267] width 40 height 20
type input "Volvo [GEOGRAPHIC_DATA]"
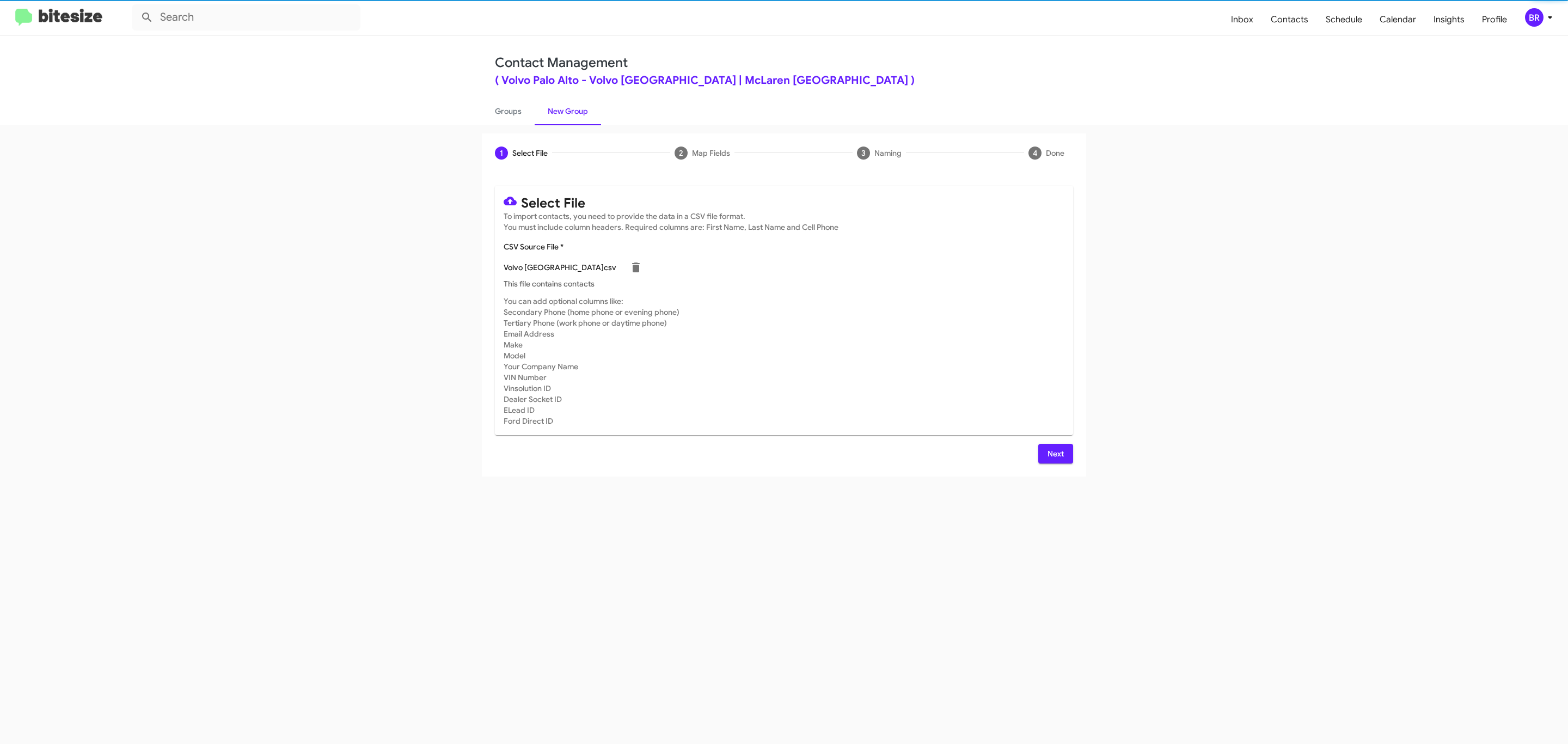
click at [1054, 453] on span "Next" at bounding box center [1055, 453] width 18 height 20
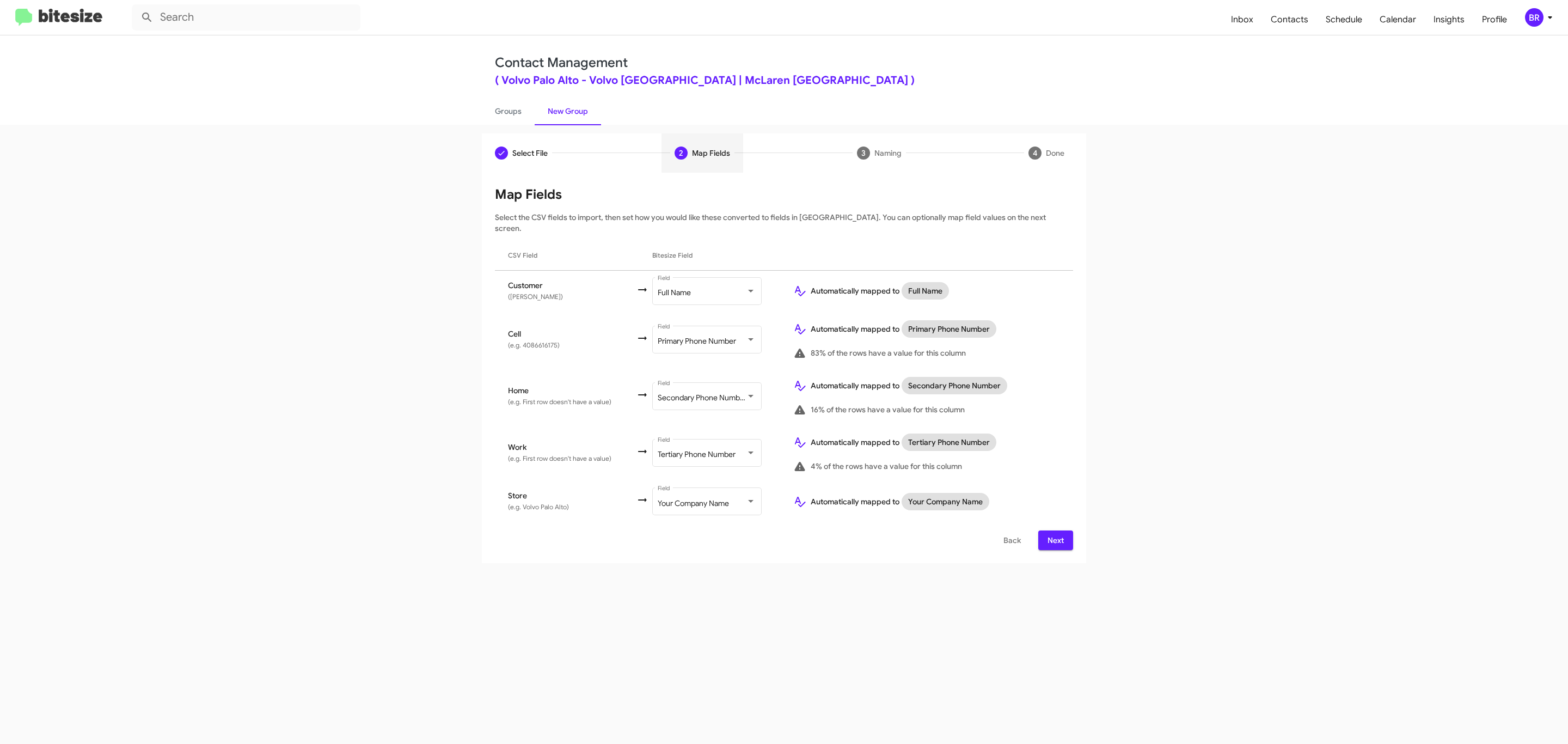
click at [1054, 530] on span "Next" at bounding box center [1055, 540] width 18 height 20
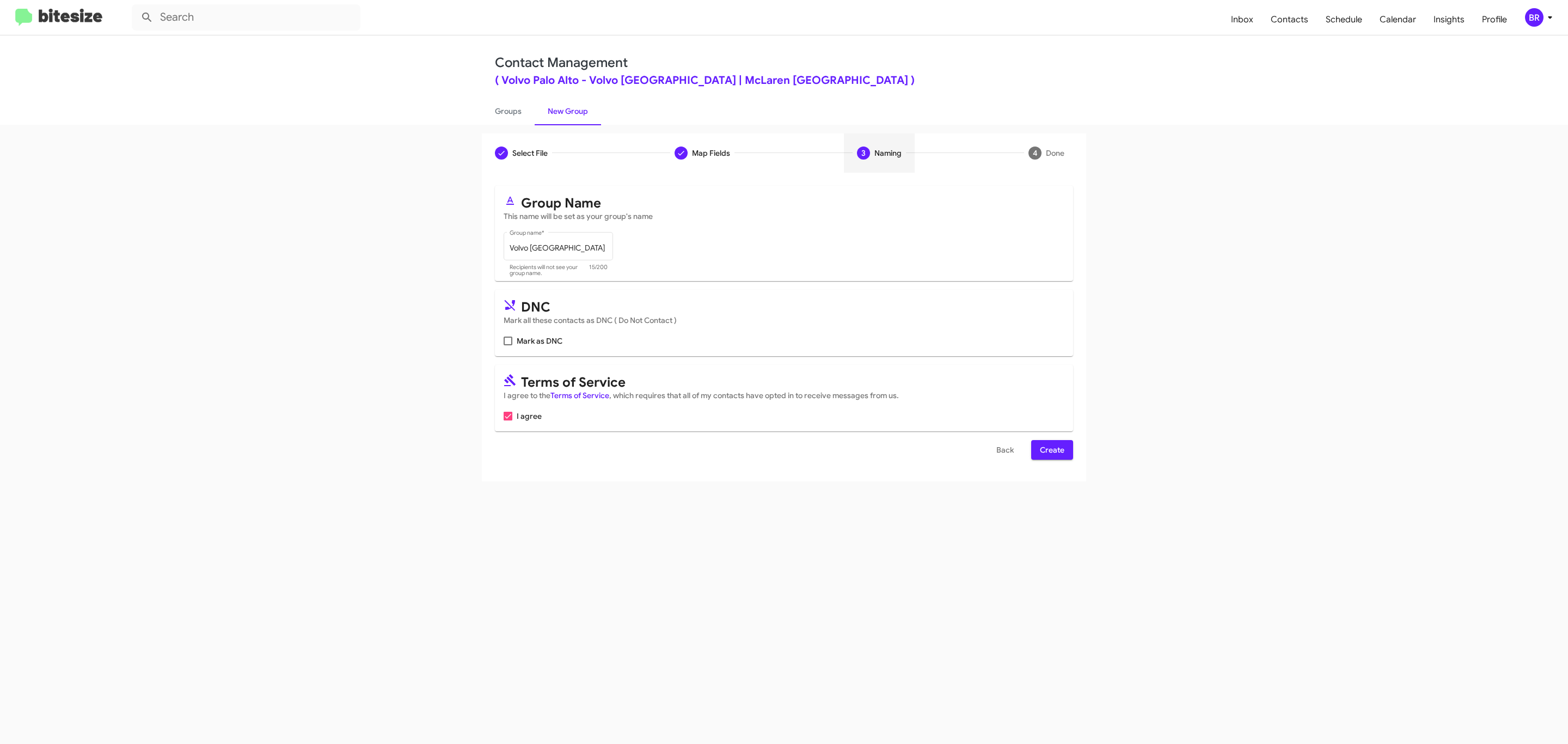
click at [507, 345] on input "Mark as DNC" at bounding box center [507, 345] width 1 height 1
checkbox input "true"
click at [1051, 451] on span "Create" at bounding box center [1052, 450] width 25 height 20
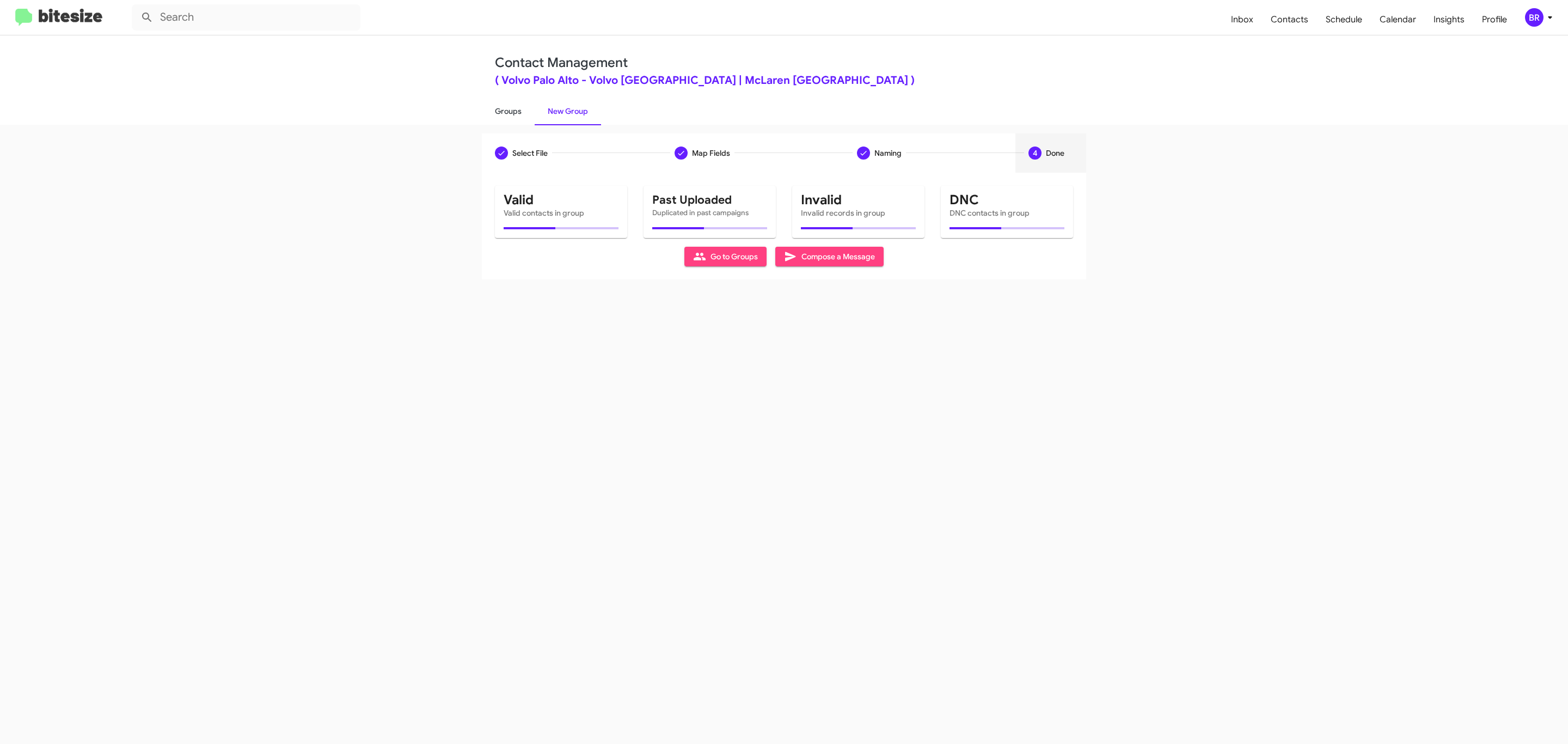
click at [507, 110] on link "Groups" at bounding box center [508, 111] width 53 height 28
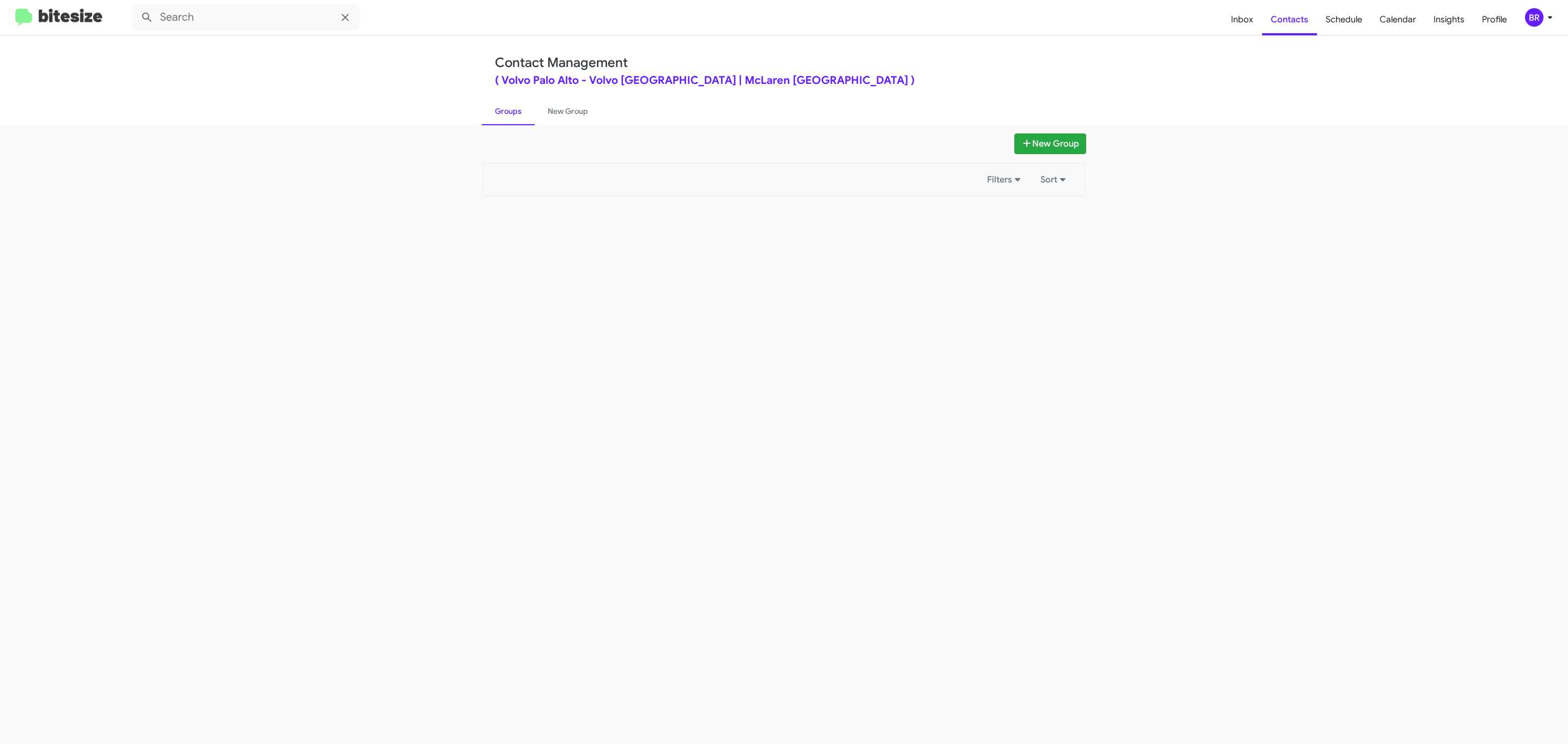
type input "in:groups"
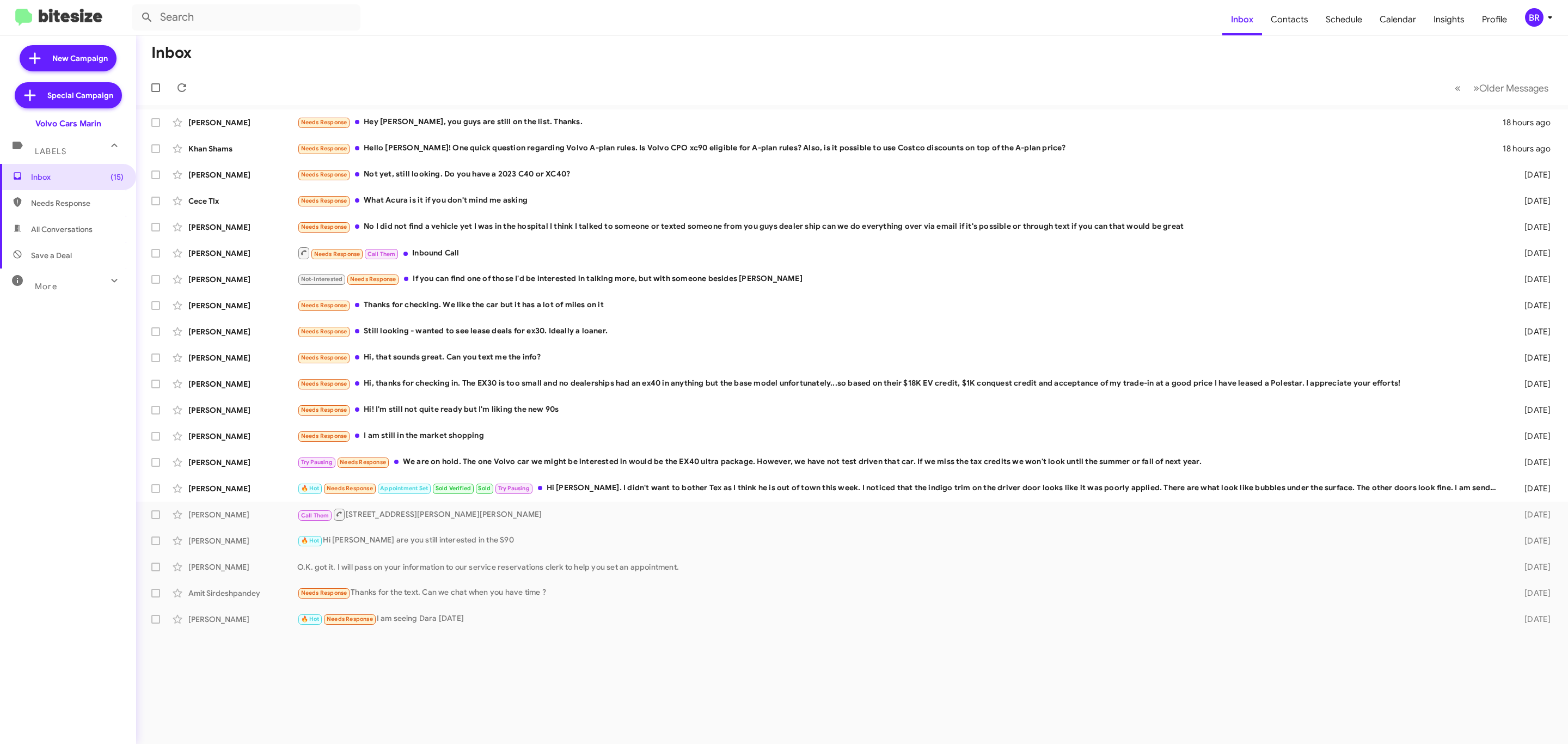
type input "in:groups"
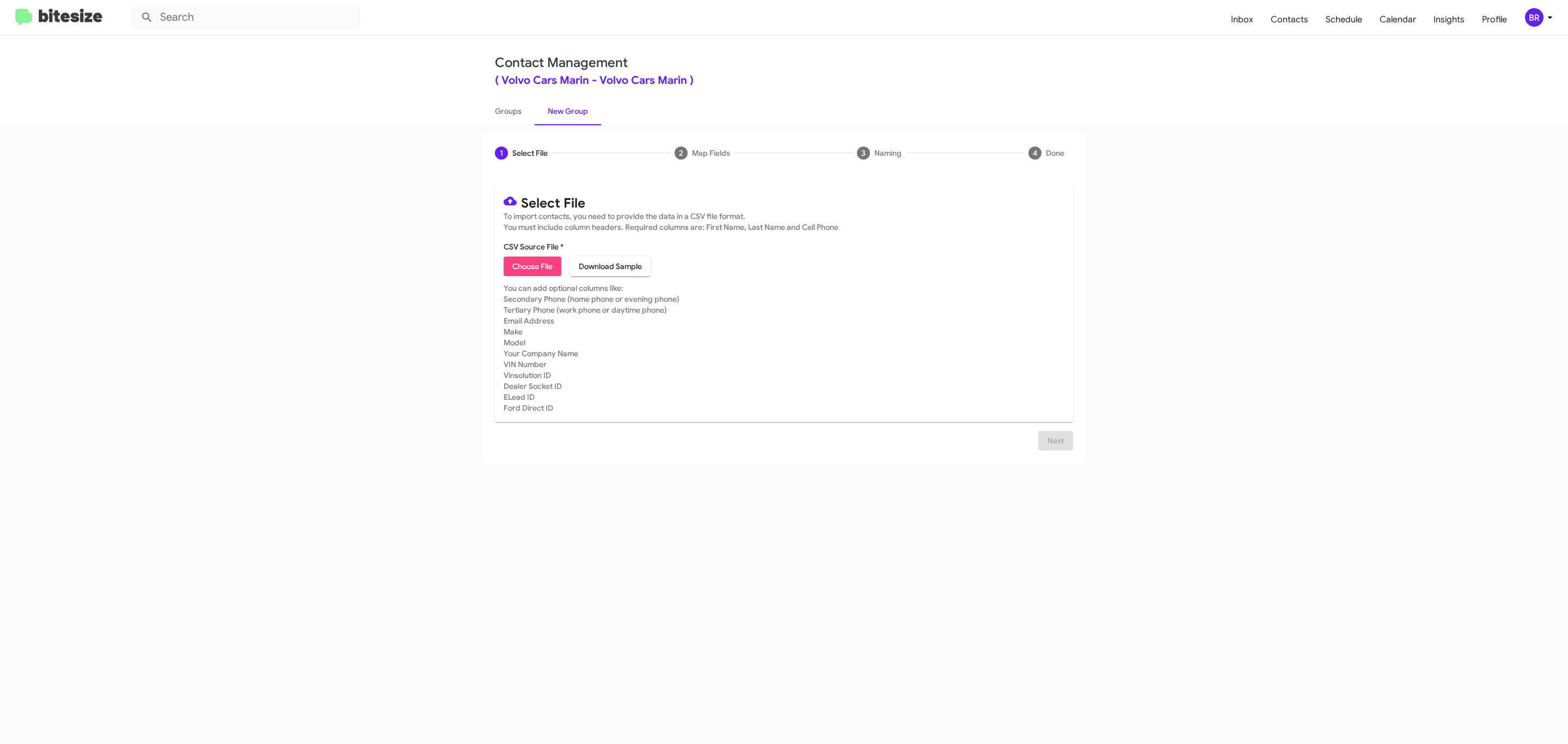
click at [531, 266] on span "Choose File" at bounding box center [532, 267] width 40 height 20
type input "Volvo Cars Marin"
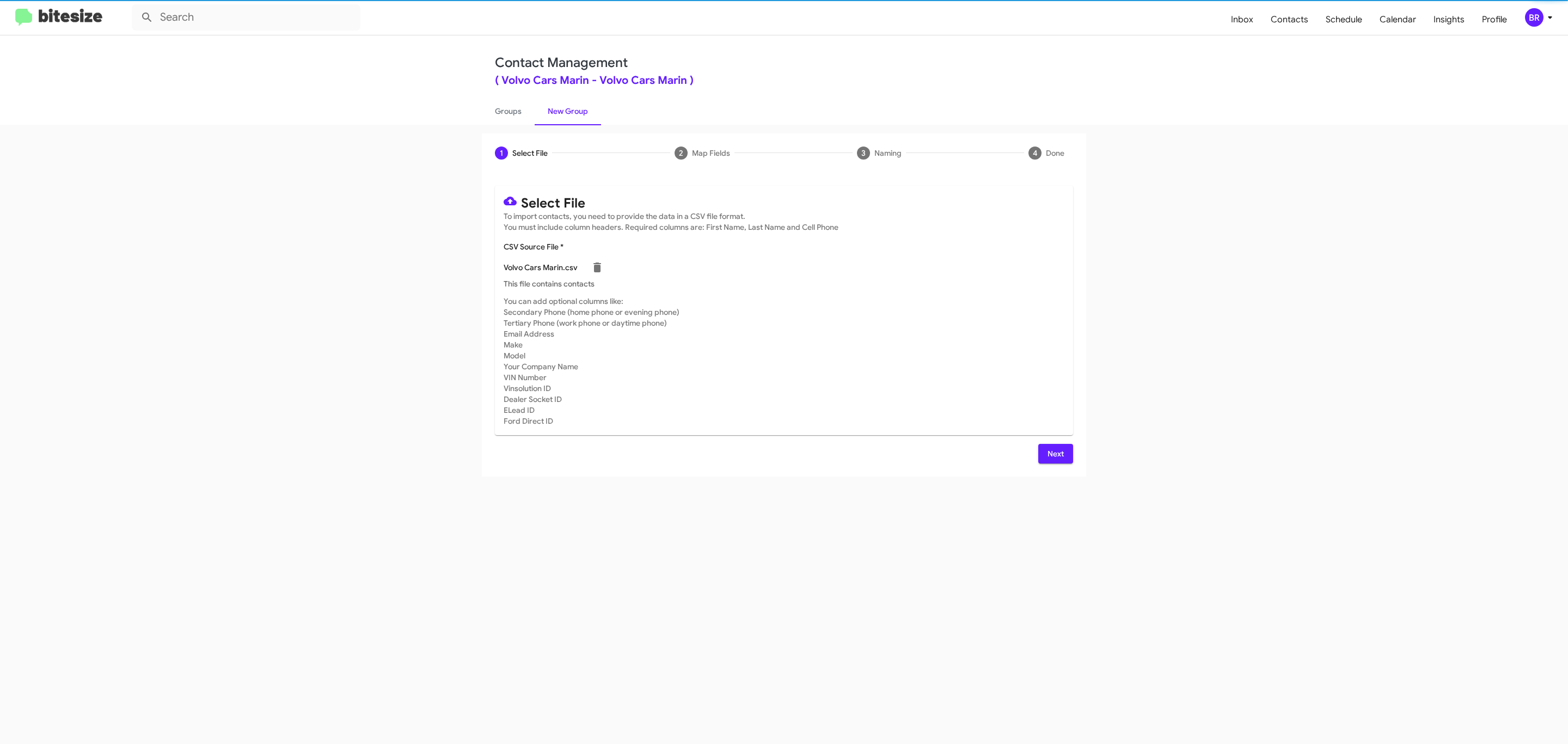
click at [1054, 453] on span "Next" at bounding box center [1055, 453] width 18 height 20
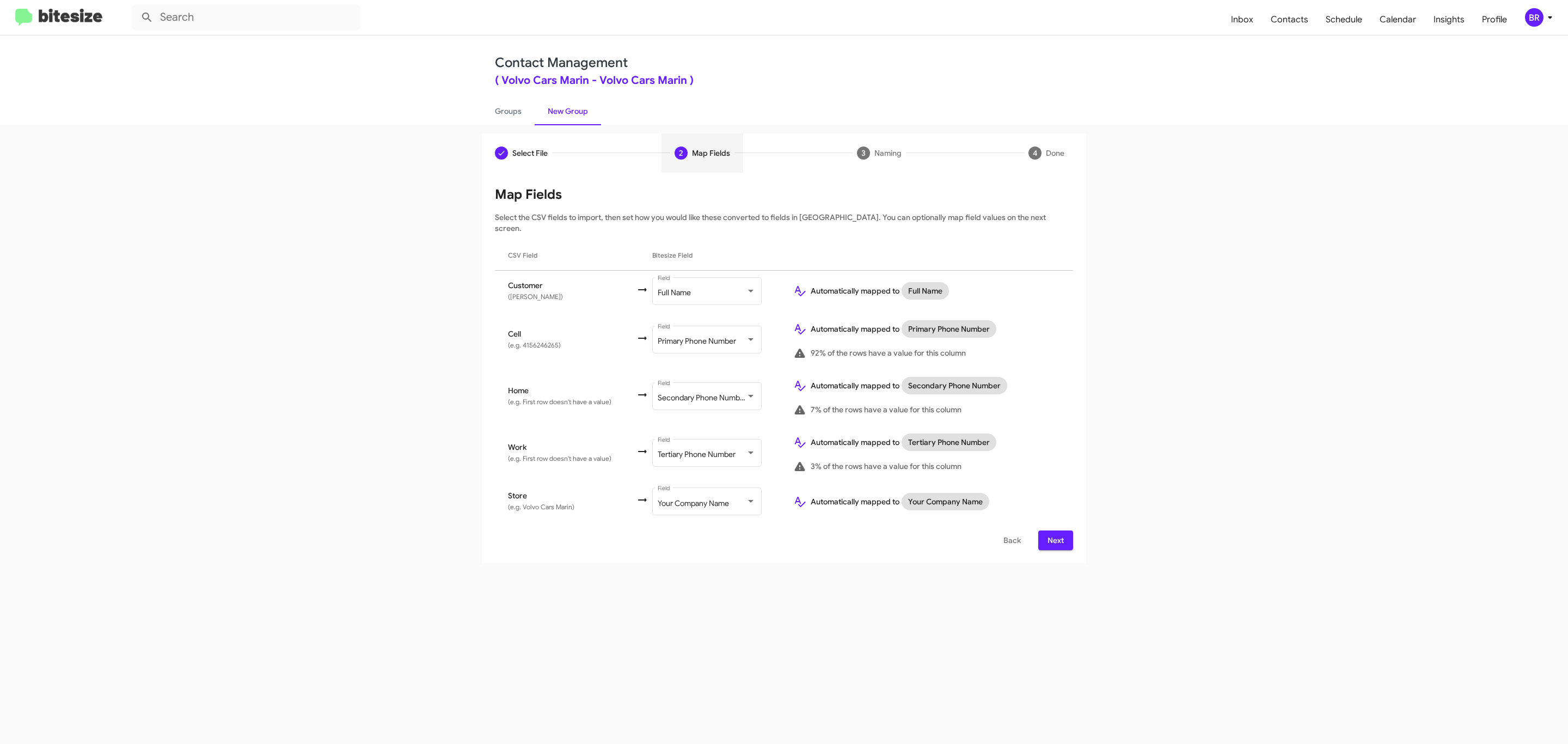
click at [1054, 530] on span "Next" at bounding box center [1055, 540] width 18 height 20
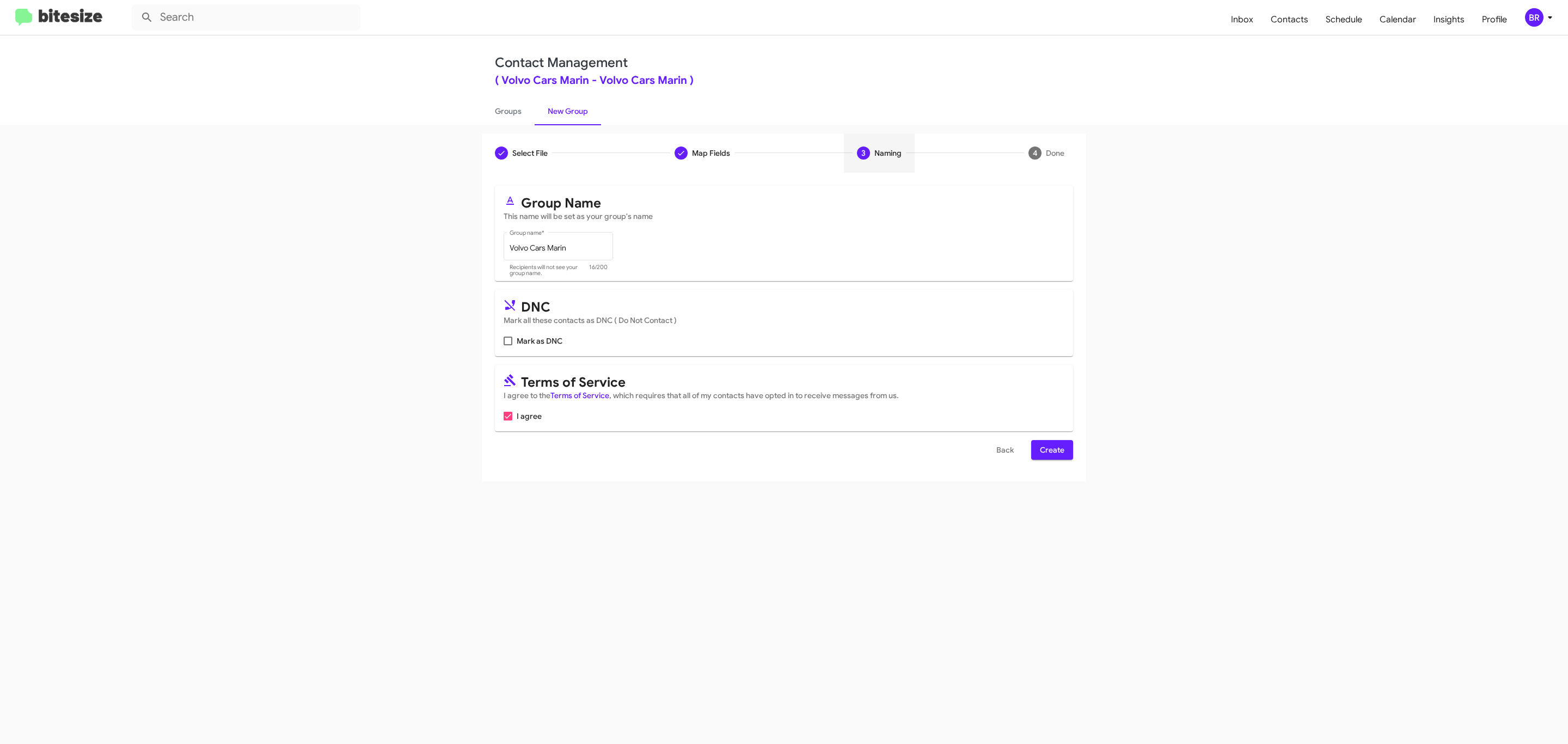
click at [507, 345] on input "Mark as DNC" at bounding box center [507, 345] width 1 height 1
checkbox input "true"
click at [1051, 451] on span "Create" at bounding box center [1052, 450] width 25 height 20
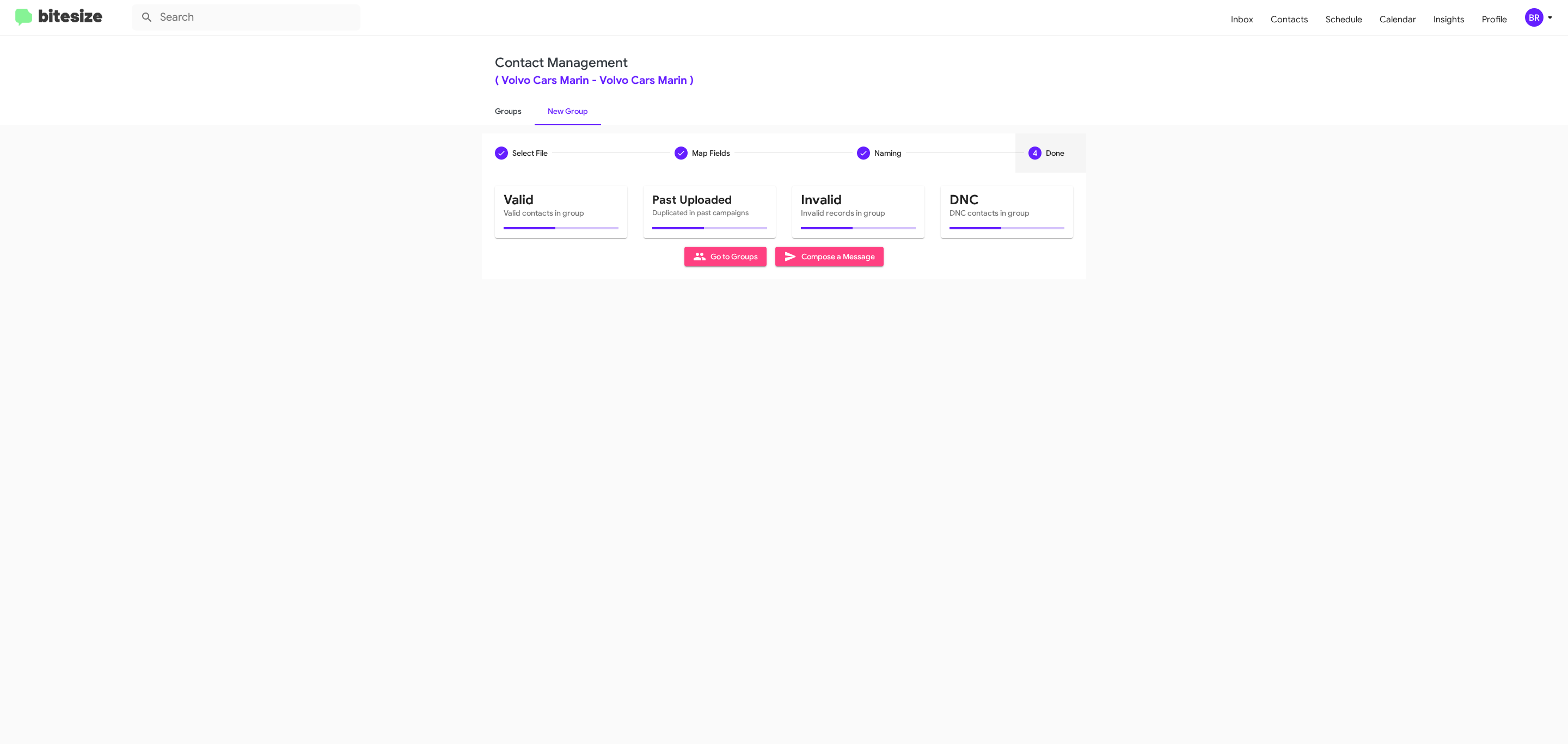
click at [507, 110] on link "Groups" at bounding box center [508, 111] width 53 height 28
type input "in:groups"
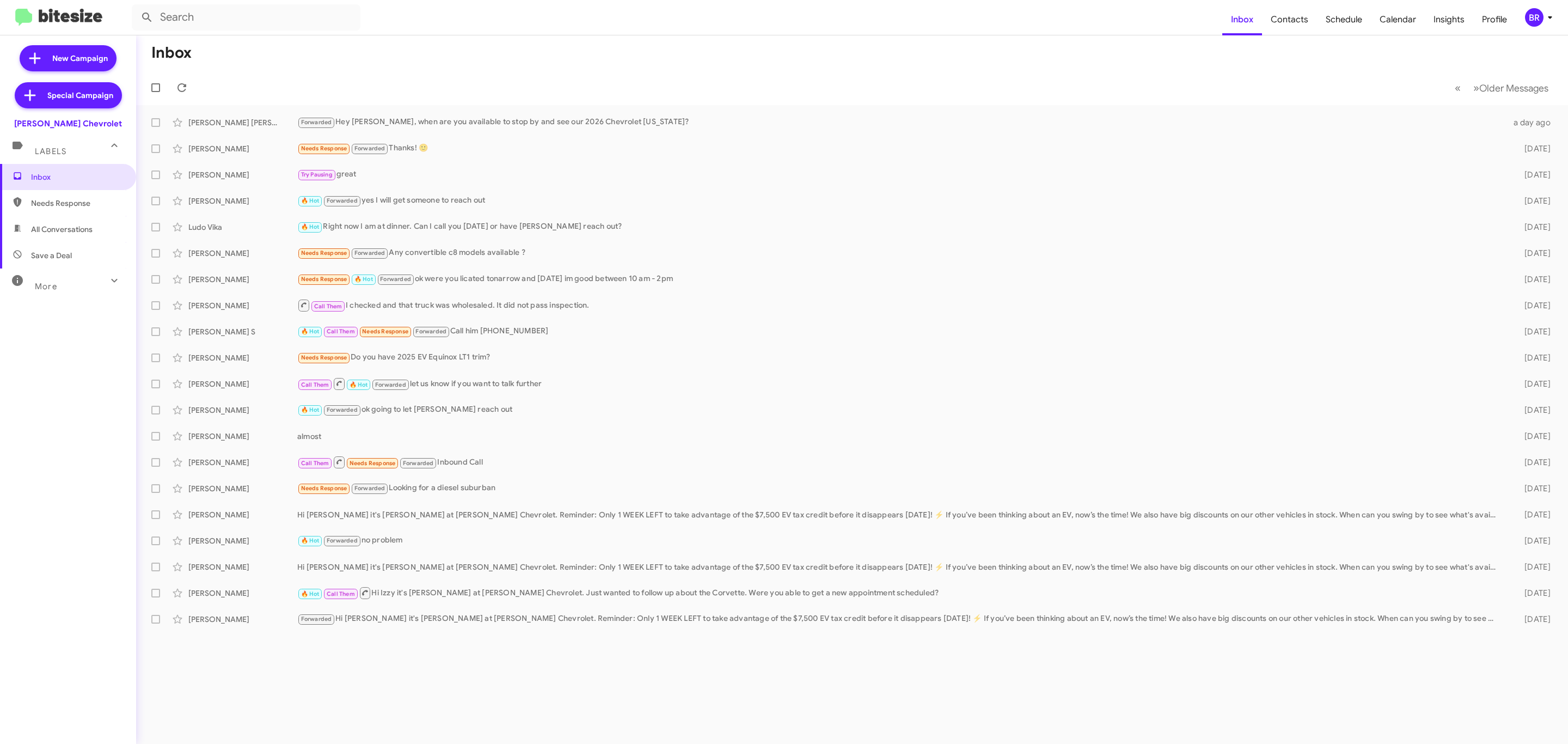
type input "in:groups"
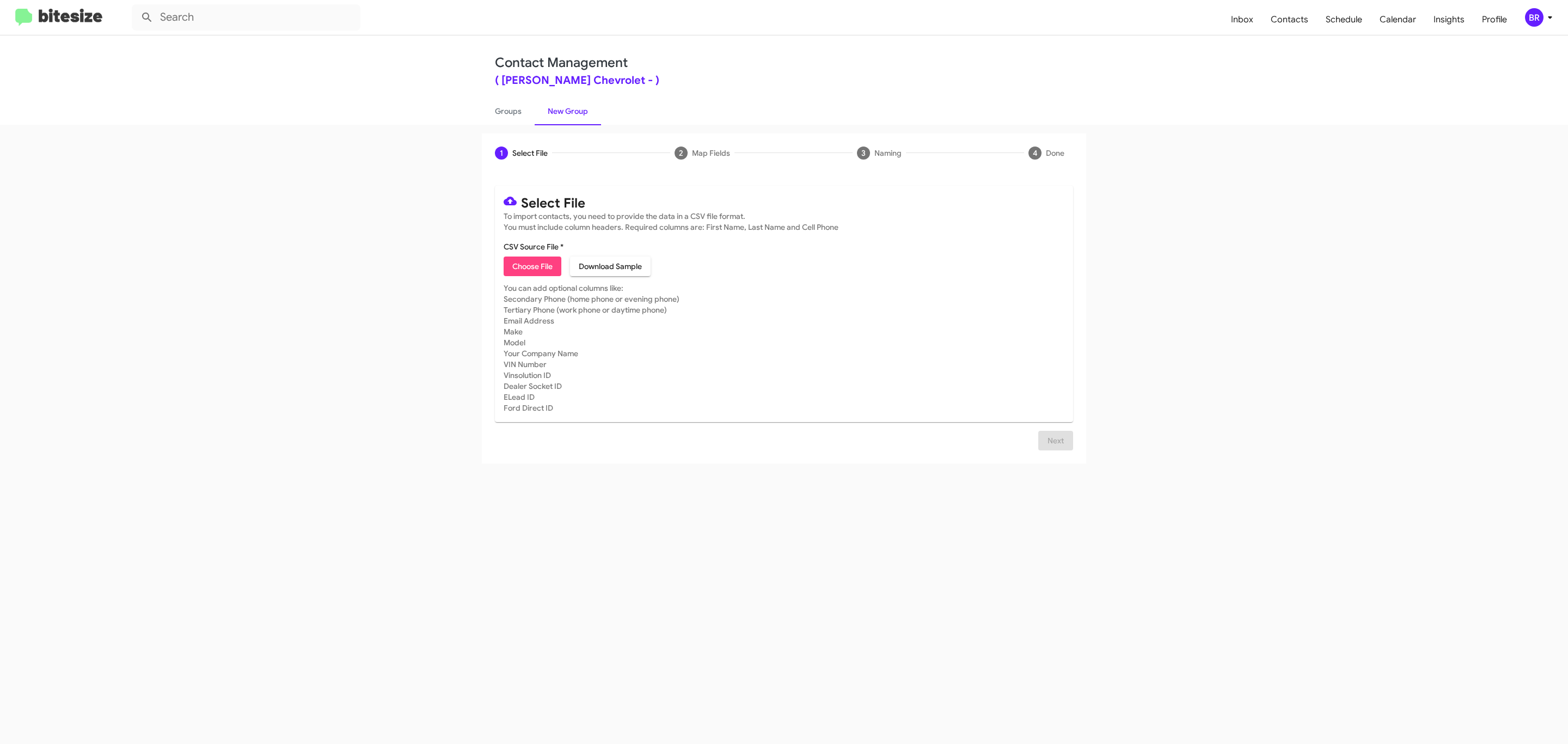
click at [531, 266] on span "Choose File" at bounding box center [532, 267] width 40 height 20
type input "Delillo Chevrolet"
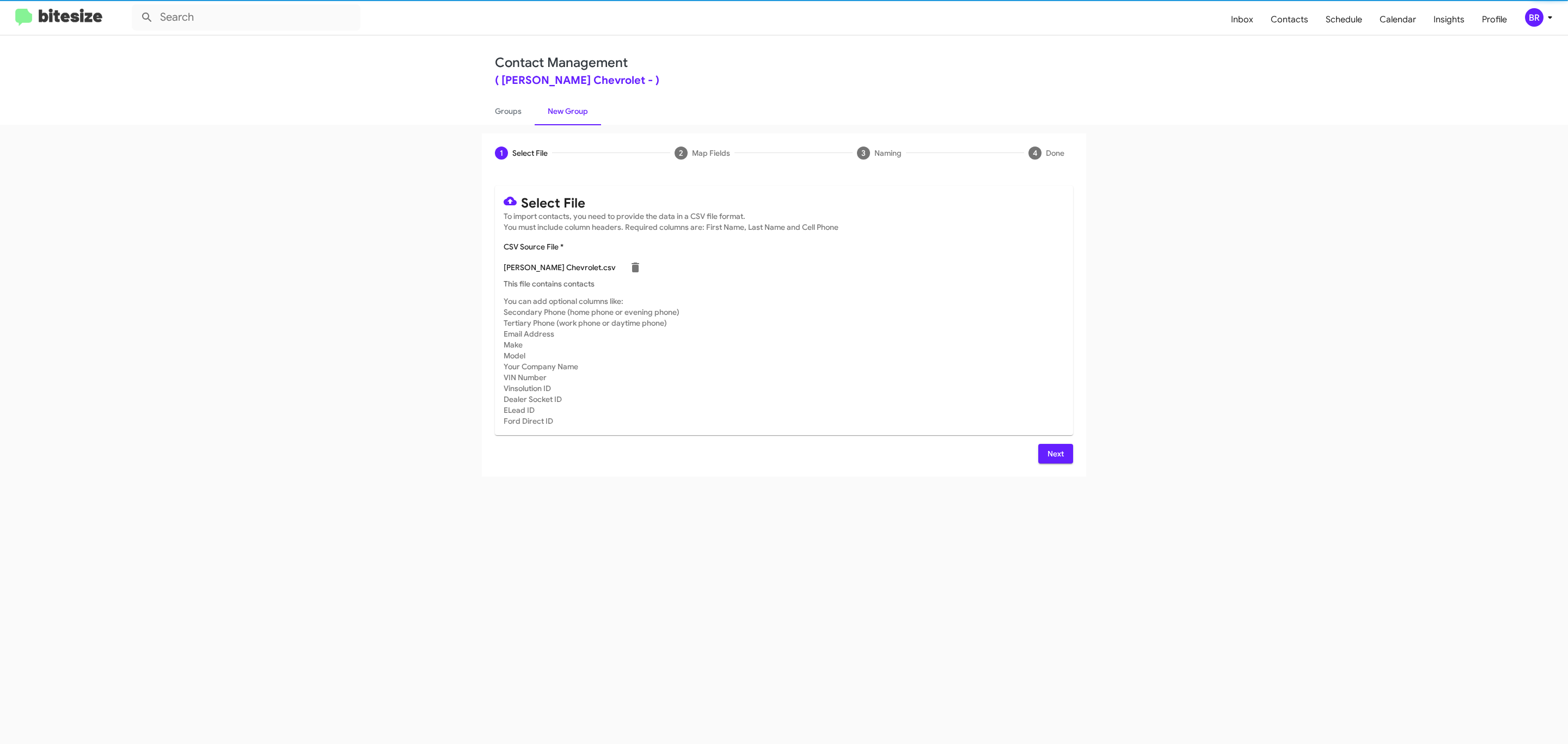
click at [1054, 453] on span "Next" at bounding box center [1055, 453] width 18 height 20
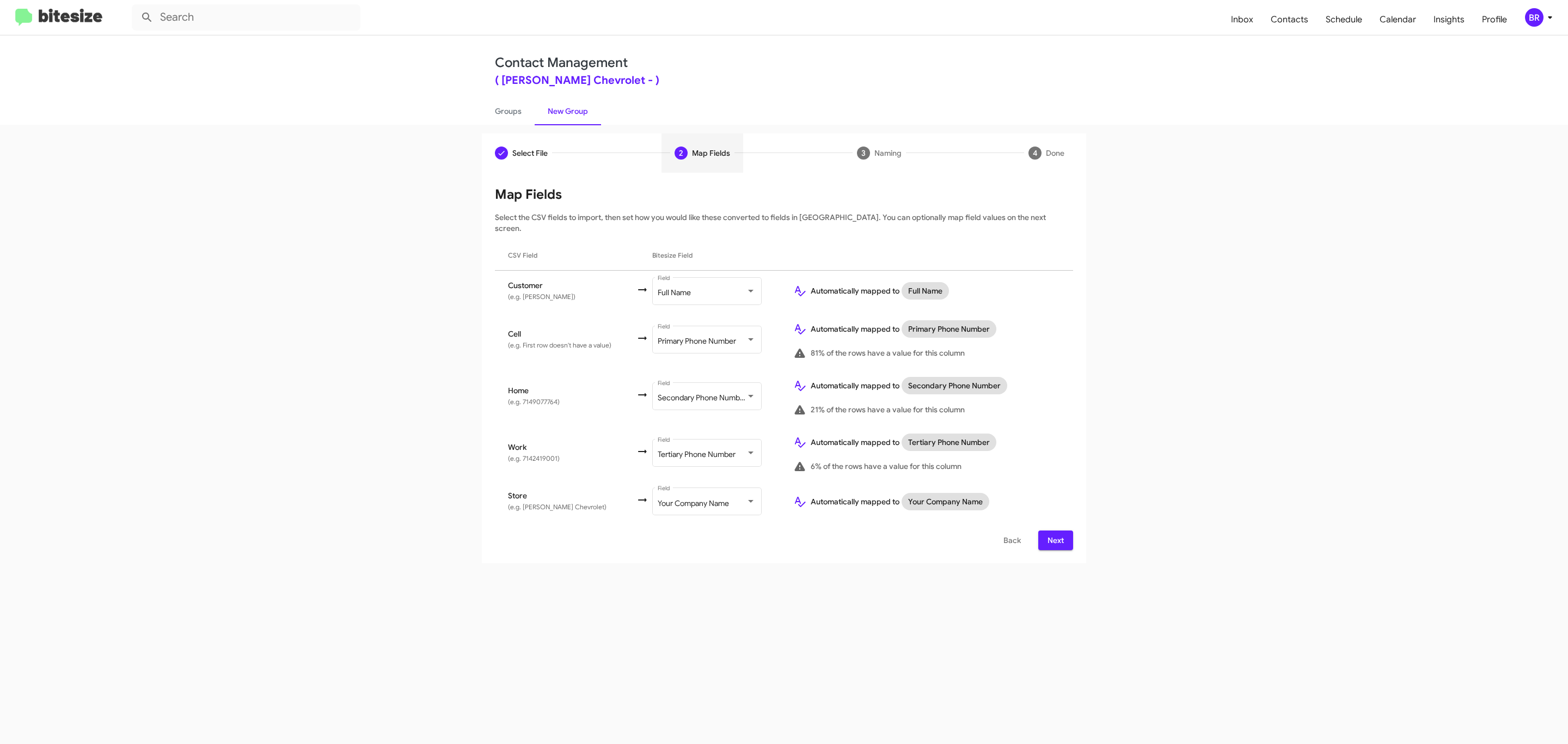
click at [1054, 530] on span "Next" at bounding box center [1055, 540] width 18 height 20
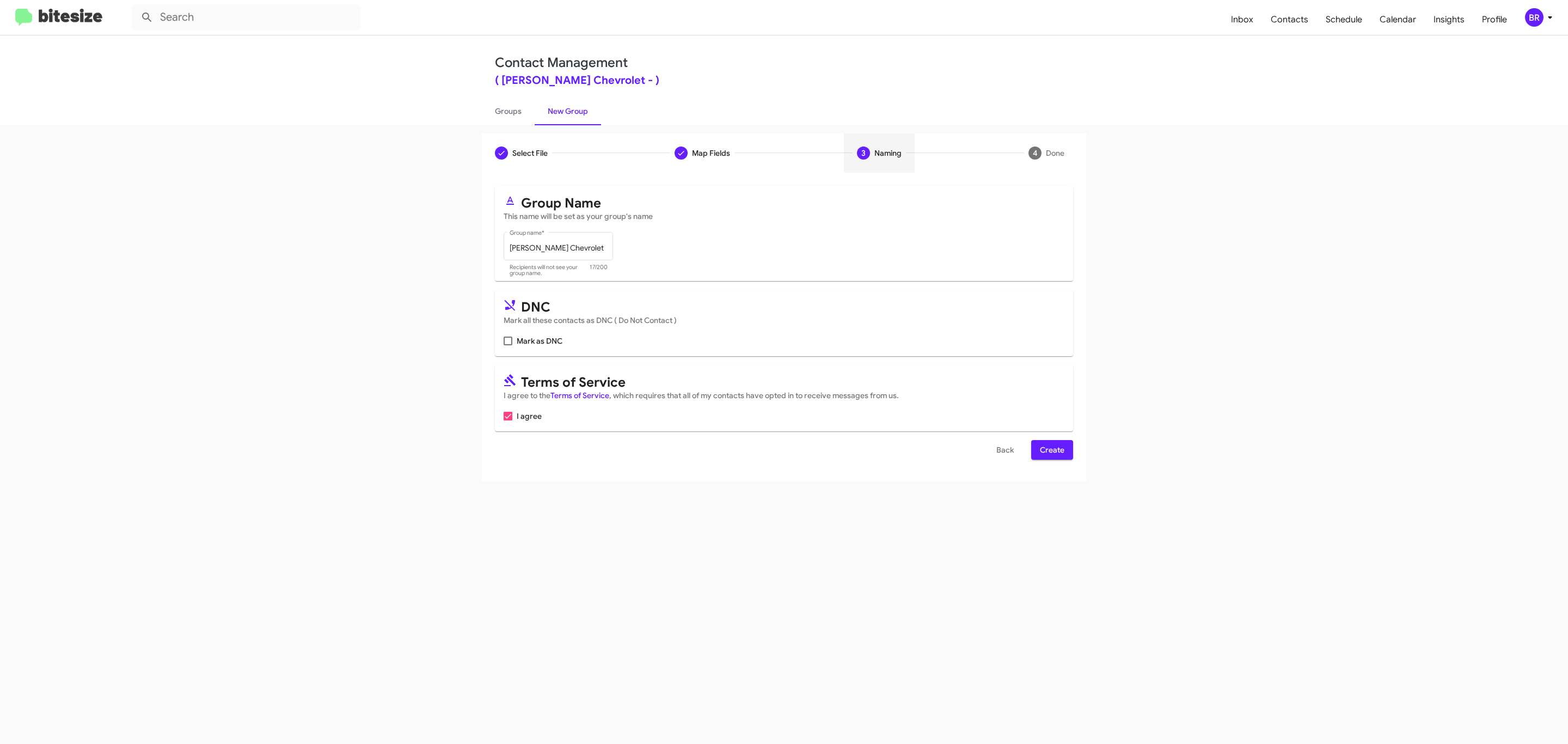
click at [507, 345] on input "Mark as DNC" at bounding box center [507, 345] width 1 height 1
checkbox input "true"
click at [1051, 451] on span "Create" at bounding box center [1052, 450] width 25 height 20
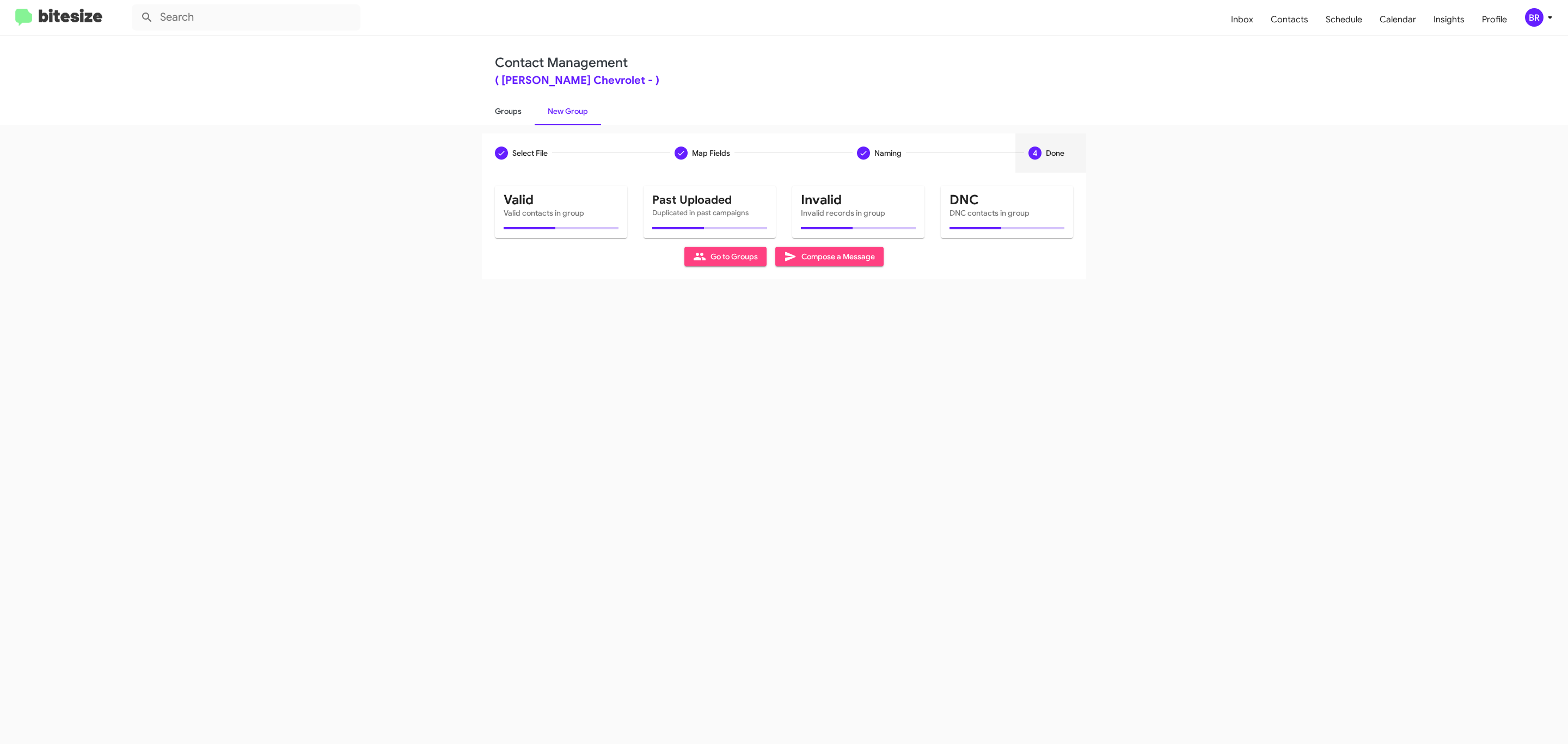
click at [507, 110] on link "Groups" at bounding box center [508, 111] width 53 height 28
type input "in:groups"
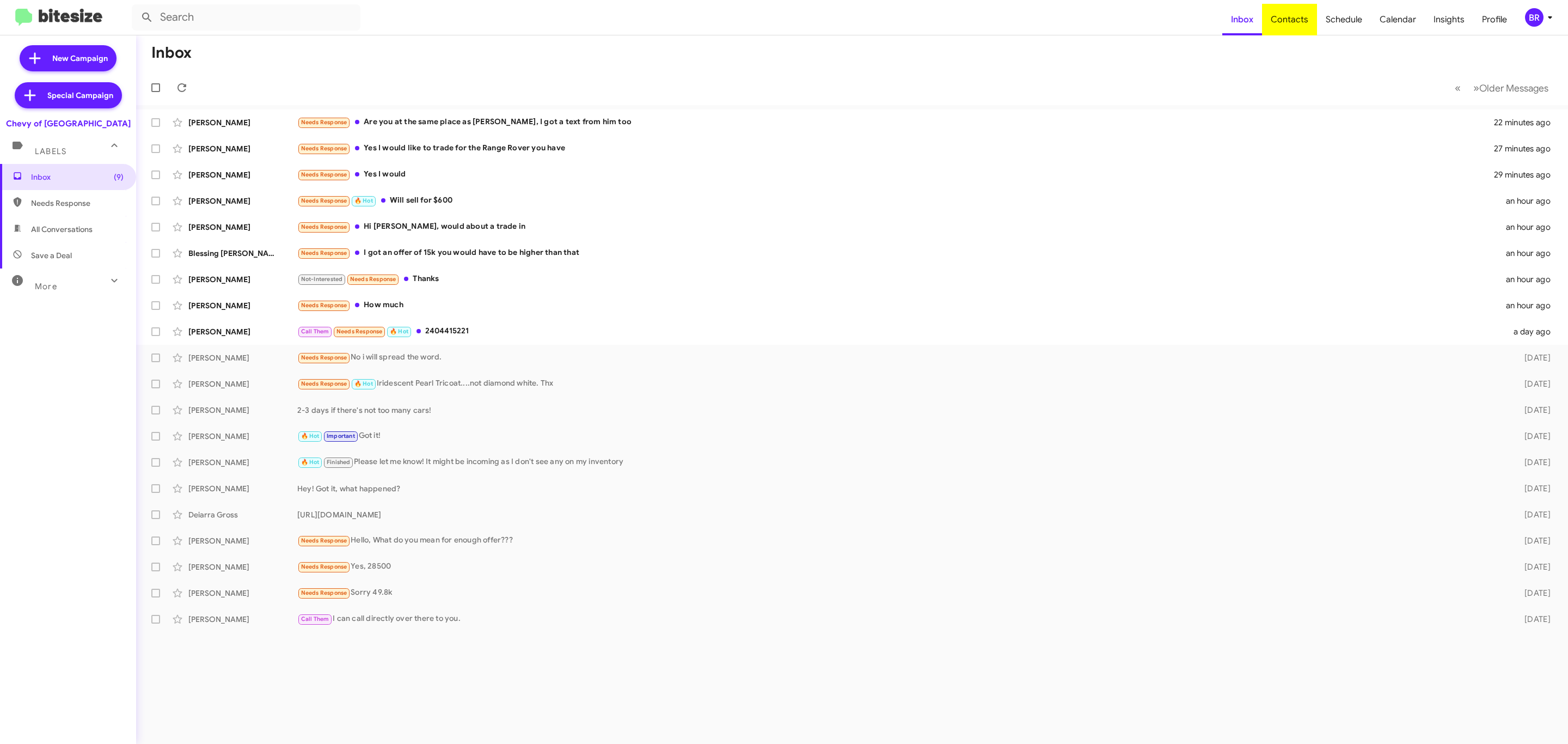
type input "in:groups"
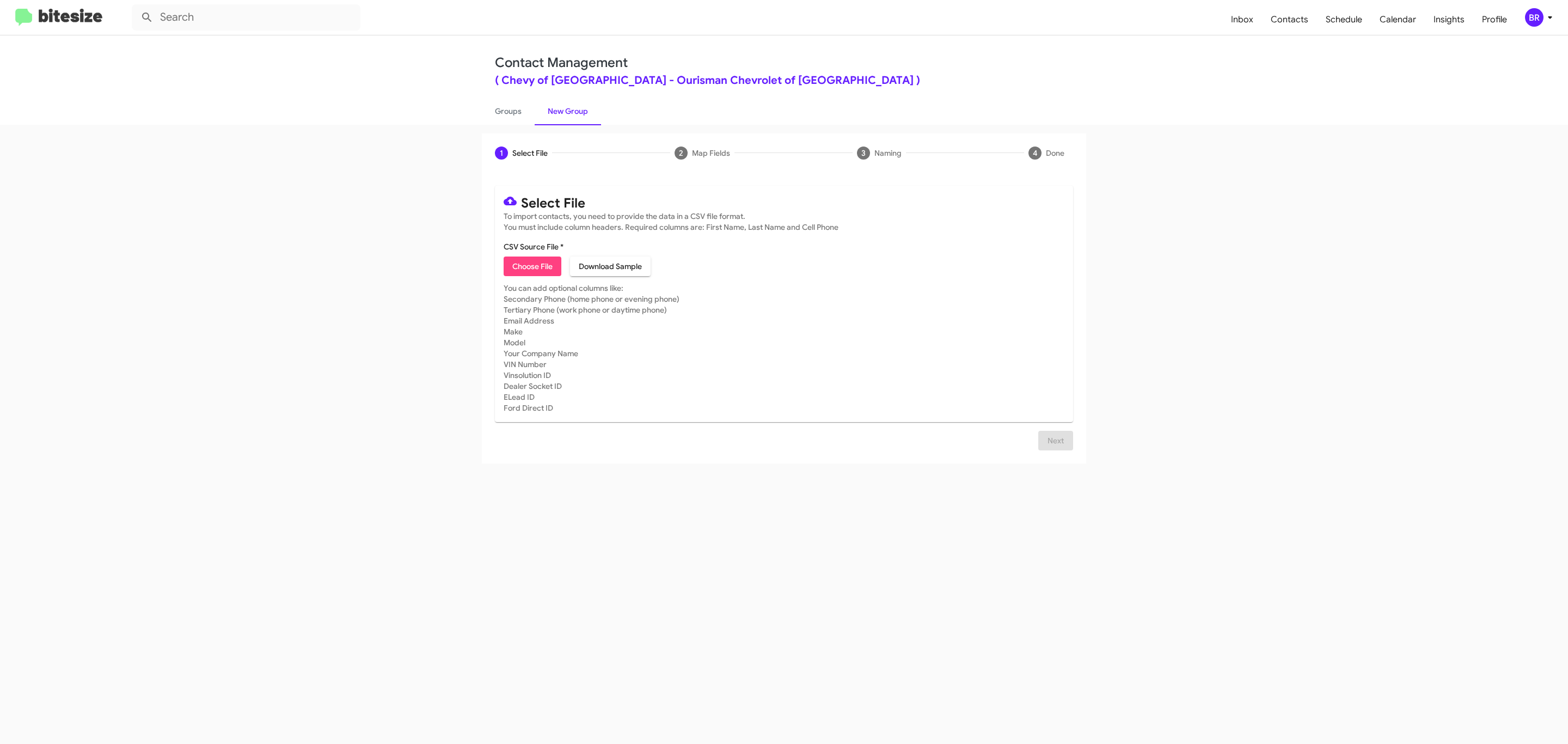
click at [531, 266] on span "Choose File" at bounding box center [532, 267] width 40 height 20
type input "Ourisman Chevrolet of Rockville"
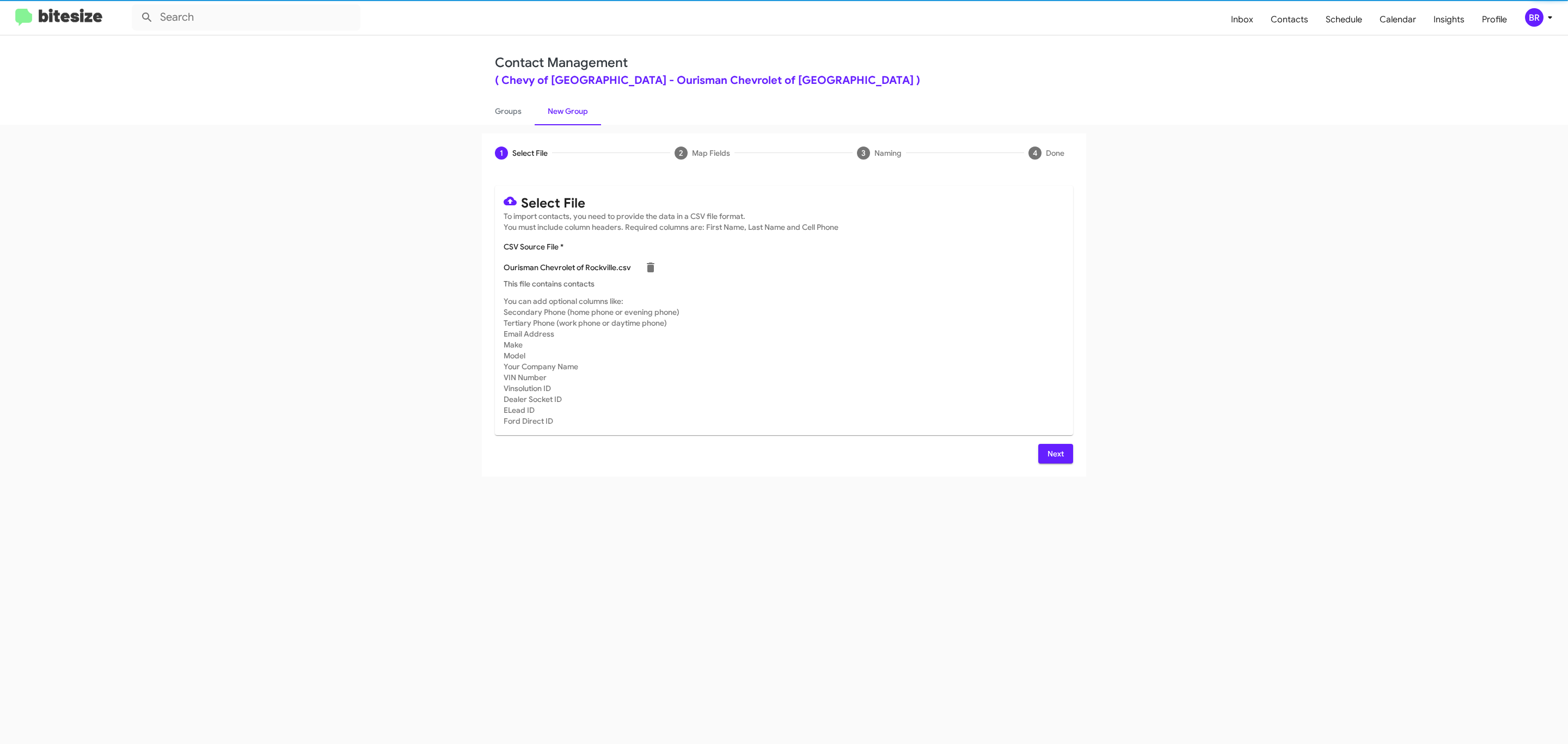
click at [1054, 453] on span "Next" at bounding box center [1055, 453] width 18 height 20
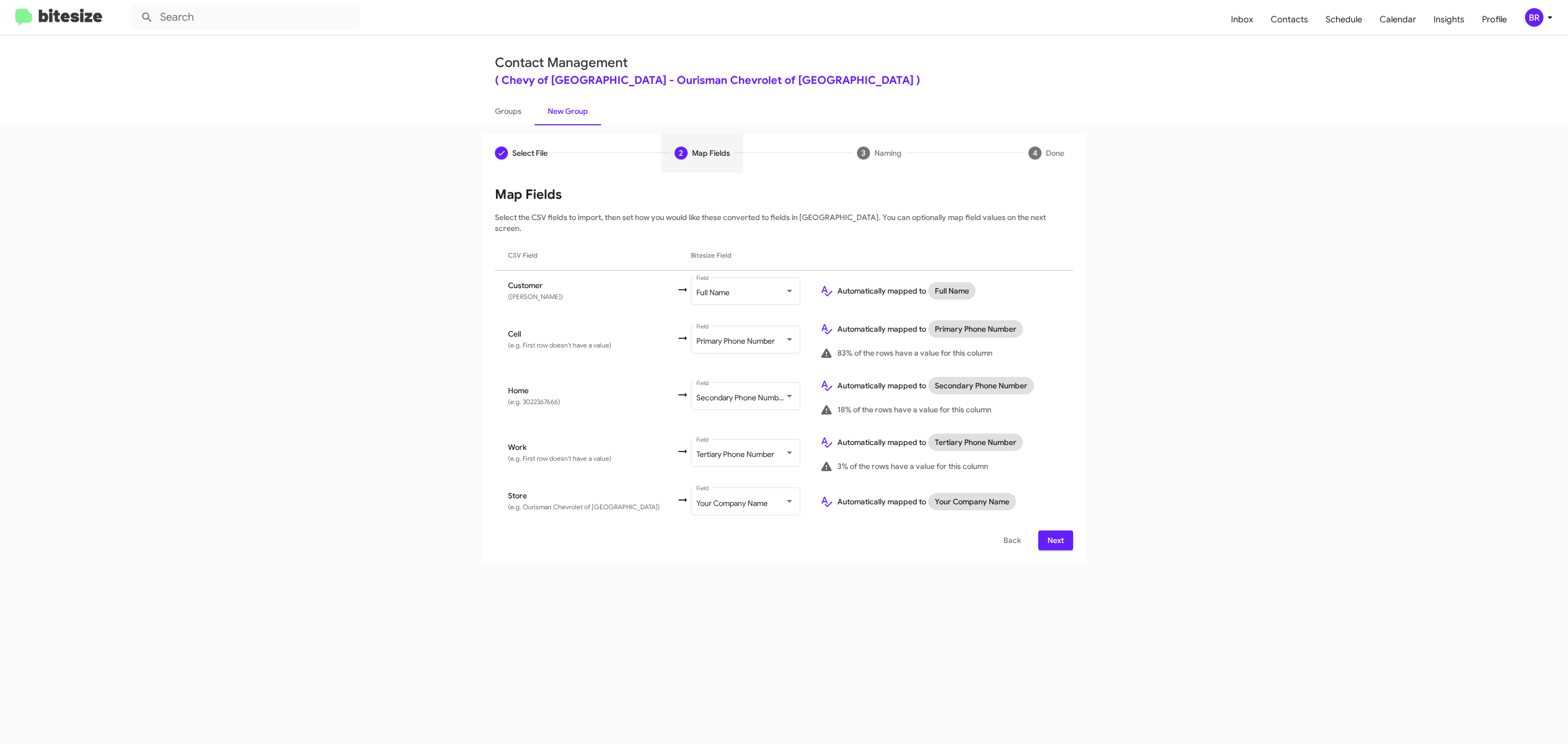
click at [1054, 530] on span "Next" at bounding box center [1055, 540] width 18 height 20
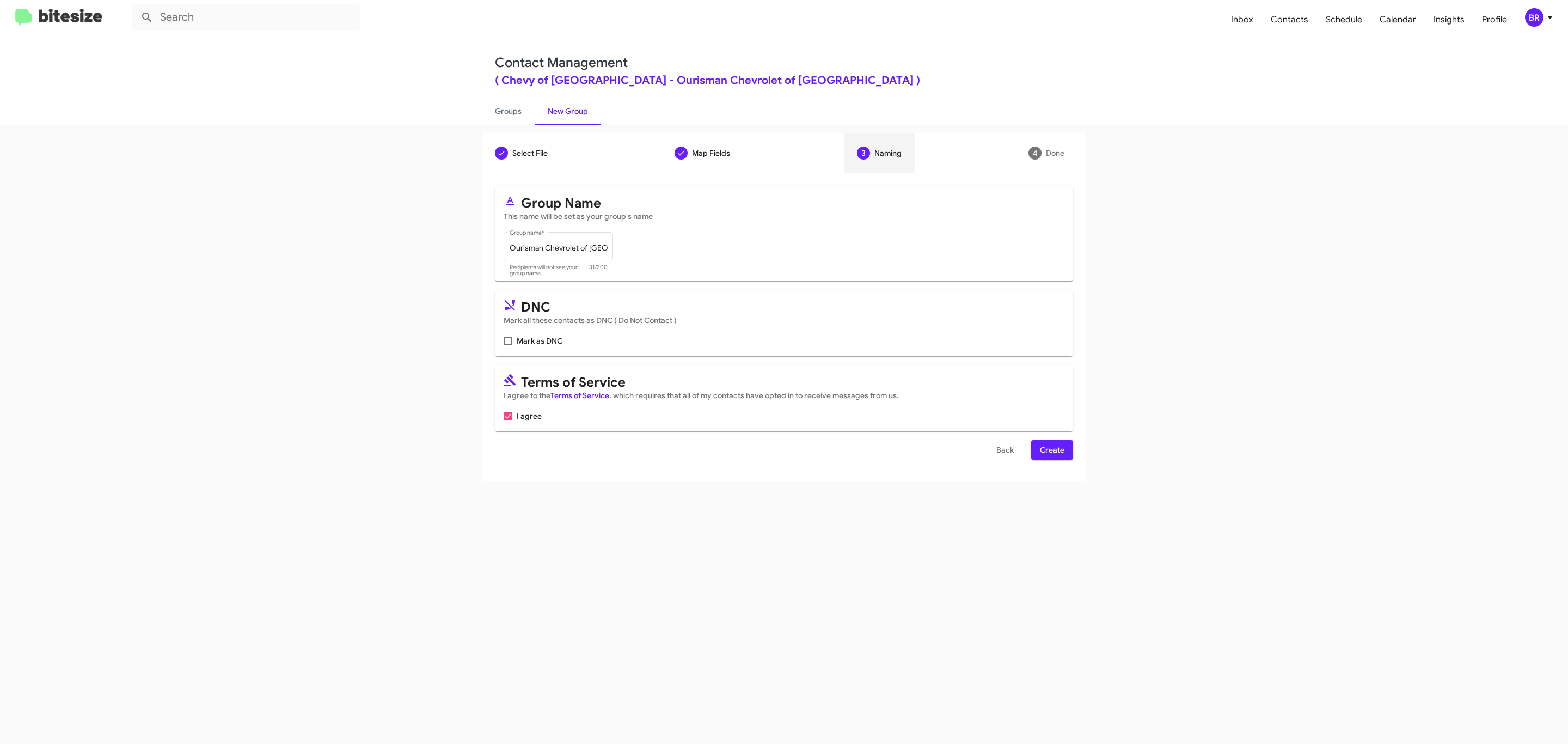
click at [507, 345] on input "Mark as DNC" at bounding box center [507, 345] width 1 height 1
checkbox input "true"
click at [1051, 451] on span "Create" at bounding box center [1052, 450] width 25 height 20
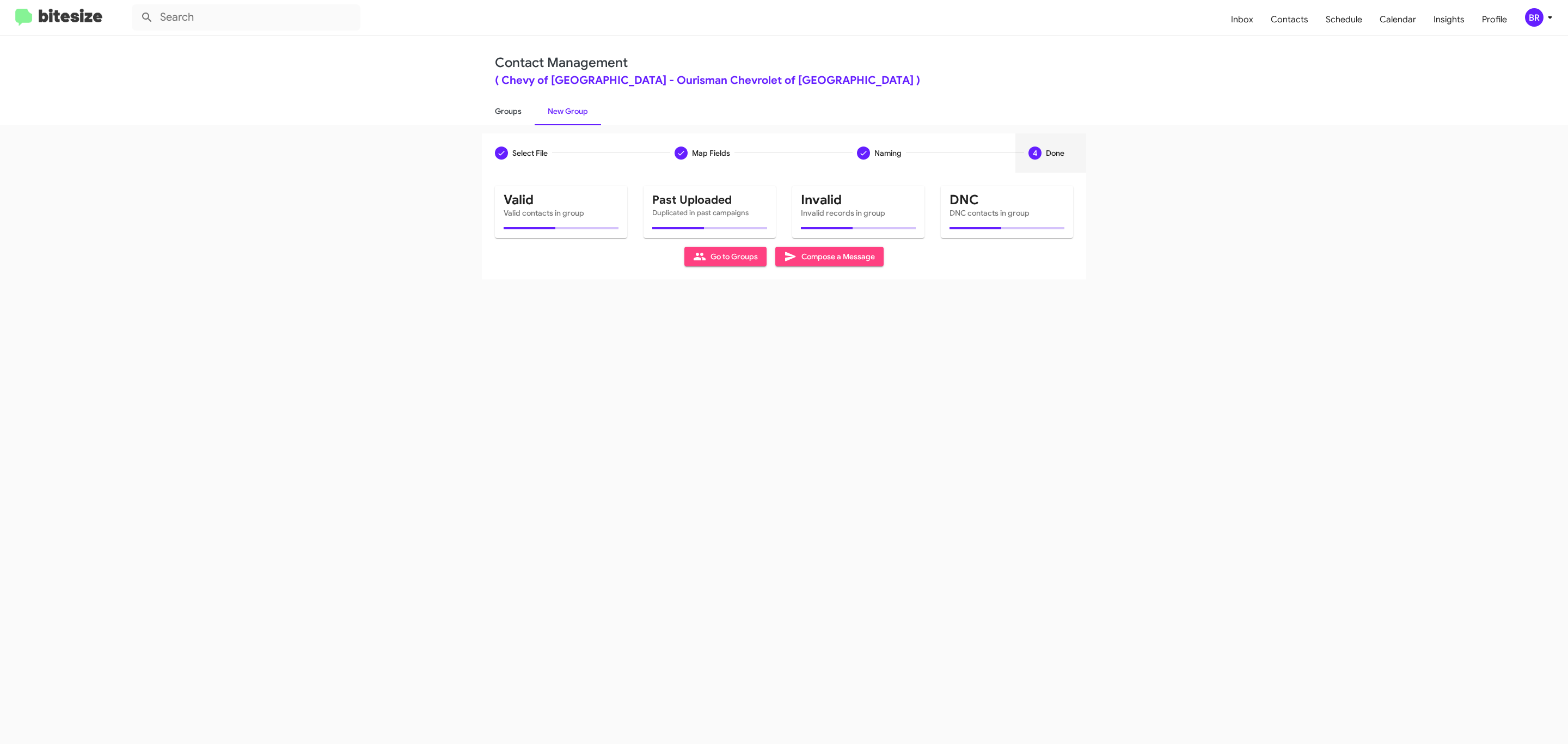
click at [507, 110] on link "Groups" at bounding box center [508, 111] width 53 height 28
type input "in:groups"
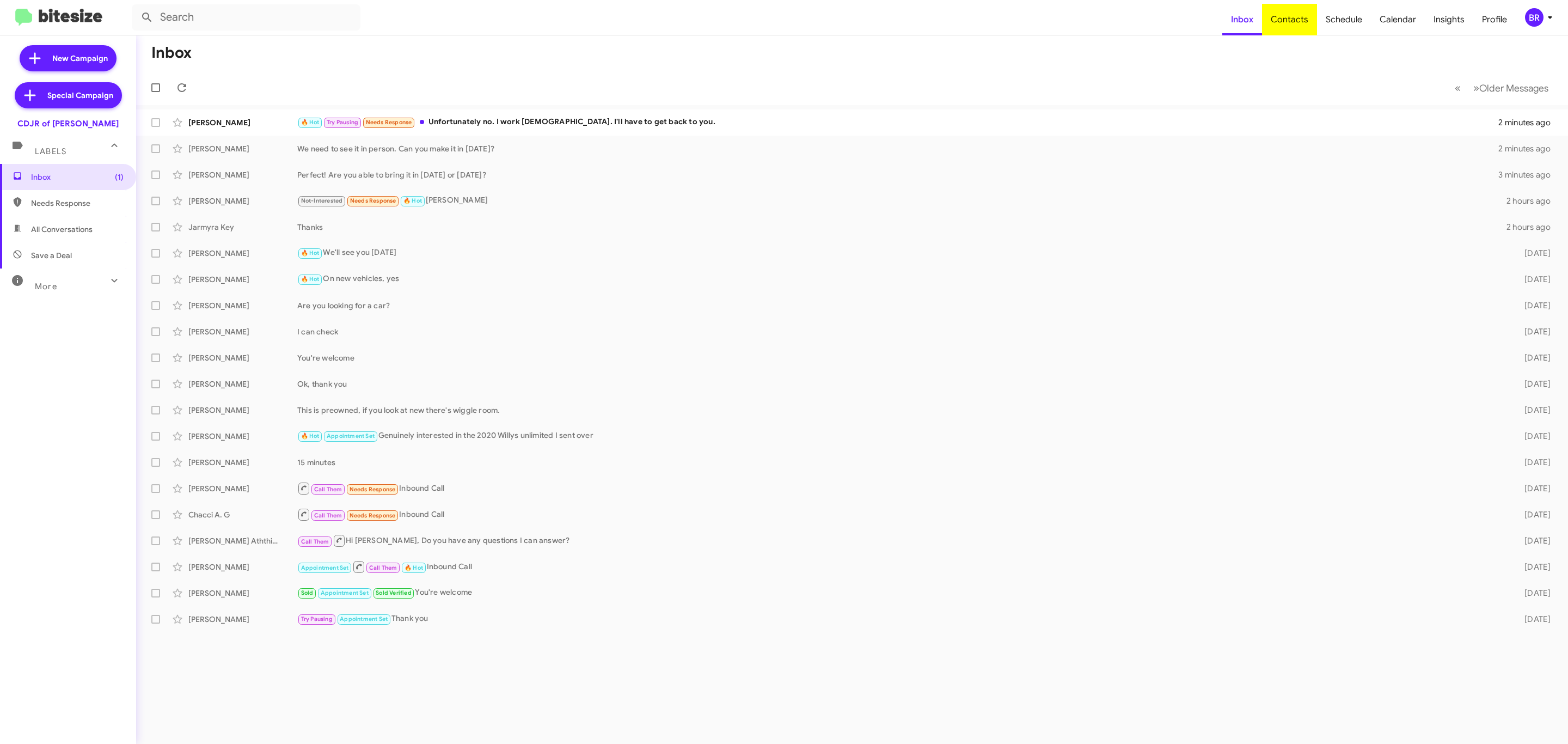
type input "in:groups"
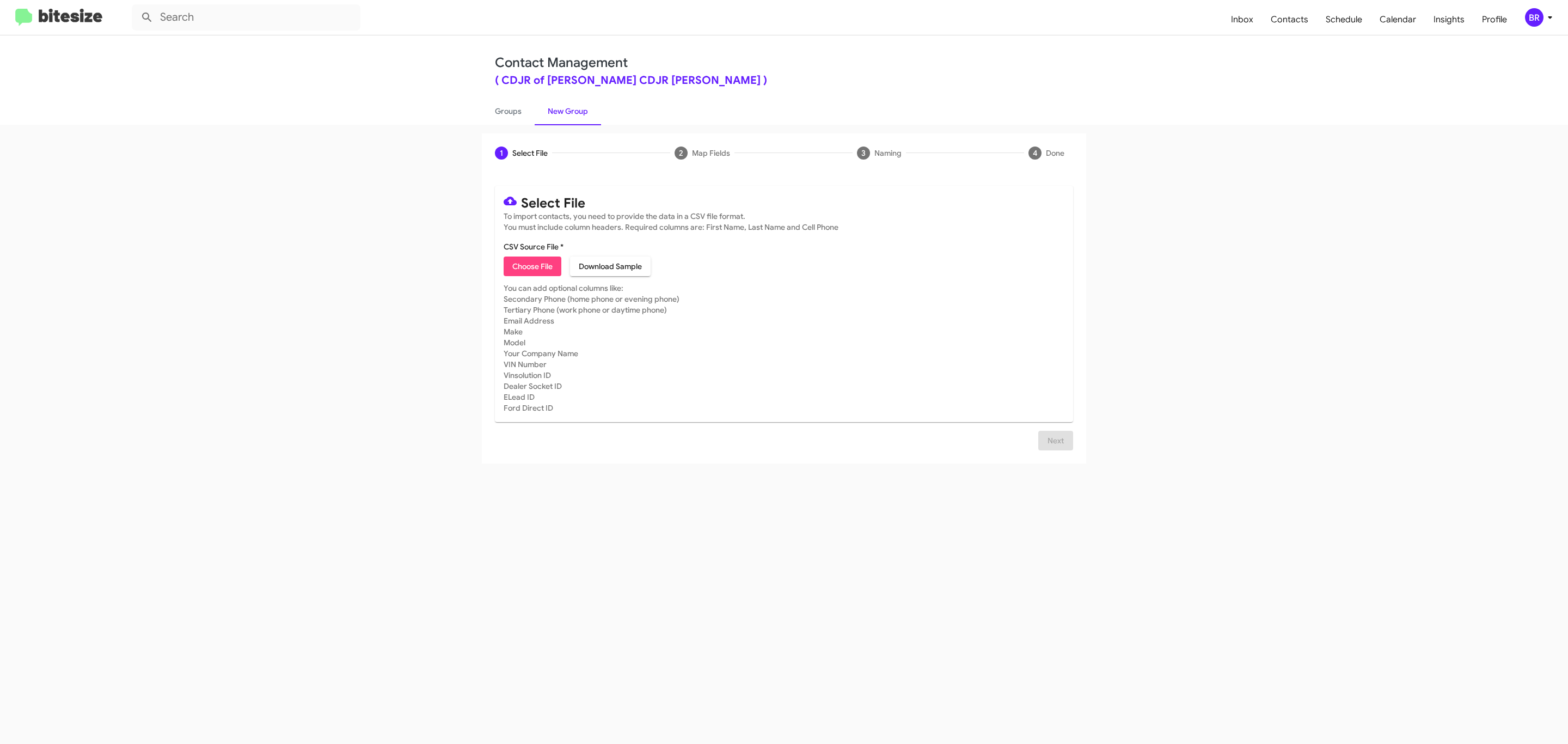
click at [531, 266] on span "Choose File" at bounding box center [532, 267] width 40 height 20
